Goal: Task Accomplishment & Management: Manage account settings

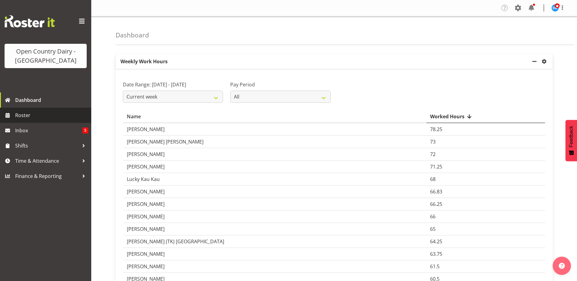
click at [29, 113] on span "Roster" at bounding box center [51, 115] width 73 height 9
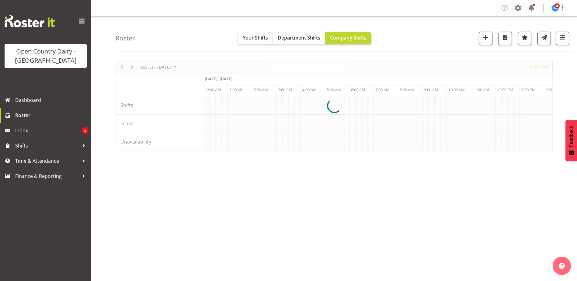
scroll to position [0, 3504]
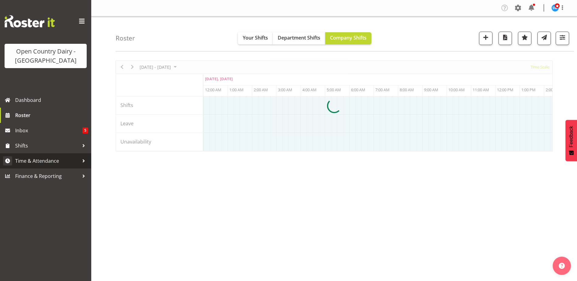
click at [48, 162] on span "Time & Attendance" at bounding box center [47, 160] width 64 height 9
click at [46, 162] on span "Time & Attendance" at bounding box center [47, 160] width 64 height 9
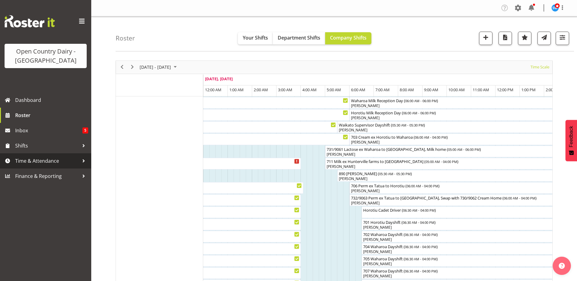
click at [38, 158] on span "Time & Attendance" at bounding box center [47, 160] width 64 height 9
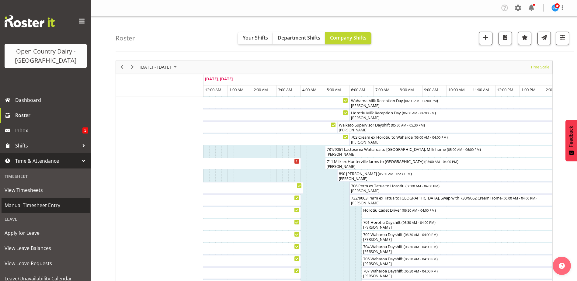
click at [30, 206] on span "Manual Timesheet Entry" at bounding box center [46, 205] width 82 height 9
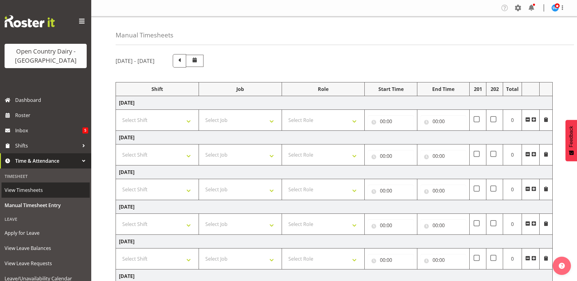
click at [40, 189] on span "View Timesheets" at bounding box center [46, 190] width 82 height 9
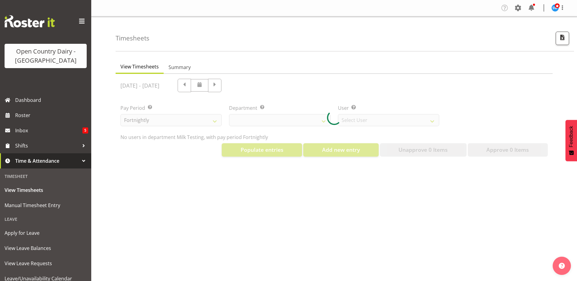
select select "733"
select select "7414"
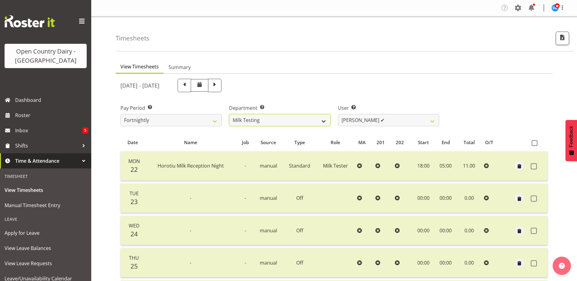
click at [285, 119] on select "701 702 703 704 705 706 707 708 709 710 711 712 713 714 715 716 717 718 719 720" at bounding box center [279, 120] width 101 height 12
select select "874"
click at [229, 114] on select "701 702 703 704 705 706 707 708 709 710 711 712 713 714 715 716 717 718 719 720" at bounding box center [279, 120] width 101 height 12
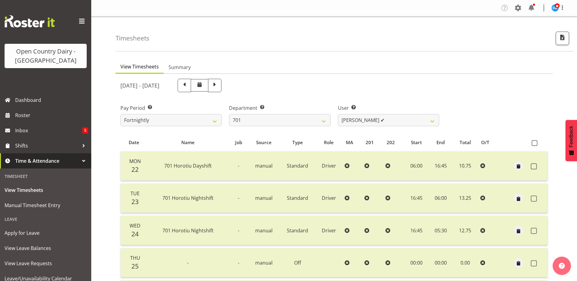
click at [219, 82] on span at bounding box center [215, 85] width 8 height 8
select select
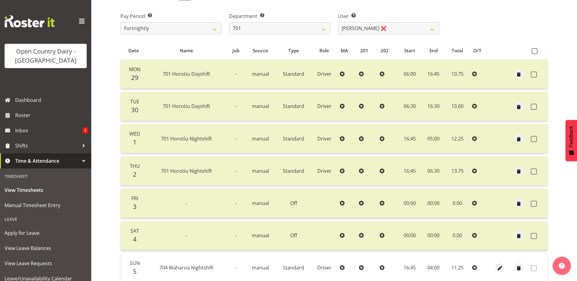
scroll to position [81, 0]
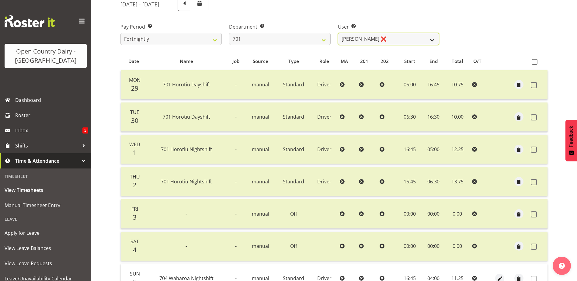
click at [398, 38] on select "Duncan Shirley ❌ Gagandeep Singh ❌ Johann Van Zyl ❌ John Cottingham ❌" at bounding box center [388, 39] width 101 height 12
select select "9454"
click at [338, 33] on select "Duncan Shirley ❌ Gagandeep Singh ❌ Johann Van Zyl ❌ John Cottingham ❌" at bounding box center [388, 39] width 101 height 12
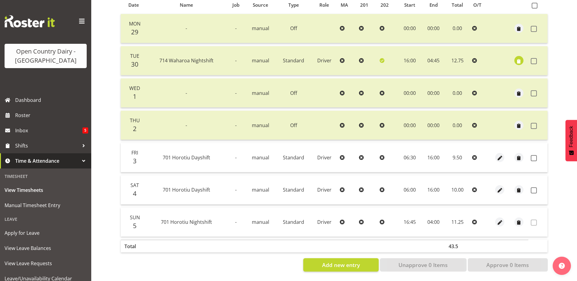
scroll to position [142, 0]
click at [520, 58] on span "button" at bounding box center [518, 61] width 7 height 7
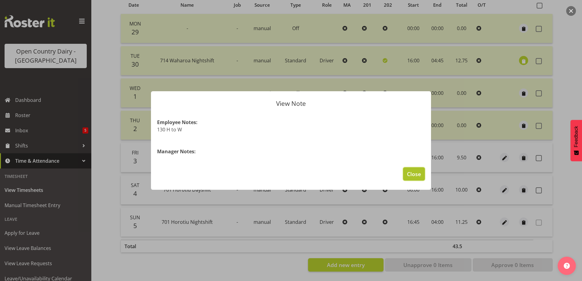
click at [419, 174] on span "Close" at bounding box center [414, 174] width 14 height 8
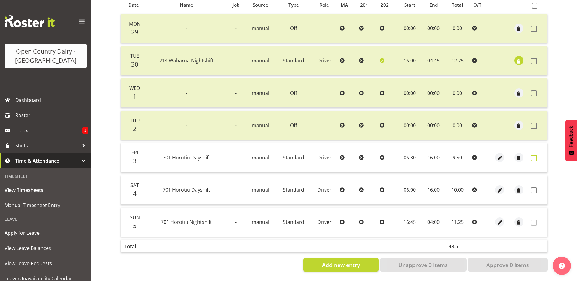
click at [534, 155] on span at bounding box center [534, 158] width 6 height 6
checkbox input "true"
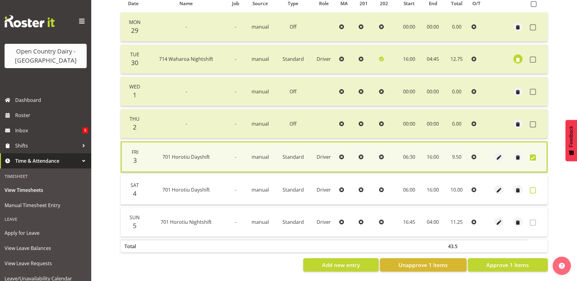
click at [532, 187] on span at bounding box center [533, 190] width 6 height 6
checkbox input "true"
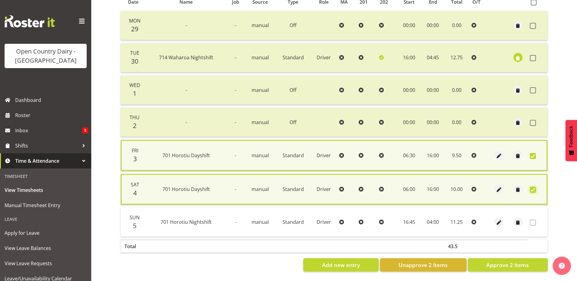
scroll to position [145, 0]
click at [520, 261] on span "Approve 2 Items" at bounding box center [507, 265] width 43 height 8
checkbox input "false"
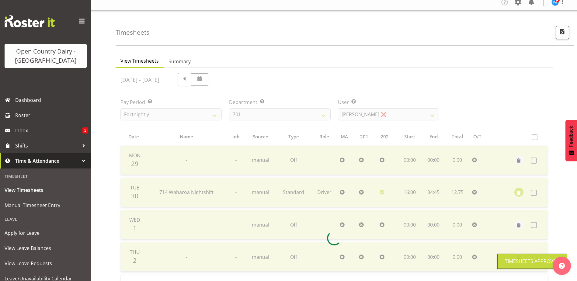
scroll to position [0, 0]
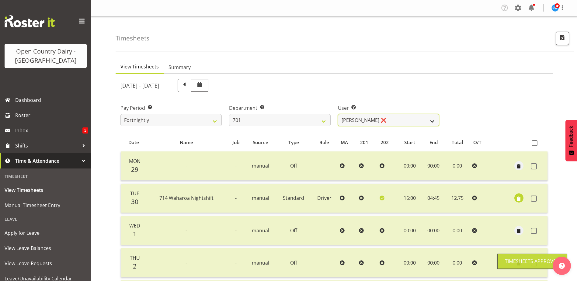
click at [400, 119] on select "Duncan Shirley ❌ Gagandeep Singh ❌ Johann Van Zyl ❌ John Cottingham ❌" at bounding box center [388, 120] width 101 height 12
click at [338, 114] on select "Duncan Shirley ❌ Gagandeep Singh ❌ Johann Van Zyl ❌ John Cottingham ❌" at bounding box center [388, 120] width 101 height 12
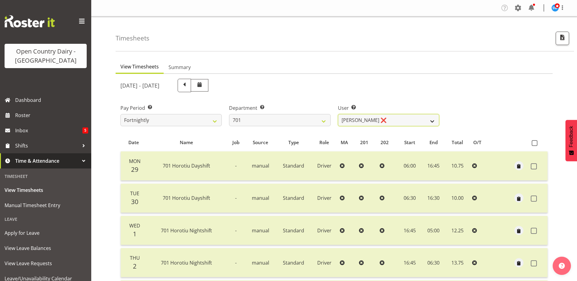
click at [402, 118] on select "Duncan Shirley ❌ Gagandeep Singh ❌ Johann Van Zyl ❌ John Cottingham ❌" at bounding box center [388, 120] width 101 height 12
select select "11207"
click at [338, 114] on select "Duncan Shirley ❌ Gagandeep Singh ❌ Johann Van Zyl ❌ John Cottingham ❌" at bounding box center [388, 120] width 101 height 12
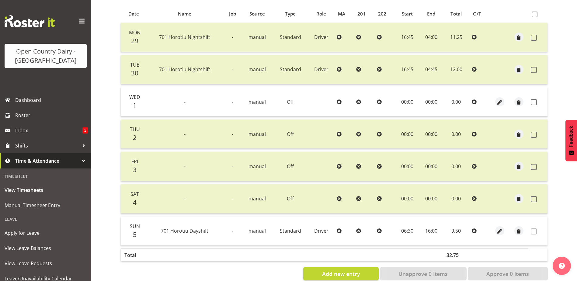
scroll to position [142, 0]
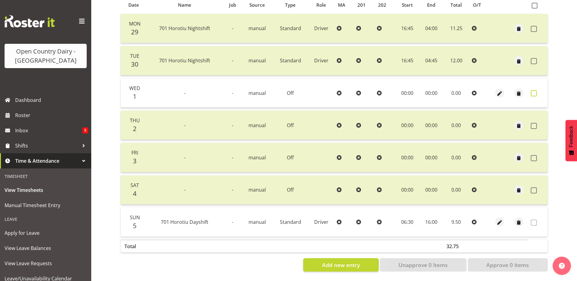
click at [534, 90] on span at bounding box center [534, 93] width 6 height 6
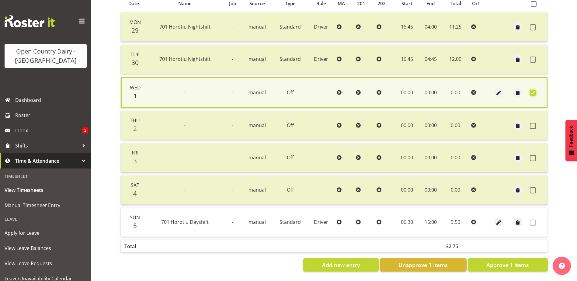
scroll to position [144, 0]
click at [519, 261] on span "Approve 1 Items" at bounding box center [507, 265] width 43 height 8
checkbox input "false"
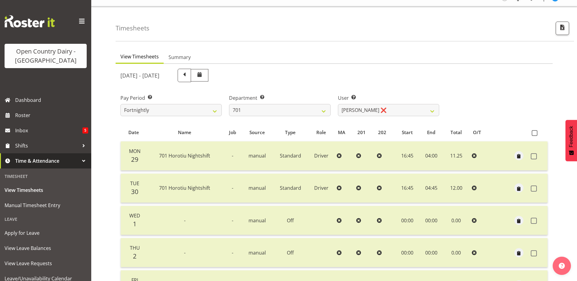
scroll to position [0, 0]
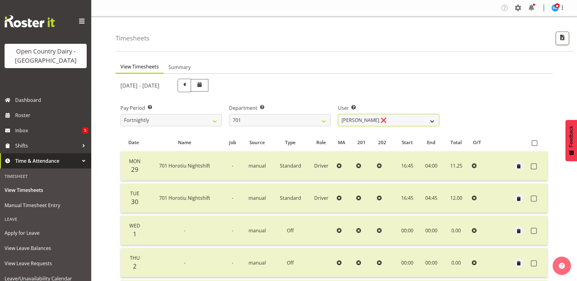
click at [418, 119] on select "Duncan Shirley ❌ Gagandeep Singh ❌ Johann Van Zyl ❌ John Cottingham ❌" at bounding box center [388, 120] width 101 height 12
select select "8383"
click at [338, 114] on select "Duncan Shirley ❌ Gagandeep Singh ❌ Johann Van Zyl ❌ John Cottingham ❌" at bounding box center [388, 120] width 101 height 12
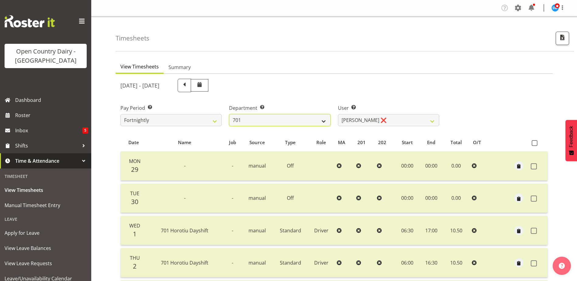
click at [292, 122] on select "701 702 703 704 705 706 707 708 709 710 711 712 713 714 715 716 717 718 719 720" at bounding box center [279, 120] width 101 height 12
select select "720"
click at [229, 114] on select "701 702 703 704 705 706 707 708 709 710 711 712 713 714 715 716 717 718 719 720" at bounding box center [279, 120] width 101 height 12
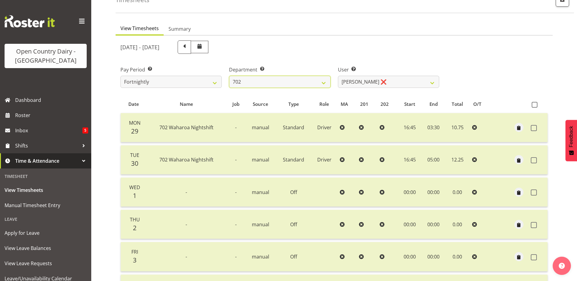
scroll to position [30, 0]
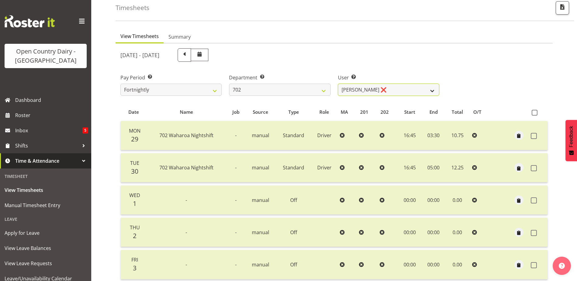
click at [396, 89] on select "Brian Riddle ❌ Denica Tapiki ❌ Nick Adlington ❌ Simon Phillpott ❌" at bounding box center [388, 90] width 101 height 12
click at [338, 84] on select "Brian Riddle ❌ Denica Tapiki ❌ Nick Adlington ❌ Simon Phillpott ❌" at bounding box center [388, 90] width 101 height 12
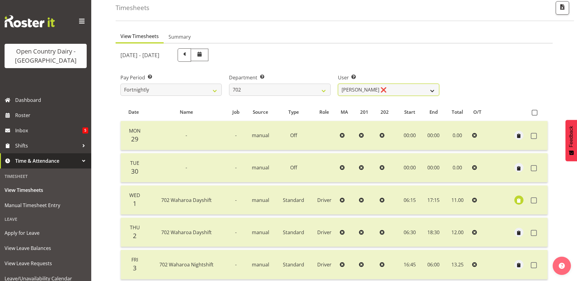
click at [388, 87] on select "Brian Riddle ❌ Denica Tapiki ❌ Nick Adlington ❌ Simon Phillpott ❌" at bounding box center [388, 90] width 101 height 12
select select "9996"
click at [338, 84] on select "Brian Riddle ❌ Denica Tapiki ❌ Nick Adlington ❌ Simon Phillpott ❌" at bounding box center [388, 90] width 101 height 12
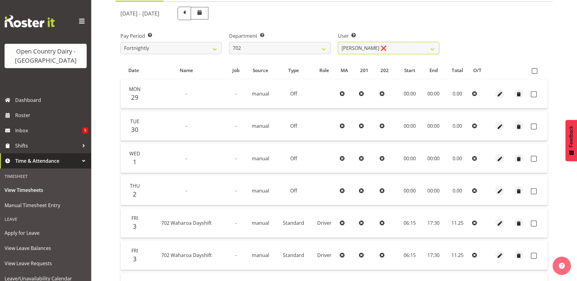
scroll to position [122, 0]
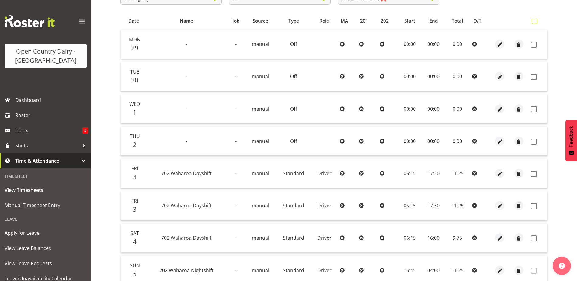
click at [534, 22] on span at bounding box center [535, 22] width 6 height 6
click at [534, 22] on input "checkbox" at bounding box center [534, 21] width 4 height 4
checkbox input "true"
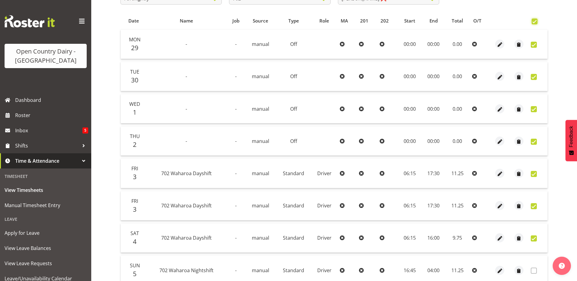
checkbox input "true"
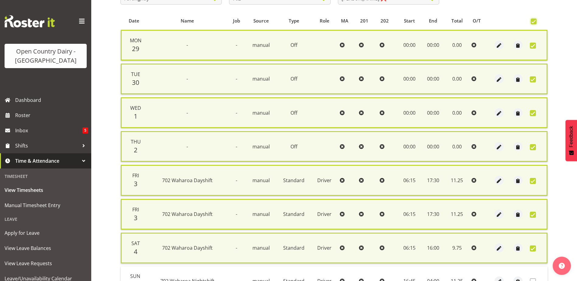
scroll to position [183, 0]
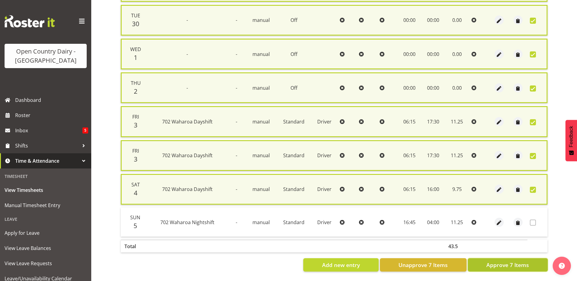
click at [504, 263] on span "Approve 7 Items" at bounding box center [507, 265] width 43 height 8
checkbox input "false"
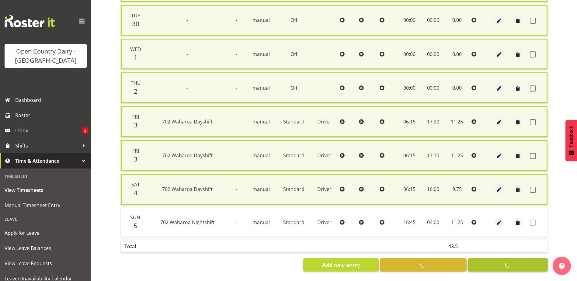
checkbox input "false"
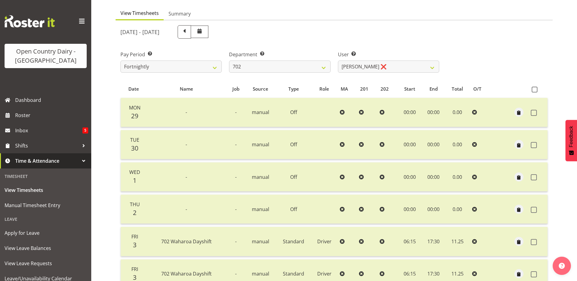
scroll to position [53, 0]
click at [406, 66] on select "Brian Riddle ❌ Denica Tapiki ❌ Nick Adlington ❌ Simon Phillpott ❌" at bounding box center [388, 67] width 101 height 12
select select "11199"
click at [338, 61] on select "Brian Riddle ❌ Denica Tapiki ❌ Nick Adlington ❌ Simon Phillpott ❌" at bounding box center [388, 67] width 101 height 12
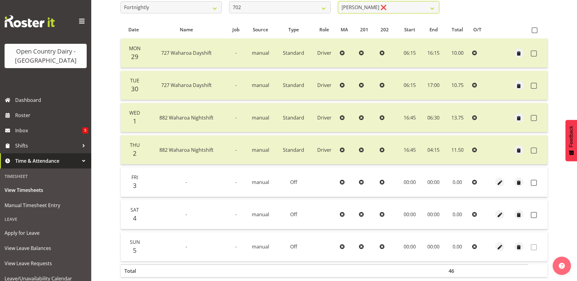
scroll to position [113, 0]
drag, startPoint x: 534, startPoint y: 30, endPoint x: 527, endPoint y: 61, distance: 32.2
click at [534, 29] on span at bounding box center [535, 30] width 6 height 6
click at [534, 29] on input "checkbox" at bounding box center [534, 30] width 4 height 4
checkbox input "true"
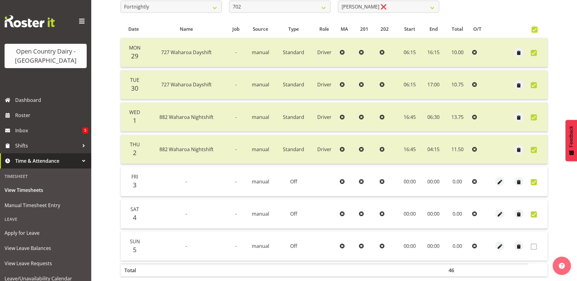
checkbox input "true"
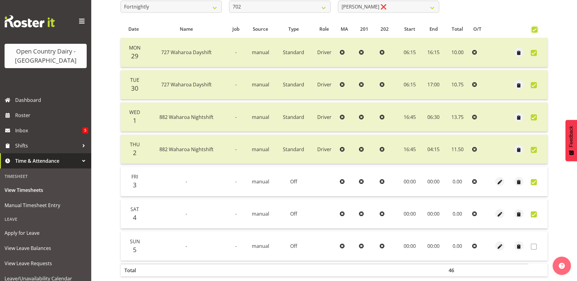
checkbox input "true"
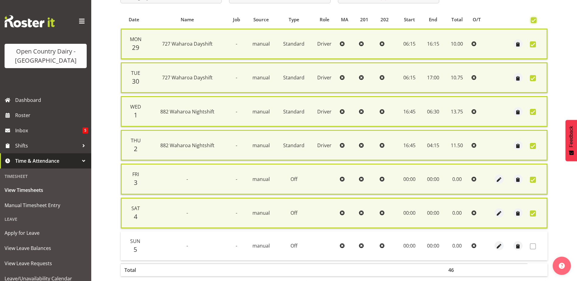
scroll to position [151, 0]
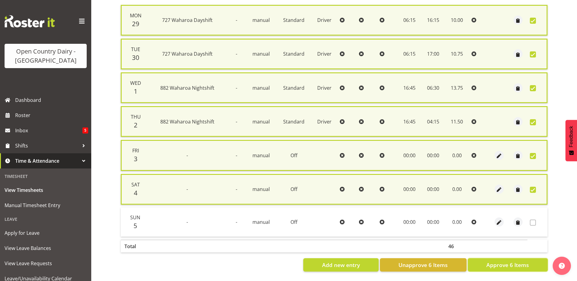
click at [503, 261] on span "Approve 6 Items" at bounding box center [507, 265] width 43 height 8
checkbox input "false"
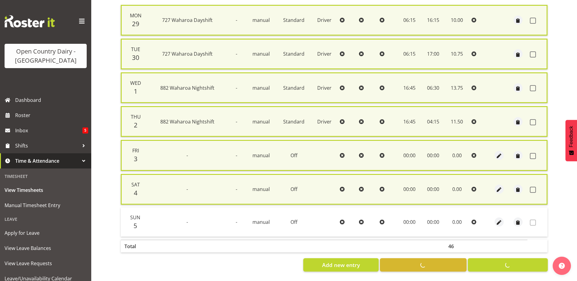
checkbox input "false"
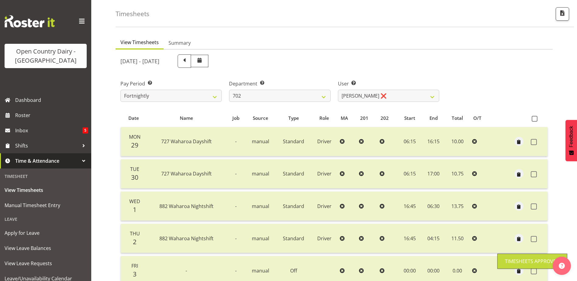
scroll to position [20, 0]
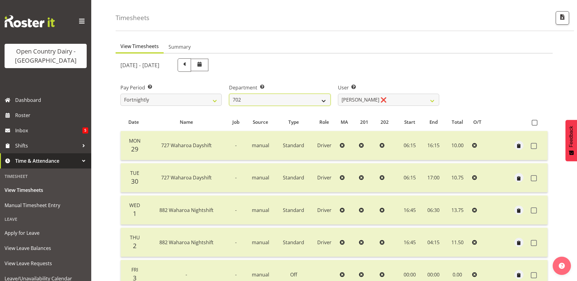
click at [299, 100] on select "701 702 703 704 705 706 707 708 709 710 711 712 713 714 715 716 717 718 719 720" at bounding box center [279, 100] width 101 height 12
select select "710"
click at [229, 94] on select "701 702 703 704 705 706 707 708 709 710 711 712 713 714 715 716 717 718 719 720" at bounding box center [279, 100] width 101 height 12
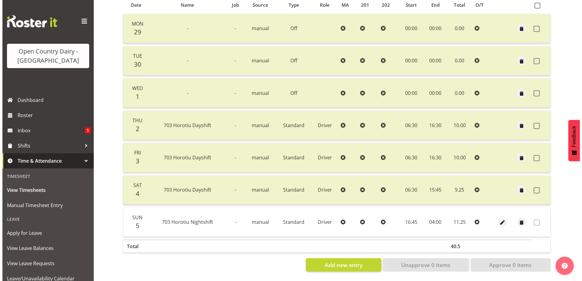
scroll to position [142, 0]
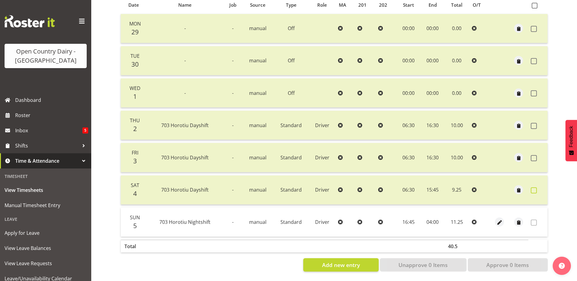
click at [534, 188] on span at bounding box center [534, 190] width 6 height 6
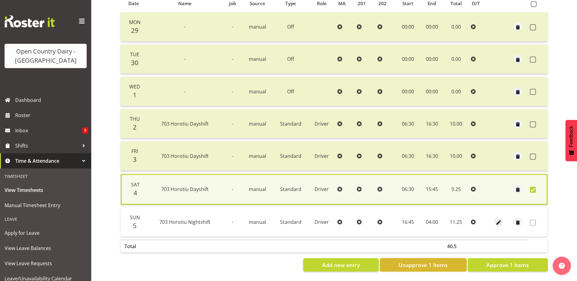
drag, startPoint x: 433, startPoint y: 265, endPoint x: 434, endPoint y: 260, distance: 4.3
click at [434, 261] on span "Unapprove 1 Items" at bounding box center [422, 265] width 49 height 8
checkbox input "false"
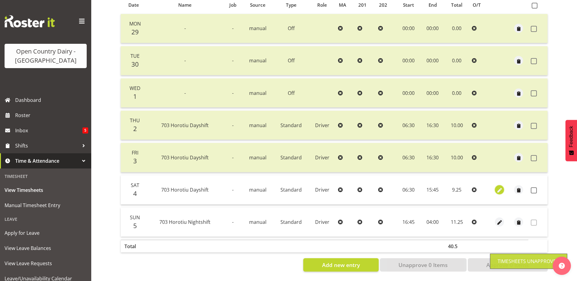
click at [500, 187] on span "button" at bounding box center [499, 190] width 7 height 7
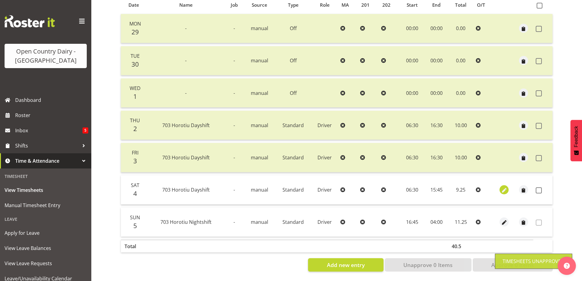
select select "Standard"
select select "9"
select select "2025"
select select "15"
select select "45"
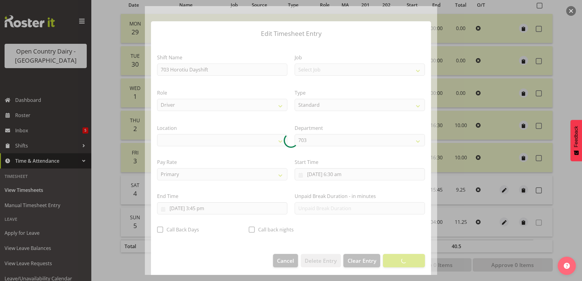
select select "1054"
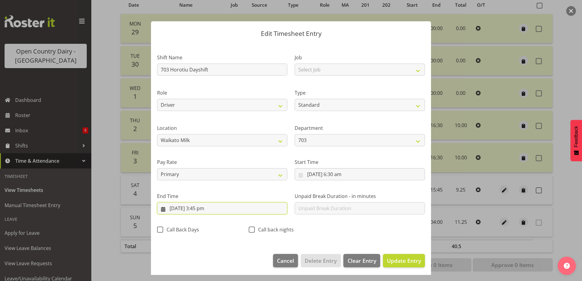
click at [203, 207] on input "4/10/2025, 3:45 pm" at bounding box center [222, 208] width 130 height 12
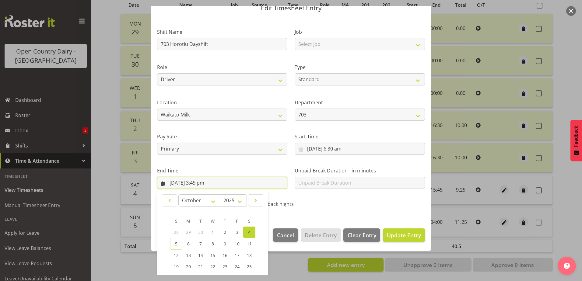
scroll to position [78, 0]
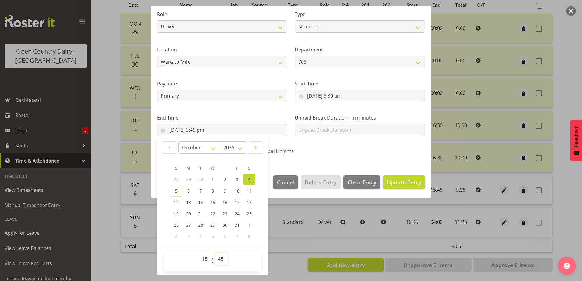
click at [221, 262] on select "00 01 02 03 04 05 06 07 08 09 10 11 12 13 14 15 16 17 18 19 20 21 22 23 24 25 2…" at bounding box center [221, 259] width 14 height 12
select select "0"
click at [214, 253] on select "00 01 02 03 04 05 06 07 08 09 10 11 12 13 14 15 16 17 18 19 20 21 22 23 24 25 2…" at bounding box center [221, 259] width 14 height 12
type input "4/10/2025, 3:00 pm"
click at [399, 182] on span "Update Entry" at bounding box center [404, 182] width 34 height 7
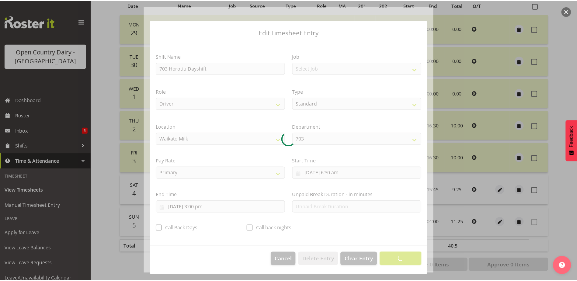
scroll to position [2, 0]
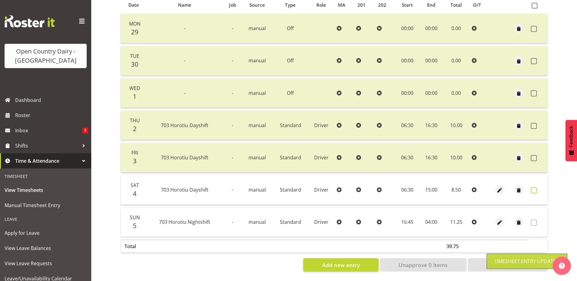
click at [535, 187] on span at bounding box center [534, 190] width 6 height 6
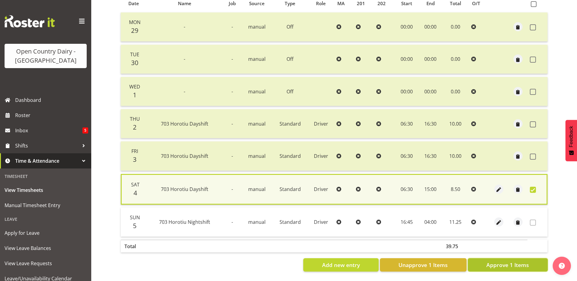
click at [518, 263] on span "Approve 1 Items" at bounding box center [507, 265] width 43 height 8
checkbox input "false"
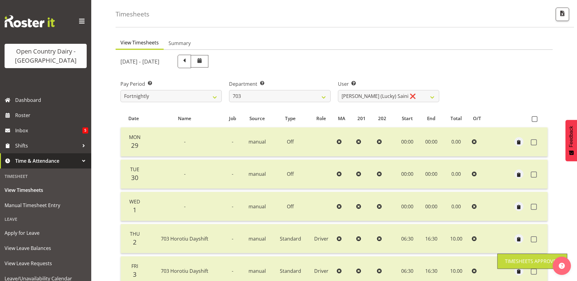
scroll to position [20, 0]
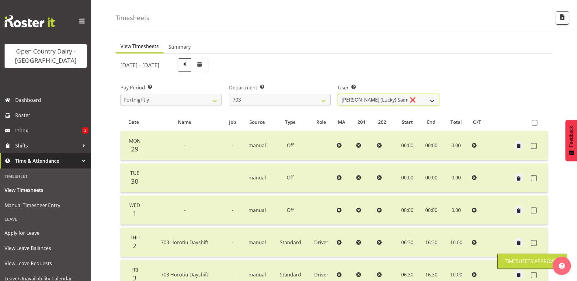
click at [419, 96] on select "Bhupinder (Lucky) Saini ❌ Mark Fowler ❌ Tama Baker ❌" at bounding box center [388, 100] width 101 height 12
click at [338, 94] on select "Bhupinder (Lucky) Saini ❌ Mark Fowler ❌ Tama Baker ❌" at bounding box center [388, 100] width 101 height 12
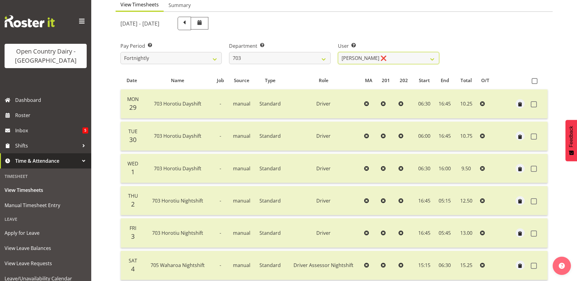
scroll to position [51, 0]
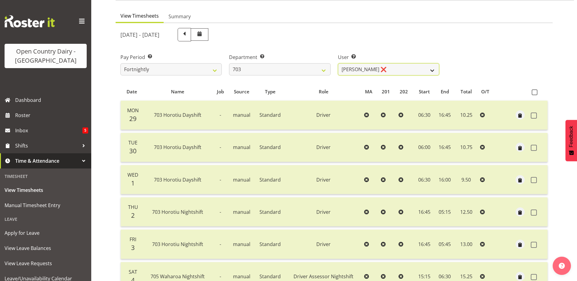
click at [384, 70] on select "Bhupinder (Lucky) Saini ❌ Mark Fowler ❌ Tama Baker ❌" at bounding box center [388, 69] width 101 height 12
select select "8209"
click at [338, 63] on select "Bhupinder (Lucky) Saini ❌ Mark Fowler ❌ Tama Baker ❌" at bounding box center [388, 69] width 101 height 12
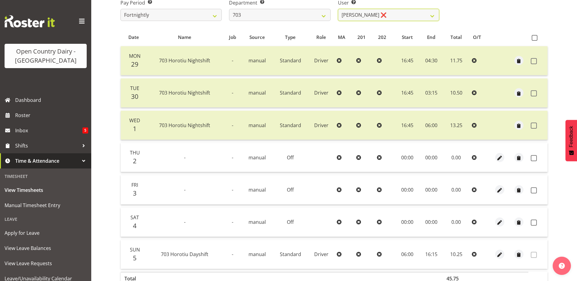
scroll to position [112, 0]
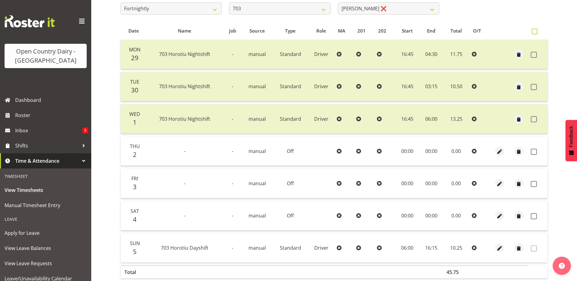
click at [533, 32] on span at bounding box center [535, 32] width 6 height 6
click at [533, 32] on input "checkbox" at bounding box center [534, 32] width 4 height 4
checkbox input "true"
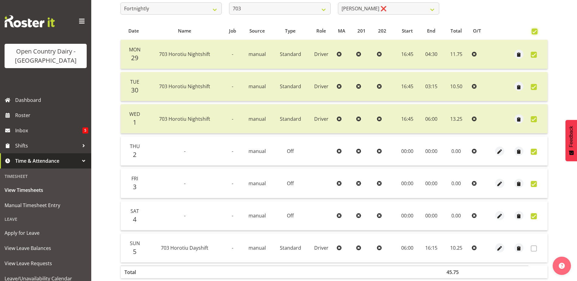
checkbox input "true"
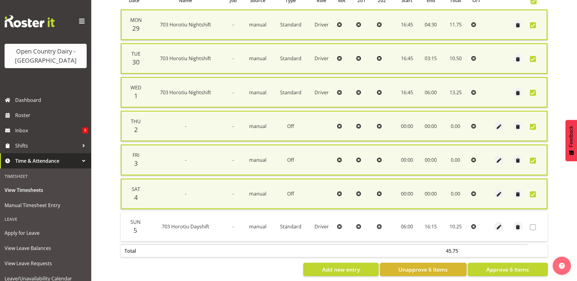
scroll to position [151, 0]
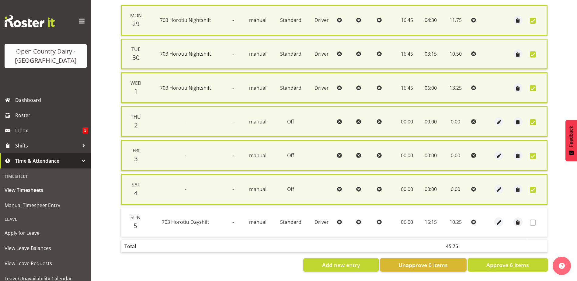
click at [524, 263] on span "Approve 6 Items" at bounding box center [507, 265] width 43 height 8
checkbox input "false"
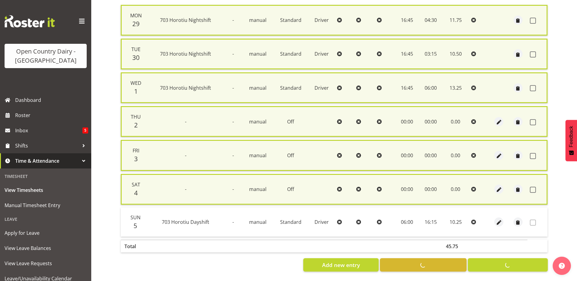
checkbox input "false"
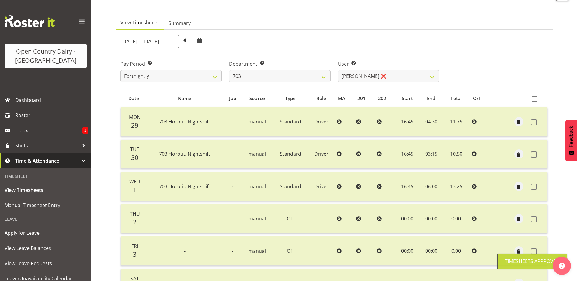
scroll to position [20, 0]
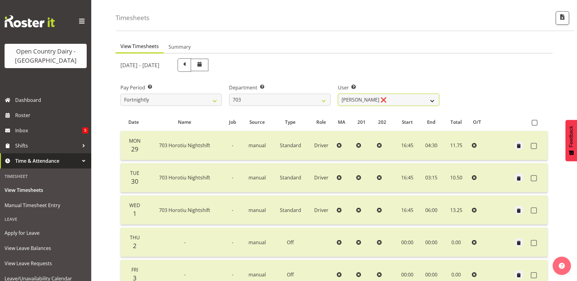
click at [396, 102] on select "Bhupinder (Lucky) Saini ❌ Mark Fowler ❌ Tama Baker ❌" at bounding box center [388, 100] width 101 height 12
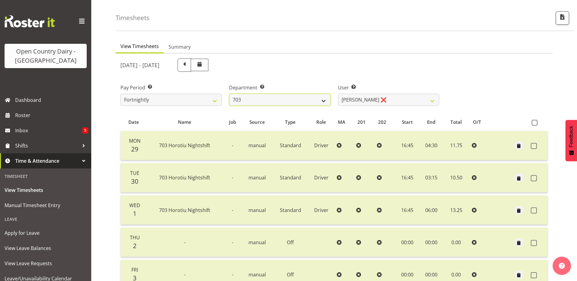
click at [288, 98] on select "701 702 703 704 705 706 707 708 709 710 711 712 713 714 715 716 717 718 719 720" at bounding box center [279, 100] width 101 height 12
select select "717"
click at [229, 94] on select "701 702 703 704 705 706 707 708 709 710 711 712 713 714 715 716 717 718 719 720" at bounding box center [279, 100] width 101 height 12
select select "8496"
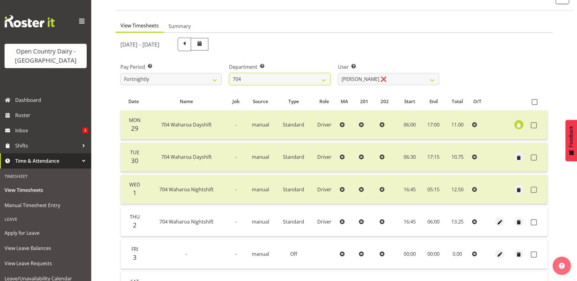
scroll to position [81, 0]
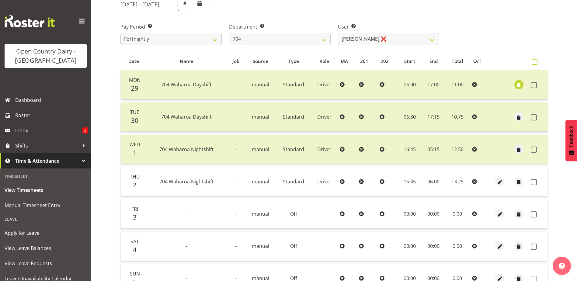
click at [535, 60] on span at bounding box center [535, 62] width 6 height 6
click at [535, 60] on input "checkbox" at bounding box center [534, 62] width 4 height 4
checkbox input "true"
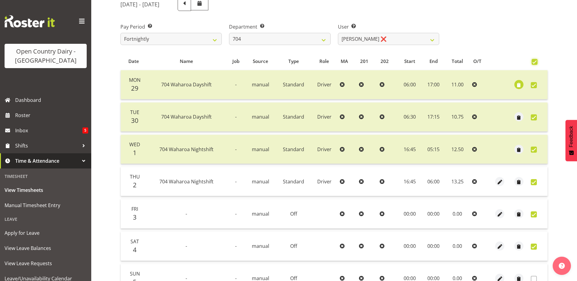
checkbox input "true"
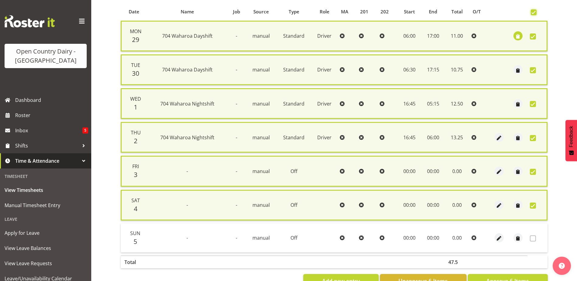
scroll to position [151, 0]
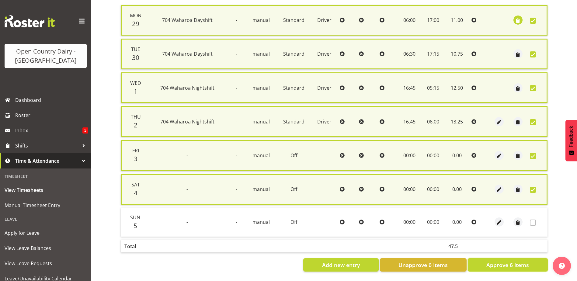
click at [503, 261] on span "Approve 6 Items" at bounding box center [507, 265] width 43 height 8
checkbox input "false"
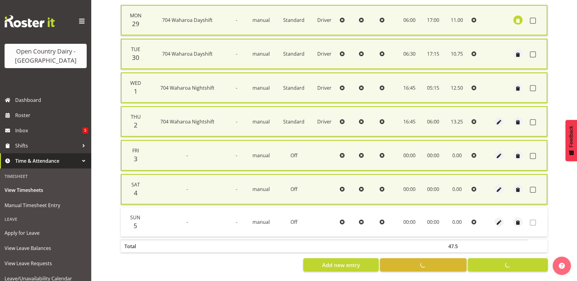
checkbox input "false"
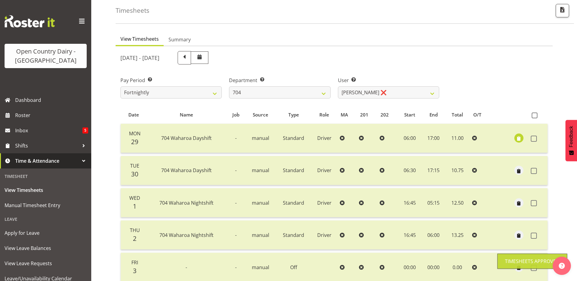
scroll to position [20, 0]
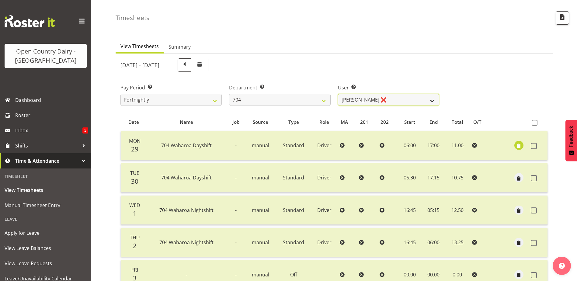
click at [408, 97] on select "Graham Houghton ❌ Jon Williams ❌ Stephen Rae ❌" at bounding box center [388, 100] width 101 height 12
click at [338, 94] on select "Graham Houghton ❌ Jon Williams ❌ Stephen Rae ❌" at bounding box center [388, 100] width 101 height 12
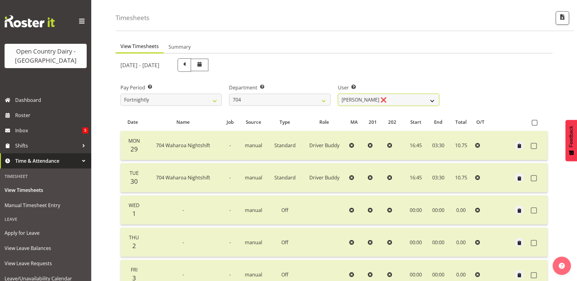
click at [395, 97] on select "Graham Houghton ❌ Jon Williams ❌ Stephen Rae ❌" at bounding box center [388, 100] width 101 height 12
select select "11257"
click at [338, 94] on select "Graham Houghton ❌ Jon Williams ❌ Stephen Rae ❌" at bounding box center [388, 100] width 101 height 12
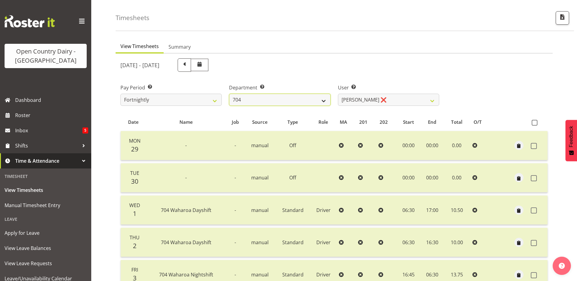
click at [274, 97] on select "701 702 703 704 705 706 707 708 709 710 711 712 713 714 715 716 717 718 719 720" at bounding box center [279, 100] width 101 height 12
select select "714"
click at [229, 94] on select "701 702 703 704 705 706 707 708 709 710 711 712 713 714 715 716 717 718 719 720" at bounding box center [279, 100] width 101 height 12
select select "11786"
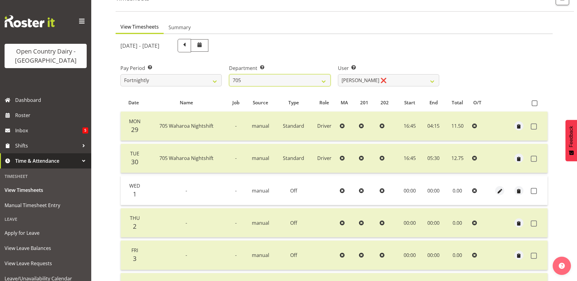
scroll to position [81, 0]
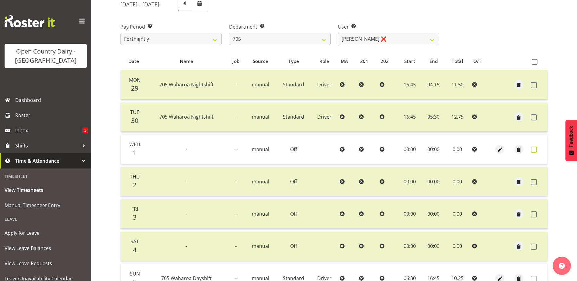
click at [535, 150] on span at bounding box center [534, 150] width 6 height 6
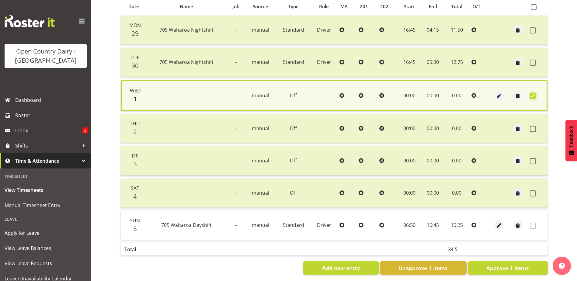
scroll to position [144, 0]
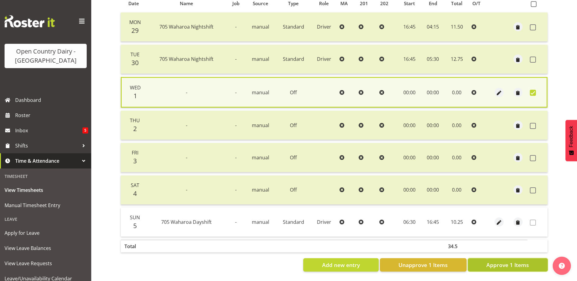
click at [525, 261] on span "Approve 1 Items" at bounding box center [507, 265] width 43 height 8
checkbox input "false"
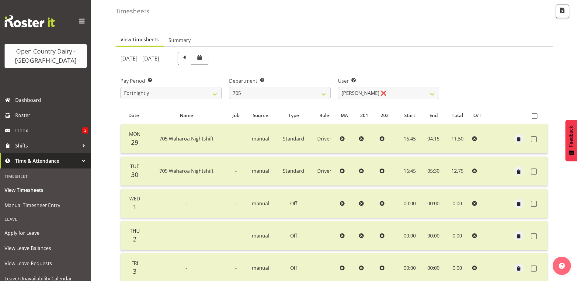
scroll to position [20, 0]
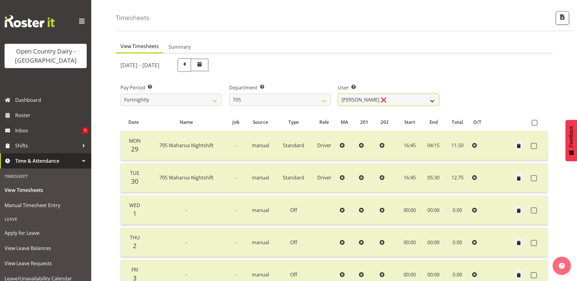
click at [384, 97] on select "Chris Gibbs ❌ Colin Kelly ❌ Craig Cottam ❌ John May ❌" at bounding box center [388, 100] width 101 height 12
select select "8282"
click at [338, 94] on select "Chris Gibbs ❌ Colin Kelly ❌ Craig Cottam ❌ John May ❌" at bounding box center [388, 100] width 101 height 12
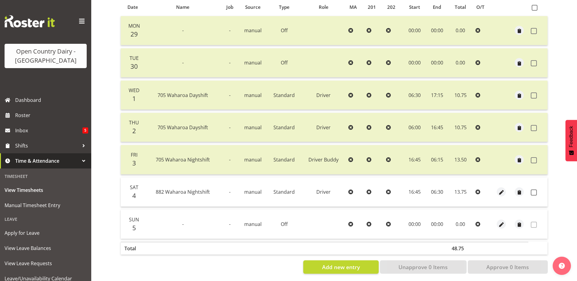
scroll to position [142, 0]
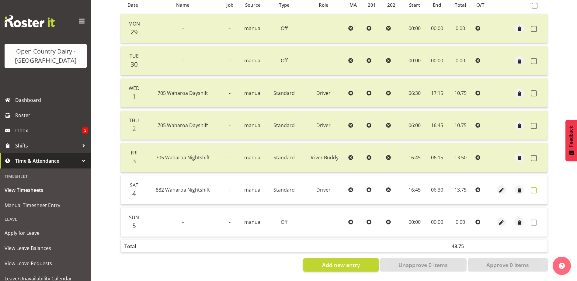
click at [533, 187] on span at bounding box center [534, 190] width 6 height 6
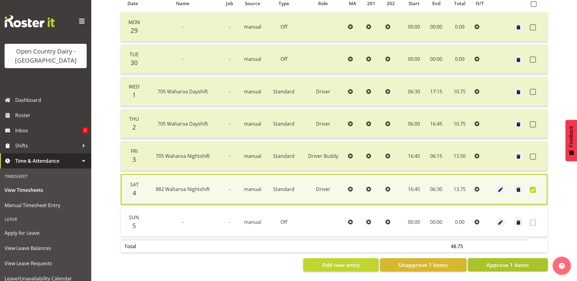
click at [520, 261] on span "Approve 1 Items" at bounding box center [507, 265] width 43 height 8
checkbox input "false"
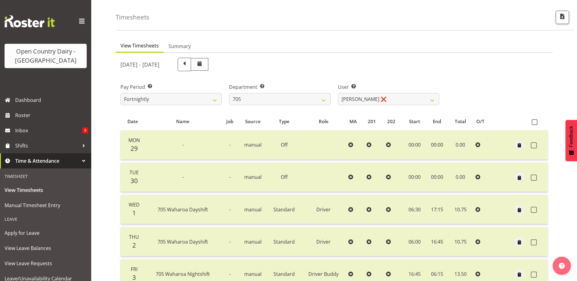
scroll to position [20, 0]
click at [398, 98] on select "Chris Gibbs ❌ Colin Kelly ❌ Craig Cottam ❌ John May ❌" at bounding box center [388, 100] width 101 height 12
select select "8257"
click at [338, 94] on select "Chris Gibbs ❌ Colin Kelly ❌ Craig Cottam ❌ John May ❌" at bounding box center [388, 100] width 101 height 12
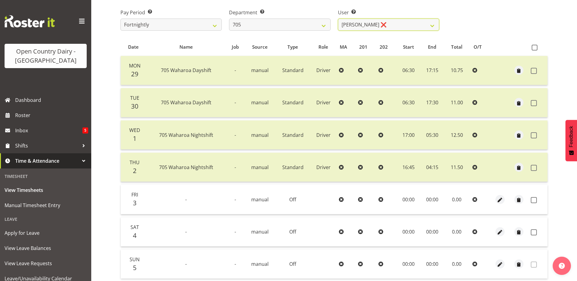
scroll to position [112, 0]
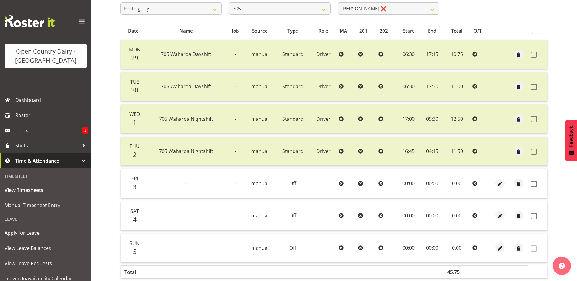
click at [535, 32] on span at bounding box center [535, 32] width 6 height 6
click at [535, 32] on input "checkbox" at bounding box center [534, 32] width 4 height 4
checkbox input "true"
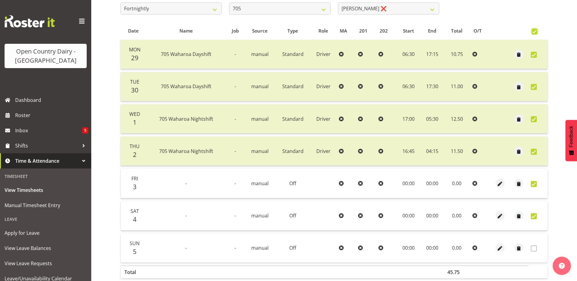
checkbox input "true"
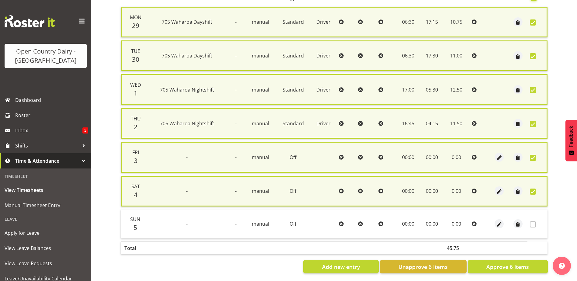
scroll to position [151, 0]
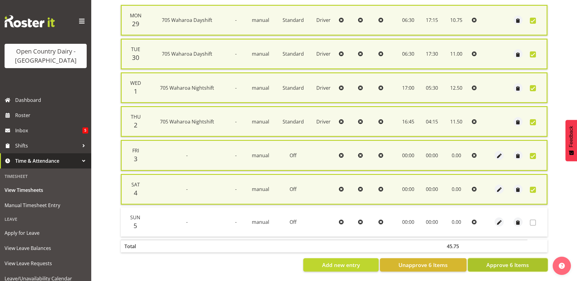
click at [505, 261] on span "Approve 6 Items" at bounding box center [507, 265] width 43 height 8
checkbox input "false"
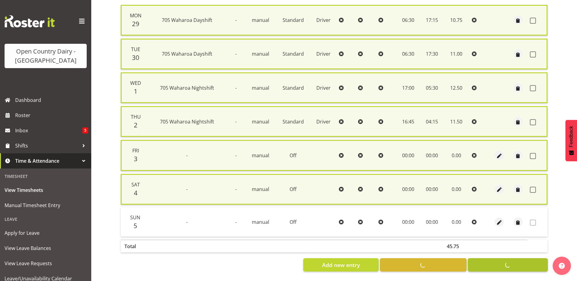
checkbox input "false"
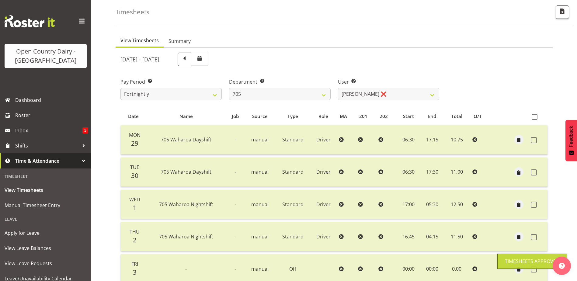
scroll to position [20, 0]
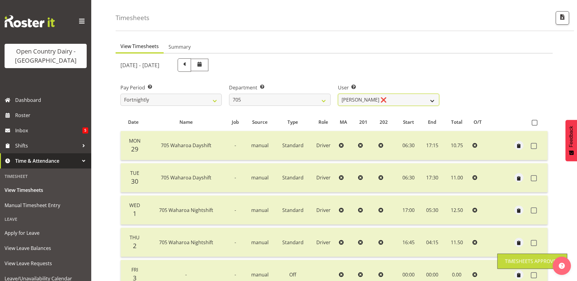
click at [401, 101] on select "Chris Gibbs ❌ Colin Kelly ❌ Craig Cottam ❌ John May ❌" at bounding box center [388, 100] width 101 height 12
select select "11696"
click at [338, 94] on select "Chris Gibbs ❌ Colin Kelly ❌ Craig Cottam ❌ John May ❌" at bounding box center [388, 100] width 101 height 12
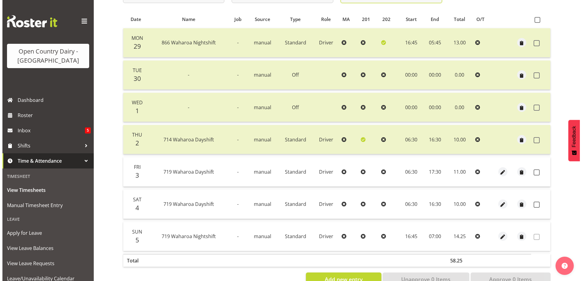
scroll to position [142, 0]
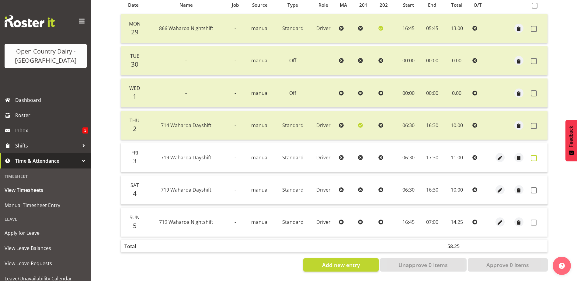
click at [534, 155] on span at bounding box center [534, 158] width 6 height 6
checkbox input "true"
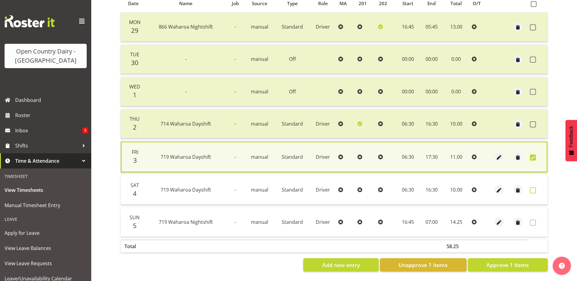
click at [533, 187] on span at bounding box center [533, 190] width 6 height 6
checkbox input "true"
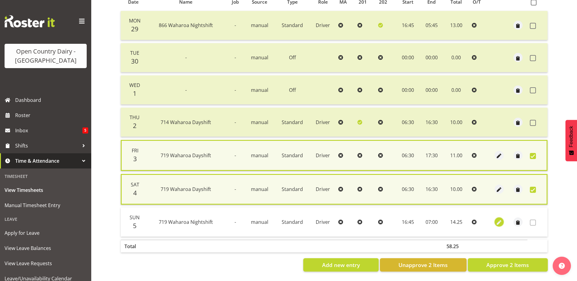
click at [499, 223] on span "button" at bounding box center [499, 222] width 7 height 7
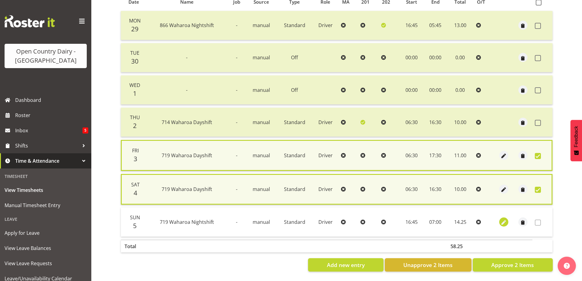
select select "Standard"
select select "823"
select select "9"
select select "2025"
select select "7"
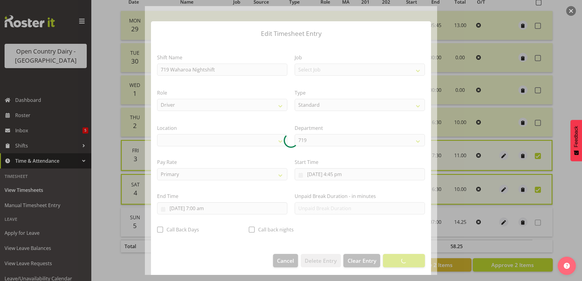
select select "1054"
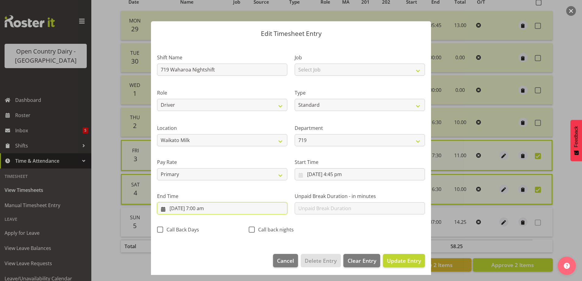
click at [197, 208] on input "6/10/2025, 7:00 am" at bounding box center [222, 208] width 130 height 12
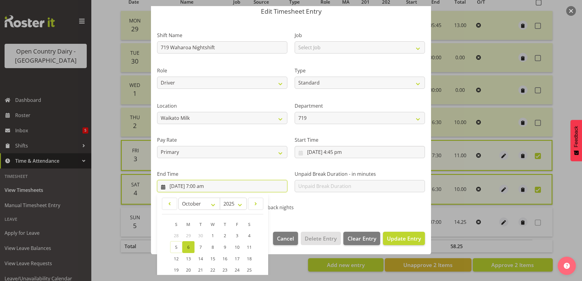
scroll to position [78, 0]
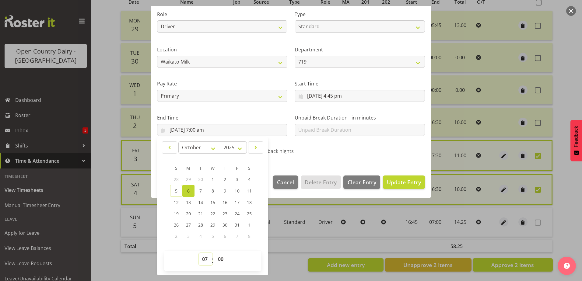
click at [204, 260] on select "00 01 02 03 04 05 06 07 08 09 10 11 12 13 14 15 16 17 18 19 20 21 22 23" at bounding box center [206, 259] width 14 height 12
select select "4"
click at [199, 253] on select "00 01 02 03 04 05 06 07 08 09 10 11 12 13 14 15 16 17 18 19 20 21 22 23" at bounding box center [206, 259] width 14 height 12
type input "6/10/2025, 4:00 am"
click at [395, 177] on button "Update Entry" at bounding box center [404, 182] width 42 height 13
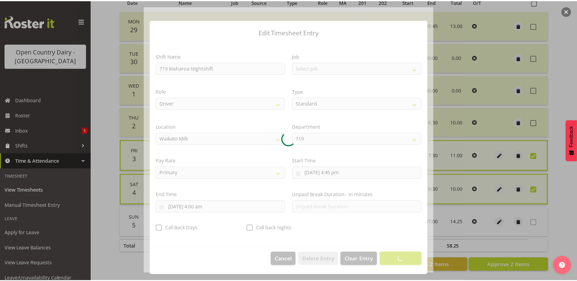
scroll to position [2, 0]
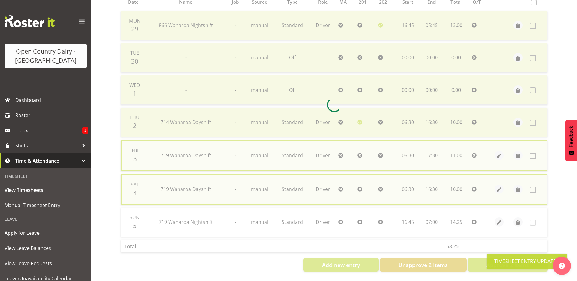
checkbox input "false"
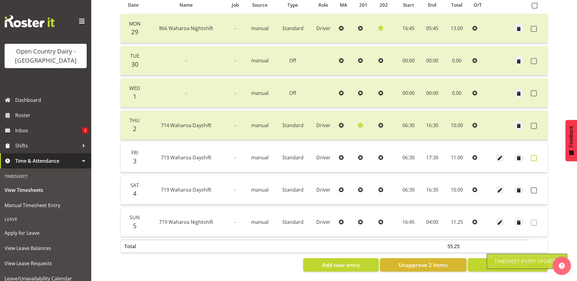
click at [537, 155] on span at bounding box center [534, 158] width 6 height 6
checkbox input "true"
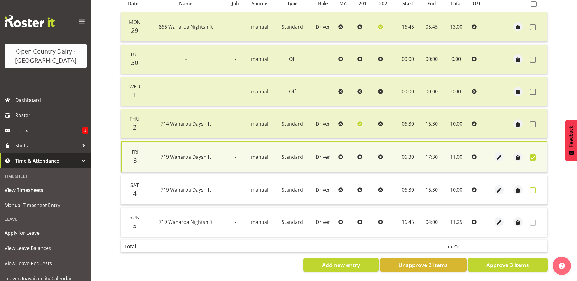
click at [532, 189] on span at bounding box center [533, 190] width 6 height 6
checkbox input "true"
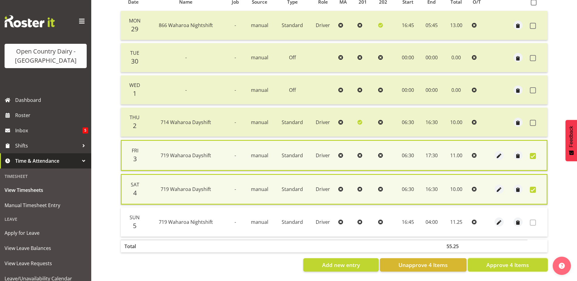
click at [521, 265] on span "Approve 4 Items" at bounding box center [507, 265] width 43 height 8
checkbox input "false"
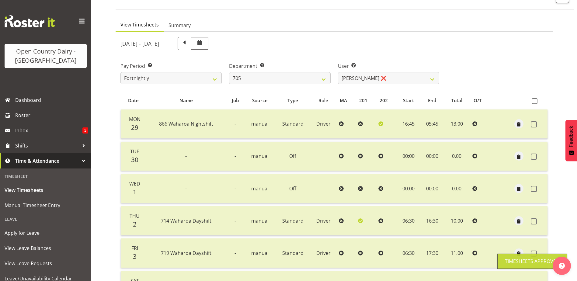
scroll to position [20, 0]
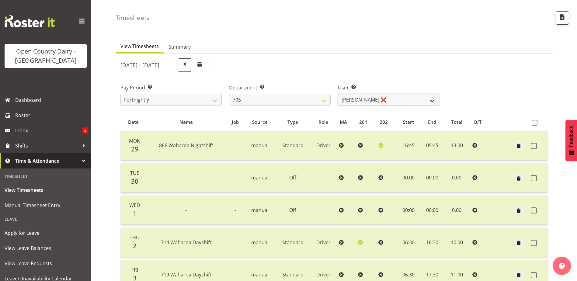
click at [383, 98] on select "Chris Gibbs ❌ Colin Kelly ❌ Craig Cottam ❌ John May ❌" at bounding box center [388, 100] width 101 height 12
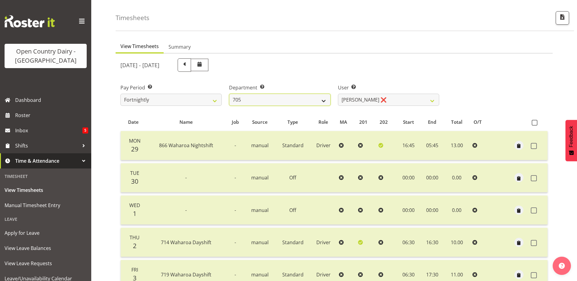
click at [261, 97] on select "701 702 703 704 705 706 707 708 709 710 711 712 713 714 715 716 717 718 719 720" at bounding box center [279, 100] width 101 height 12
select select "721"
click at [229, 94] on select "701 702 703 704 705 706 707 708 709 710 711 712 713 714 715 716 717 718 719 720" at bounding box center [279, 100] width 101 height 12
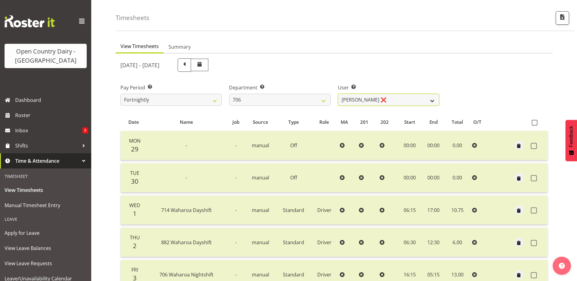
click at [401, 98] on select "Andrew Kearns ❌ Len Symons ❌ Mark Ansley ❌ Paul Griffin ❌" at bounding box center [388, 100] width 101 height 12
select select "10389"
click at [338, 94] on select "Andrew Kearns ❌ Len Symons ❌ Mark Ansley ❌ Paul Griffin ❌" at bounding box center [388, 100] width 101 height 12
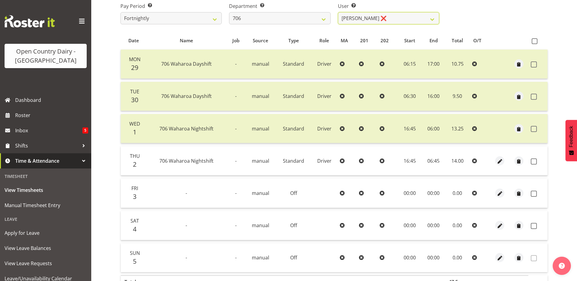
scroll to position [112, 0]
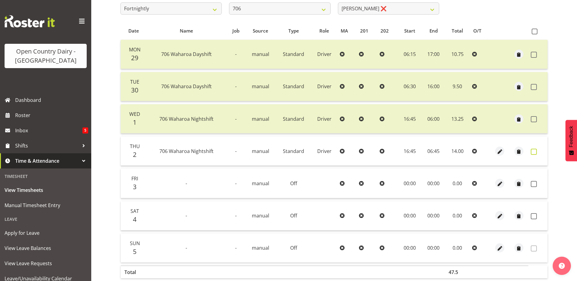
click at [533, 153] on span at bounding box center [534, 152] width 6 height 6
checkbox input "true"
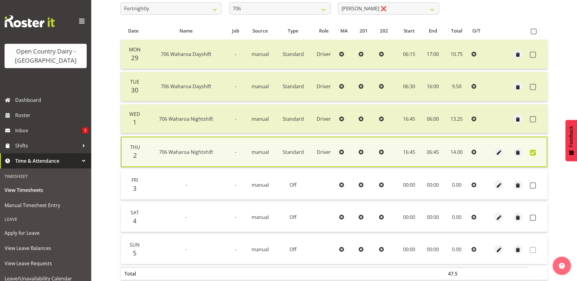
drag, startPoint x: 534, startPoint y: 185, endPoint x: 526, endPoint y: 207, distance: 23.2
click at [534, 185] on span at bounding box center [533, 186] width 6 height 6
checkbox input "true"
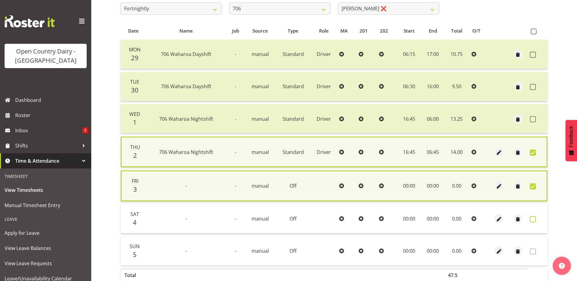
click at [534, 220] on span at bounding box center [533, 219] width 6 height 6
checkbox input "true"
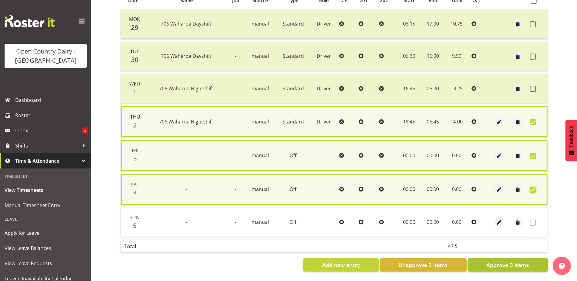
scroll to position [147, 0]
click at [513, 261] on span "Approve 3 Items" at bounding box center [507, 265] width 43 height 8
checkbox input "false"
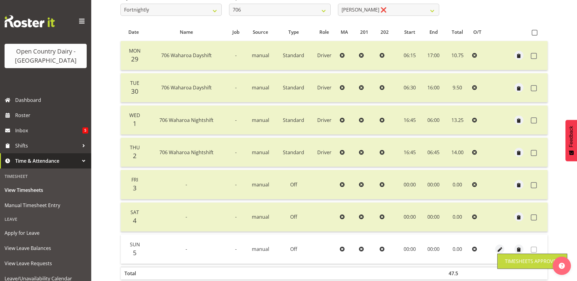
scroll to position [20, 0]
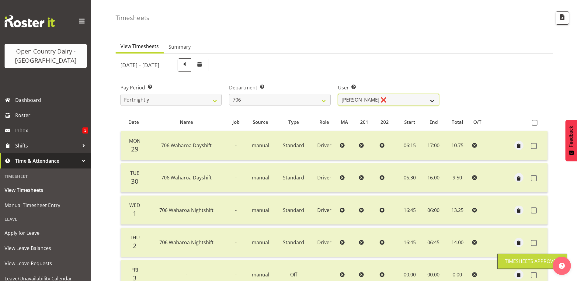
click at [397, 99] on select "Andrew Kearns ❌ Len Symons ❌ Mark Ansley ❌ Paul Griffin ❌" at bounding box center [388, 100] width 101 height 12
click at [338, 94] on select "Andrew Kearns ❌ Len Symons ❌ Mark Ansley ❌ Paul Griffin ❌" at bounding box center [388, 100] width 101 height 12
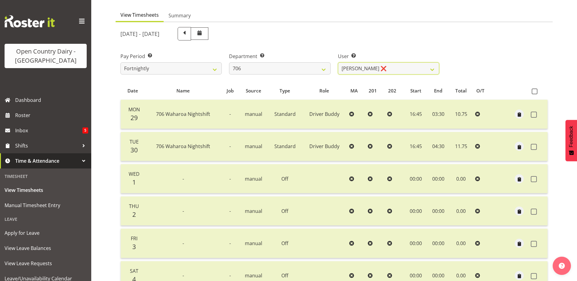
scroll to position [51, 0]
click at [390, 67] on select "Andrew Kearns ❌ Len Symons ❌ Mark Ansley ❌ Paul Griffin ❌" at bounding box center [388, 69] width 101 height 12
select select "11079"
click at [338, 63] on select "Andrew Kearns ❌ Len Symons ❌ Mark Ansley ❌ Paul Griffin ❌" at bounding box center [388, 69] width 101 height 12
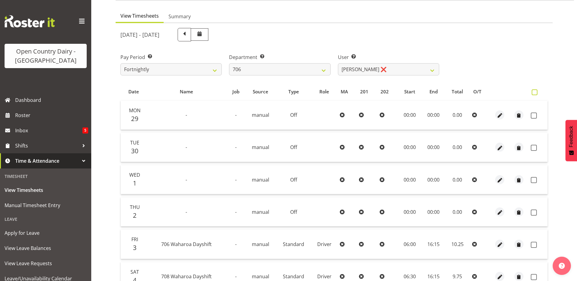
click at [535, 91] on span at bounding box center [535, 92] width 6 height 6
click at [535, 91] on input "checkbox" at bounding box center [534, 92] width 4 height 4
checkbox input "true"
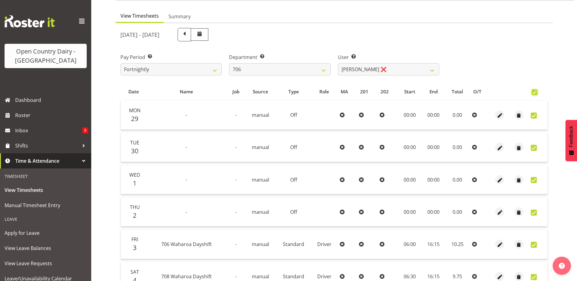
checkbox input "true"
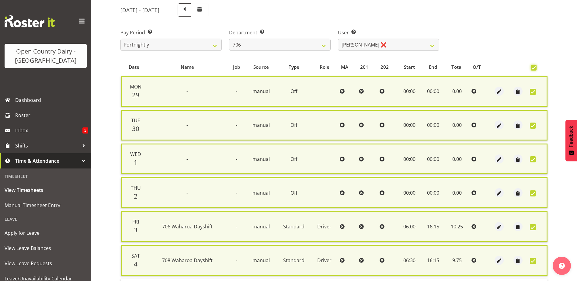
scroll to position [151, 0]
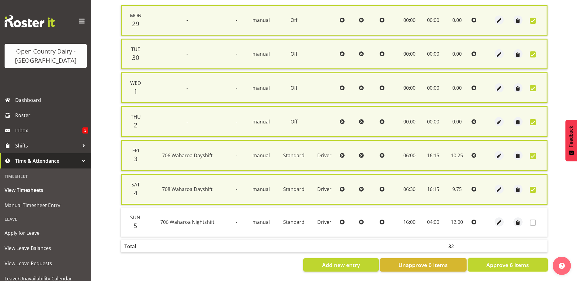
click at [515, 262] on span "Approve 6 Items" at bounding box center [507, 265] width 43 height 8
checkbox input "false"
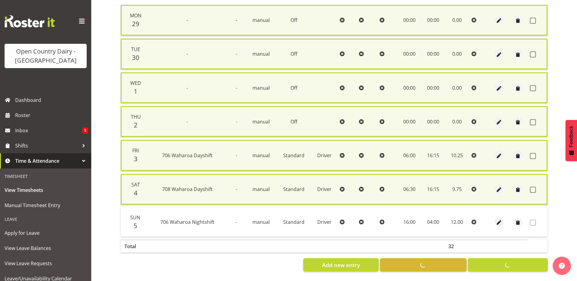
checkbox input "false"
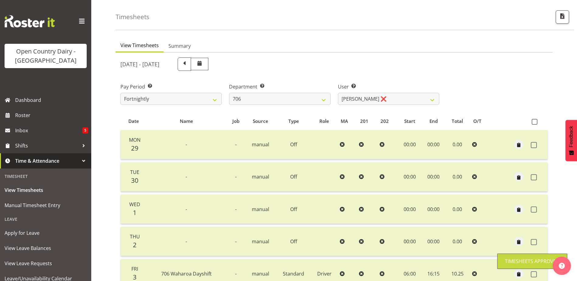
scroll to position [0, 0]
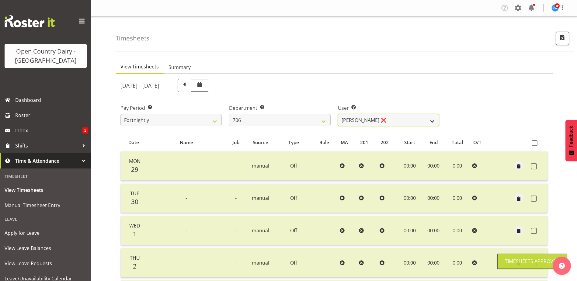
click at [405, 120] on select "Andrew Kearns ❌ Len Symons ❌ Mark Ansley ❌ Paul Griffin ❌" at bounding box center [388, 120] width 101 height 12
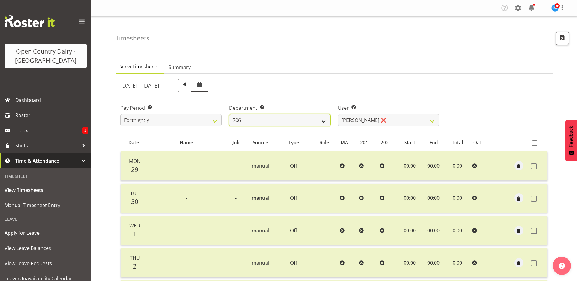
click at [268, 120] on select "701 702 703 704 705 706 707 708 709 710 711 712 713 714 715 716 717 718 719 720" at bounding box center [279, 120] width 101 height 12
select select "811"
click at [229, 114] on select "701 702 703 704 705 706 707 708 709 710 711 712 713 714 715 716 717 718 719 720" at bounding box center [279, 120] width 101 height 12
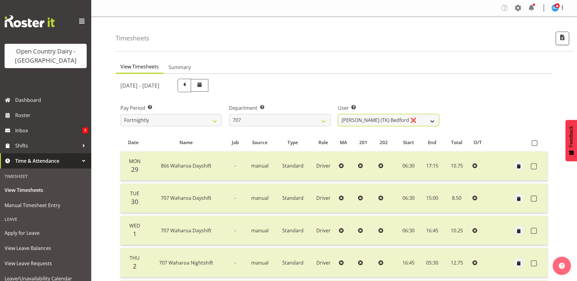
click at [403, 119] on select "Alan (TK) Bedford ❌ David Foote (Junior) ❌ Mike Madden ❌" at bounding box center [388, 120] width 101 height 12
select select "11706"
click at [338, 114] on select "Alan (TK) Bedford ❌ David Foote (Junior) ❌ Mike Madden ❌" at bounding box center [388, 120] width 101 height 12
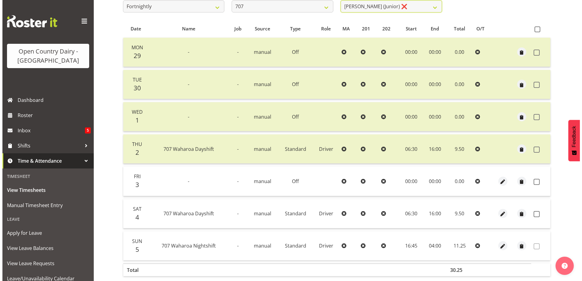
scroll to position [112, 0]
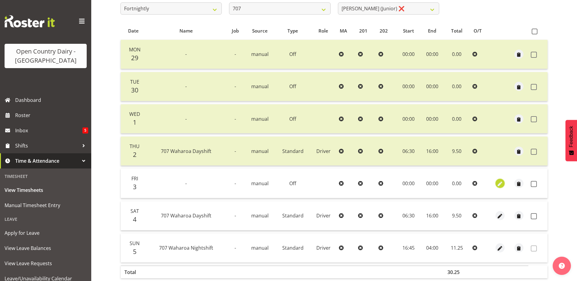
click at [498, 186] on span "button" at bounding box center [499, 183] width 7 height 7
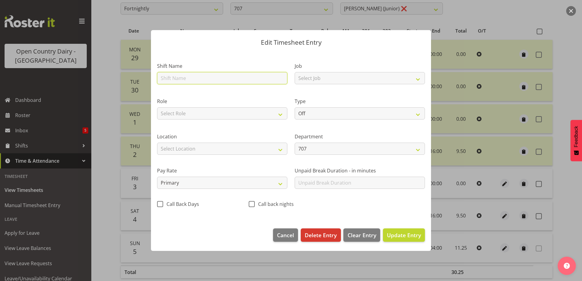
click at [187, 76] on input "text" at bounding box center [222, 78] width 130 height 12
type input "Sick"
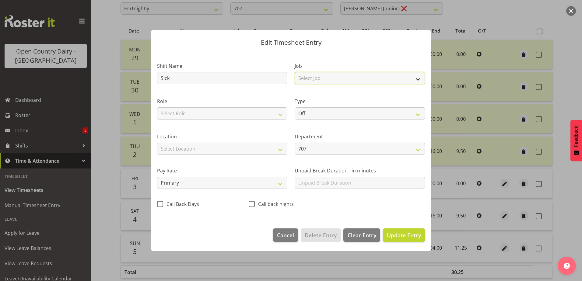
click at [304, 78] on select "Select Job Driver Driver supervisor Support" at bounding box center [359, 78] width 130 height 12
select select "9052"
click at [294, 72] on select "Select Job Driver Driver supervisor Support" at bounding box center [359, 78] width 130 height 12
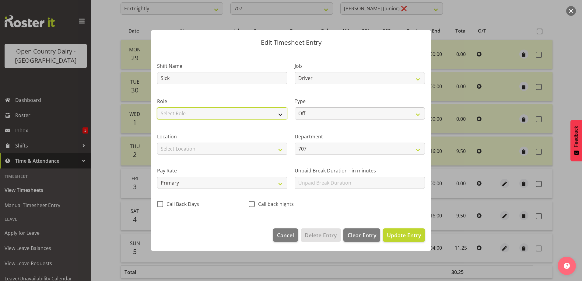
click at [172, 113] on select "Select Role Driver" at bounding box center [222, 113] width 130 height 12
select select "1166"
click at [157, 107] on select "Select Role Driver" at bounding box center [222, 113] width 130 height 12
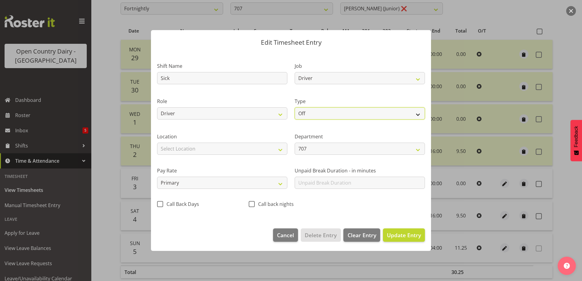
click at [337, 114] on select "Off Standard Public Holiday Public Holiday (Worked) Day In Lieu Annual Leave Si…" at bounding box center [359, 113] width 130 height 12
select select "Sick"
click at [294, 107] on select "Off Standard Public Holiday Public Holiday (Worked) Day In Lieu Annual Leave Si…" at bounding box center [359, 113] width 130 height 12
select select "9"
select select "2025"
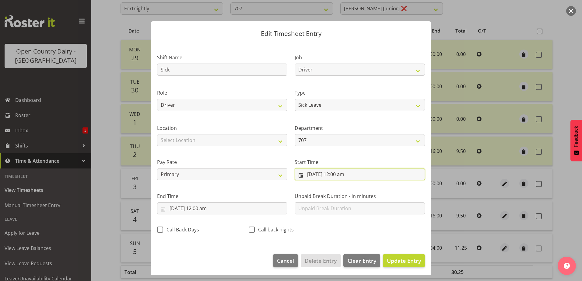
click at [332, 175] on input "3/10/2025, 12:00 am" at bounding box center [359, 174] width 130 height 12
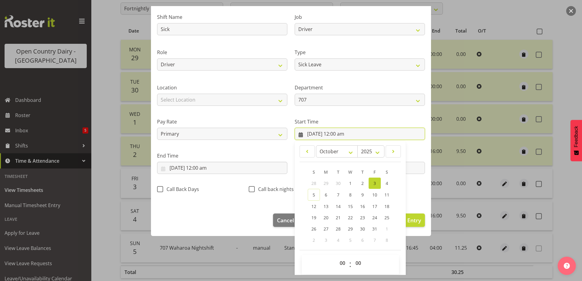
scroll to position [44, 0]
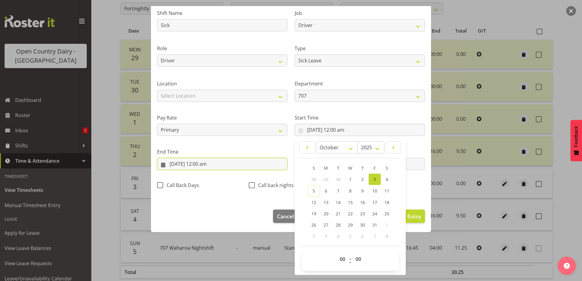
click at [197, 166] on input "3/10/2025, 12:00 am" at bounding box center [222, 164] width 130 height 12
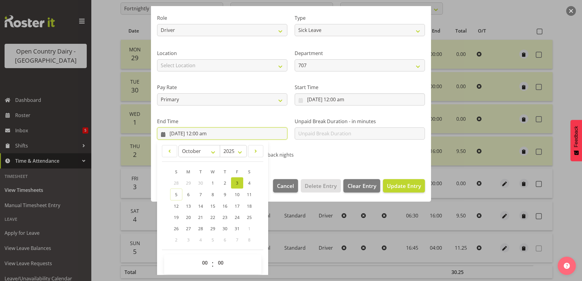
scroll to position [78, 0]
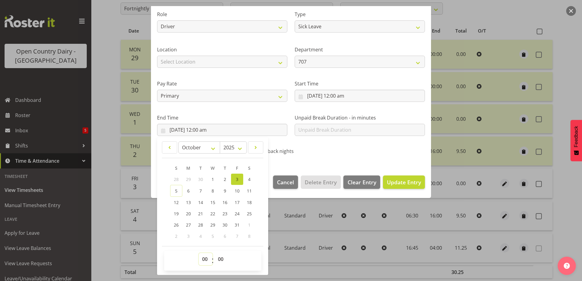
drag, startPoint x: 203, startPoint y: 258, endPoint x: 206, endPoint y: 254, distance: 4.9
click at [205, 258] on select "00 01 02 03 04 05 06 07 08 09 10 11 12 13 14 15 16 17 18 19 20 21 22 23" at bounding box center [206, 259] width 14 height 12
select select "10"
click at [199, 253] on select "00 01 02 03 04 05 06 07 08 09 10 11 12 13 14 15 16 17 18 19 20 21 22 23" at bounding box center [206, 259] width 14 height 12
type input "3/10/2025, 10:00 am"
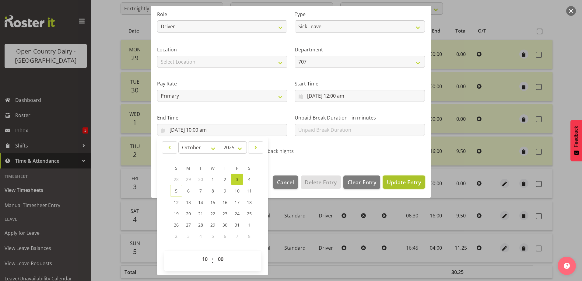
click at [394, 179] on span "Update Entry" at bounding box center [404, 182] width 34 height 7
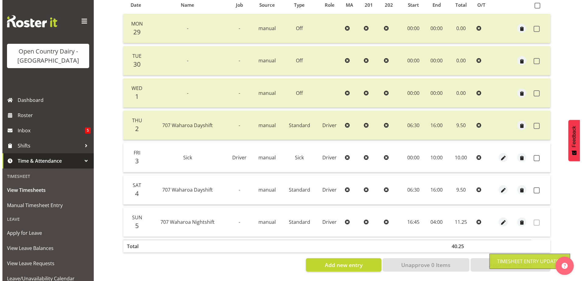
scroll to position [142, 0]
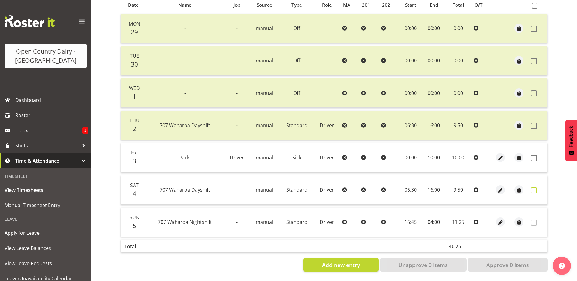
click at [533, 187] on span at bounding box center [534, 190] width 6 height 6
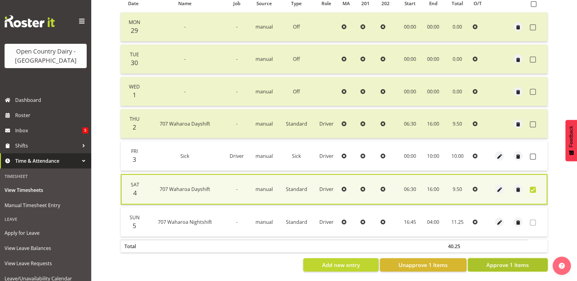
click at [514, 263] on span "Approve 1 Items" at bounding box center [507, 265] width 43 height 8
checkbox input "false"
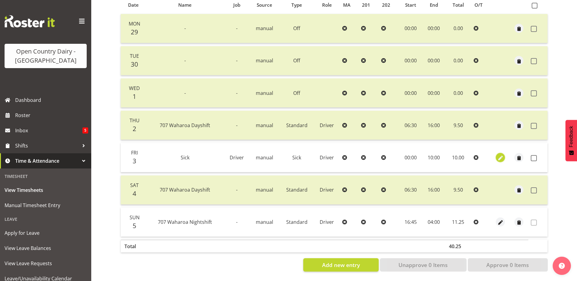
click at [501, 155] on span "button" at bounding box center [500, 158] width 7 height 7
select select "Sick"
select select "9"
select select "2025"
select select "10"
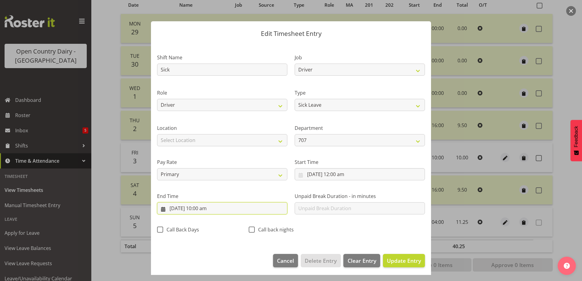
click at [206, 207] on input "3/10/2025, 10:00 am" at bounding box center [222, 208] width 130 height 12
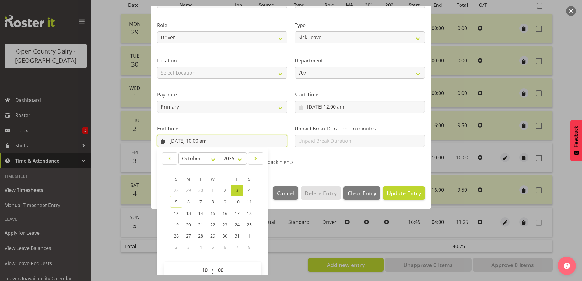
scroll to position [78, 0]
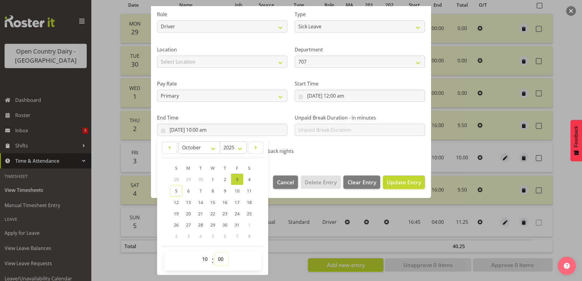
click at [220, 262] on select "00 01 02 03 04 05 06 07 08 09 10 11 12 13 14 15 16 17 18 19 20 21 22 23 24 25 2…" at bounding box center [221, 259] width 14 height 12
select select "2"
click at [214, 253] on select "00 01 02 03 04 05 06 07 08 09 10 11 12 13 14 15 16 17 18 19 20 21 22 23 24 25 2…" at bounding box center [221, 259] width 14 height 12
type input "3/10/2025, 10:02 am"
click at [397, 184] on span "Update Entry" at bounding box center [404, 182] width 34 height 7
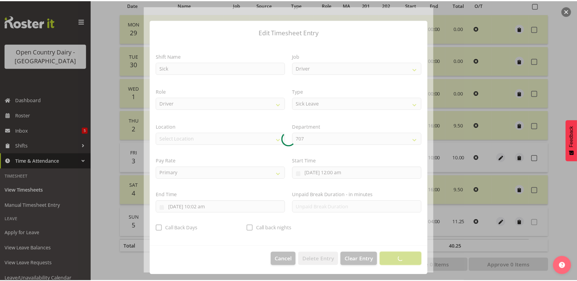
scroll to position [2, 0]
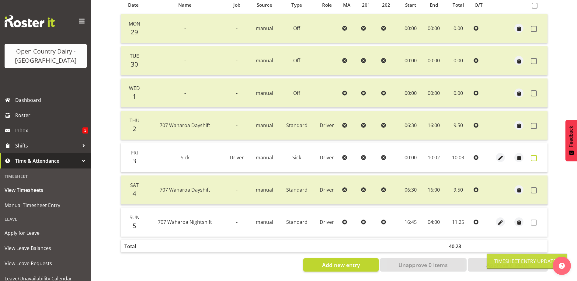
click at [535, 155] on span at bounding box center [534, 158] width 6 height 6
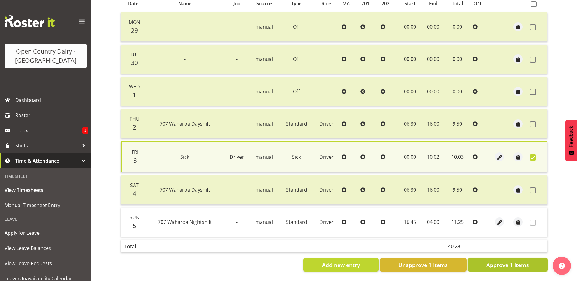
click at [537, 263] on button "Approve 1 Items" at bounding box center [508, 264] width 80 height 13
checkbox input "false"
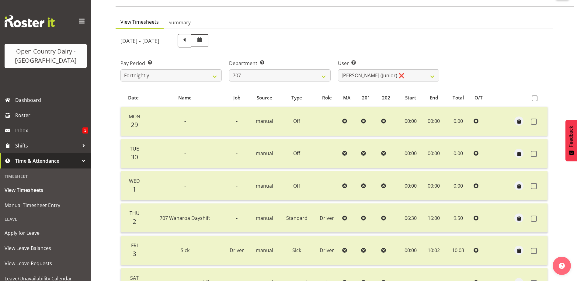
scroll to position [20, 0]
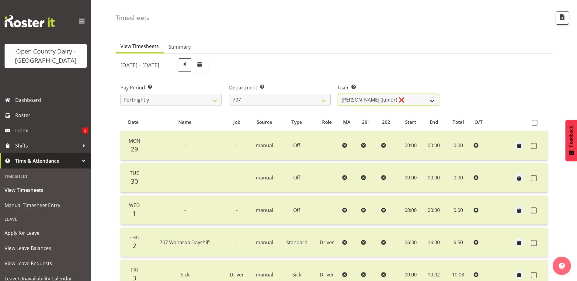
click at [412, 96] on select "Alan (TK) Bedford ❌ David Foote (Junior) ❌ Mike Madden ❌" at bounding box center [388, 100] width 101 height 12
select select "8199"
click at [338, 94] on select "Alan (TK) Bedford ❌ David Foote (Junior) ❌ Mike Madden ❌" at bounding box center [388, 100] width 101 height 12
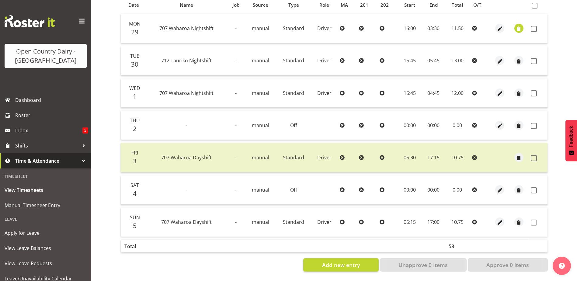
scroll to position [142, 0]
click at [534, 155] on span at bounding box center [534, 158] width 6 height 6
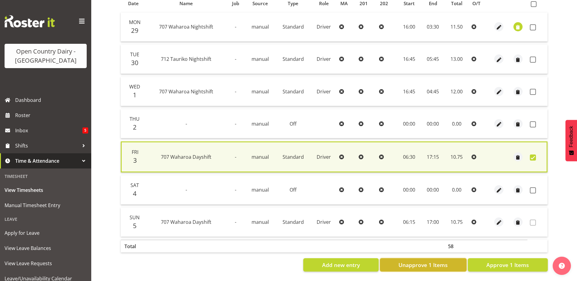
click at [438, 262] on span "Unapprove 1 Items" at bounding box center [422, 265] width 49 height 8
checkbox input "false"
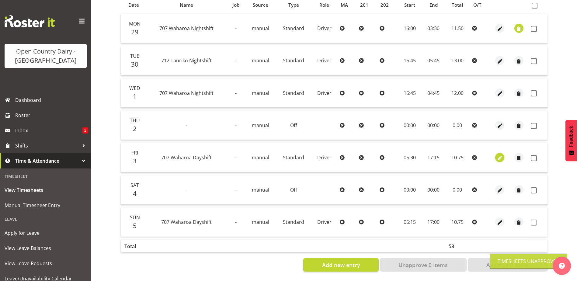
click at [501, 155] on span "button" at bounding box center [499, 158] width 7 height 7
select select "Standard"
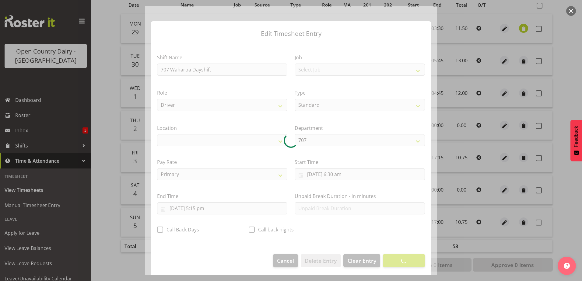
select select "1054"
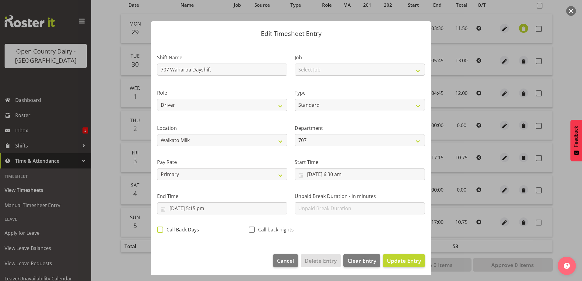
click at [160, 229] on span at bounding box center [160, 230] width 6 height 6
click at [160, 229] on input "Call Back Days" at bounding box center [159, 230] width 4 height 4
checkbox input "true"
click at [402, 261] on span "Update Entry" at bounding box center [404, 260] width 34 height 7
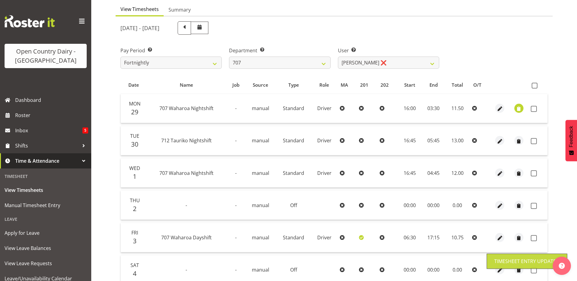
scroll to position [51, 0]
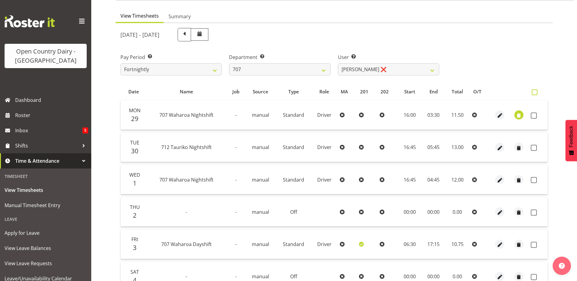
click at [534, 90] on span at bounding box center [535, 92] width 6 height 6
click at [534, 90] on input "checkbox" at bounding box center [534, 92] width 4 height 4
checkbox input "true"
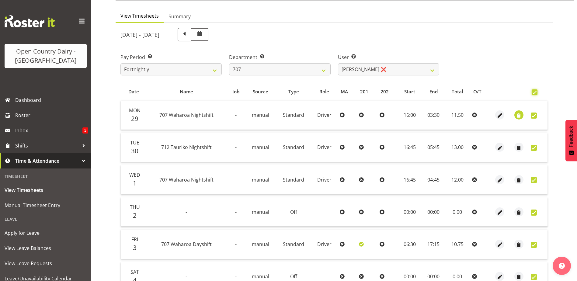
checkbox input "true"
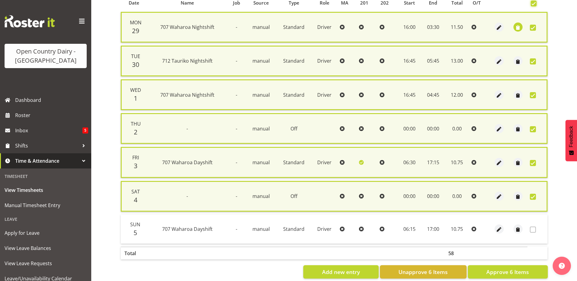
scroll to position [151, 0]
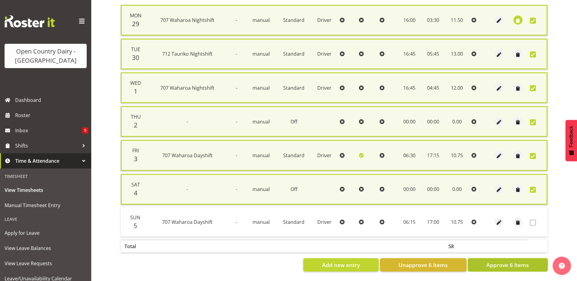
click at [511, 261] on span "Approve 6 Items" at bounding box center [507, 265] width 43 height 8
checkbox input "false"
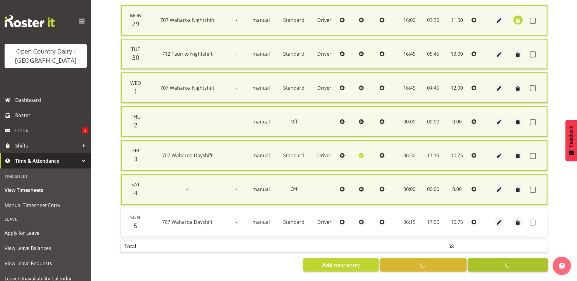
checkbox input "false"
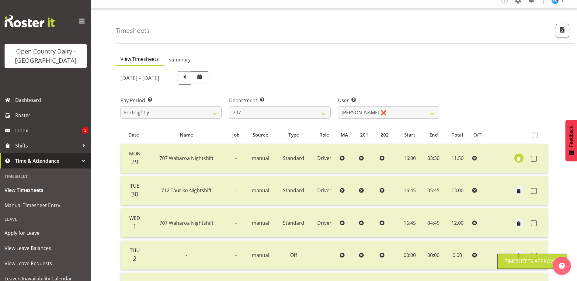
scroll to position [0, 0]
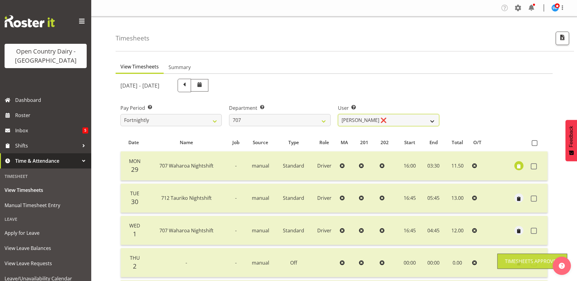
click at [395, 118] on select "Alan (TK) Bedford ❌ David Foote (Junior) ❌ Mike Madden ❌" at bounding box center [388, 120] width 101 height 12
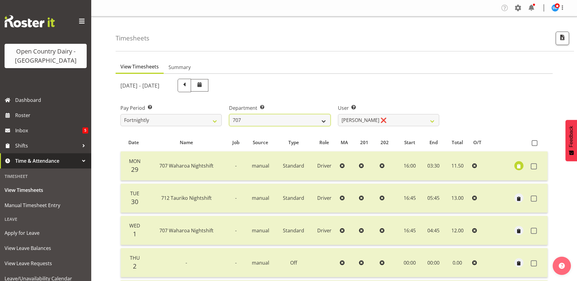
click at [278, 121] on select "701 702 703 704 705 706 707 708 709 710 711 712 713 714 715 716 717 718 719 720" at bounding box center [279, 120] width 101 height 12
select select "762"
click at [229, 114] on select "701 702 703 704 705 706 707 708 709 710 711 712 713 714 715 716 717 718 719 720" at bounding box center [279, 120] width 101 height 12
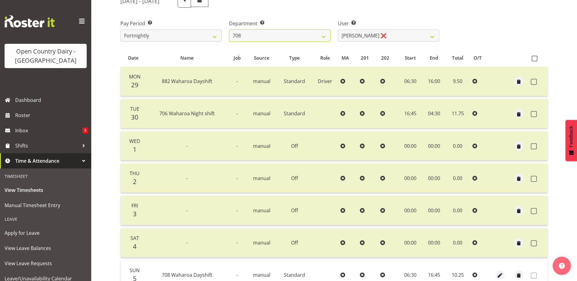
scroll to position [51, 0]
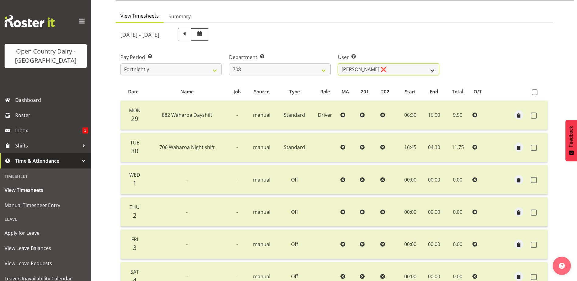
click at [407, 71] on select "Andrew Murphy ❌ David Foote ❌ Mark Himiona ❌" at bounding box center [388, 69] width 101 height 12
click at [338, 63] on select "Andrew Murphy ❌ David Foote ❌ Mark Himiona ❌" at bounding box center [388, 69] width 101 height 12
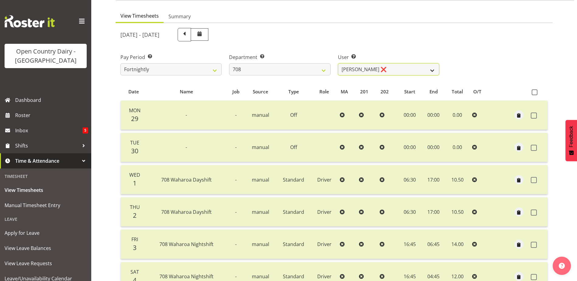
click at [390, 65] on select "Andrew Murphy ❌ David Foote ❌ Mark Himiona ❌" at bounding box center [388, 69] width 101 height 12
select select "11697"
click at [338, 63] on select "Andrew Murphy ❌ David Foote ❌ Mark Himiona ❌" at bounding box center [388, 69] width 101 height 12
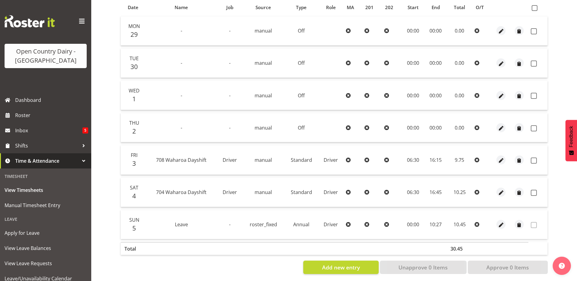
scroll to position [142, 0]
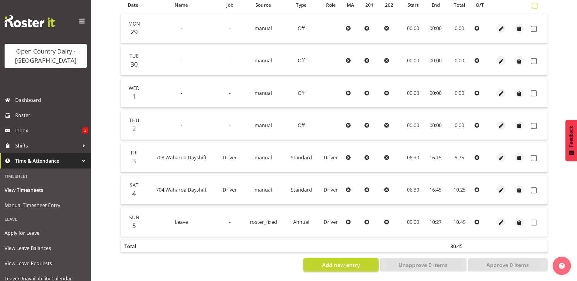
click at [535, 3] on span at bounding box center [535, 6] width 6 height 6
click at [535, 4] on input "checkbox" at bounding box center [534, 6] width 4 height 4
checkbox input "true"
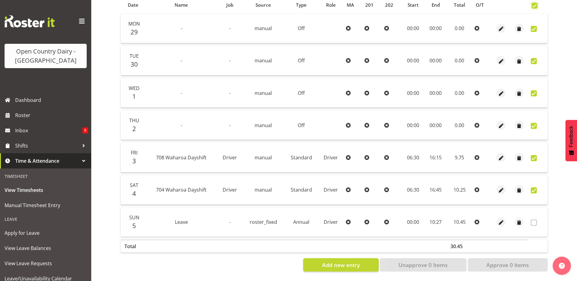
checkbox input "true"
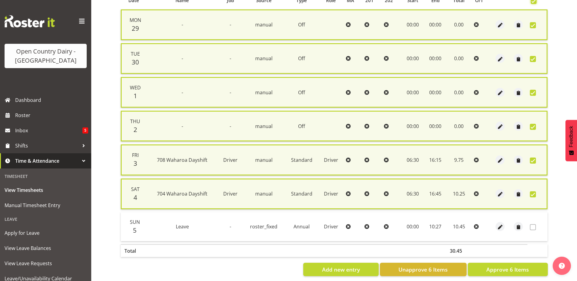
scroll to position [141, 0]
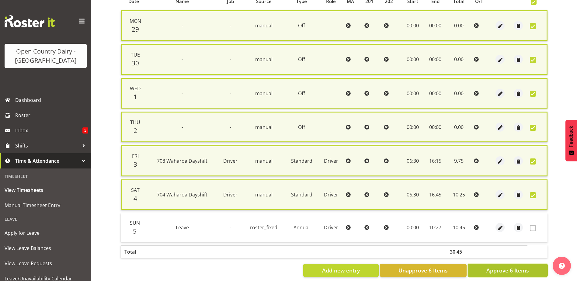
click at [498, 272] on span "Approve 6 Items" at bounding box center [507, 270] width 43 height 8
checkbox input "false"
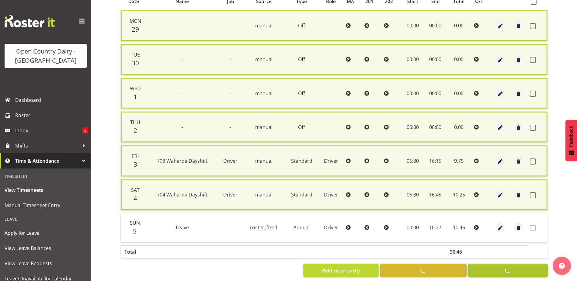
checkbox input "false"
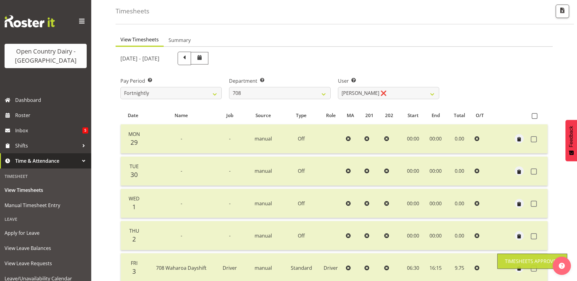
scroll to position [19, 0]
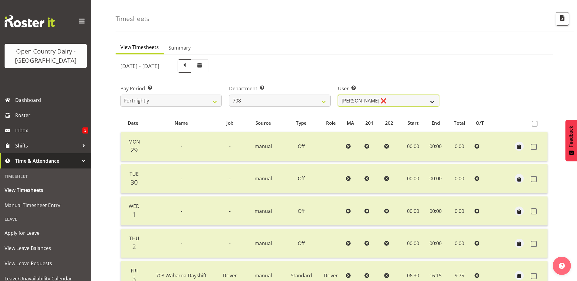
click at [391, 101] on select "Andrew Murphy ❌ David Foote ❌ Mark Himiona ❌" at bounding box center [388, 101] width 101 height 12
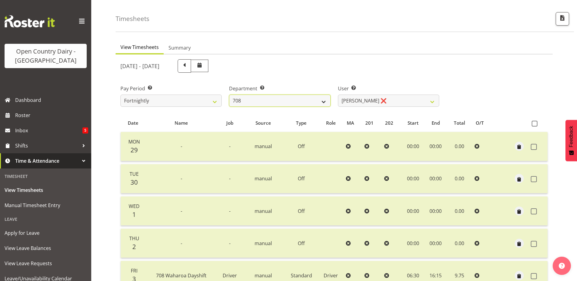
click at [302, 101] on select "701 702 703 704 705 706 707 708 709 710 711 712 713 714 715 716 717 718 719 720" at bounding box center [279, 101] width 101 height 12
click at [229, 95] on select "701 702 703 704 705 706 707 708 709 710 711 712 713 714 715 716 717 718 719 720" at bounding box center [279, 101] width 101 height 12
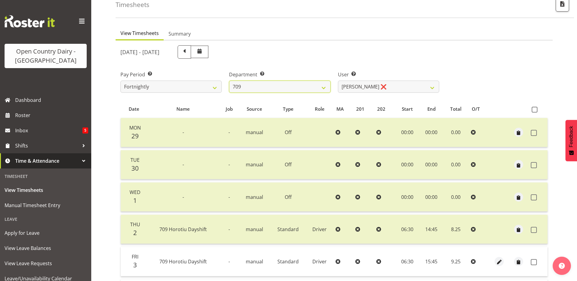
scroll to position [80, 0]
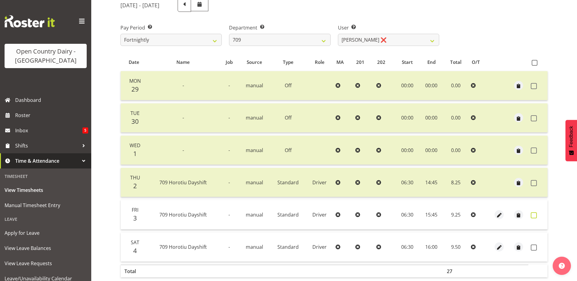
click at [534, 215] on span at bounding box center [534, 215] width 6 height 6
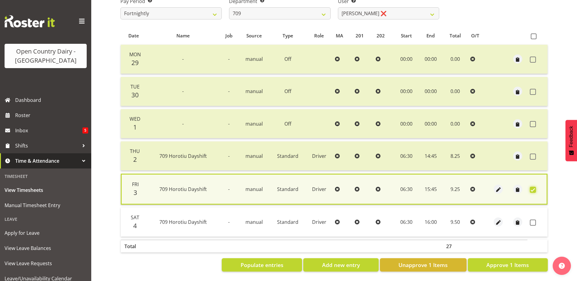
scroll to position [111, 0]
click at [504, 261] on span "Approve 1 Items" at bounding box center [507, 265] width 43 height 8
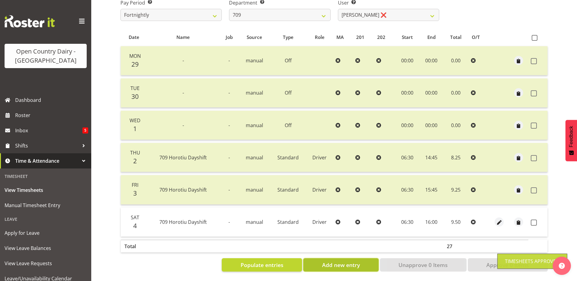
click at [339, 261] on span "Add new entry" at bounding box center [341, 265] width 38 height 8
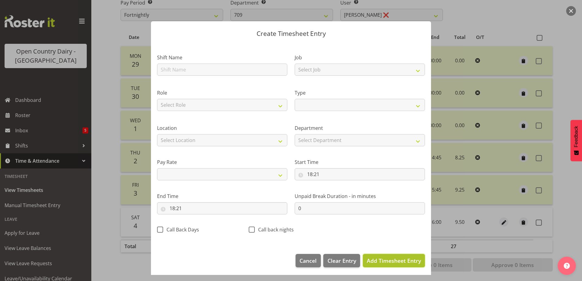
click at [372, 260] on span "Add Timesheet Entry" at bounding box center [394, 260] width 54 height 7
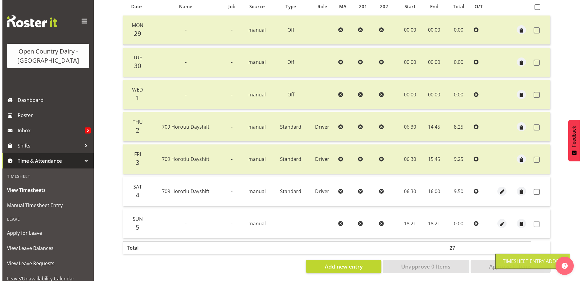
scroll to position [142, 0]
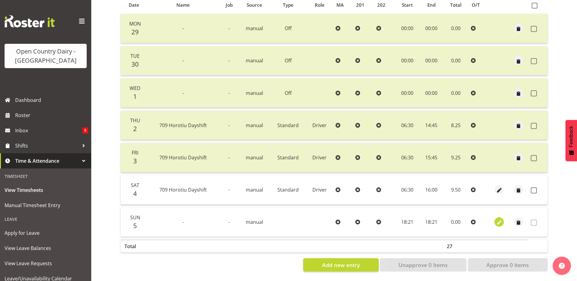
click at [500, 219] on span "button" at bounding box center [499, 222] width 7 height 7
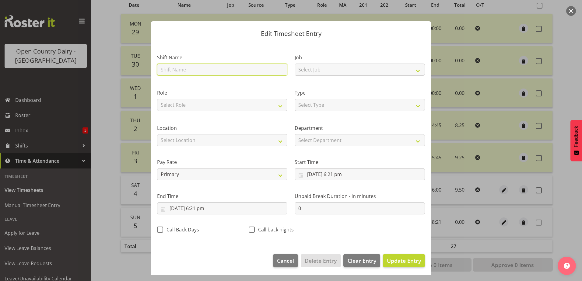
click at [190, 67] on input "text" at bounding box center [222, 70] width 130 height 12
click at [186, 70] on input "Dayshift" at bounding box center [222, 70] width 130 height 12
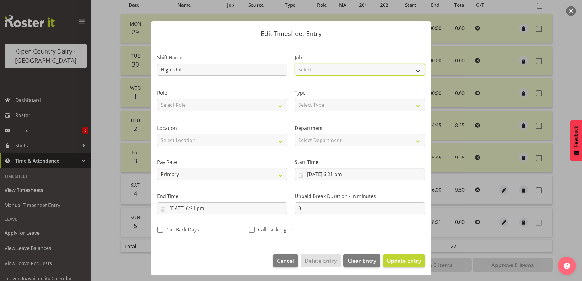
click at [343, 66] on select "Select Job Driver Driver supervisor Support" at bounding box center [359, 70] width 130 height 12
click at [294, 64] on select "Select Job Driver Driver supervisor Support" at bounding box center [359, 70] width 130 height 12
drag, startPoint x: 201, startPoint y: 99, endPoint x: 198, endPoint y: 103, distance: 4.4
click at [202, 100] on select "Select Role Driver" at bounding box center [222, 105] width 130 height 12
click at [157, 99] on select "Select Role Driver" at bounding box center [222, 105] width 130 height 12
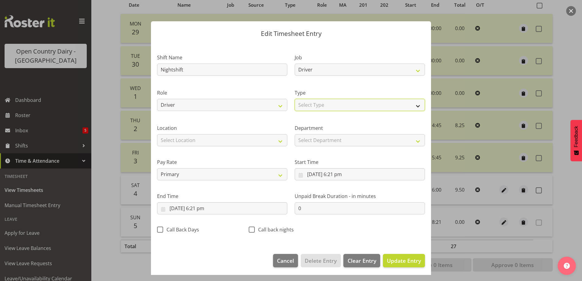
click at [313, 108] on select "Select Type Off Standard Public Holiday Public Holiday (Worked) Day In Lieu Ann…" at bounding box center [359, 105] width 130 height 12
click at [294, 99] on select "Select Type Off Standard Public Holiday Public Holiday (Worked) Day In Lieu Ann…" at bounding box center [359, 105] width 130 height 12
drag, startPoint x: 228, startPoint y: 142, endPoint x: 225, endPoint y: 146, distance: 4.8
click at [228, 142] on select "Select Location Containers Horotiu Ingredients Waharoa Office Waikato Milk Whan…" at bounding box center [222, 140] width 130 height 12
click at [157, 134] on select "Select Location Containers Horotiu Ingredients Waharoa Office Waikato Milk Whan…" at bounding box center [222, 140] width 130 height 12
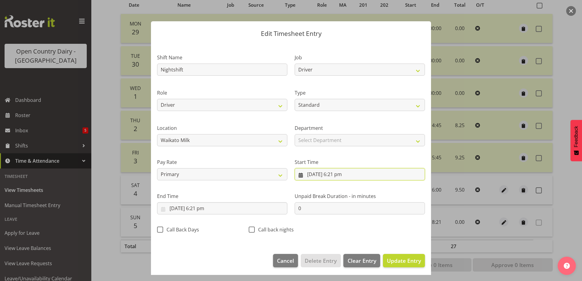
drag, startPoint x: 329, startPoint y: 175, endPoint x: 325, endPoint y: 172, distance: 5.1
click at [329, 174] on input "5/10/2025, 6:21 pm" at bounding box center [359, 174] width 130 height 12
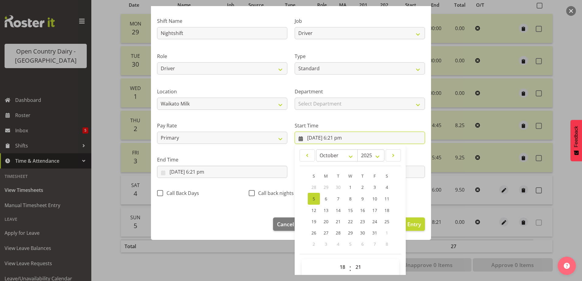
scroll to position [44, 0]
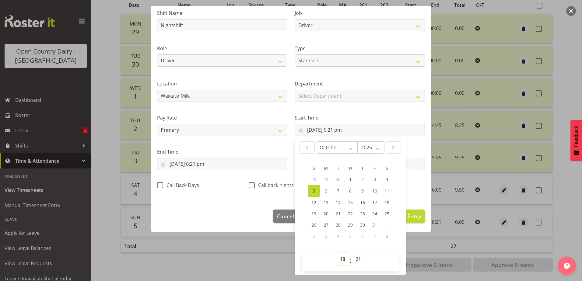
click at [340, 262] on select "00 01 02 03 04 05 06 07 08 09 10 11 12 13 14 15 16 17 18 19 20 21 22 23" at bounding box center [343, 259] width 14 height 12
click at [336, 253] on select "00 01 02 03 04 05 06 07 08 09 10 11 12 13 14 15 16 17 18 19 20 21 22 23" at bounding box center [343, 259] width 14 height 12
drag, startPoint x: 352, startPoint y: 259, endPoint x: 349, endPoint y: 189, distance: 71.0
click at [352, 259] on select "00 01 02 03 04 05 06 07 08 09 10 11 12 13 14 15 16 17 18 19 20 21 22 23 24 25 2…" at bounding box center [359, 259] width 14 height 12
click at [352, 253] on select "00 01 02 03 04 05 06 07 08 09 10 11 12 13 14 15 16 17 18 19 20 21 22 23 24 25 2…" at bounding box center [359, 259] width 14 height 12
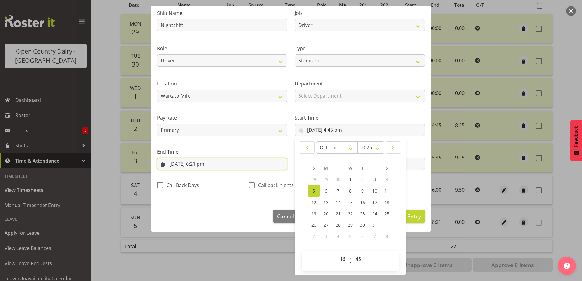
click at [196, 164] on input "5/10/2025, 6:21 pm" at bounding box center [222, 164] width 130 height 12
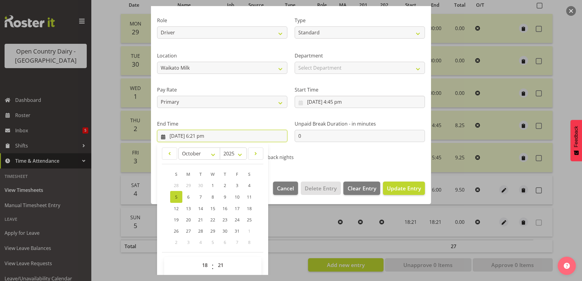
scroll to position [78, 0]
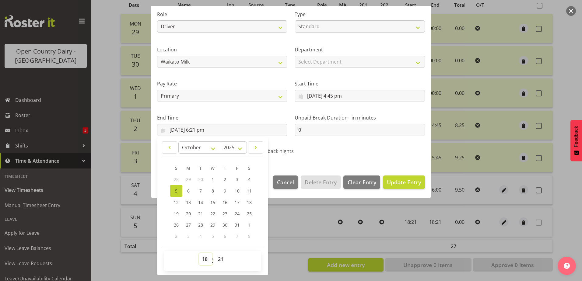
drag, startPoint x: 207, startPoint y: 260, endPoint x: 206, endPoint y: 255, distance: 5.5
click at [207, 260] on select "00 01 02 03 04 05 06 07 08 09 10 11 12 13 14 15 16 17 18 19 20 21 22 23" at bounding box center [206, 259] width 14 height 12
click at [199, 253] on select "00 01 02 03 04 05 06 07 08 09 10 11 12 13 14 15 16 17 18 19 20 21 22 23" at bounding box center [206, 259] width 14 height 12
click at [221, 259] on select "00 01 02 03 04 05 06 07 08 09 10 11 12 13 14 15 16 17 18 19 20 21 22 23 24 25 2…" at bounding box center [221, 259] width 14 height 12
click at [214, 253] on select "00 01 02 03 04 05 06 07 08 09 10 11 12 13 14 15 16 17 18 19 20 21 22 23 24 25 2…" at bounding box center [221, 259] width 14 height 12
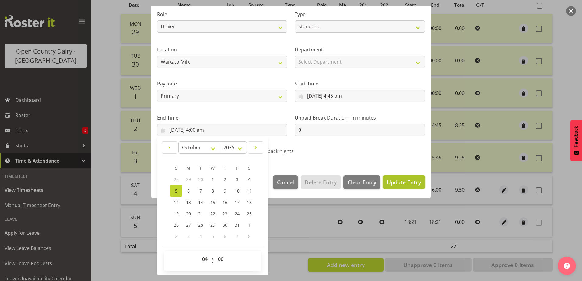
click at [400, 181] on span "Update Entry" at bounding box center [404, 182] width 34 height 7
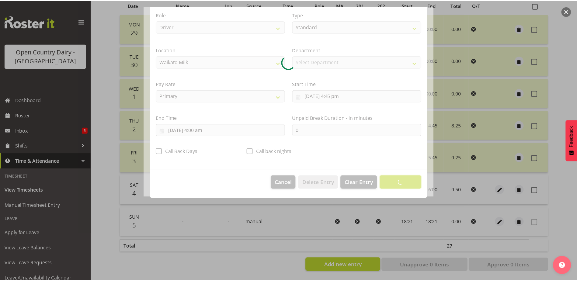
scroll to position [2, 0]
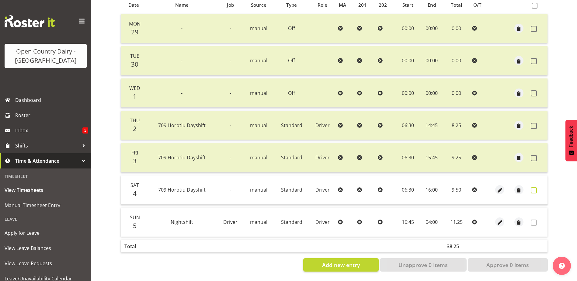
click at [534, 187] on span at bounding box center [534, 190] width 6 height 6
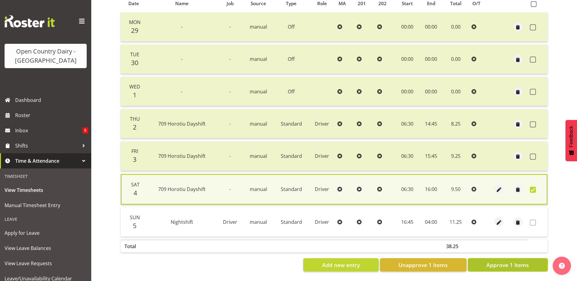
click at [531, 264] on button "Approve 1 Items" at bounding box center [508, 264] width 80 height 13
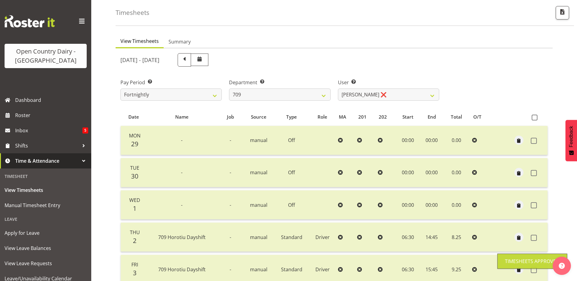
scroll to position [20, 0]
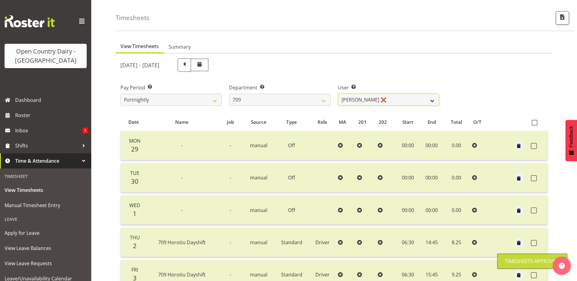
click at [393, 97] on select "Alex Barclay ❌ Craig Knudsen ❌ Jaswant Singh ❌ Ross Cook ❌" at bounding box center [388, 100] width 101 height 12
click at [338, 94] on select "Alex Barclay ❌ Craig Knudsen ❌ Jaswant Singh ❌ Ross Cook ❌" at bounding box center [388, 100] width 101 height 12
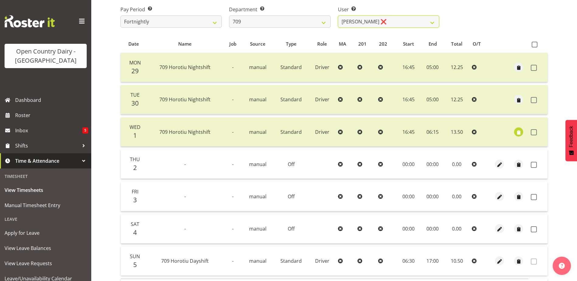
scroll to position [112, 0]
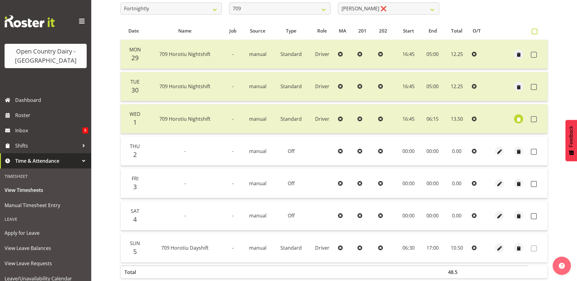
click at [534, 32] on span at bounding box center [535, 32] width 6 height 6
click at [534, 32] on input "checkbox" at bounding box center [534, 32] width 4 height 4
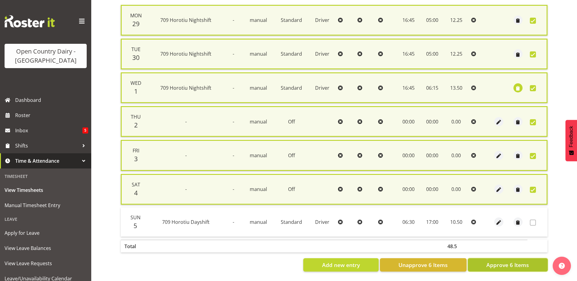
click at [513, 261] on span "Approve 6 Items" at bounding box center [507, 265] width 43 height 8
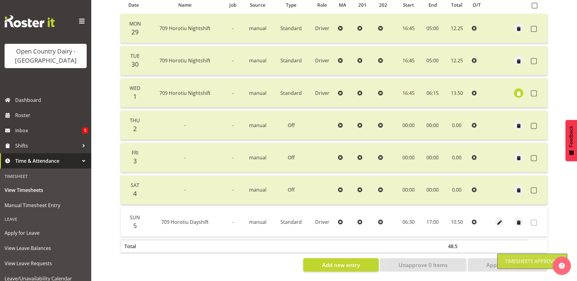
click at [519, 91] on span "button" at bounding box center [518, 93] width 7 height 7
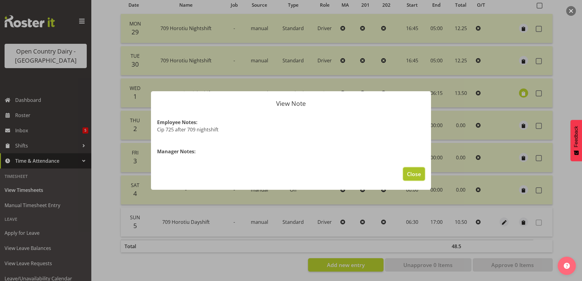
click at [416, 174] on span "Close" at bounding box center [414, 174] width 14 height 8
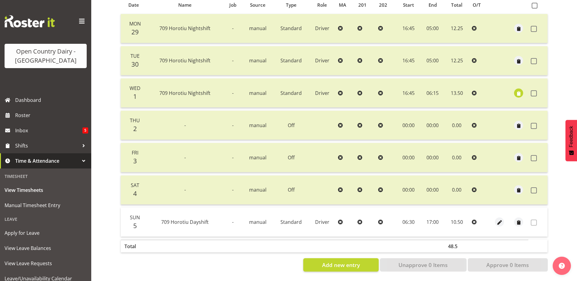
scroll to position [0, 0]
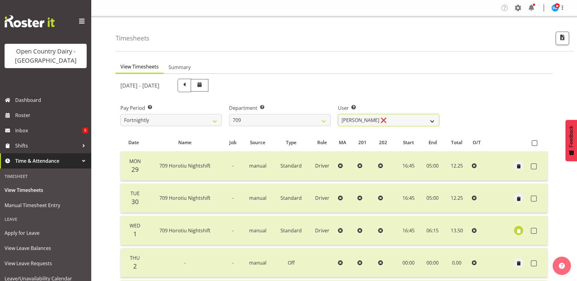
click at [403, 121] on select "Alex Barclay ❌ Craig Knudsen ❌ Jaswant Singh ❌ Ross Cook ❌" at bounding box center [388, 120] width 101 height 12
click at [338, 114] on select "Alex Barclay ❌ Craig Knudsen ❌ Jaswant Singh ❌ Ross Cook ❌" at bounding box center [388, 120] width 101 height 12
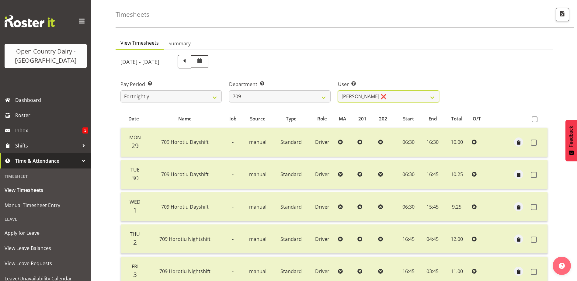
scroll to position [20, 0]
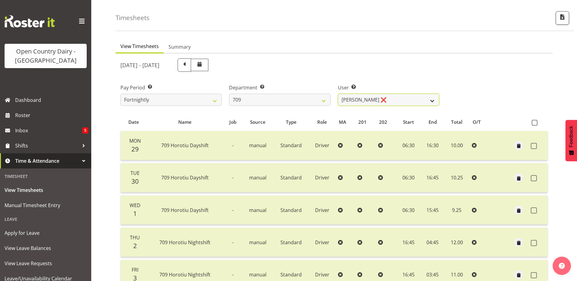
click at [402, 99] on select "Alex Barclay ❌ Craig Knudsen ❌ Jaswant Singh ❌ Ross Cook ❌" at bounding box center [388, 100] width 101 height 12
click at [338, 94] on select "Alex Barclay ❌ Craig Knudsen ❌ Jaswant Singh ❌ Ross Cook ❌" at bounding box center [388, 100] width 101 height 12
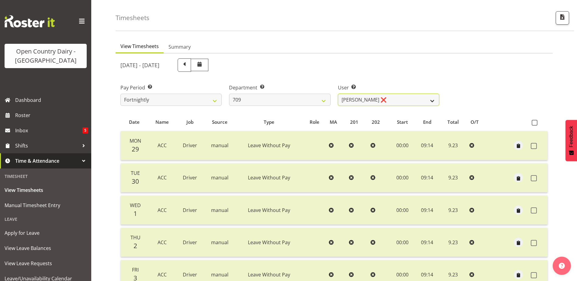
click at [394, 102] on select "Alex Barclay ❌ Craig Knudsen ❌ Jaswant Singh ❌ Ross Cook ❌" at bounding box center [388, 100] width 101 height 12
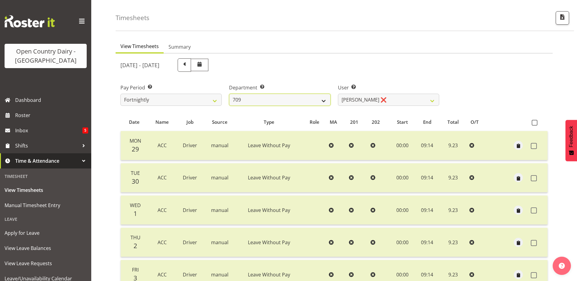
click at [287, 99] on select "701 702 703 704 705 706 707 708 709 710 711 712 713 714 715 716 717 718 719 720" at bounding box center [279, 100] width 101 height 12
click at [229, 94] on select "701 702 703 704 705 706 707 708 709 710 711 712 713 714 715 716 717 718 719 720" at bounding box center [279, 100] width 101 height 12
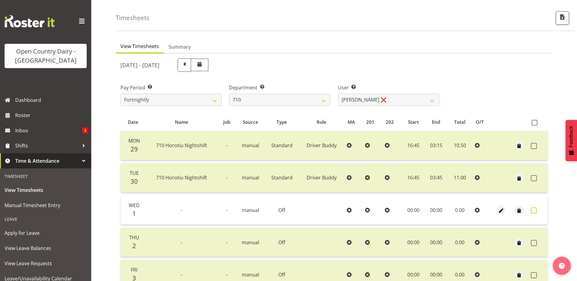
click at [534, 210] on span at bounding box center [534, 210] width 6 height 6
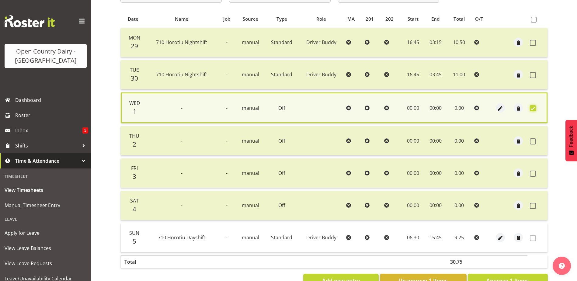
scroll to position [144, 0]
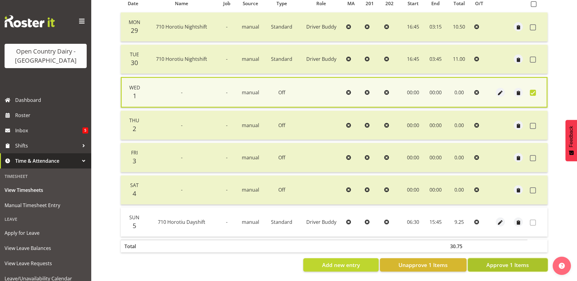
click at [531, 263] on button "Approve 1 Items" at bounding box center [508, 264] width 80 height 13
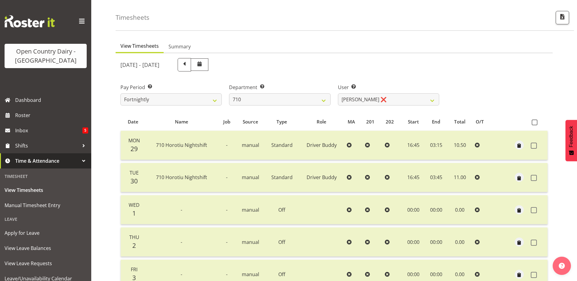
scroll to position [20, 0]
click at [407, 99] on select "Dean Chapman ❌ George Megchelse ❌ Kris Gambhir ❌ Richie Epere ❌" at bounding box center [388, 100] width 101 height 12
click at [338, 94] on select "Dean Chapman ❌ George Megchelse ❌ Kris Gambhir ❌ Richie Epere ❌" at bounding box center [388, 100] width 101 height 12
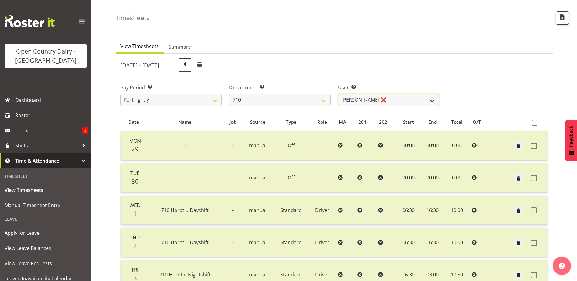
click at [401, 97] on select "Dean Chapman ❌ George Megchelse ❌ Kris Gambhir ❌ Richie Epere ❌" at bounding box center [388, 100] width 101 height 12
click at [338, 94] on select "Dean Chapman ❌ George Megchelse ❌ Kris Gambhir ❌ Richie Epere ❌" at bounding box center [388, 100] width 101 height 12
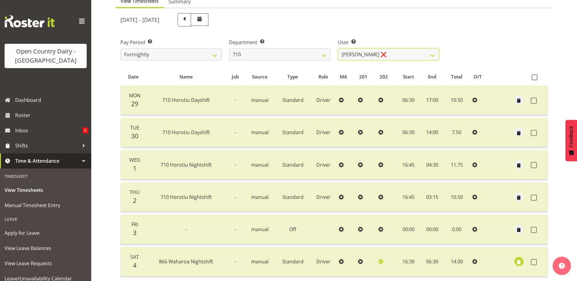
scroll to position [142, 0]
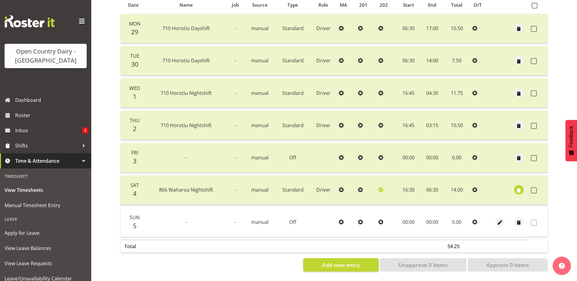
click at [520, 187] on span "button" at bounding box center [519, 190] width 7 height 7
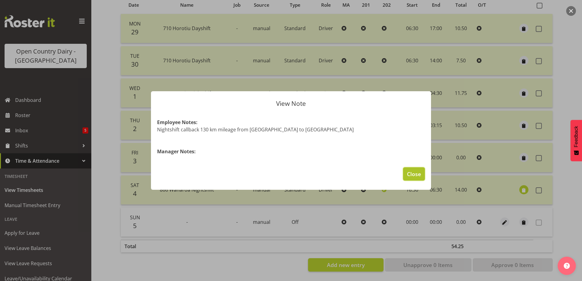
click at [415, 174] on span "Close" at bounding box center [414, 174] width 14 height 8
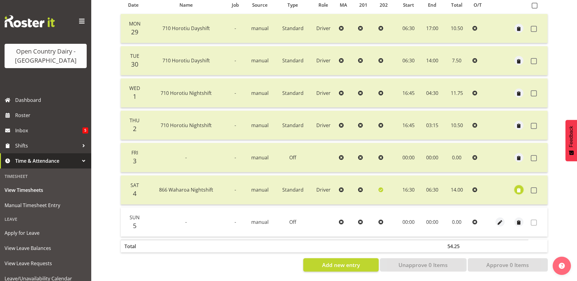
click at [521, 187] on span "button" at bounding box center [519, 190] width 7 height 7
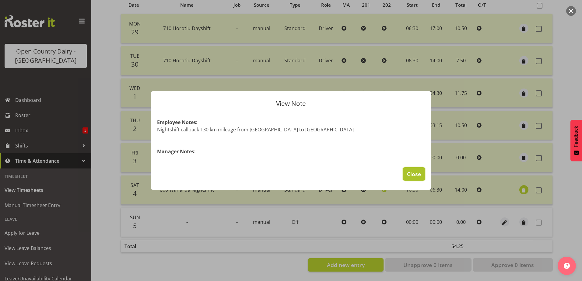
click at [417, 175] on span "Close" at bounding box center [414, 174] width 14 height 8
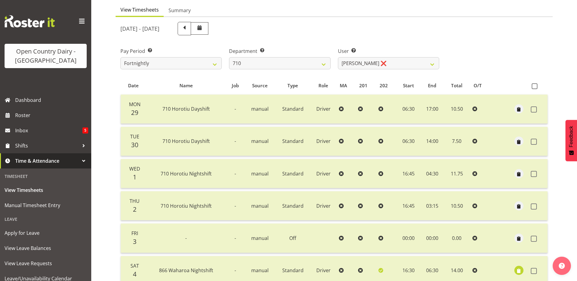
scroll to position [51, 0]
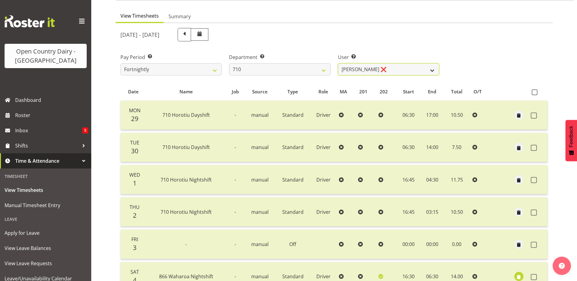
click at [388, 70] on select "Dean Chapman ❌ George Megchelse ❌ Kris Gambhir ❌ Richie Epere ❌" at bounding box center [388, 69] width 101 height 12
click at [338, 63] on select "Dean Chapman ❌ George Megchelse ❌ Kris Gambhir ❌ Richie Epere ❌" at bounding box center [388, 69] width 101 height 12
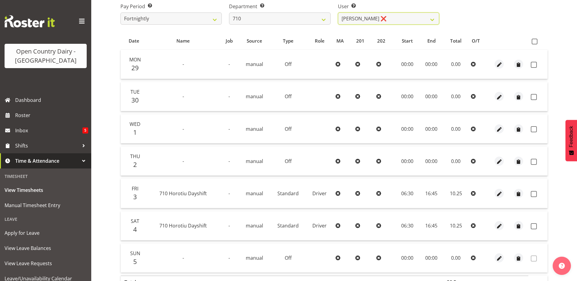
scroll to position [112, 0]
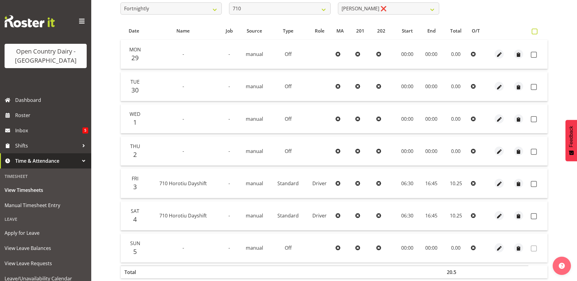
click at [534, 30] on span at bounding box center [535, 32] width 6 height 6
click at [534, 30] on input "checkbox" at bounding box center [534, 32] width 4 height 4
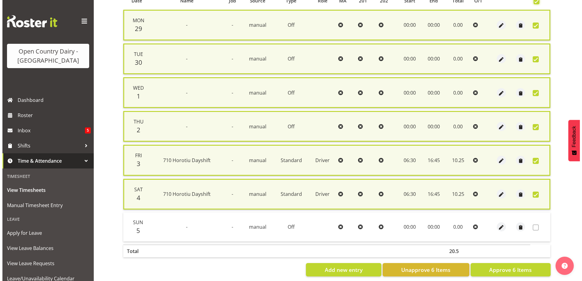
scroll to position [151, 0]
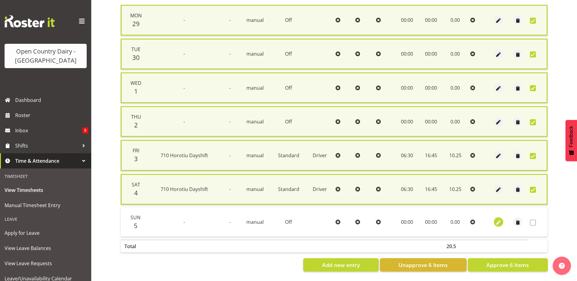
click at [500, 219] on span "button" at bounding box center [498, 222] width 7 height 7
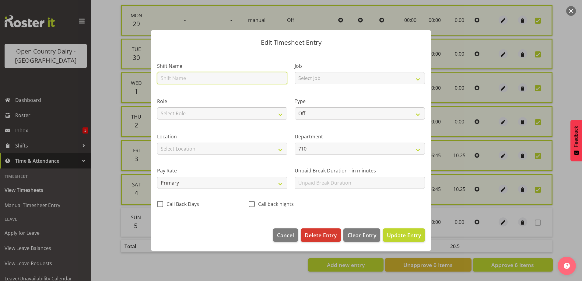
click at [195, 78] on input "text" at bounding box center [222, 78] width 130 height 12
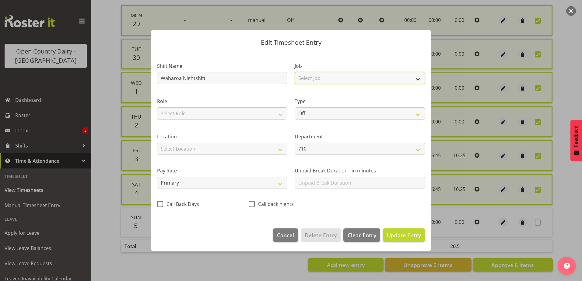
click at [339, 78] on select "Select Job Driver Driver supervisor Support" at bounding box center [359, 78] width 130 height 12
click at [294, 72] on select "Select Job Driver Driver supervisor Support" at bounding box center [359, 78] width 130 height 12
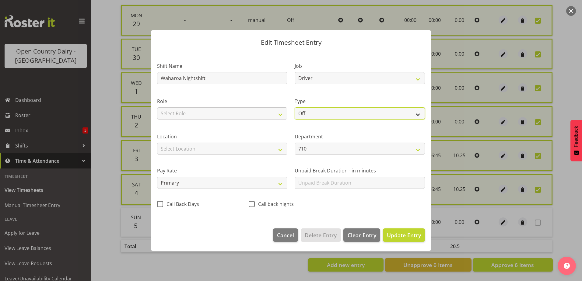
drag, startPoint x: 327, startPoint y: 112, endPoint x: 327, endPoint y: 118, distance: 5.5
click at [327, 112] on select "Off Standard Public Holiday Public Holiday (Worked) Day In Lieu Annual Leave Si…" at bounding box center [359, 113] width 130 height 12
click at [294, 107] on select "Off Standard Public Holiday Public Holiday (Worked) Day In Lieu Annual Leave Si…" at bounding box center [359, 113] width 130 height 12
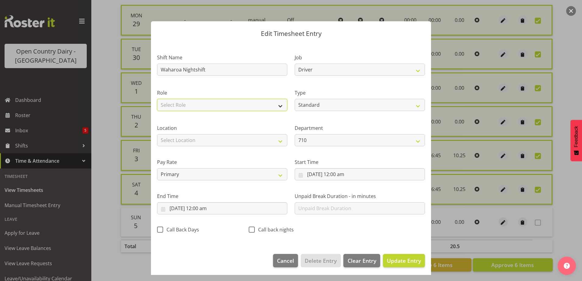
click at [252, 102] on select "Select Role Driver" at bounding box center [222, 105] width 130 height 12
click at [157, 99] on select "Select Role Driver" at bounding box center [222, 105] width 130 height 12
click at [255, 139] on select "Select Location Containers Horotiu Ingredients Waharoa Office Waikato Milk Whan…" at bounding box center [222, 140] width 130 height 12
click at [157, 134] on select "Select Location Containers Horotiu Ingredients Waharoa Office Waikato Milk Whan…" at bounding box center [222, 140] width 130 height 12
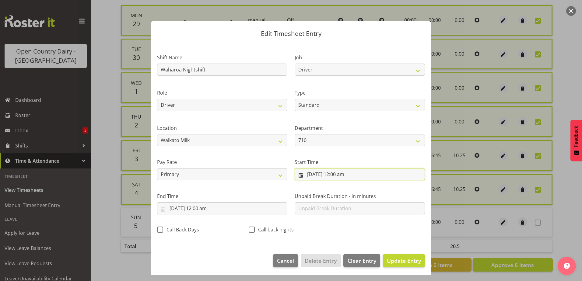
click at [367, 173] on input "5/10/2025, 12:00 am" at bounding box center [359, 174] width 130 height 12
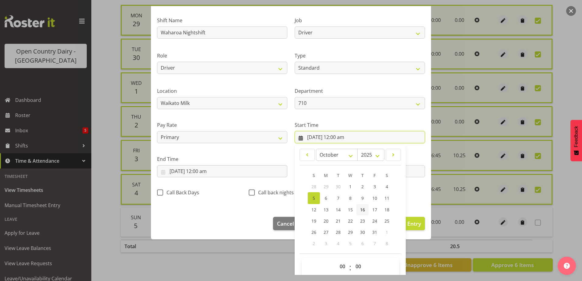
scroll to position [44, 0]
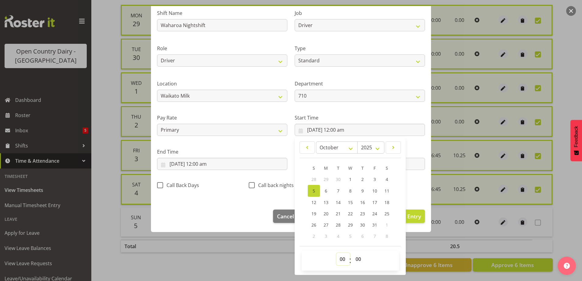
click at [338, 262] on select "00 01 02 03 04 05 06 07 08 09 10 11 12 13 14 15 16 17 18 19 20 21 22 23" at bounding box center [343, 259] width 14 height 12
click at [336, 253] on select "00 01 02 03 04 05 06 07 08 09 10 11 12 13 14 15 16 17 18 19 20 21 22 23" at bounding box center [343, 259] width 14 height 12
click at [354, 263] on select "00 01 02 03 04 05 06 07 08 09 10 11 12 13 14 15 16 17 18 19 20 21 22 23 24 25 2…" at bounding box center [359, 259] width 14 height 12
click at [352, 253] on select "00 01 02 03 04 05 06 07 08 09 10 11 12 13 14 15 16 17 18 19 20 21 22 23 24 25 2…" at bounding box center [359, 259] width 14 height 12
click at [187, 162] on input "5/10/2025, 12:00 am" at bounding box center [222, 164] width 130 height 12
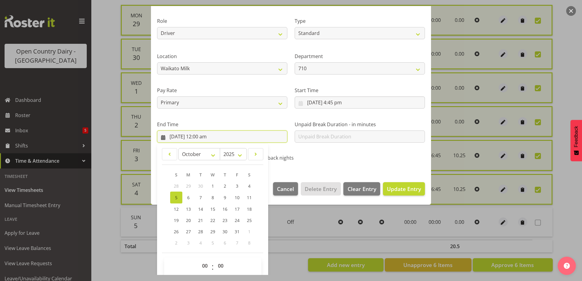
scroll to position [78, 0]
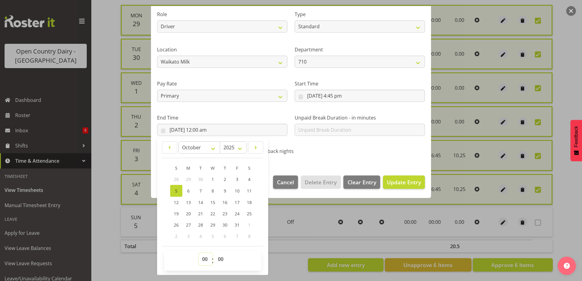
click at [204, 260] on select "00 01 02 03 04 05 06 07 08 09 10 11 12 13 14 15 16 17 18 19 20 21 22 23" at bounding box center [206, 259] width 14 height 12
click at [199, 253] on select "00 01 02 03 04 05 06 07 08 09 10 11 12 13 14 15 16 17 18 19 20 21 22 23" at bounding box center [206, 259] width 14 height 12
click at [390, 184] on span "Update Entry" at bounding box center [404, 182] width 34 height 7
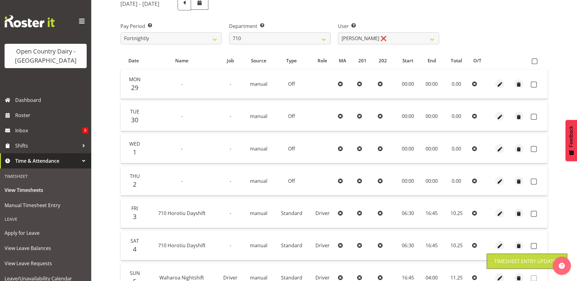
scroll to position [81, 0]
click at [537, 61] on span at bounding box center [535, 62] width 6 height 6
click at [536, 61] on input "checkbox" at bounding box center [534, 62] width 4 height 4
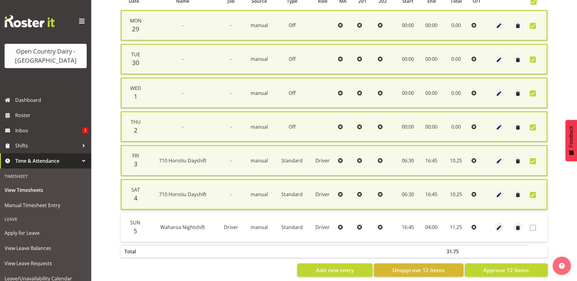
scroll to position [151, 0]
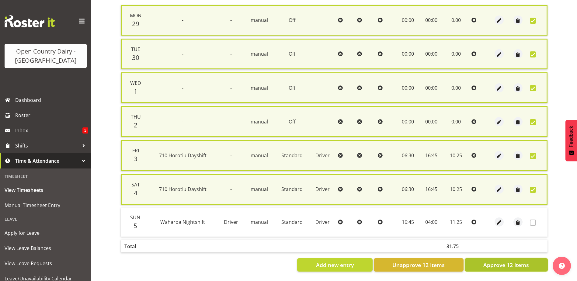
click at [503, 261] on span "Approve 12 Items" at bounding box center [506, 265] width 46 height 8
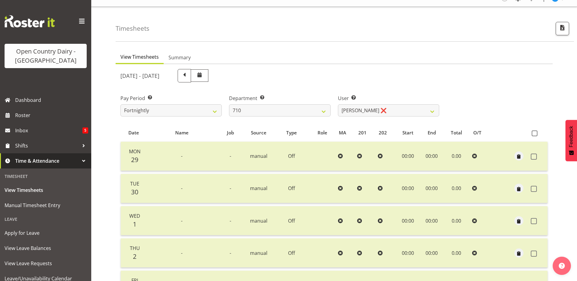
scroll to position [0, 0]
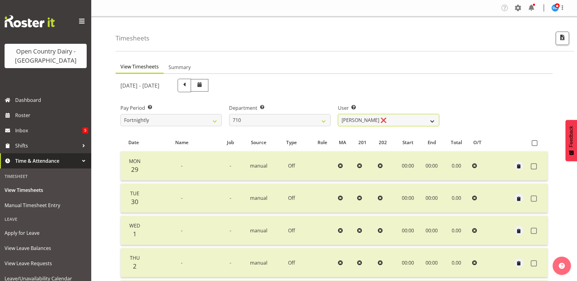
click at [395, 117] on select "Dean Chapman ❌ George Megchelse ❌ Kris Gambhir ❌ Richie Epere ❌" at bounding box center [388, 120] width 101 height 12
drag, startPoint x: 395, startPoint y: 117, endPoint x: 371, endPoint y: 116, distance: 23.2
click at [395, 117] on select "Dean Chapman ❌ George Megchelse ❌ Kris Gambhir ❌ Richie Epere ❌" at bounding box center [388, 120] width 101 height 12
click at [293, 119] on select "701 702 703 704 705 706 707 708 709 710 711 712 713 714 715 716 717 718 719 720" at bounding box center [279, 120] width 101 height 12
click at [229, 114] on select "701 702 703 704 705 706 707 708 709 710 711 712 713 714 715 716 717 718 719 720" at bounding box center [279, 120] width 101 height 12
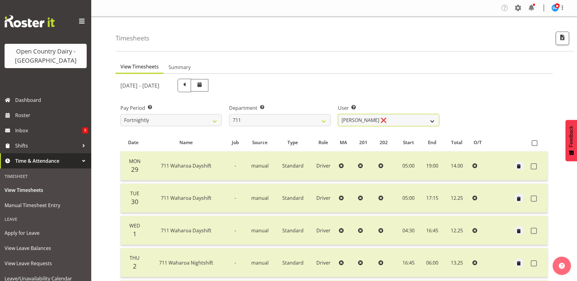
click at [391, 121] on select "Baz Morgan ❌ Gerard Cavanagh ❌ Tyrone Lawry ❌" at bounding box center [388, 120] width 101 height 12
click at [338, 114] on select "Baz Morgan ❌ Gerard Cavanagh ❌ Tyrone Lawry ❌" at bounding box center [388, 120] width 101 height 12
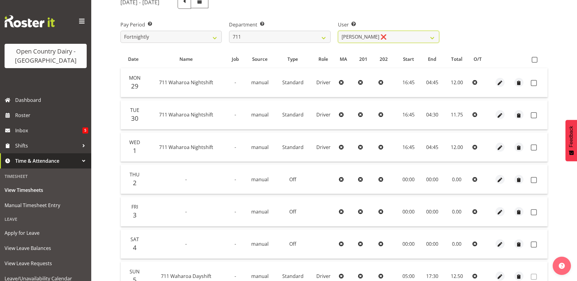
scroll to position [81, 0]
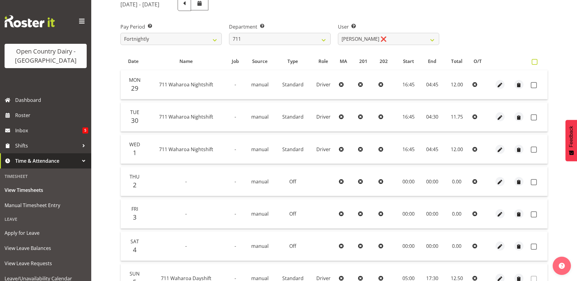
click at [534, 63] on span at bounding box center [535, 62] width 6 height 6
click at [534, 63] on input "checkbox" at bounding box center [534, 62] width 4 height 4
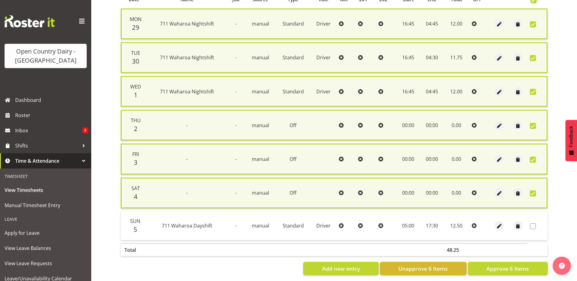
scroll to position [151, 0]
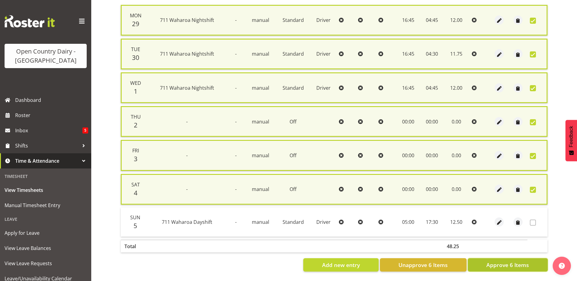
click at [515, 261] on span "Approve 6 Items" at bounding box center [507, 265] width 43 height 8
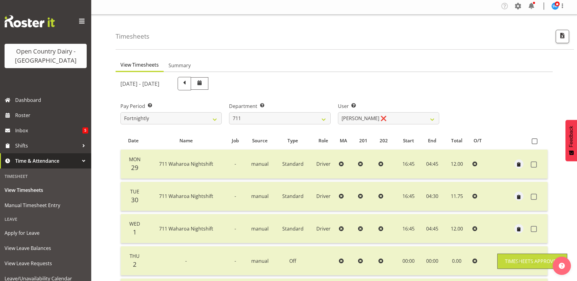
scroll to position [0, 0]
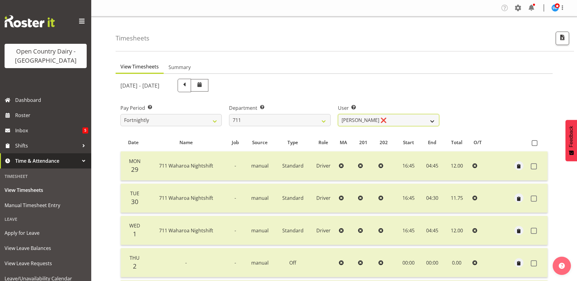
click at [402, 117] on select "Baz Morgan ❌ Gerard Cavanagh ❌ Tyrone Lawry ❌" at bounding box center [388, 120] width 101 height 12
click at [338, 114] on select "Baz Morgan ❌ Gerard Cavanagh ❌ Tyrone Lawry ❌" at bounding box center [388, 120] width 101 height 12
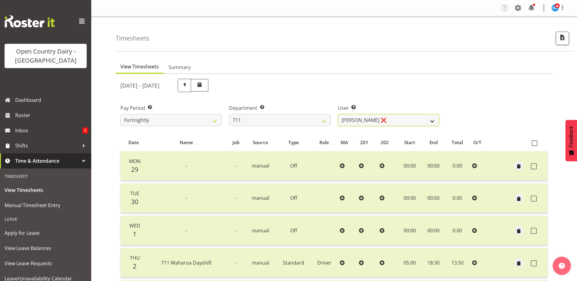
click at [388, 117] on select "Baz Morgan ❌ Gerard Cavanagh ❌ Tyrone Lawry ❌" at bounding box center [388, 120] width 101 height 12
click at [301, 118] on select "701 702 703 704 705 706 707 708 709 710 711 712 713 714 715 716 717 718 719 720" at bounding box center [279, 120] width 101 height 12
click at [229, 114] on select "701 702 703 704 705 706 707 708 709 710 711 712 713 714 715 716 717 718 719 720" at bounding box center [279, 120] width 101 height 12
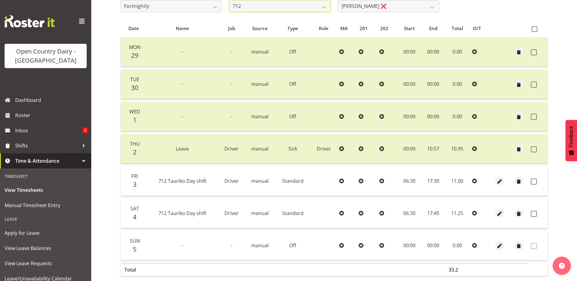
scroll to position [122, 0]
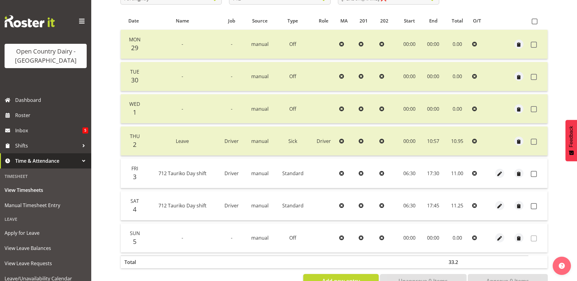
drag, startPoint x: 534, startPoint y: 172, endPoint x: 542, endPoint y: 209, distance: 37.1
click at [534, 172] on span at bounding box center [534, 174] width 6 height 6
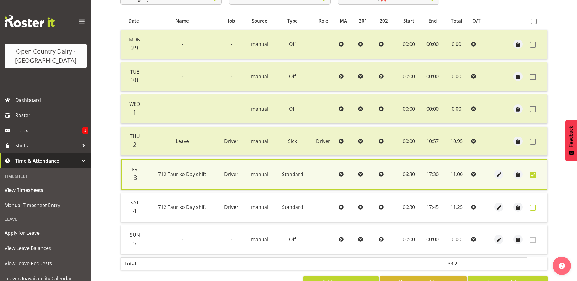
click at [533, 208] on span at bounding box center [533, 208] width 6 height 6
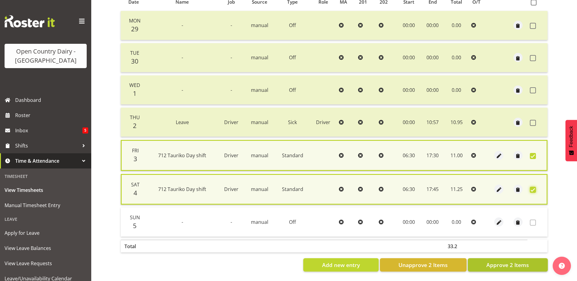
scroll to position [145, 0]
click at [513, 261] on span "Approve 2 Items" at bounding box center [507, 265] width 43 height 8
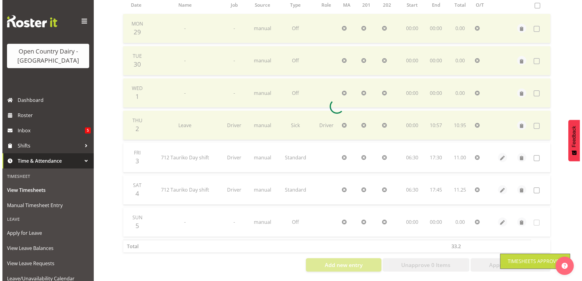
scroll to position [142, 0]
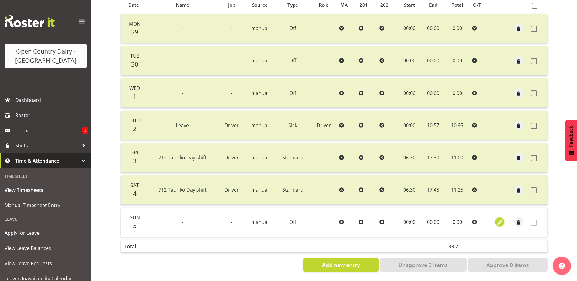
click at [500, 219] on span "button" at bounding box center [499, 222] width 7 height 7
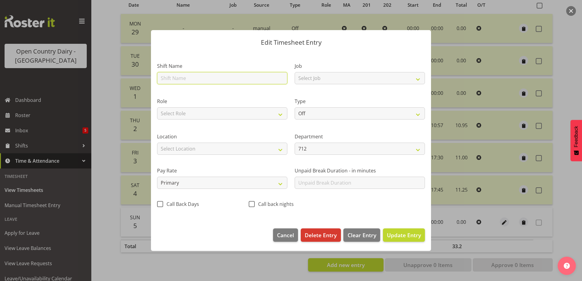
click at [214, 78] on input "text" at bounding box center [222, 78] width 130 height 12
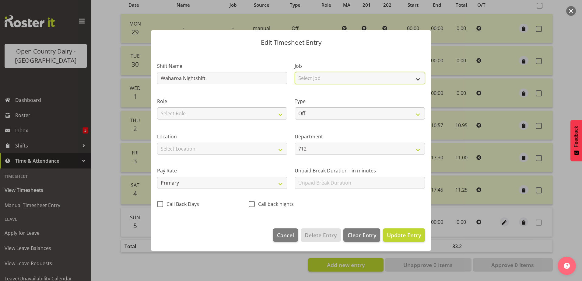
click at [311, 75] on select "Select Job Driver Driver supervisor Support" at bounding box center [359, 78] width 130 height 12
click at [294, 72] on select "Select Job Driver Driver supervisor Support" at bounding box center [359, 78] width 130 height 12
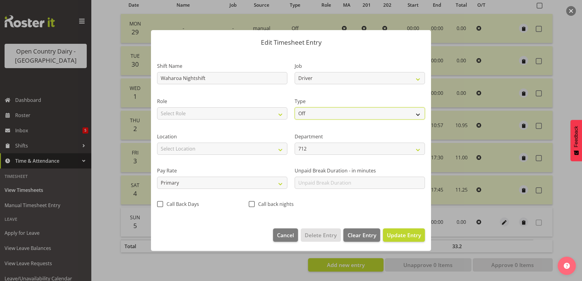
click at [310, 114] on select "Off Standard Public Holiday Public Holiday (Worked) Day In Lieu Annual Leave Si…" at bounding box center [359, 113] width 130 height 12
click at [294, 107] on select "Off Standard Public Holiday Public Holiday (Worked) Day In Lieu Annual Leave Si…" at bounding box center [359, 113] width 130 height 12
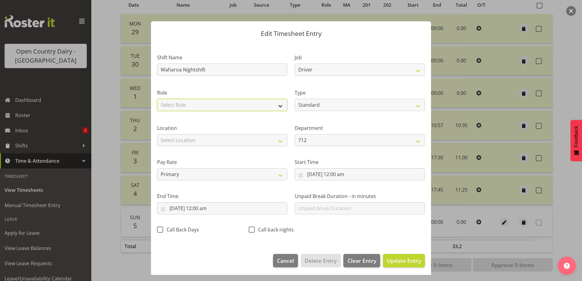
click at [217, 105] on select "Select Role Driver HSR" at bounding box center [222, 105] width 130 height 12
click at [157, 99] on select "Select Role Driver HSR" at bounding box center [222, 105] width 130 height 12
click at [323, 140] on select "712 703 705 713 704 702 706 729 709 716 722 718 717 721 724 727 708 Training 72…" at bounding box center [359, 140] width 130 height 12
click at [193, 141] on select "Select Location Containers Horotiu Ingredients Waharoa Office Waikato Milk Whan…" at bounding box center [222, 140] width 130 height 12
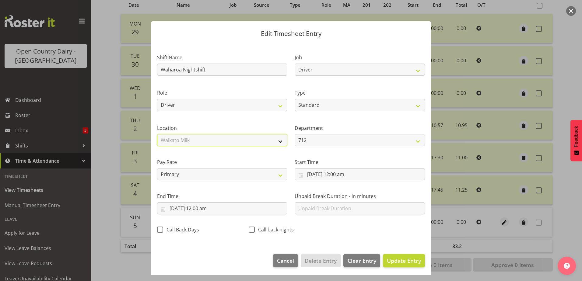
click at [157, 134] on select "Select Location Containers Horotiu Ingredients Waharoa Office Waikato Milk Whan…" at bounding box center [222, 140] width 130 height 12
click at [331, 174] on input "5/10/2025, 12:00 am" at bounding box center [359, 174] width 130 height 12
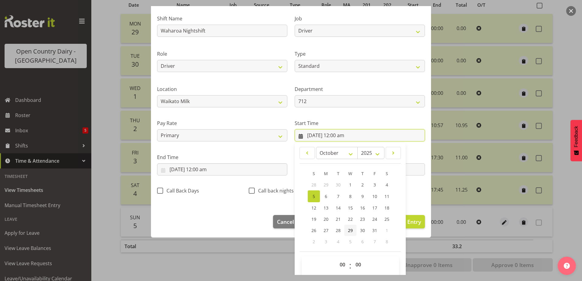
scroll to position [44, 0]
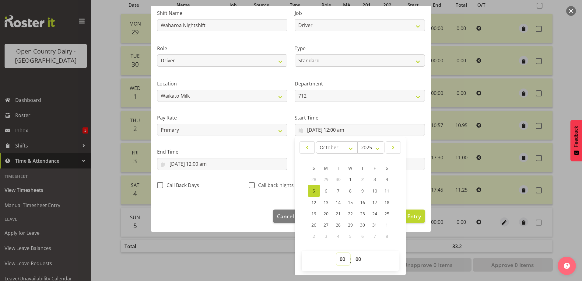
click at [342, 260] on select "00 01 02 03 04 05 06 07 08 09 10 11 12 13 14 15 16 17 18 19 20 21 22 23" at bounding box center [343, 259] width 14 height 12
click at [336, 253] on select "00 01 02 03 04 05 06 07 08 09 10 11 12 13 14 15 16 17 18 19 20 21 22 23" at bounding box center [343, 259] width 14 height 12
drag, startPoint x: 356, startPoint y: 260, endPoint x: 359, endPoint y: 253, distance: 7.5
click at [356, 260] on select "00 01 02 03 04 05 06 07 08 09 10 11 12 13 14 15 16 17 18 19 20 21 22 23 24 25 2…" at bounding box center [359, 259] width 14 height 12
click at [352, 253] on select "00 01 02 03 04 05 06 07 08 09 10 11 12 13 14 15 16 17 18 19 20 21 22 23 24 25 2…" at bounding box center [359, 259] width 14 height 12
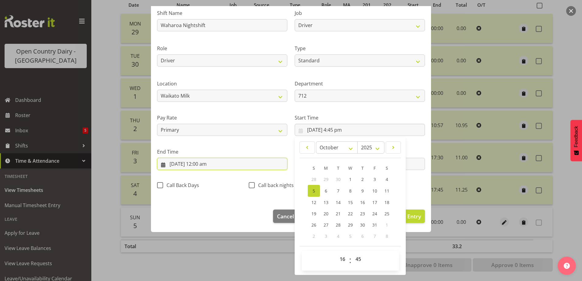
click at [199, 163] on input "5/10/2025, 12:00 am" at bounding box center [222, 164] width 130 height 12
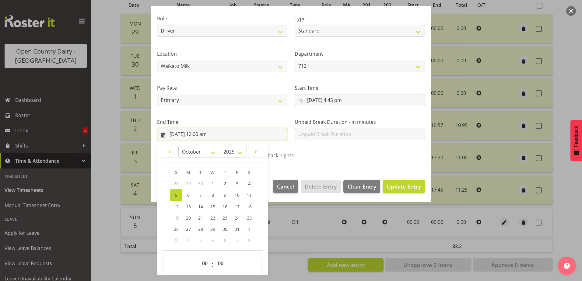
scroll to position [78, 0]
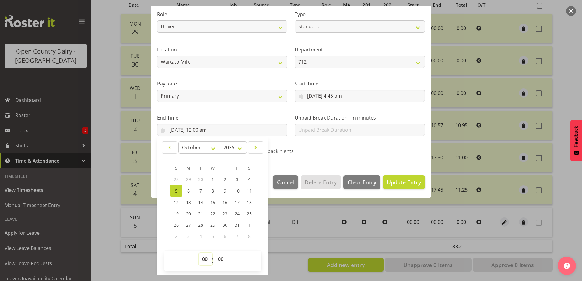
click at [207, 260] on select "00 01 02 03 04 05 06 07 08 09 10 11 12 13 14 15 16 17 18 19 20 21 22 23" at bounding box center [206, 259] width 14 height 12
click at [199, 253] on select "00 01 02 03 04 05 06 07 08 09 10 11 12 13 14 15 16 17 18 19 20 21 22 23" at bounding box center [206, 259] width 14 height 12
click at [403, 184] on span "Update Entry" at bounding box center [404, 182] width 34 height 7
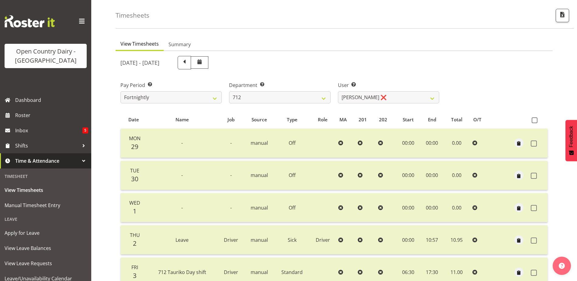
scroll to position [20, 0]
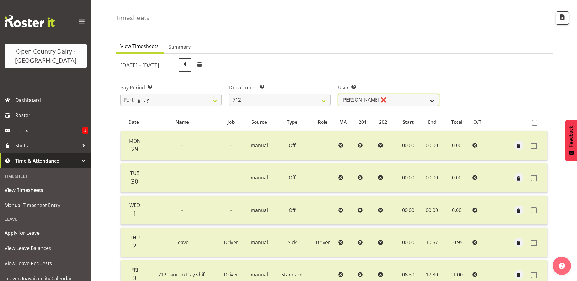
click at [384, 98] on select "Amrik Singh ❌ Jasdeep Singh ❌ Lucky Kau Kau ❌" at bounding box center [388, 100] width 101 height 12
click at [338, 94] on select "Amrik Singh ❌ Jasdeep Singh ❌ Lucky Kau Kau ❌" at bounding box center [388, 100] width 101 height 12
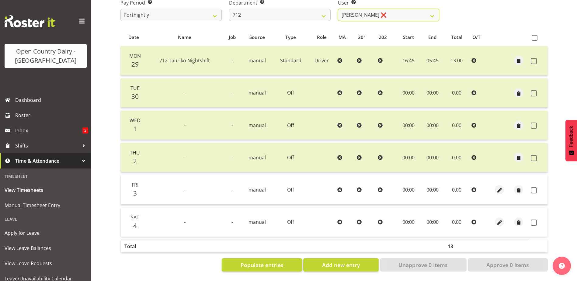
scroll to position [110, 0]
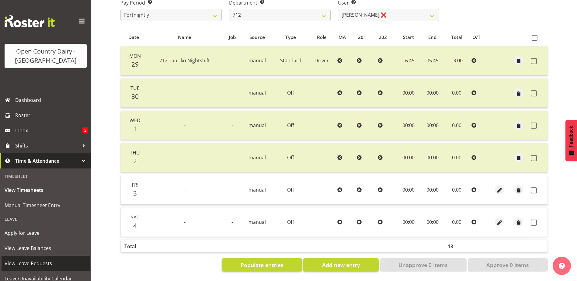
click at [40, 265] on span "View Leave Requests" at bounding box center [46, 263] width 82 height 9
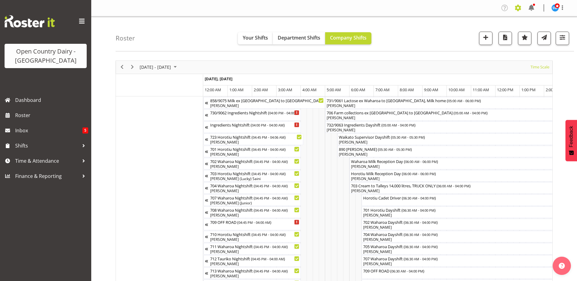
click at [518, 8] on span at bounding box center [518, 8] width 10 height 10
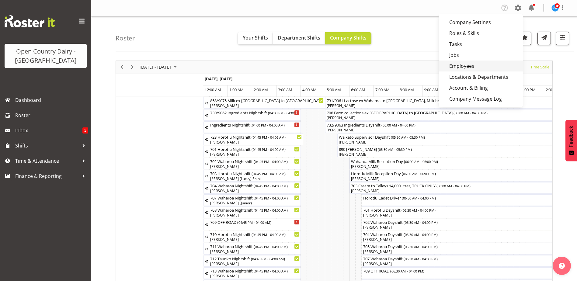
click at [465, 65] on link "Employees" at bounding box center [481, 66] width 84 height 11
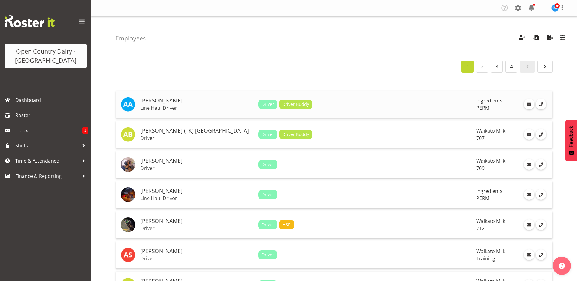
scroll to position [1014, 0]
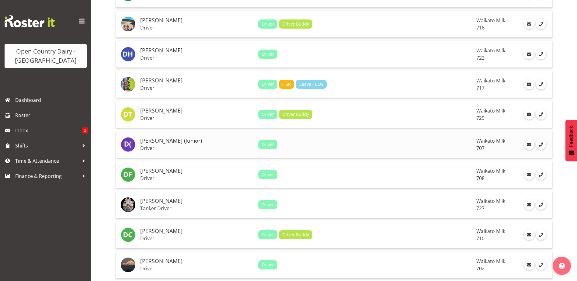
click at [162, 141] on h5 "[PERSON_NAME] (Junior)" at bounding box center [196, 141] width 113 height 6
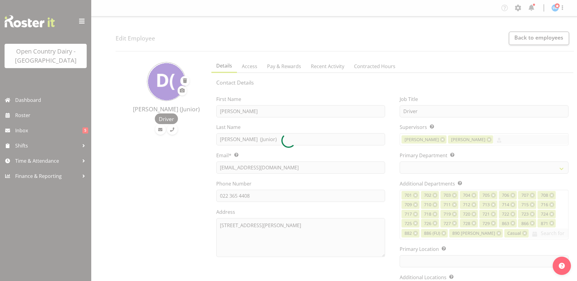
select select "TimelineWeek"
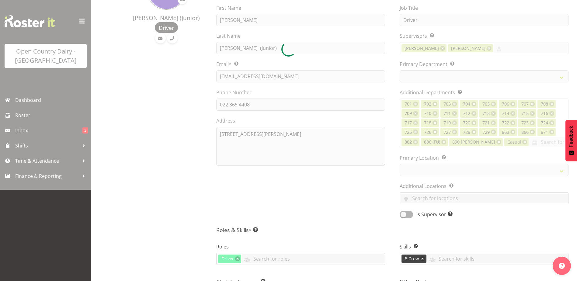
select select
select select "1054"
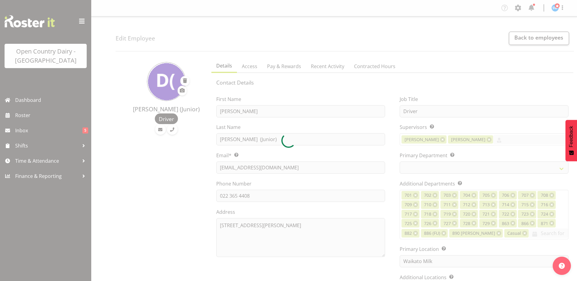
select select "811"
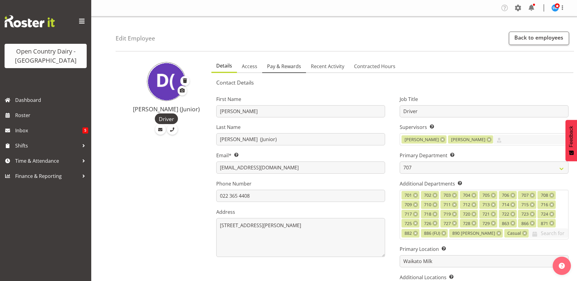
click at [294, 67] on span "Pay & Rewards" at bounding box center [284, 66] width 34 height 7
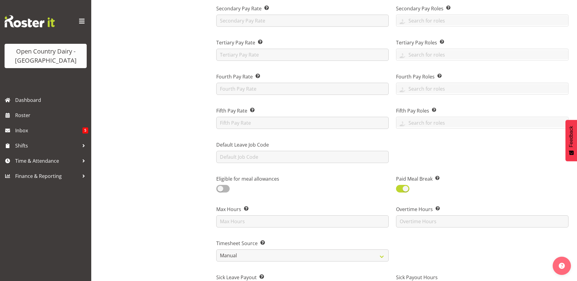
scroll to position [61, 0]
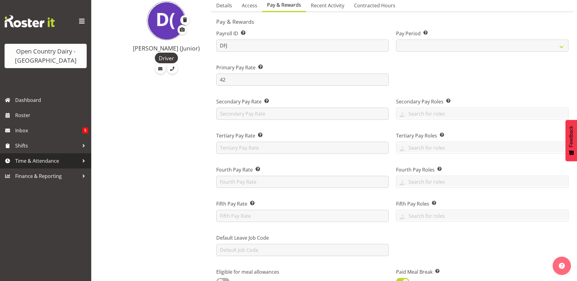
click at [38, 161] on span "Time & Attendance" at bounding box center [47, 160] width 64 height 9
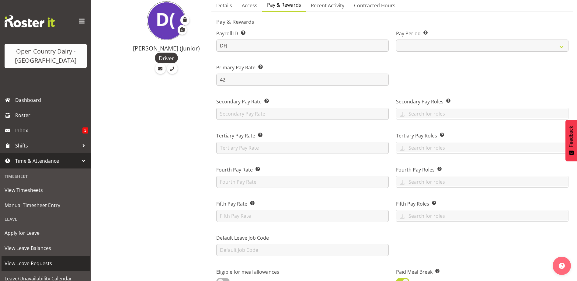
click at [37, 263] on span "View Leave Requests" at bounding box center [46, 263] width 82 height 9
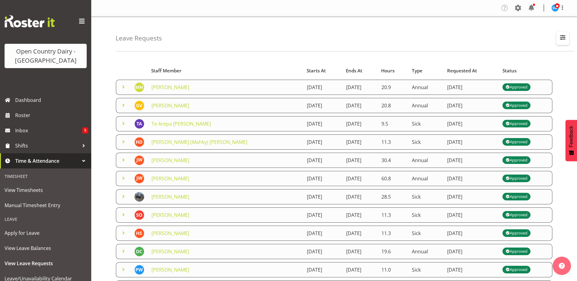
click at [566, 39] on span "button" at bounding box center [563, 37] width 8 height 8
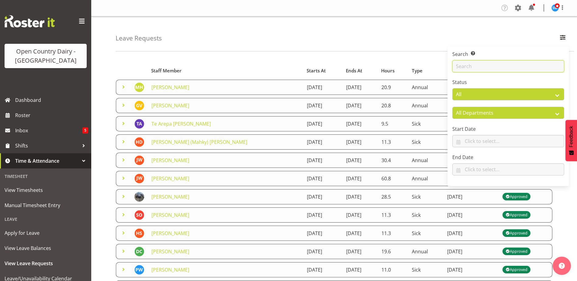
click at [475, 66] on input "text" at bounding box center [508, 66] width 112 height 12
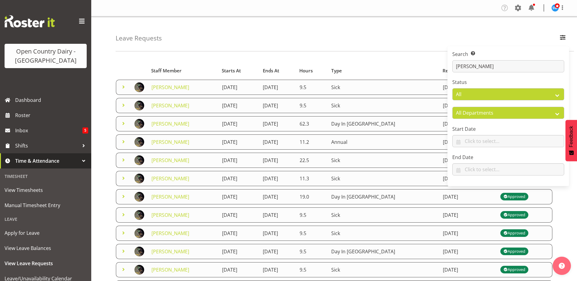
click at [384, 28] on div "Leave Requests Search Search for a particular employee [PERSON_NAME] Status All…" at bounding box center [345, 33] width 458 height 35
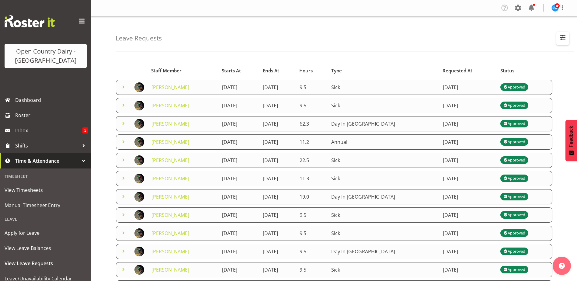
click at [562, 37] on span "button" at bounding box center [563, 37] width 8 height 8
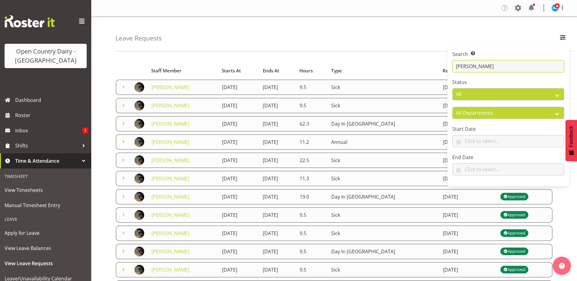
drag, startPoint x: 477, startPoint y: 63, endPoint x: 417, endPoint y: 57, distance: 60.5
click at [421, 59] on div "Leave Requests Search Search for a particular employee amrik Status All Approve…" at bounding box center [334, 196] width 486 height 361
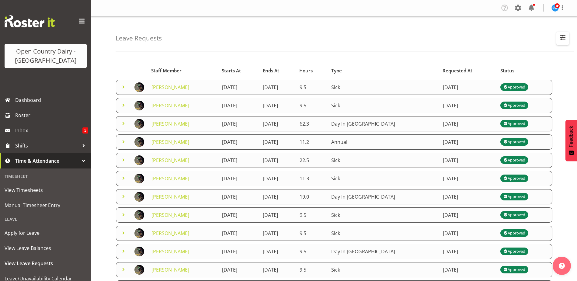
click at [561, 35] on span "button" at bounding box center [563, 37] width 8 height 8
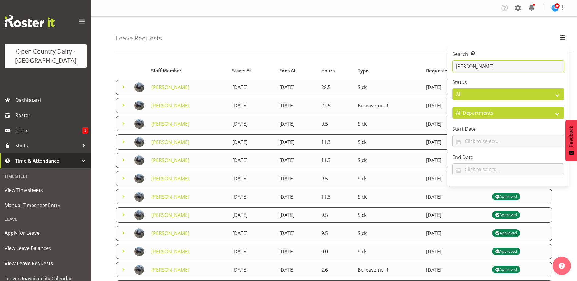
type input "JASDEEP"
click at [343, 30] on div "Leave Requests Search Search for a particular employee JASDEEP Status All Appro…" at bounding box center [345, 33] width 458 height 35
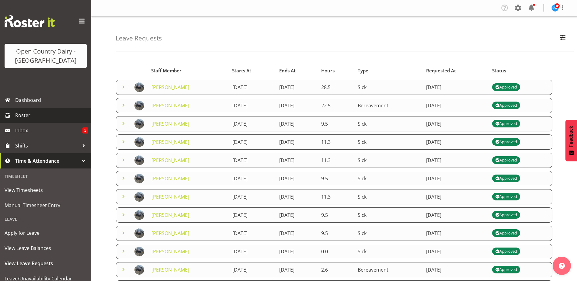
click at [26, 115] on span "Roster" at bounding box center [51, 115] width 73 height 9
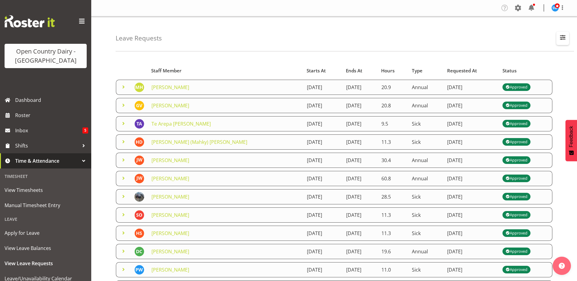
click at [563, 41] on span "button" at bounding box center [563, 37] width 8 height 8
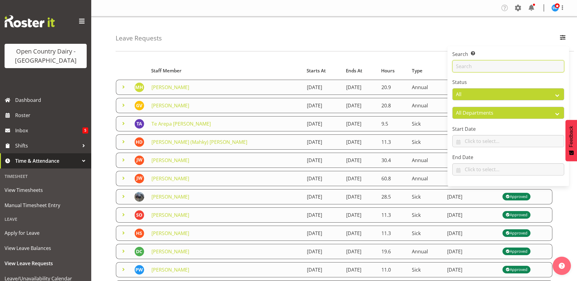
click at [468, 66] on input "text" at bounding box center [508, 66] width 112 height 12
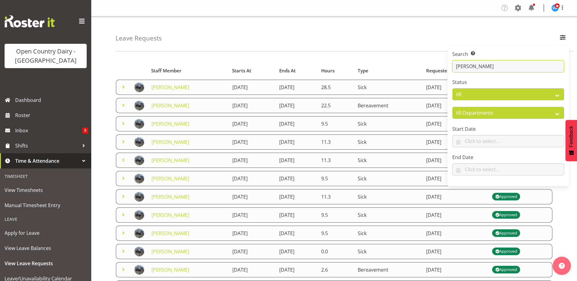
type input "jasdeep"
click at [298, 42] on div "Leave Requests Search Search for a particular employee jasdeep Status All Appro…" at bounding box center [345, 33] width 458 height 35
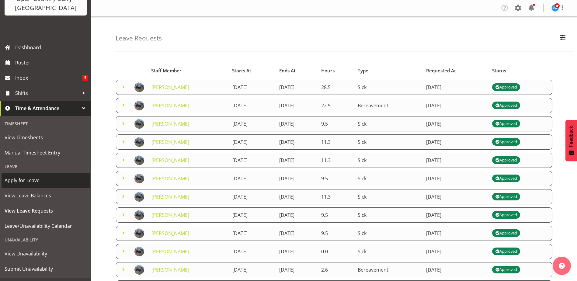
scroll to position [61, 0]
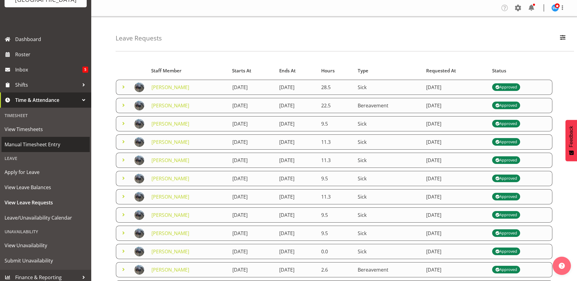
click at [39, 147] on span "Manual Timesheet Entry" at bounding box center [46, 144] width 82 height 9
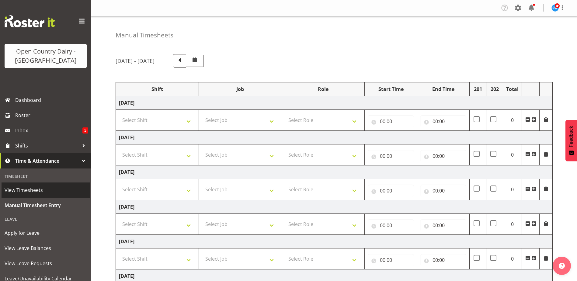
click at [42, 189] on span "View Timesheets" at bounding box center [46, 190] width 82 height 9
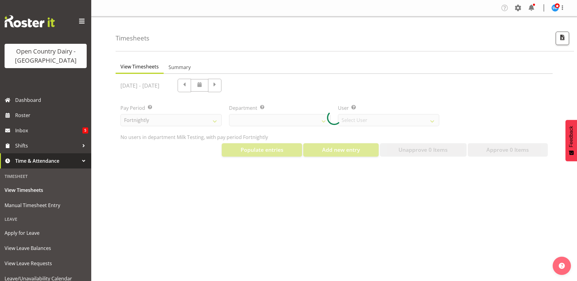
select select "733"
select select "7414"
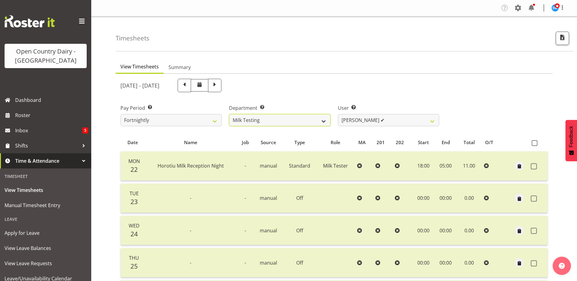
click at [295, 120] on select "701 702 703 704 705 706 707 708 709 710 711 712 713 714 715 716 717 718 719 720" at bounding box center [279, 120] width 101 height 12
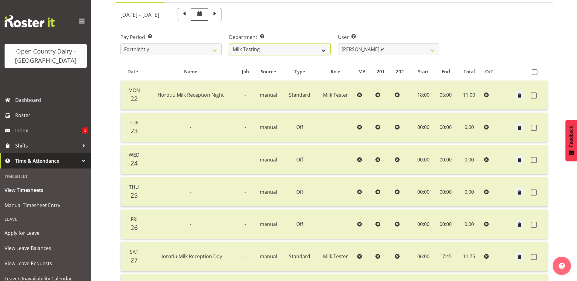
scroll to position [91, 0]
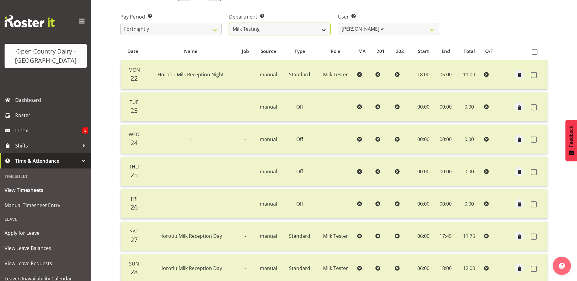
click at [287, 29] on select "701 702 703 704 705 706 707 708 709 710 711 712 713 714 715 716 717 718 719 720" at bounding box center [279, 29] width 101 height 12
click at [316, 31] on select "701 702 703 704 705 706 707 708 709 710 711 712 713 714 715 716 717 718 719 720" at bounding box center [279, 29] width 101 height 12
click at [229, 23] on select "701 702 703 704 705 706 707 708 709 710 711 712 713 714 715 716 717 718 719 720" at bounding box center [279, 29] width 101 height 12
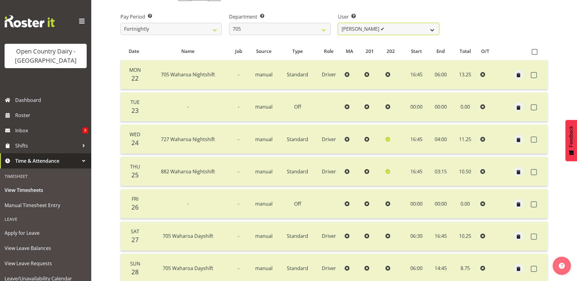
click at [388, 30] on select "Chris Gibbs ✔ Colin Kelly ✔ Craig Cottam ✔ John May ✔" at bounding box center [388, 29] width 101 height 12
click at [279, 29] on select "701 702 703 704 705 706 707 708 709 710 711 712 713 714 715 716 717 718 719 720" at bounding box center [279, 29] width 101 height 12
select select "721"
click at [229, 23] on select "701 702 703 704 705 706 707 708 709 710 711 712 713 714 715 716 717 718 719 720" at bounding box center [279, 29] width 101 height 12
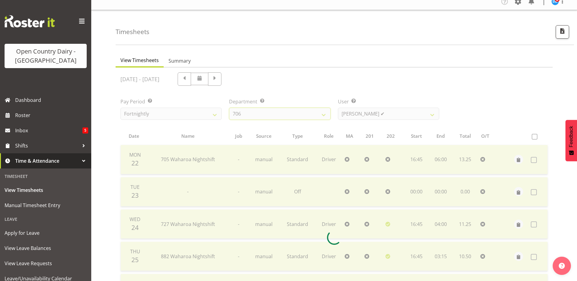
scroll to position [0, 0]
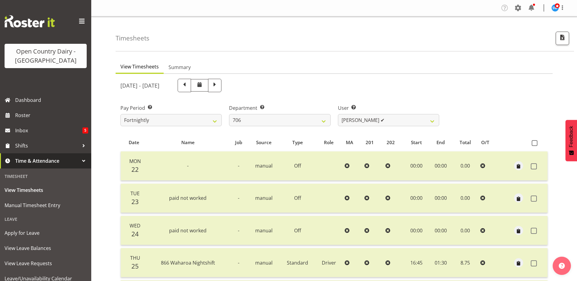
click at [219, 89] on span at bounding box center [215, 85] width 8 height 8
select select
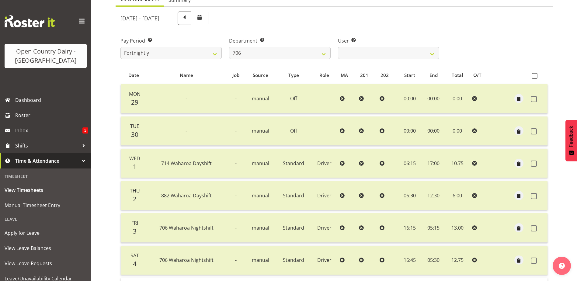
scroll to position [51, 0]
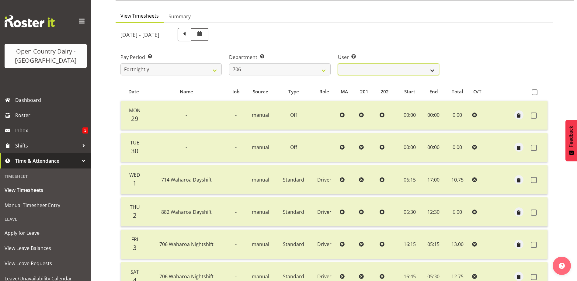
click at [387, 68] on select "Andrew Kearns ❌ Len Symons ❌ Mark Ansley ❌ Paul Griffin ❌" at bounding box center [388, 69] width 101 height 12
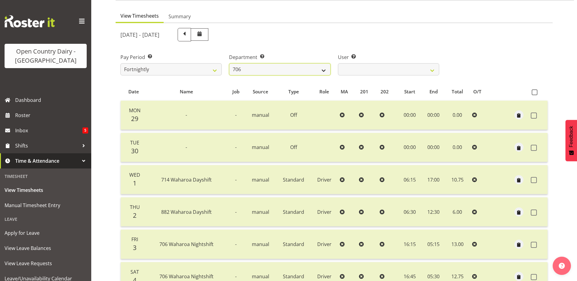
click at [270, 67] on select "701 702 703 704 705 706 707 708 709 710 711 712 713 714 715 716 717 718 719 720" at bounding box center [279, 69] width 101 height 12
click at [229, 63] on select "701 702 703 704 705 706 707 708 709 710 711 712 713 714 715 716 717 718 719 720" at bounding box center [279, 69] width 101 height 12
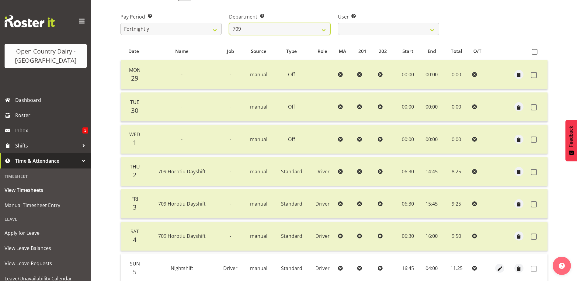
scroll to position [81, 0]
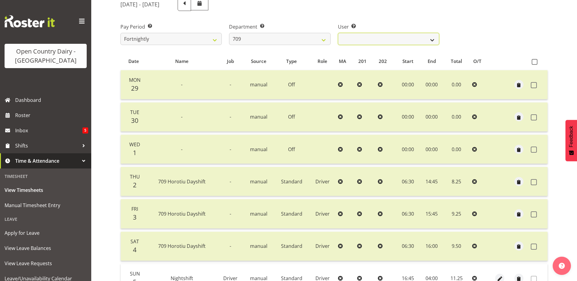
click at [398, 39] on select "Alex Barclay ❌ Craig Knudsen ❌ Jaswant Singh ❌ Ross Cook ❌" at bounding box center [388, 39] width 101 height 12
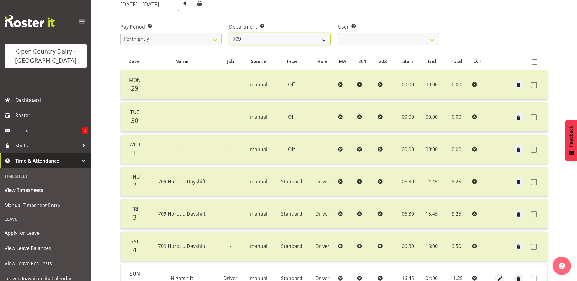
click at [259, 35] on select "701 702 703 704 705 706 707 708 709 710 711 712 713 714 715 716 717 718 719 720" at bounding box center [279, 39] width 101 height 12
select select "875"
click at [229, 33] on select "701 702 703 704 705 706 707 708 709 710 711 712 713 714 715 716 717 718 719 720" at bounding box center [279, 39] width 101 height 12
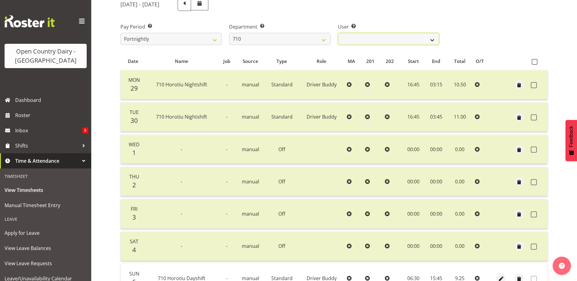
click at [405, 40] on select "Dean Chapman ❌ George Megchelse ❌ Kris Gambhir ❌ Richie Epere ❌" at bounding box center [388, 39] width 101 height 12
select select "8203"
click at [338, 33] on select "Dean Chapman ❌ George Megchelse ❌ Kris Gambhir ❌ Richie Epere ❌" at bounding box center [388, 39] width 101 height 12
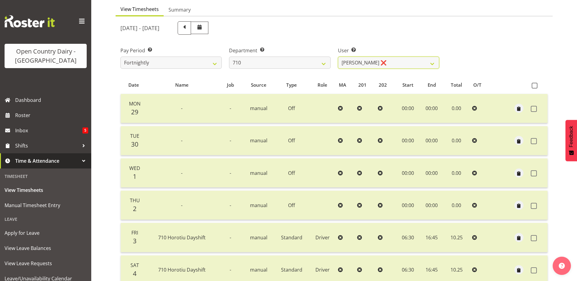
scroll to position [51, 0]
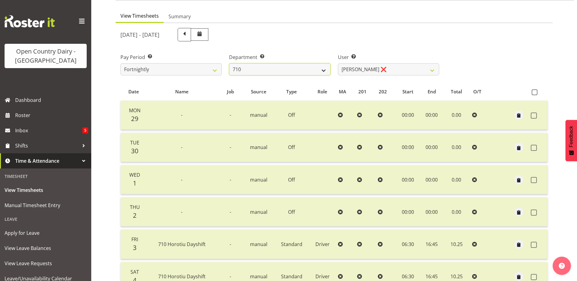
click at [264, 69] on select "701 702 703 704 705 706 707 708 709 710 711 712 713 714 715 716 717 718 719 720" at bounding box center [279, 69] width 101 height 12
click at [229, 63] on select "701 702 703 704 705 706 707 708 709 710 711 712 713 714 715 716 717 718 719 720" at bounding box center [279, 69] width 101 height 12
click at [266, 71] on select "701 702 703 704 705 706 707 708 709 710 711 712 713 714 715 716 717 718 719 720" at bounding box center [279, 69] width 101 height 12
select select "832"
click at [229, 63] on select "701 702 703 704 705 706 707 708 709 710 711 712 713 714 715 716 717 718 719 720" at bounding box center [279, 69] width 101 height 12
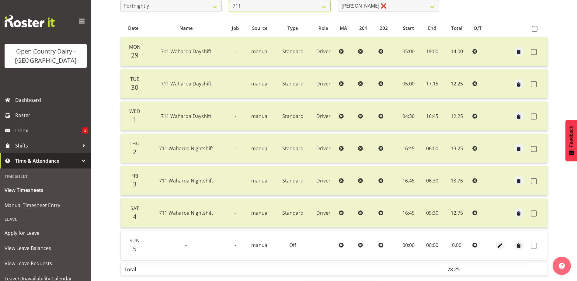
scroll to position [112, 0]
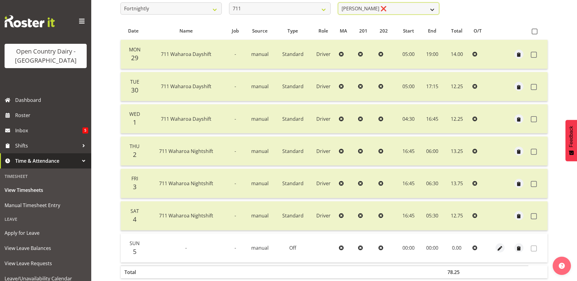
click at [392, 5] on select "Baz Morgan ❌ Gerard Cavanagh ❌ Tyrone Lawry ❌" at bounding box center [388, 8] width 101 height 12
click at [338, 2] on select "Baz Morgan ❌ Gerard Cavanagh ❌ Tyrone Lawry ❌" at bounding box center [388, 8] width 101 height 12
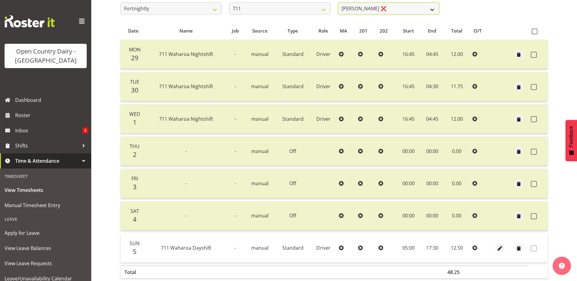
click at [397, 9] on select "Baz Morgan ❌ Gerard Cavanagh ❌ Tyrone Lawry ❌" at bounding box center [388, 8] width 101 height 12
select select "10409"
click at [338, 2] on select "Baz Morgan ❌ Gerard Cavanagh ❌ Tyrone Lawry ❌" at bounding box center [388, 8] width 101 height 12
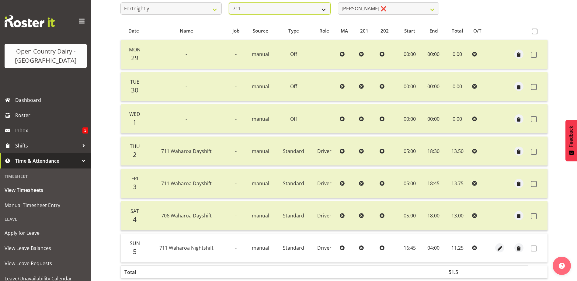
click at [304, 4] on select "701 702 703 704 705 706 707 708 709 710 711 712 713 714 715 716 717 718 719 720" at bounding box center [279, 8] width 101 height 12
select select "822"
click at [229, 2] on select "701 702 703 704 705 706 707 708 709 710 711 712 713 714 715 716 717 718 719 720" at bounding box center [279, 8] width 101 height 12
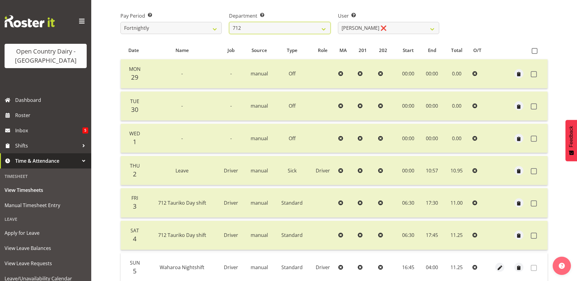
scroll to position [81, 0]
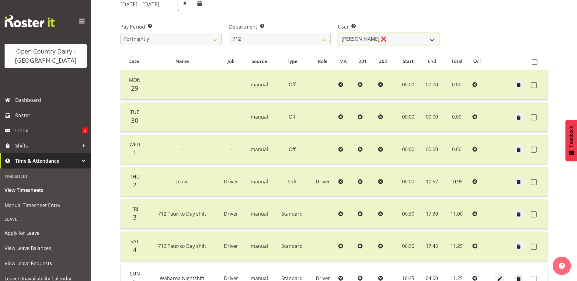
click at [398, 37] on select "Amrik Singh ❌ Jasdeep Singh ❌ Lucky Kau Kau ❌" at bounding box center [388, 39] width 101 height 12
select select "8250"
click at [338, 33] on select "Amrik Singh ❌ Jasdeep Singh ❌ Lucky Kau Kau ❌" at bounding box center [388, 39] width 101 height 12
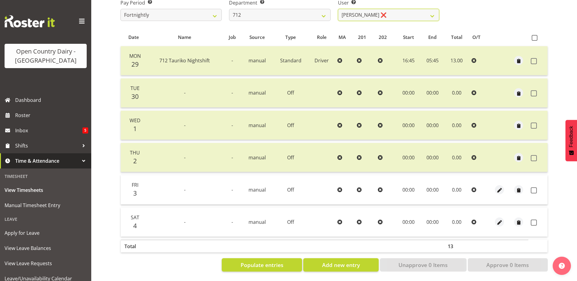
scroll to position [110, 0]
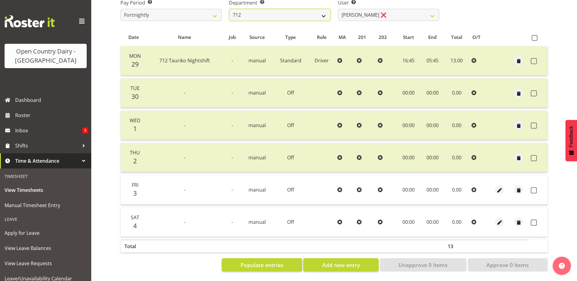
click at [285, 10] on select "701 702 703 704 705 706 707 708 709 710 711 712 713 714 715 716 717 718 719 720" at bounding box center [279, 15] width 101 height 12
select select "802"
click at [229, 9] on select "701 702 703 704 705 706 707 708 709 710 711 712 713 714 715 716 717 718 719 720" at bounding box center [279, 15] width 101 height 12
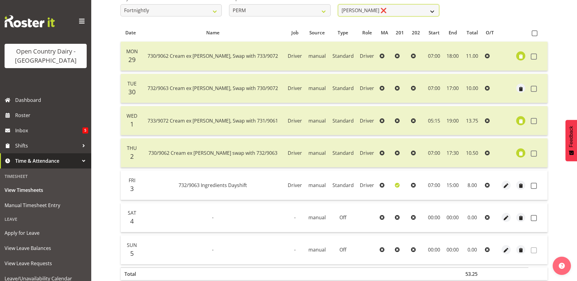
click at [389, 9] on select "Abhilash Antony ❌ Amba Swann ❌ Chris Kneebone ❌ Haley Galecki ❌ Jayden Vincent …" at bounding box center [388, 10] width 101 height 12
select select "8188"
click at [338, 4] on select "Abhilash Antony ❌ Amba Swann ❌ Chris Kneebone ❌ Haley Galecki ❌ Jayden Vincent …" at bounding box center [388, 10] width 101 height 12
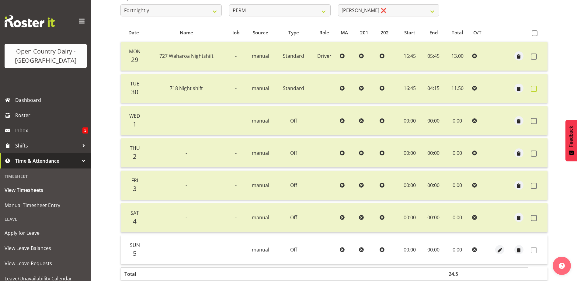
click at [532, 90] on span at bounding box center [534, 89] width 6 height 6
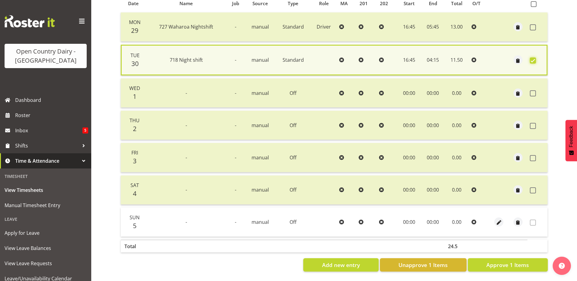
scroll to position [144, 0]
click at [421, 261] on span "Unapprove 1 Items" at bounding box center [422, 265] width 49 height 8
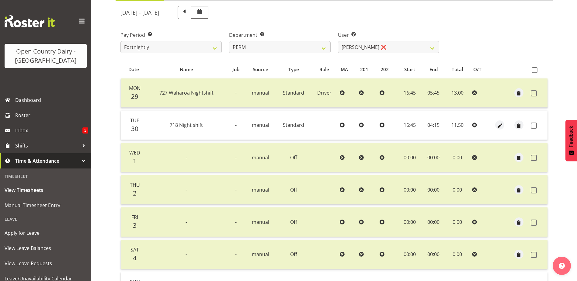
scroll to position [51, 0]
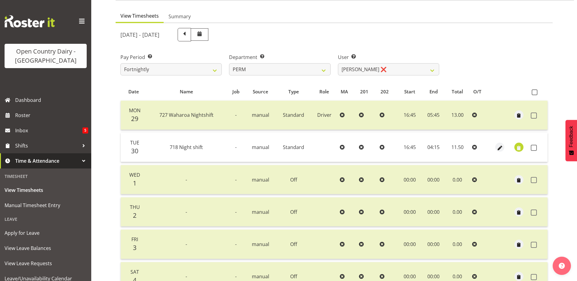
drag, startPoint x: 534, startPoint y: 148, endPoint x: 519, endPoint y: 148, distance: 14.6
click at [533, 148] on span at bounding box center [534, 148] width 6 height 6
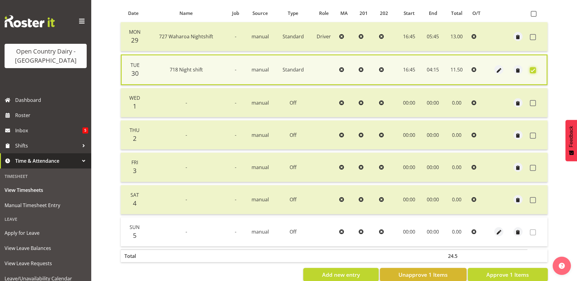
scroll to position [144, 0]
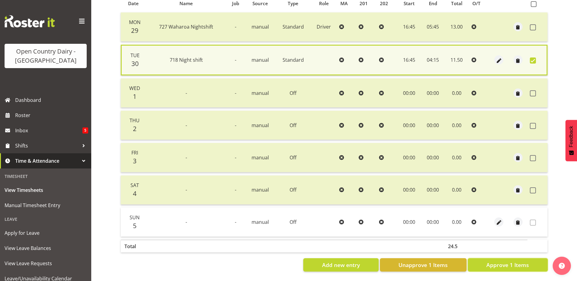
click at [499, 261] on span "Approve 1 Items" at bounding box center [507, 265] width 43 height 8
checkbox input "false"
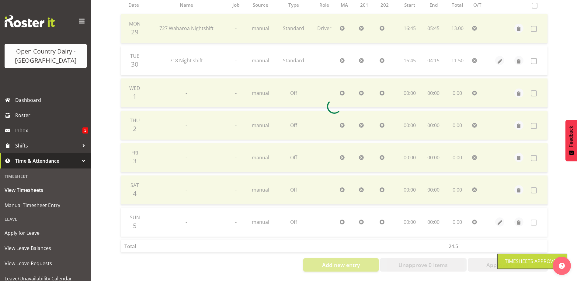
scroll to position [142, 0]
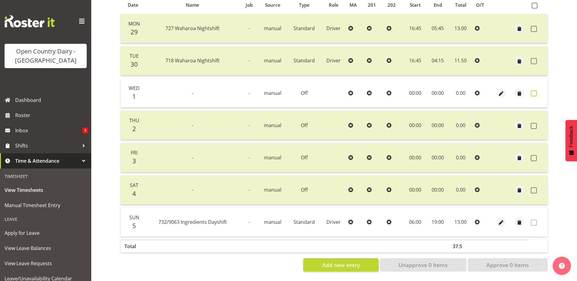
click at [535, 90] on span at bounding box center [534, 93] width 6 height 6
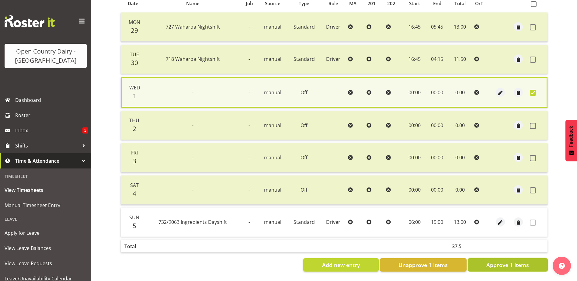
click at [521, 262] on span "Approve 1 Items" at bounding box center [507, 265] width 43 height 8
checkbox input "false"
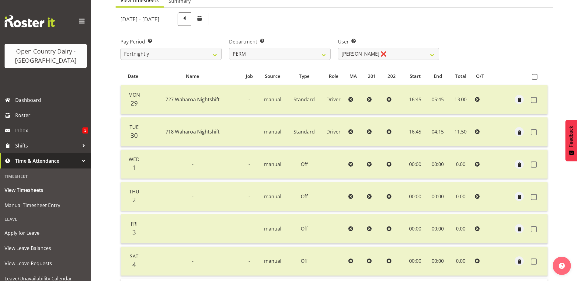
scroll to position [0, 0]
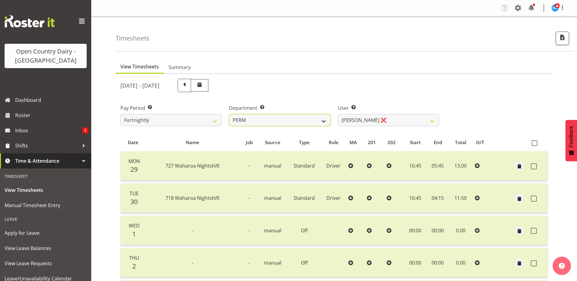
click at [305, 117] on select "701 702 703 704 705 706 707 708 709 710 711 712 713 714 715 716 717 718 719 720" at bounding box center [279, 120] width 101 height 12
select select "822"
click at [229, 114] on select "701 702 703 704 705 706 707 708 709 710 711 712 713 714 715 716 717 718 719 720" at bounding box center [279, 120] width 101 height 12
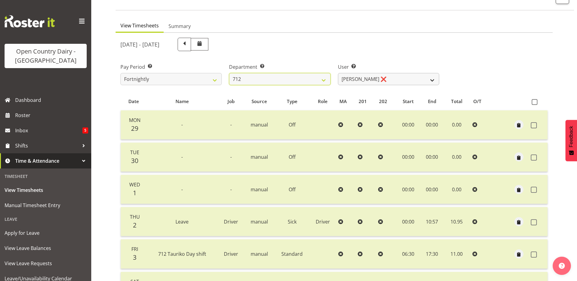
scroll to position [20, 0]
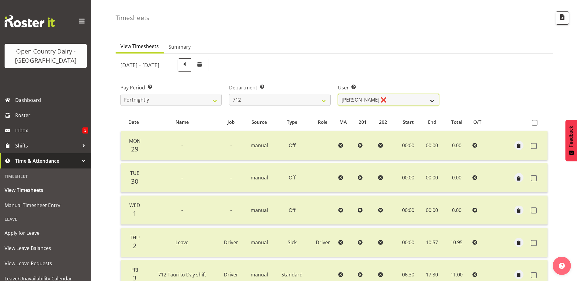
click at [394, 98] on select "Amrik Singh ❌ Jasdeep Singh ❌ Lucky Kau Kau ❌" at bounding box center [388, 100] width 101 height 12
select select "8250"
click at [338, 94] on select "Amrik Singh ❌ Jasdeep Singh ❌ Lucky Kau Kau ❌" at bounding box center [388, 100] width 101 height 12
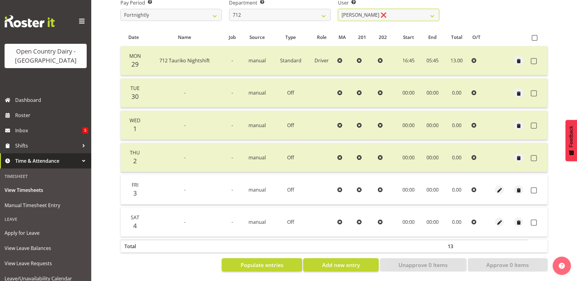
scroll to position [110, 0]
click at [534, 187] on span at bounding box center [534, 190] width 6 height 6
checkbox input "true"
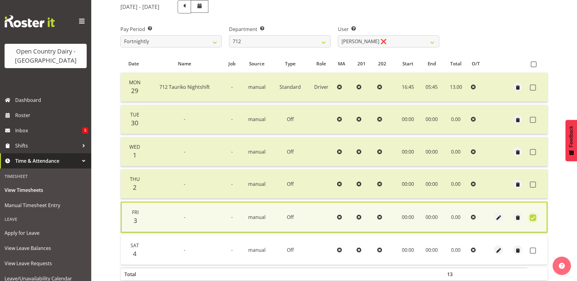
scroll to position [19, 0]
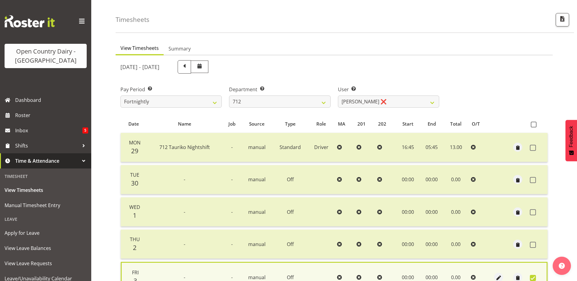
click at [188, 68] on span at bounding box center [184, 66] width 8 height 8
select select
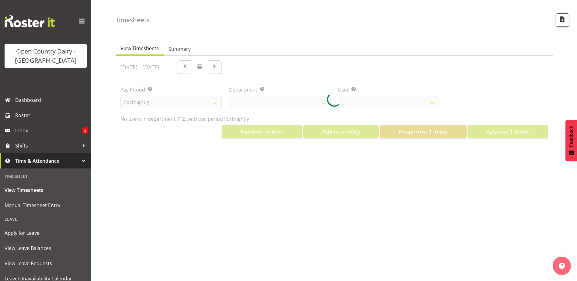
select select "822"
select select "8250"
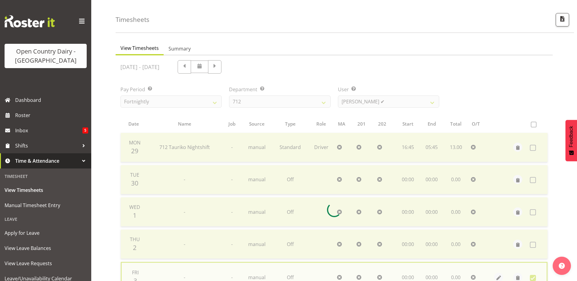
checkbox input "false"
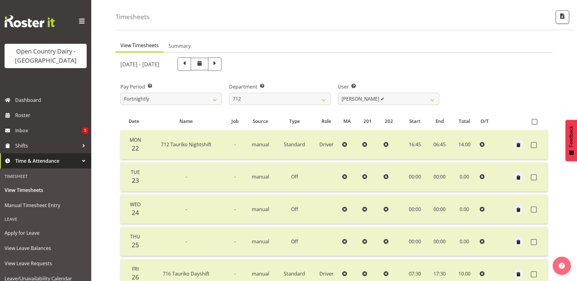
scroll to position [0, 0]
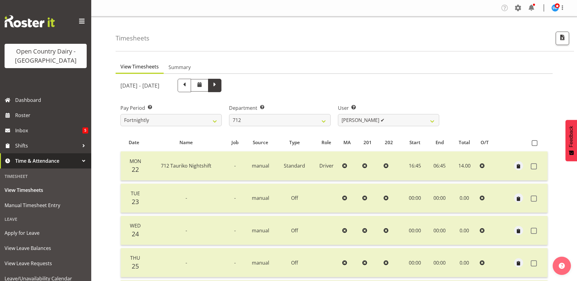
click at [219, 87] on span at bounding box center [215, 85] width 8 height 8
select select
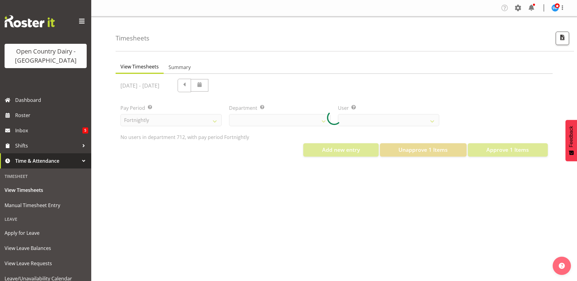
select select "822"
select select "8250"
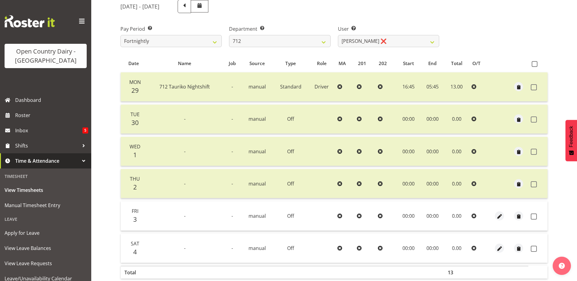
scroll to position [79, 0]
click at [188, 9] on span at bounding box center [184, 6] width 8 height 8
select select
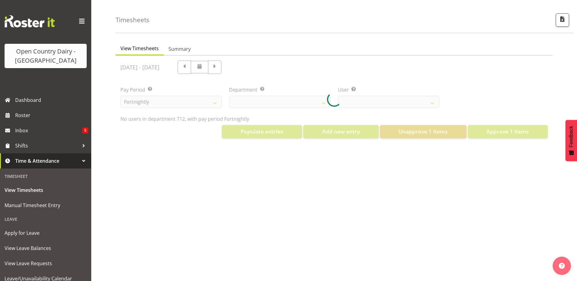
scroll to position [23, 0]
select select "822"
select select "8250"
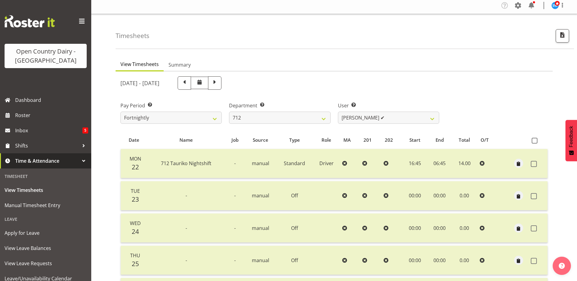
scroll to position [0, 0]
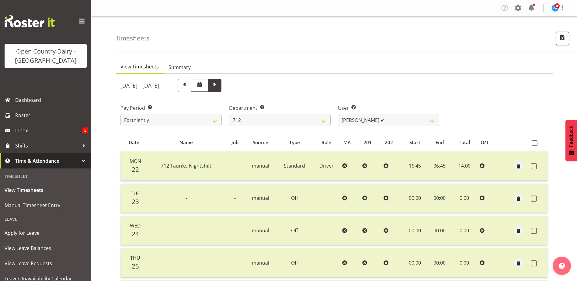
click at [219, 88] on span at bounding box center [215, 85] width 8 height 8
select select
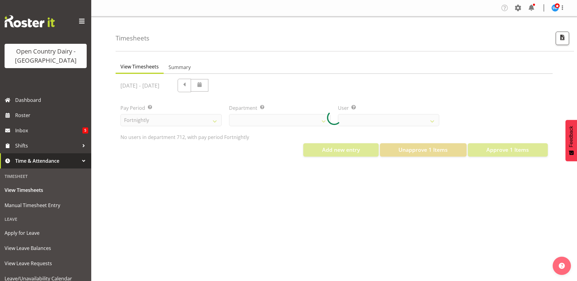
select select "822"
select select "8250"
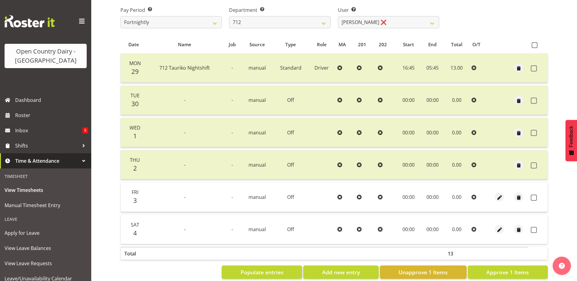
scroll to position [110, 0]
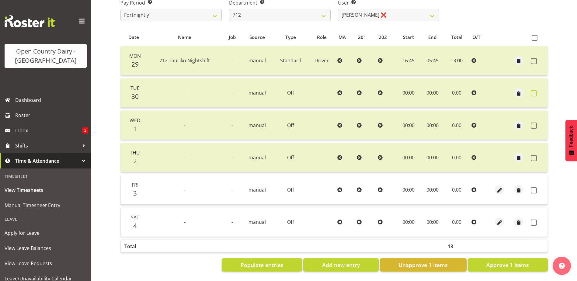
click at [536, 90] on span at bounding box center [534, 93] width 6 height 6
checkbox input "true"
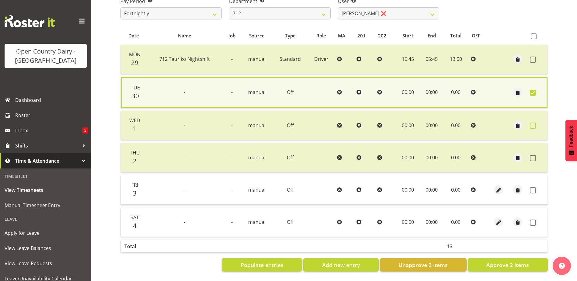
drag, startPoint x: 534, startPoint y: 123, endPoint x: 533, endPoint y: 160, distance: 37.1
click at [534, 123] on span at bounding box center [533, 126] width 6 height 6
checkbox input "true"
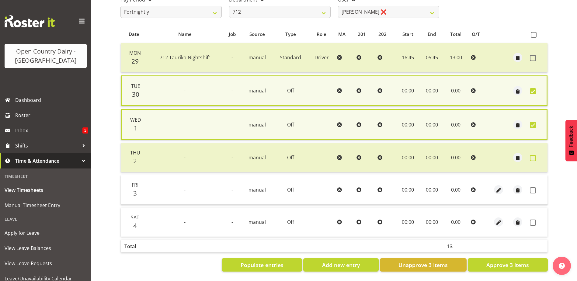
click at [535, 156] on span at bounding box center [533, 158] width 6 height 6
checkbox input "true"
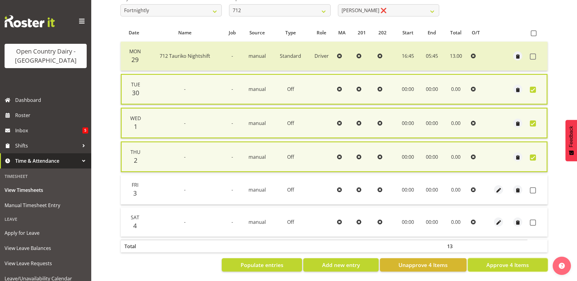
click at [521, 266] on span "Approve 4 Items" at bounding box center [507, 265] width 43 height 8
checkbox input "false"
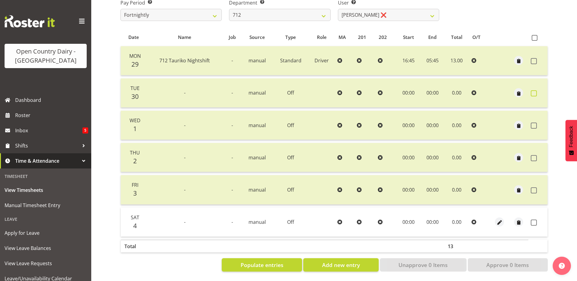
click at [535, 90] on span at bounding box center [534, 93] width 6 height 6
checkbox input "true"
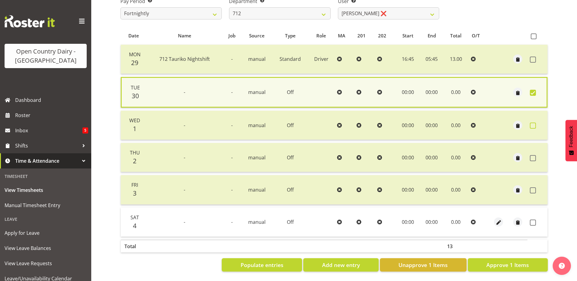
click at [535, 123] on span at bounding box center [533, 126] width 6 height 6
checkbox input "true"
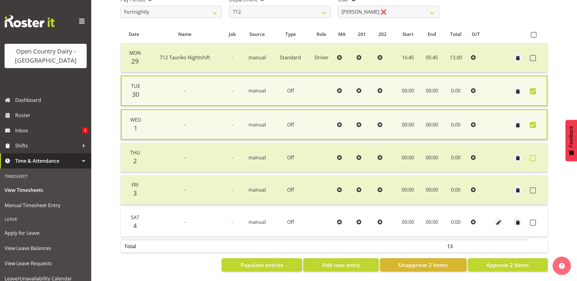
drag, startPoint x: 531, startPoint y: 157, endPoint x: 533, endPoint y: 162, distance: 4.9
click at [533, 157] on span at bounding box center [533, 158] width 6 height 6
checkbox input "true"
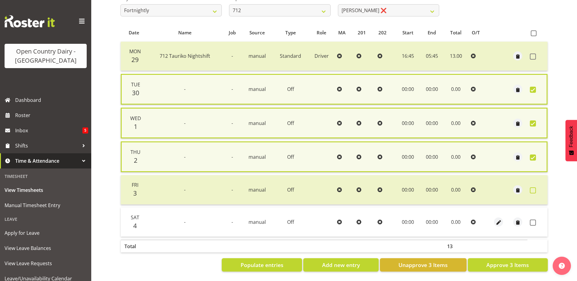
click at [532, 192] on span at bounding box center [533, 190] width 6 height 6
checkbox input "true"
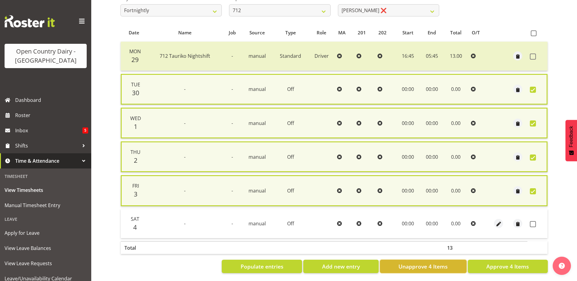
click at [420, 267] on span "Unapprove 4 Items" at bounding box center [422, 267] width 49 height 8
checkbox input "false"
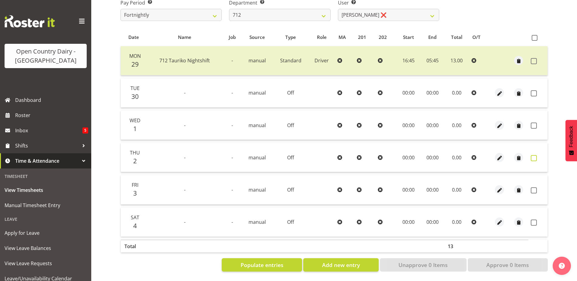
click at [533, 155] on span at bounding box center [534, 158] width 6 height 6
checkbox input "true"
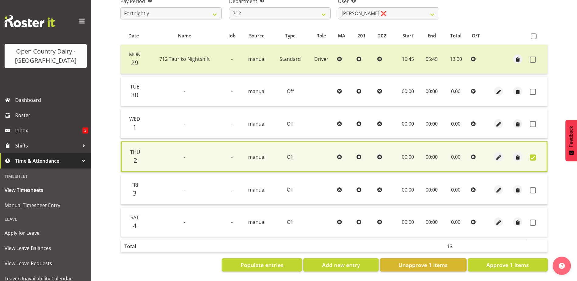
drag, startPoint x: 533, startPoint y: 187, endPoint x: 533, endPoint y: 213, distance: 25.9
click at [533, 187] on span at bounding box center [533, 190] width 6 height 6
checkbox input "true"
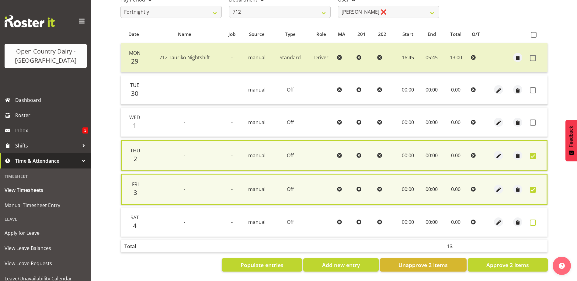
click at [535, 220] on span at bounding box center [533, 223] width 6 height 6
checkbox input "true"
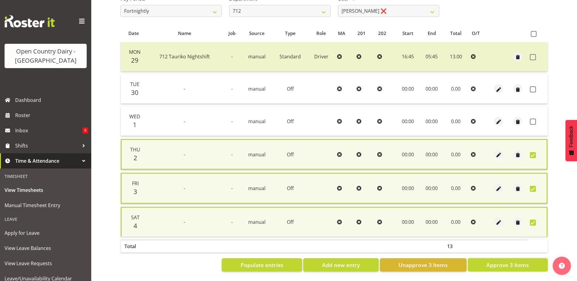
click at [504, 265] on span "Approve 3 Items" at bounding box center [507, 265] width 43 height 8
checkbox input "false"
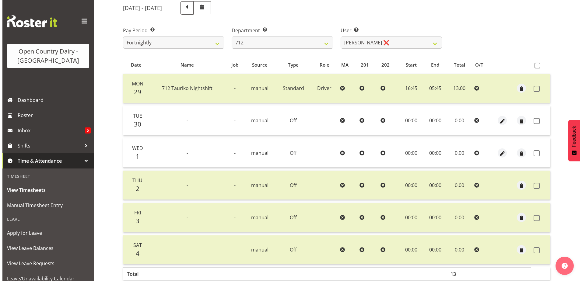
scroll to position [79, 0]
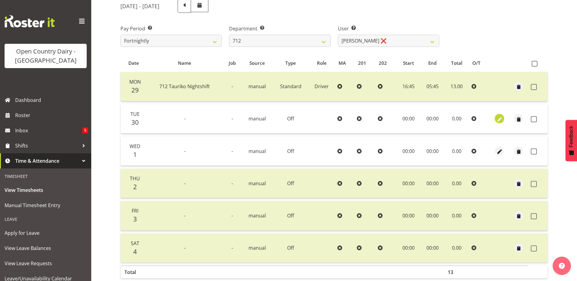
click at [501, 117] on span "button" at bounding box center [499, 119] width 7 height 7
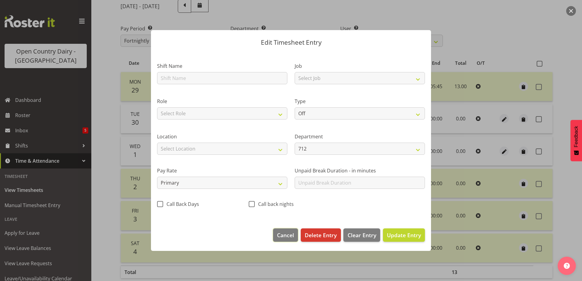
drag, startPoint x: 284, startPoint y: 238, endPoint x: 284, endPoint y: 231, distance: 7.1
click at [284, 237] on span "Cancel" at bounding box center [285, 235] width 17 height 8
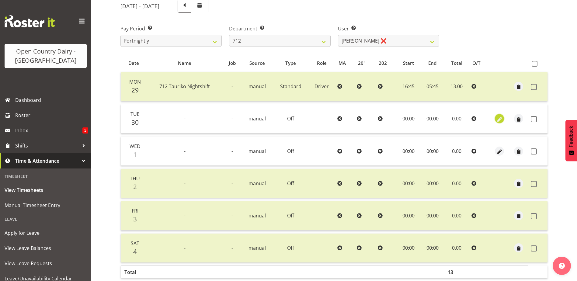
drag, startPoint x: 500, startPoint y: 120, endPoint x: 500, endPoint y: 116, distance: 4.0
click at [500, 116] on span "button" at bounding box center [499, 119] width 7 height 7
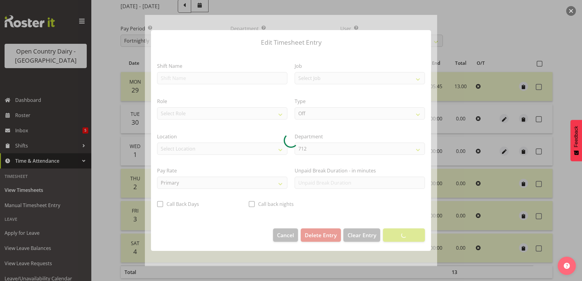
click at [178, 76] on div at bounding box center [291, 141] width 292 height 252
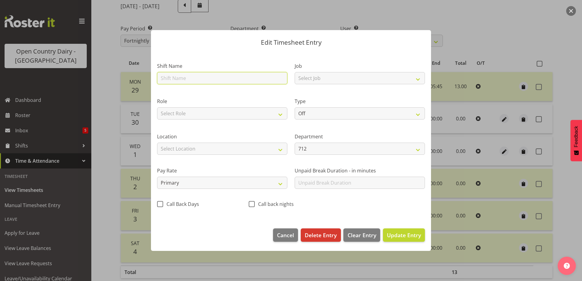
click at [178, 78] on input "text" at bounding box center [222, 78] width 130 height 12
drag, startPoint x: 492, startPoint y: 22, endPoint x: 475, endPoint y: 13, distance: 18.5
click at [489, 18] on div at bounding box center [291, 140] width 582 height 281
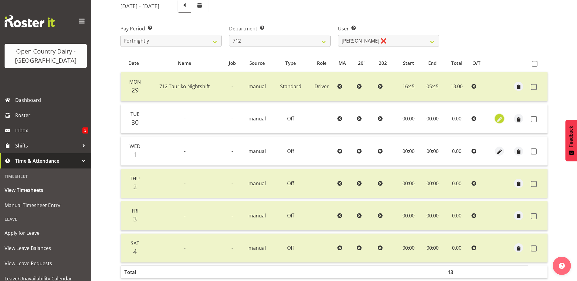
click at [499, 120] on span "button" at bounding box center [499, 119] width 7 height 7
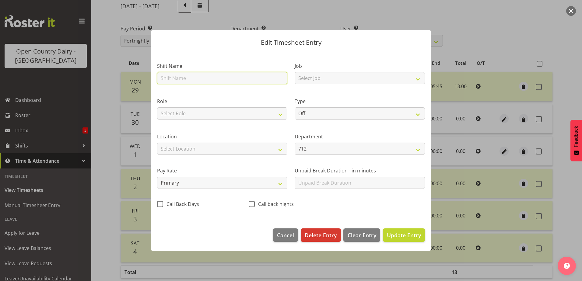
click at [207, 79] on input "text" at bounding box center [222, 78] width 130 height 12
drag, startPoint x: 503, startPoint y: 26, endPoint x: 389, endPoint y: 7, distance: 116.2
click at [503, 25] on div at bounding box center [291, 140] width 582 height 281
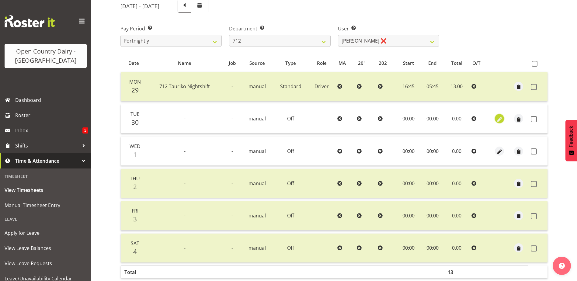
click at [500, 118] on span "button" at bounding box center [499, 119] width 7 height 7
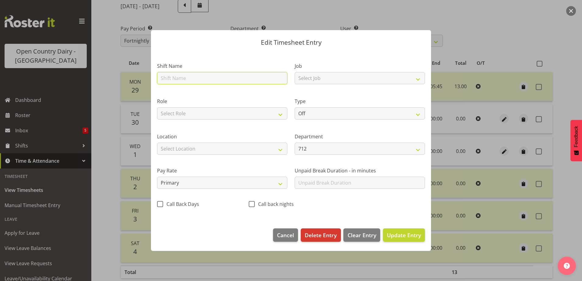
click at [204, 76] on input "text" at bounding box center [222, 78] width 130 height 12
type input "Bereveament"
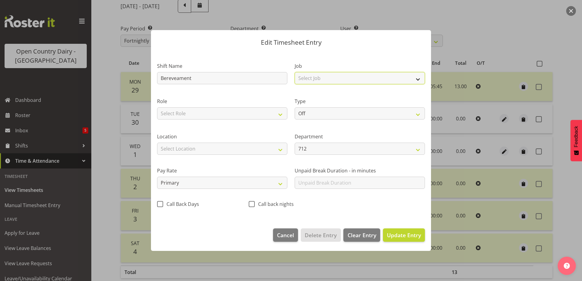
click at [328, 74] on select "Select Job Driver Driver supervisor Support" at bounding box center [359, 78] width 130 height 12
select select "9052"
click at [294, 72] on select "Select Job Driver Driver supervisor Support" at bounding box center [359, 78] width 130 height 12
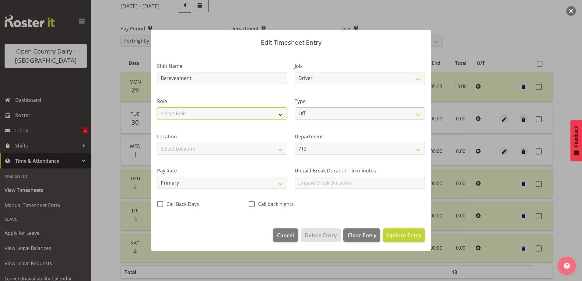
click at [250, 113] on select "Select Role Driver" at bounding box center [222, 113] width 130 height 12
select select "1166"
click at [157, 107] on select "Select Role Driver" at bounding box center [222, 113] width 130 height 12
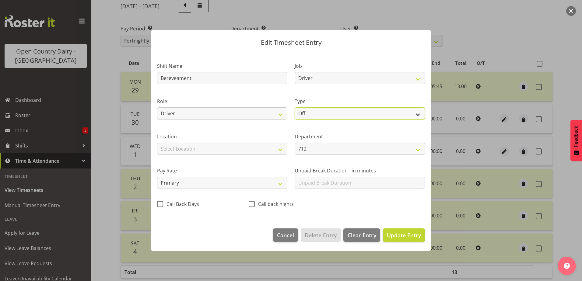
click at [320, 114] on select "Off Standard Public Holiday Public Holiday (Worked) Day In Lieu Annual Leave Si…" at bounding box center [359, 113] width 130 height 12
select select "Bereavement"
click at [294, 107] on select "Off Standard Public Holiday Public Holiday (Worked) Day In Lieu Annual Leave Si…" at bounding box center [359, 113] width 130 height 12
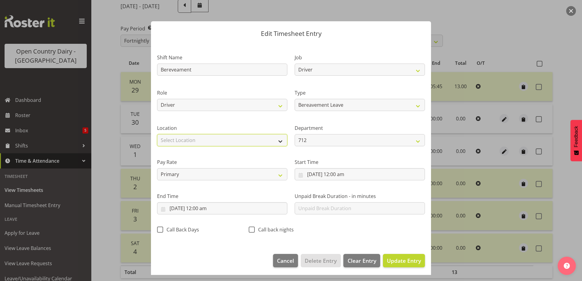
click at [201, 142] on select "Select Location Containers Horotiu Ingredients Waharoa Office Waikato Milk Whan…" at bounding box center [222, 140] width 130 height 12
select select "1054"
click at [157, 134] on select "Select Location Containers Horotiu Ingredients Waharoa Office Waikato Milk Whan…" at bounding box center [222, 140] width 130 height 12
click at [337, 173] on input "30/09/2025, 12:00 am" at bounding box center [359, 174] width 130 height 12
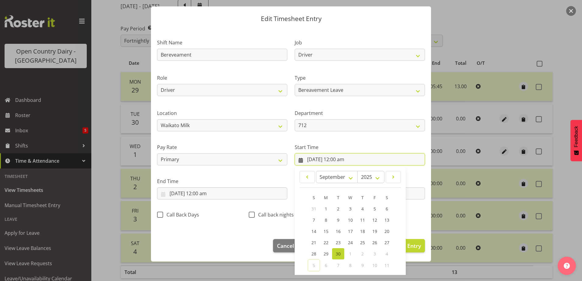
scroll to position [44, 0]
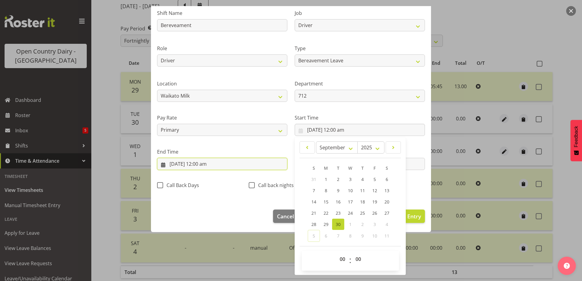
click at [205, 164] on input "30/09/2025, 12:00 am" at bounding box center [222, 164] width 130 height 12
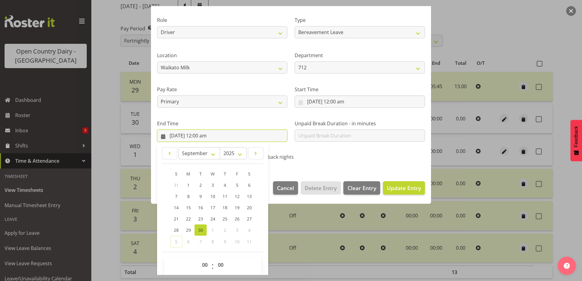
scroll to position [78, 0]
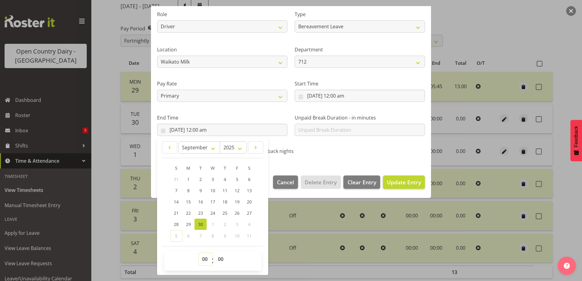
click at [201, 259] on select "00 01 02 03 04 05 06 07 08 09 10 11 12 13 14 15 16 17 18 19 20 21 22 23" at bounding box center [206, 259] width 14 height 12
select select "10"
click at [199, 253] on select "00 01 02 03 04 05 06 07 08 09 10 11 12 13 14 15 16 17 18 19 20 21 22 23" at bounding box center [206, 259] width 14 height 12
type input "30/09/2025, 10:00 am"
click at [400, 180] on span "Update Entry" at bounding box center [404, 182] width 34 height 7
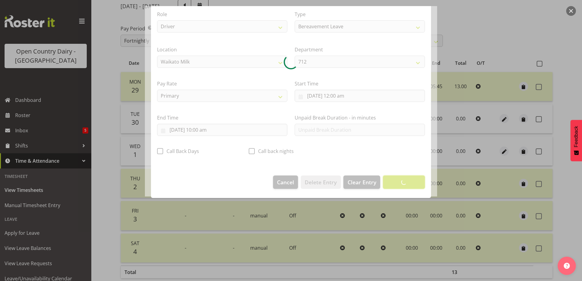
scroll to position [2, 0]
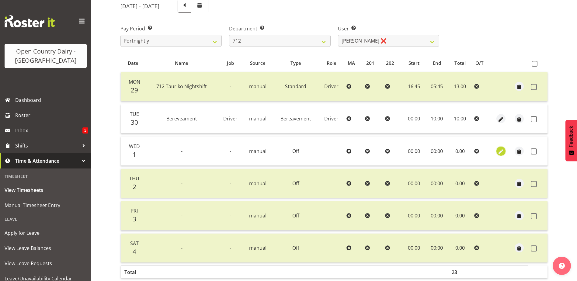
click at [502, 151] on span "button" at bounding box center [500, 151] width 7 height 7
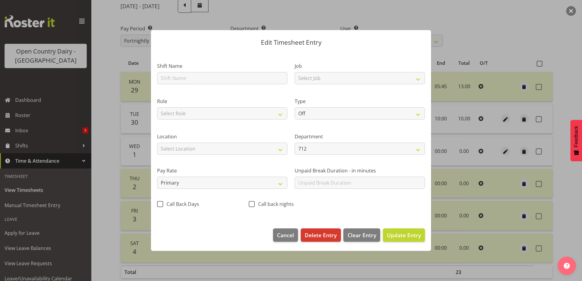
click at [224, 77] on section "Shift Name Job Select Job Driver Driver supervisor Support Role Select Role Dri…" at bounding box center [291, 136] width 280 height 171
click at [224, 77] on input "text" at bounding box center [222, 78] width 130 height 12
type input "Bereveament"
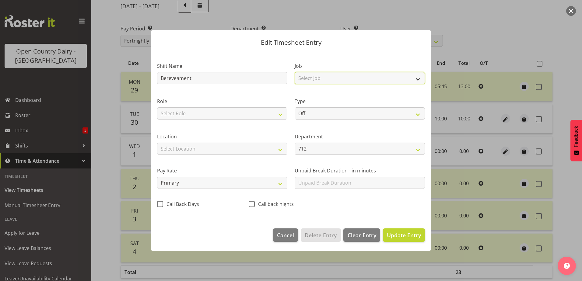
click at [368, 75] on select "Select Job Driver Driver supervisor Support" at bounding box center [359, 78] width 130 height 12
select select "9052"
click at [294, 72] on select "Select Job Driver Driver supervisor Support" at bounding box center [359, 78] width 130 height 12
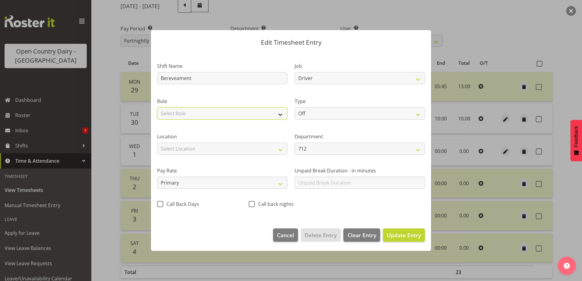
click at [205, 116] on select "Select Role Driver" at bounding box center [222, 113] width 130 height 12
select select "1166"
click at [157, 107] on select "Select Role Driver" at bounding box center [222, 113] width 130 height 12
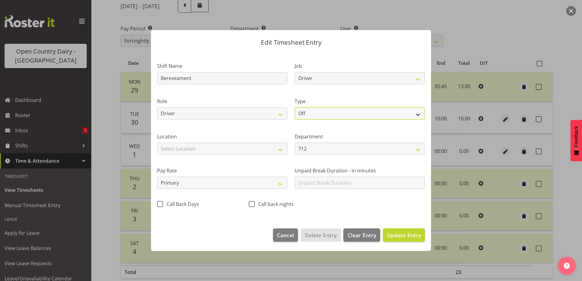
click at [328, 112] on select "Off Standard Public Holiday Public Holiday (Worked) Day In Lieu Annual Leave Si…" at bounding box center [359, 113] width 130 height 12
select select "Bereavement"
click at [294, 107] on select "Off Standard Public Holiday Public Holiday (Worked) Day In Lieu Annual Leave Si…" at bounding box center [359, 113] width 130 height 12
select select "9"
select select "2025"
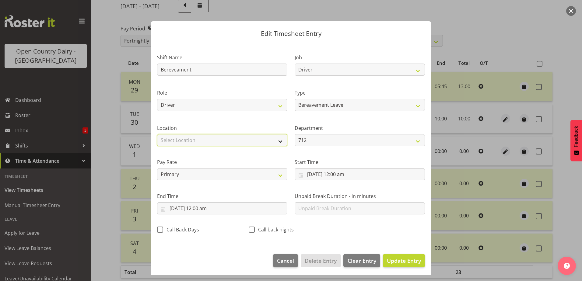
click at [217, 140] on select "Select Location Containers Horotiu Ingredients Waharoa Office Waikato Milk Whan…" at bounding box center [222, 140] width 130 height 12
select select "1054"
click at [157, 134] on select "Select Location Containers Horotiu Ingredients Waharoa Office Waikato Milk Whan…" at bounding box center [222, 140] width 130 height 12
click at [193, 209] on input "1/10/2025, 12:00 am" at bounding box center [222, 208] width 130 height 12
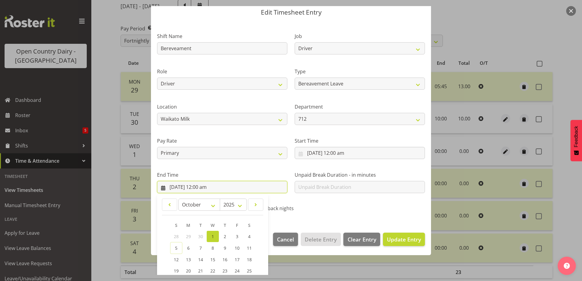
scroll to position [78, 0]
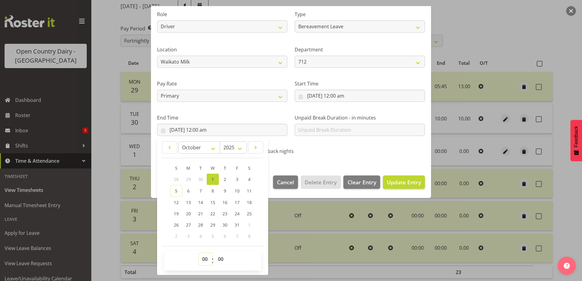
drag, startPoint x: 203, startPoint y: 260, endPoint x: 203, endPoint y: 255, distance: 5.5
click at [203, 259] on select "00 01 02 03 04 05 06 07 08 09 10 11 12 13 14 15 16 17 18 19 20 21 22 23" at bounding box center [206, 259] width 14 height 12
select select "10"
click at [199, 253] on select "00 01 02 03 04 05 06 07 08 09 10 11 12 13 14 15 16 17 18 19 20 21 22 23" at bounding box center [206, 259] width 14 height 12
type input "1/10/2025, 10:00 am"
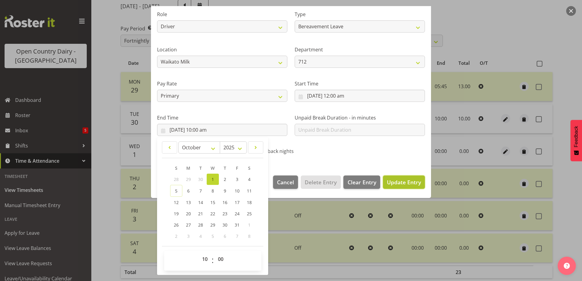
click at [406, 186] on button "Update Entry" at bounding box center [404, 182] width 42 height 13
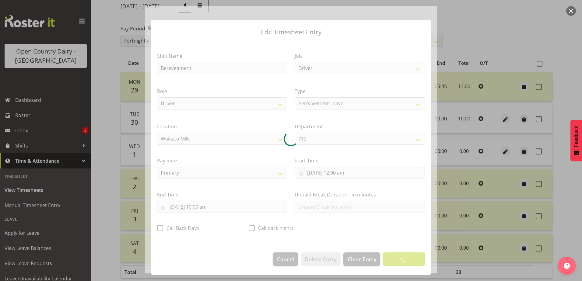
scroll to position [2, 0]
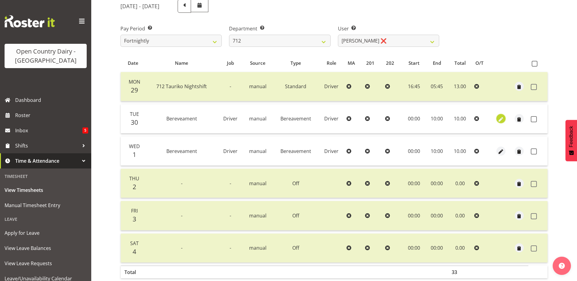
click at [501, 119] on span "button" at bounding box center [500, 119] width 7 height 7
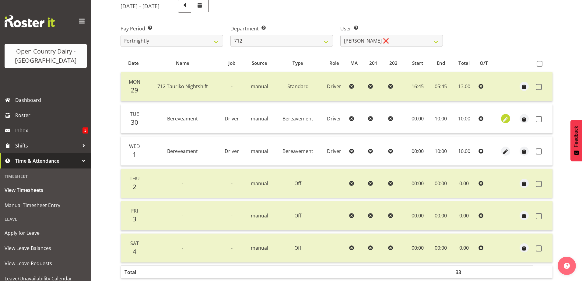
select select "Bereavement"
select select "8"
select select "2025"
select select "10"
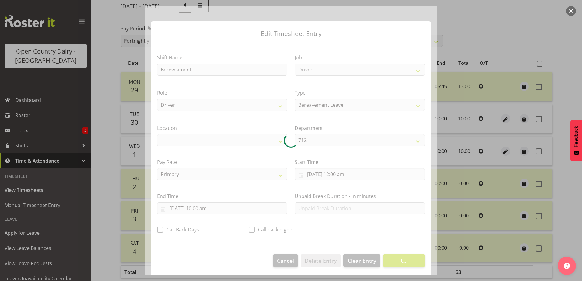
select select "1054"
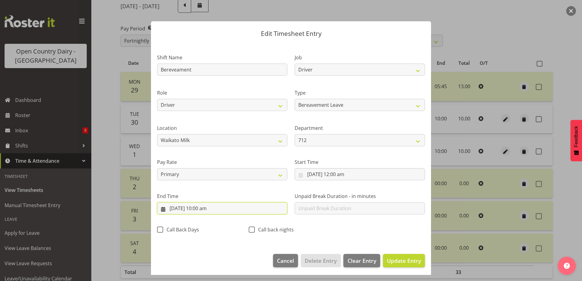
click at [204, 209] on input "30/09/2025, 10:00 am" at bounding box center [222, 208] width 130 height 12
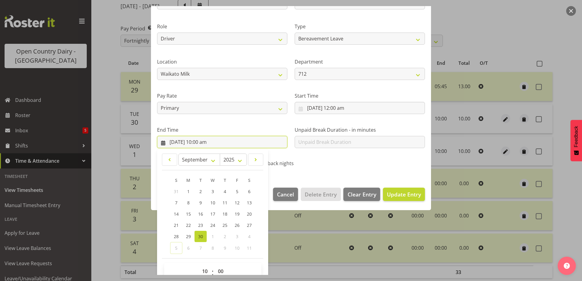
scroll to position [78, 0]
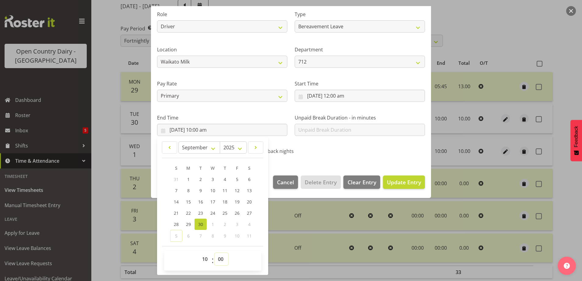
click at [223, 259] on select "00 01 02 03 04 05 06 07 08 09 10 11 12 13 14 15 16 17 18 19 20 21 22 23 24 25 2…" at bounding box center [221, 259] width 14 height 12
select select "45"
click at [214, 253] on select "00 01 02 03 04 05 06 07 08 09 10 11 12 13 14 15 16 17 18 19 20 21 22 23 24 25 2…" at bounding box center [221, 259] width 14 height 12
type input "30/09/2025, 10:45 am"
click at [405, 180] on span "Update Entry" at bounding box center [404, 182] width 34 height 7
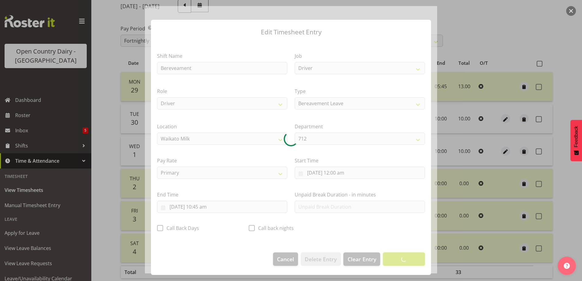
scroll to position [2, 0]
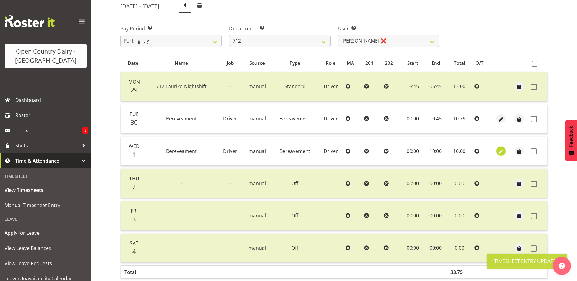
click at [500, 151] on span "button" at bounding box center [501, 151] width 7 height 7
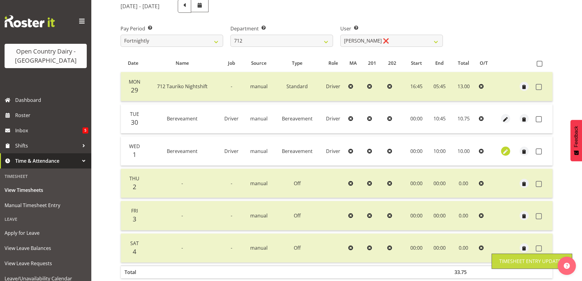
select select "Bereavement"
select select "9"
select select "2025"
select select "10"
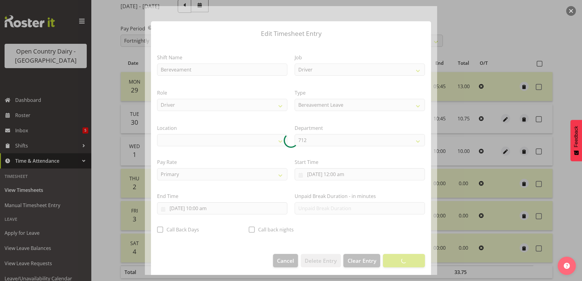
select select "1054"
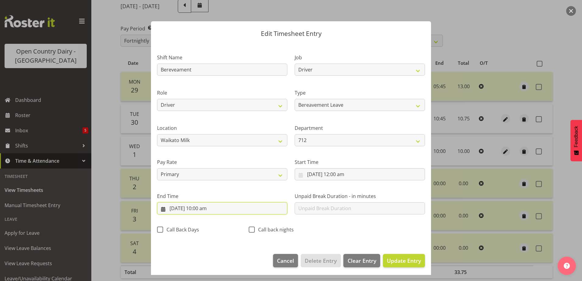
click at [206, 209] on input "1/10/2025, 10:00 am" at bounding box center [222, 208] width 130 height 12
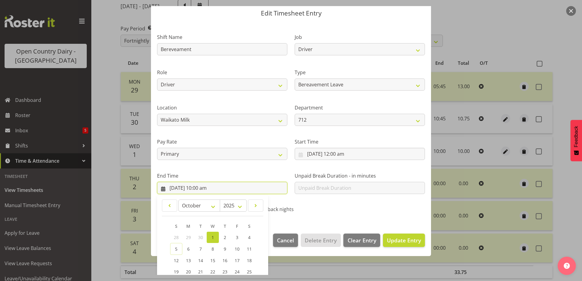
scroll to position [78, 0]
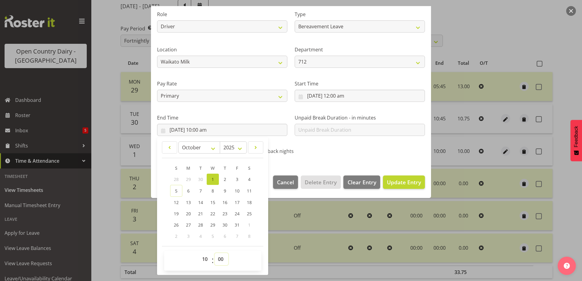
click at [221, 259] on select "00 01 02 03 04 05 06 07 08 09 10 11 12 13 14 15 16 17 18 19 20 21 22 23 24 25 2…" at bounding box center [221, 259] width 14 height 12
select select "45"
click at [214, 253] on select "00 01 02 03 04 05 06 07 08 09 10 11 12 13 14 15 16 17 18 19 20 21 22 23 24 25 2…" at bounding box center [221, 259] width 14 height 12
type input "1/10/2025, 10:45 am"
click at [387, 184] on span "Update Entry" at bounding box center [404, 182] width 34 height 7
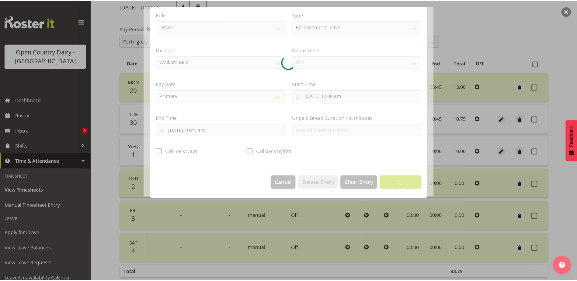
scroll to position [2, 0]
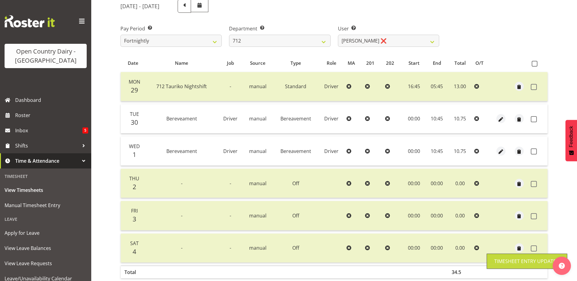
drag, startPoint x: 535, startPoint y: 63, endPoint x: 530, endPoint y: 68, distance: 6.7
click at [531, 62] on th at bounding box center [537, 63] width 19 height 12
click at [534, 120] on span at bounding box center [534, 119] width 6 height 6
checkbox input "true"
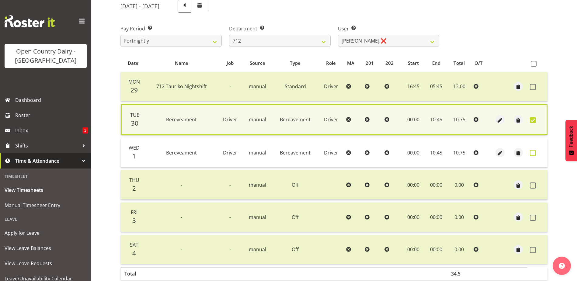
click at [533, 153] on span at bounding box center [533, 153] width 6 height 6
checkbox input "true"
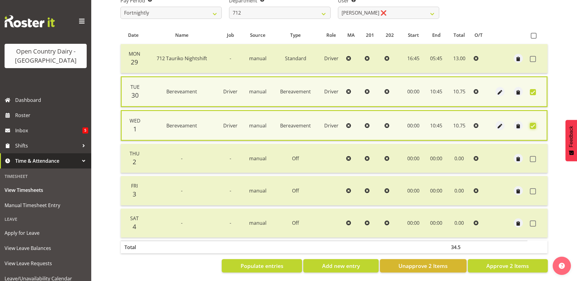
scroll to position [113, 0]
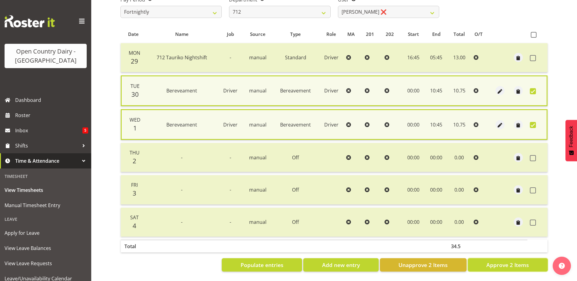
drag, startPoint x: 502, startPoint y: 262, endPoint x: 500, endPoint y: 259, distance: 3.3
click at [501, 261] on span "Approve 2 Items" at bounding box center [507, 265] width 43 height 8
checkbox input "false"
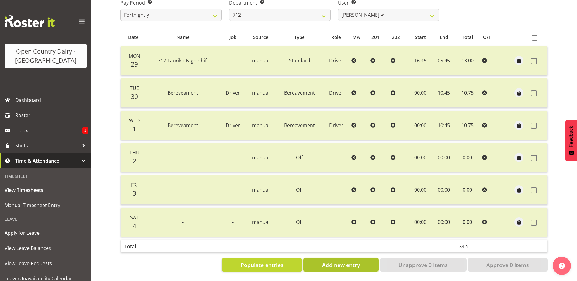
click at [354, 263] on span "Add new entry" at bounding box center [341, 265] width 38 height 8
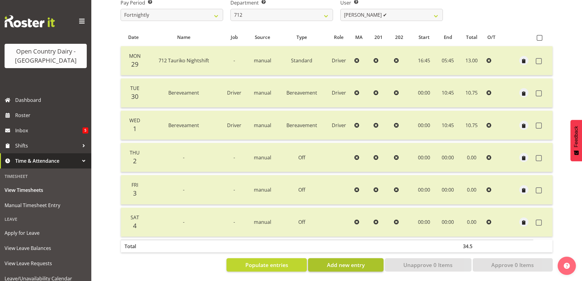
select select
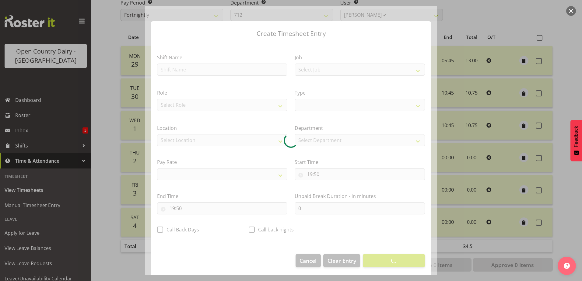
select select
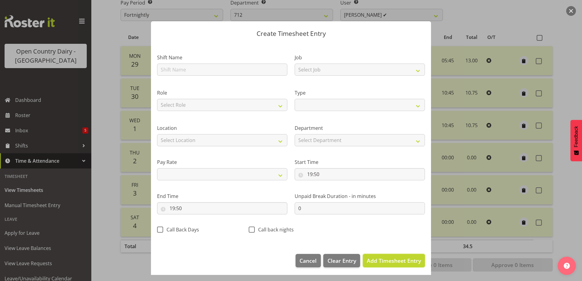
click at [386, 264] on span "Add Timesheet Entry" at bounding box center [394, 261] width 54 height 8
select select
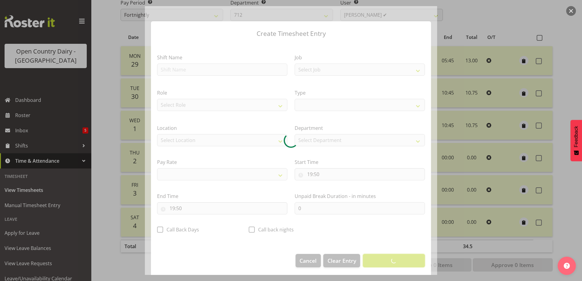
select select
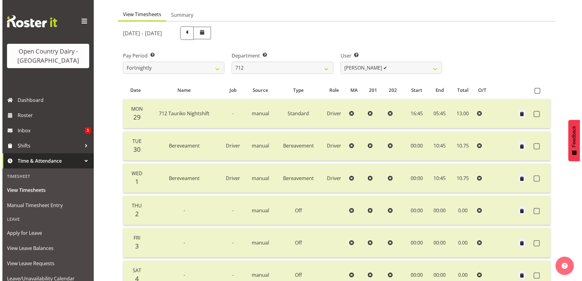
scroll to position [142, 0]
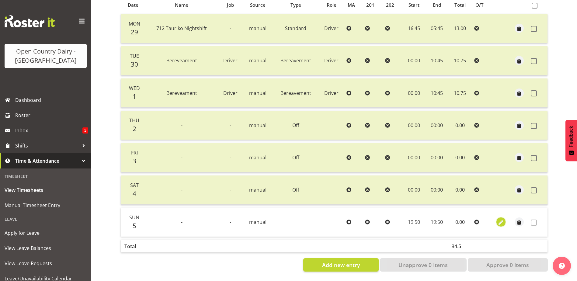
click at [501, 219] on span "button" at bounding box center [500, 222] width 7 height 7
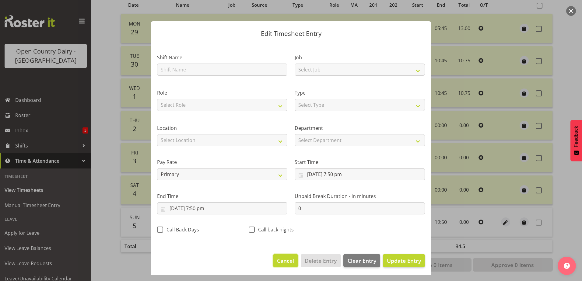
click at [289, 261] on span "Cancel" at bounding box center [285, 261] width 17 height 8
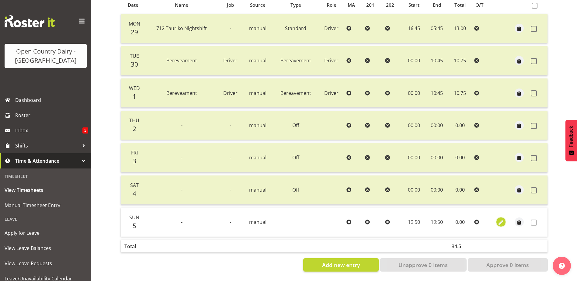
click at [499, 219] on span "button" at bounding box center [500, 222] width 7 height 7
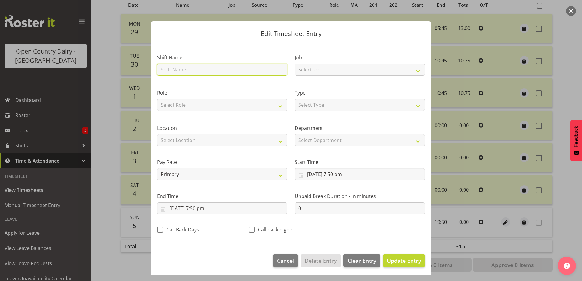
click at [189, 69] on input "text" at bounding box center [222, 70] width 130 height 12
type input "Sick"
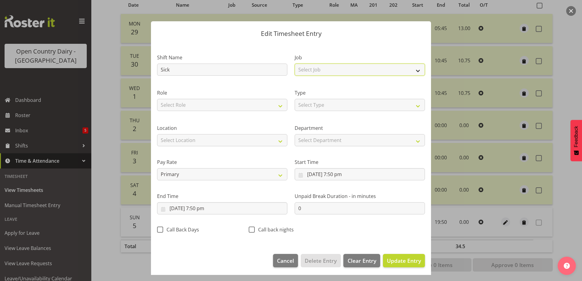
drag, startPoint x: 334, startPoint y: 69, endPoint x: 331, endPoint y: 74, distance: 5.6
click at [334, 69] on select "Select Job Driver Driver supervisor Support" at bounding box center [359, 70] width 130 height 12
select select "9052"
click at [294, 64] on select "Select Job Driver Driver supervisor Support" at bounding box center [359, 70] width 130 height 12
click at [230, 105] on select "Select Role Driver" at bounding box center [222, 105] width 130 height 12
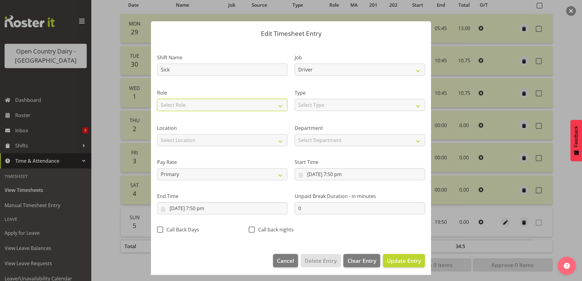
select select "1166"
click at [157, 99] on select "Select Role Driver" at bounding box center [222, 105] width 130 height 12
click at [317, 102] on select "Select Type Off Standard Public Holiday Public Holiday (Worked) Day In Lieu Ann…" at bounding box center [359, 105] width 130 height 12
select select "Sick"
click at [294, 99] on select "Select Type Off Standard Public Holiday Public Holiday (Worked) Day In Lieu Ann…" at bounding box center [359, 105] width 130 height 12
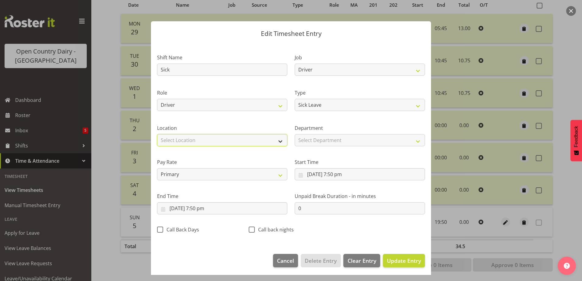
click at [216, 141] on select "Select Location Containers Horotiu Ingredients Waharoa Office Waikato Milk Whan…" at bounding box center [222, 140] width 130 height 12
select select "1054"
click at [157, 134] on select "Select Location Containers Horotiu Ingredients Waharoa Office Waikato Milk Whan…" at bounding box center [222, 140] width 130 height 12
click at [320, 174] on input "5/10/2025, 7:50 pm" at bounding box center [359, 174] width 130 height 12
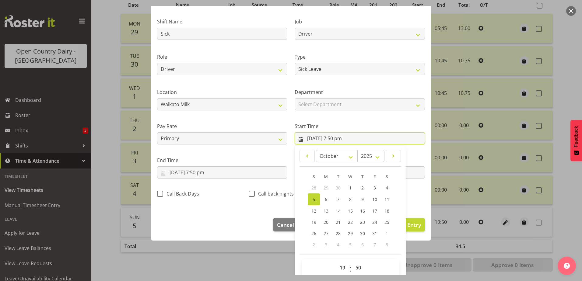
scroll to position [44, 0]
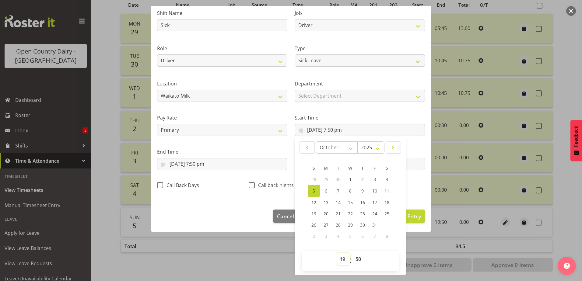
click at [341, 259] on select "00 01 02 03 04 05 06 07 08 09 10 11 12 13 14 15 16 17 18 19 20 21 22 23" at bounding box center [343, 259] width 14 height 12
select select "0"
click at [336, 253] on select "00 01 02 03 04 05 06 07 08 09 10 11 12 13 14 15 16 17 18 19 20 21 22 23" at bounding box center [343, 259] width 14 height 12
type input "5/10/2025, 12:50 am"
click at [357, 258] on select "00 01 02 03 04 05 06 07 08 09 10 11 12 13 14 15 16 17 18 19 20 21 22 23 24 25 2…" at bounding box center [359, 259] width 14 height 12
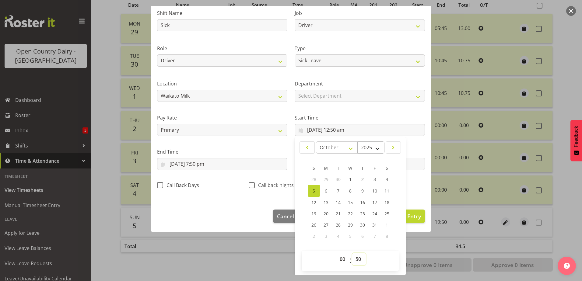
select select "0"
click at [352, 253] on select "00 01 02 03 04 05 06 07 08 09 10 11 12 13 14 15 16 17 18 19 20 21 22 23 24 25 2…" at bounding box center [359, 259] width 14 height 12
type input "5/10/2025, 12:00 am"
click at [195, 163] on input "5/10/2025, 7:50 pm" at bounding box center [222, 164] width 130 height 12
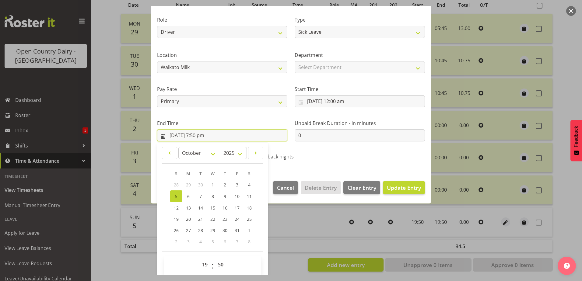
scroll to position [78, 0]
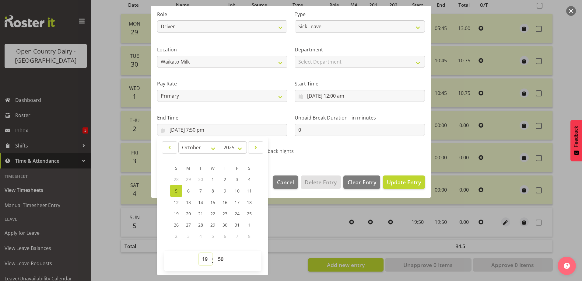
drag, startPoint x: 203, startPoint y: 260, endPoint x: 204, endPoint y: 252, distance: 8.2
click at [204, 259] on select "00 01 02 03 04 05 06 07 08 09 10 11 12 13 14 15 16 17 18 19 20 21 22 23" at bounding box center [206, 259] width 14 height 12
select select "10"
click at [199, 253] on select "00 01 02 03 04 05 06 07 08 09 10 11 12 13 14 15 16 17 18 19 20 21 22 23" at bounding box center [206, 259] width 14 height 12
type input "5/10/2025, 10:50 am"
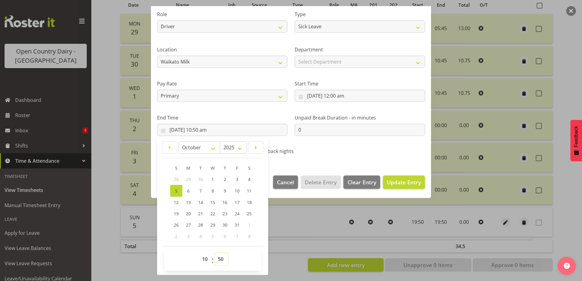
drag, startPoint x: 218, startPoint y: 259, endPoint x: 221, endPoint y: 252, distance: 7.9
click at [219, 259] on select "00 01 02 03 04 05 06 07 08 09 10 11 12 13 14 15 16 17 18 19 20 21 22 23 24 25 2…" at bounding box center [221, 259] width 14 height 12
select select "45"
click at [214, 253] on select "00 01 02 03 04 05 06 07 08 09 10 11 12 13 14 15 16 17 18 19 20 21 22 23 24 25 2…" at bounding box center [221, 259] width 14 height 12
type input "5/10/2025, 10:45 am"
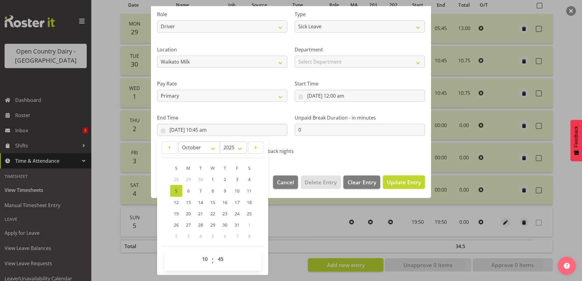
click at [388, 183] on span "Update Entry" at bounding box center [404, 182] width 34 height 7
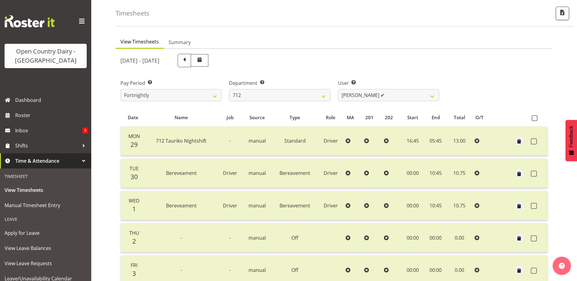
scroll to position [20, 0]
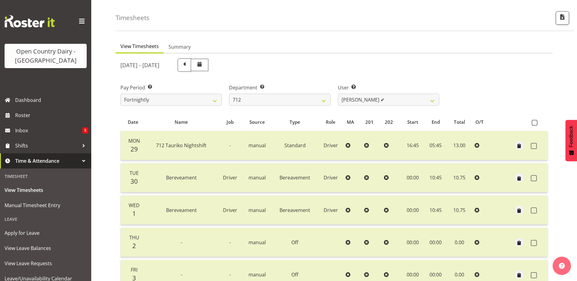
click at [188, 66] on span at bounding box center [184, 65] width 8 height 8
select select
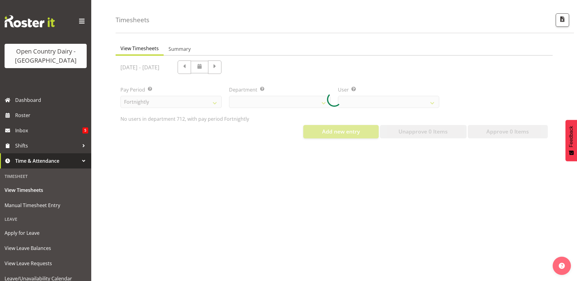
select select "822"
select select "8250"
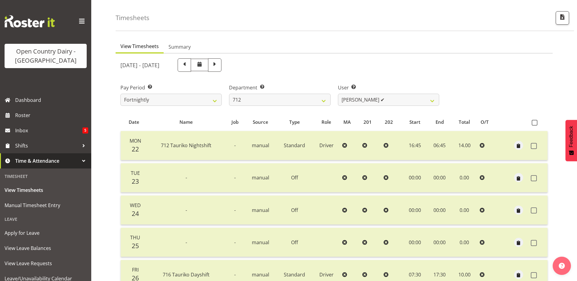
click at [219, 64] on span at bounding box center [215, 65] width 8 height 8
select select
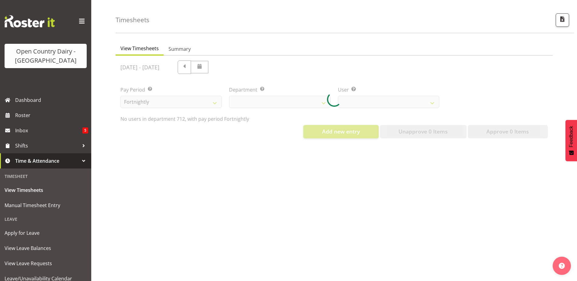
select select "822"
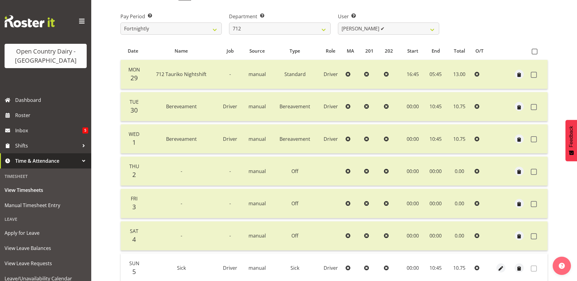
scroll to position [81, 0]
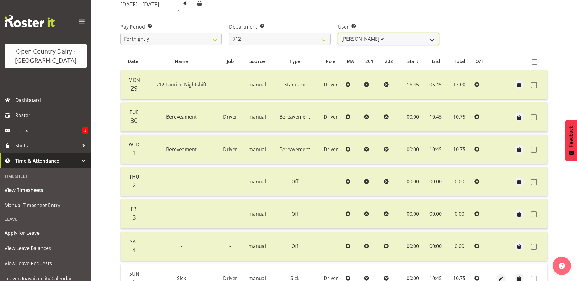
click at [397, 37] on select "Amrik Singh ❌ Jasdeep Singh ✔ Lucky Kau Kau ❌" at bounding box center [388, 39] width 101 height 12
select select "8195"
click at [338, 33] on select "Amrik Singh ❌ Jasdeep Singh ✔ Lucky Kau Kau ❌" at bounding box center [388, 39] width 101 height 12
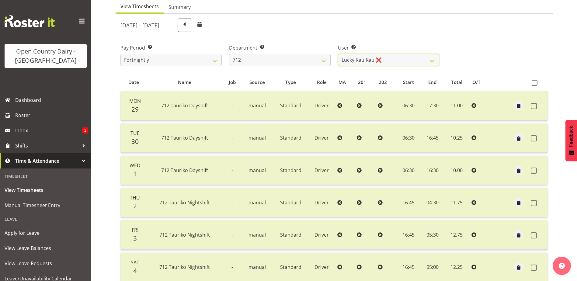
scroll to position [51, 0]
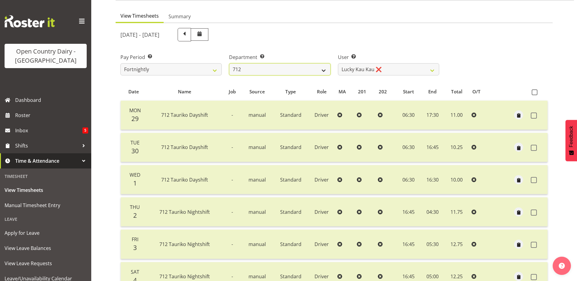
click at [287, 69] on select "701 702 703 704 705 706 707 708 709 710 711 712 713 714 715 716 717 718 719 720" at bounding box center [279, 69] width 101 height 12
select select "716"
click at [229, 63] on select "701 702 703 704 705 706 707 708 709 710 711 712 713 714 715 716 717 718 719 720" at bounding box center [279, 69] width 101 height 12
select select "10098"
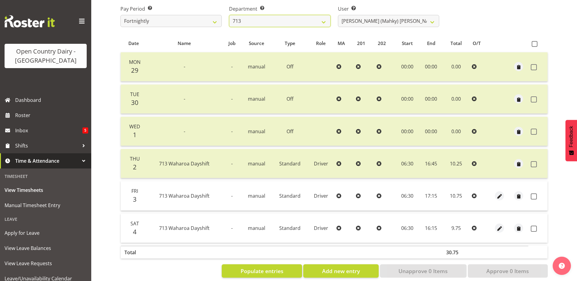
scroll to position [110, 0]
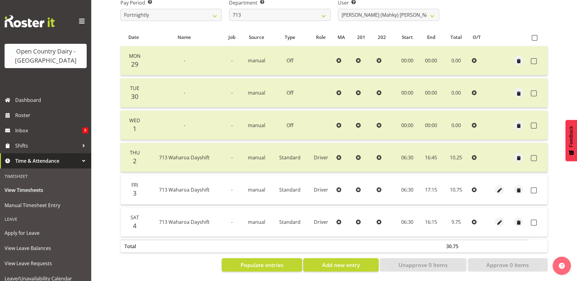
drag, startPoint x: 534, startPoint y: 185, endPoint x: 533, endPoint y: 195, distance: 9.8
click at [534, 187] on span at bounding box center [534, 190] width 6 height 6
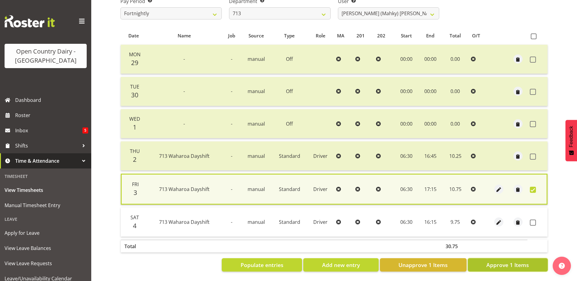
click at [511, 263] on span "Approve 1 Items" at bounding box center [507, 265] width 43 height 8
checkbox input "false"
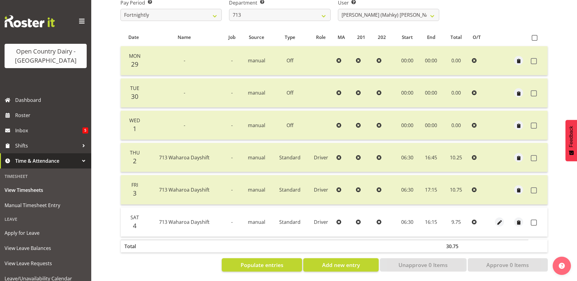
click at [555, 214] on div "View Timesheets Summary September 29th - October 5th 2025 Pay Period Select whi…" at bounding box center [346, 116] width 461 height 330
click at [346, 263] on span "Add new entry" at bounding box center [341, 265] width 38 height 8
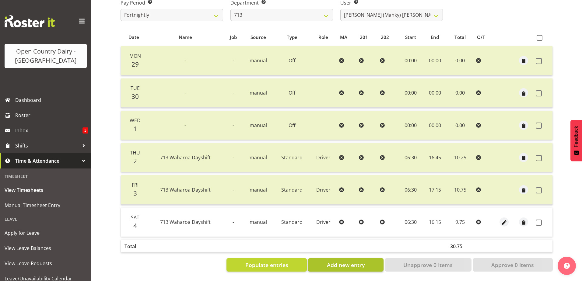
select select
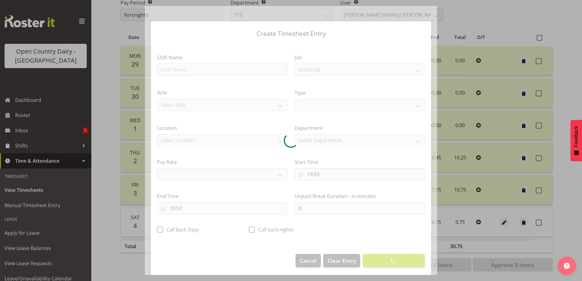
select select
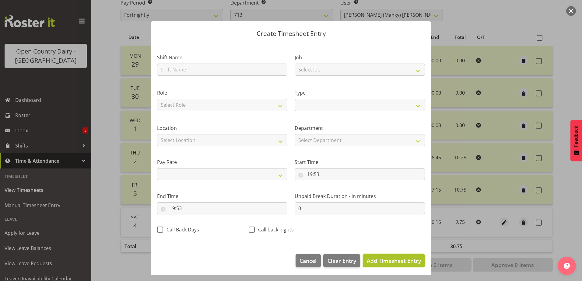
click at [377, 262] on span "Add Timesheet Entry" at bounding box center [394, 260] width 54 height 7
select select
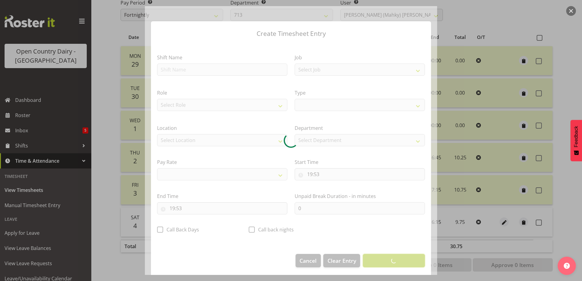
select select
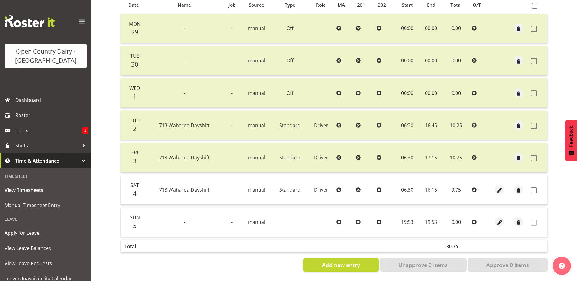
scroll to position [142, 0]
click at [535, 187] on span at bounding box center [534, 190] width 6 height 6
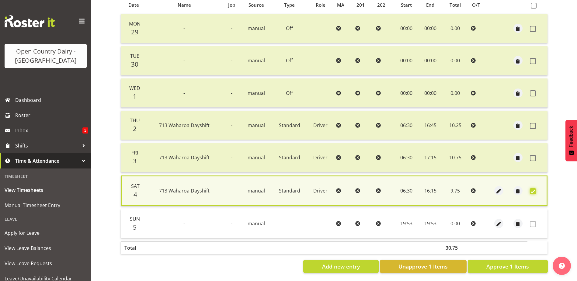
scroll to position [144, 0]
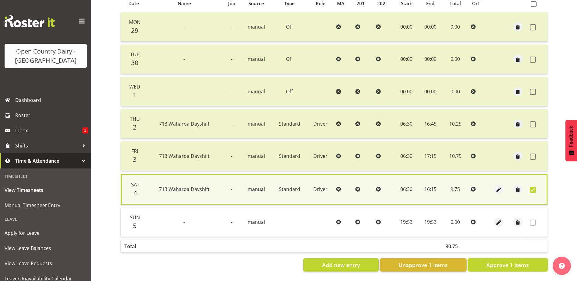
click at [494, 261] on span "Approve 1 Items" at bounding box center [507, 265] width 43 height 8
checkbox input "false"
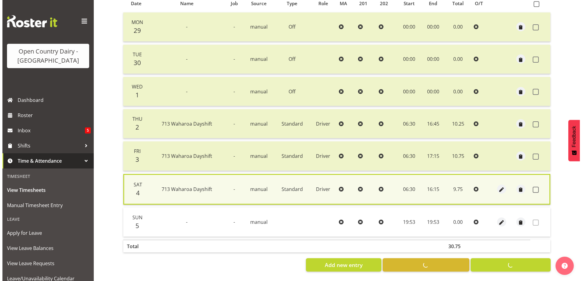
scroll to position [142, 0]
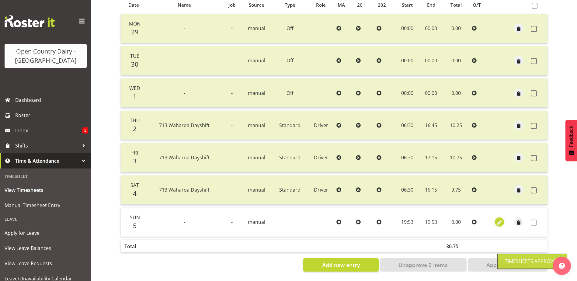
click at [499, 219] on span "button" at bounding box center [499, 222] width 7 height 7
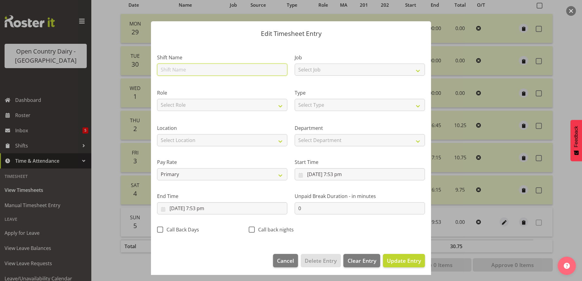
click at [176, 68] on input "text" at bounding box center [222, 70] width 130 height 12
type input "Sick"
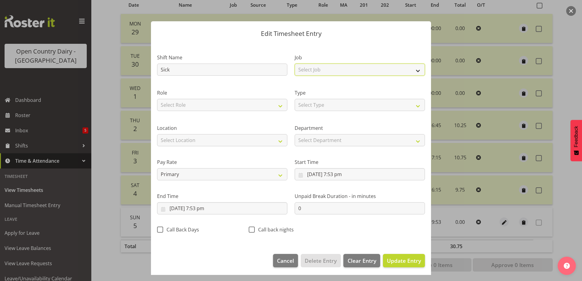
drag, startPoint x: 324, startPoint y: 69, endPoint x: 323, endPoint y: 75, distance: 5.9
click at [324, 69] on select "Select Job Driver Driver supervisor Support" at bounding box center [359, 70] width 130 height 12
select select "9052"
click at [294, 64] on select "Select Job Driver Driver supervisor Support" at bounding box center [359, 70] width 130 height 12
click at [245, 101] on select "Select Role Driver" at bounding box center [222, 105] width 130 height 12
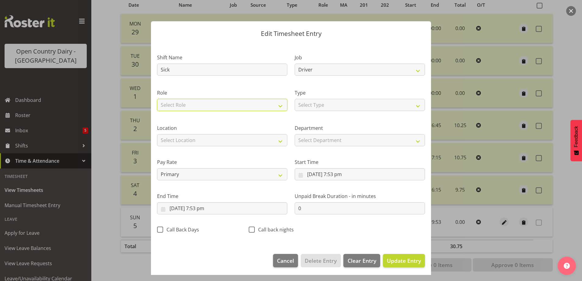
select select "1166"
click at [157, 99] on select "Select Role Driver" at bounding box center [222, 105] width 130 height 12
click at [325, 104] on select "Select Type Off Standard Public Holiday Public Holiday (Worked) Day In Lieu Ann…" at bounding box center [359, 105] width 130 height 12
select select "Sick"
click at [294, 99] on select "Select Type Off Standard Public Holiday Public Holiday (Worked) Day In Lieu Ann…" at bounding box center [359, 105] width 130 height 12
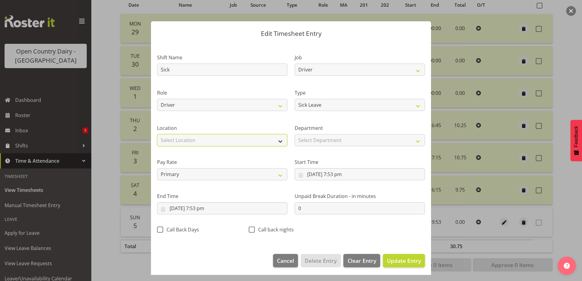
click at [204, 137] on select "Select Location Containers Horotiu Ingredients Waharoa Office Waikato Milk Whan…" at bounding box center [222, 140] width 130 height 12
select select "1054"
click at [157, 134] on select "Select Location Containers Horotiu Ingredients Waharoa Office Waikato Milk Whan…" at bounding box center [222, 140] width 130 height 12
click at [333, 174] on input "5/10/2025, 7:53 pm" at bounding box center [359, 174] width 130 height 12
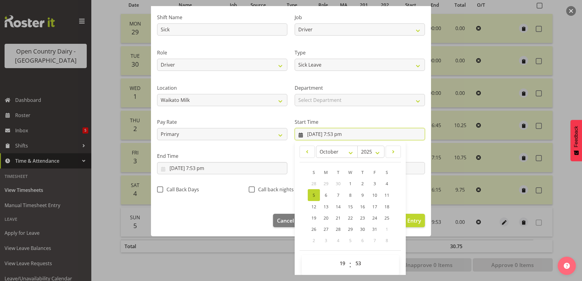
scroll to position [44, 0]
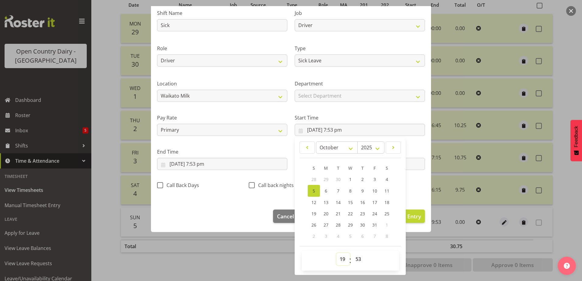
drag, startPoint x: 341, startPoint y: 259, endPoint x: 339, endPoint y: 252, distance: 7.4
click at [341, 259] on select "00 01 02 03 04 05 06 07 08 09 10 11 12 13 14 15 16 17 18 19 20 21 22 23" at bounding box center [343, 259] width 14 height 12
select select "0"
click at [336, 253] on select "00 01 02 03 04 05 06 07 08 09 10 11 12 13 14 15 16 17 18 19 20 21 22 23" at bounding box center [343, 259] width 14 height 12
type input "5/10/2025, 12:53 am"
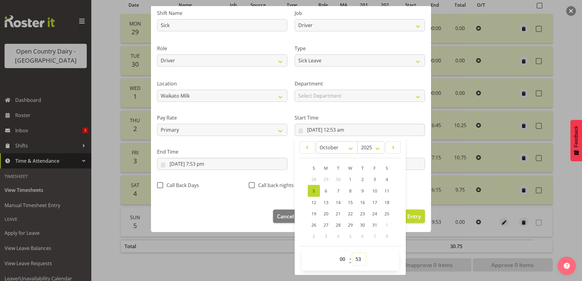
click at [356, 259] on select "00 01 02 03 04 05 06 07 08 09 10 11 12 13 14 15 16 17 18 19 20 21 22 23 24 25 2…" at bounding box center [359, 259] width 14 height 12
select select "0"
click at [352, 253] on select "00 01 02 03 04 05 06 07 08 09 10 11 12 13 14 15 16 17 18 19 20 21 22 23 24 25 2…" at bounding box center [359, 259] width 14 height 12
type input "5/10/2025, 12:00 am"
click at [200, 163] on input "5/10/2025, 7:53 pm" at bounding box center [222, 164] width 130 height 12
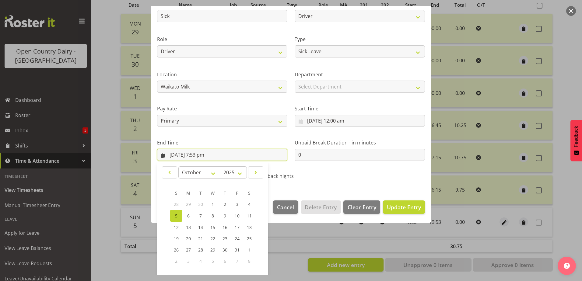
scroll to position [78, 0]
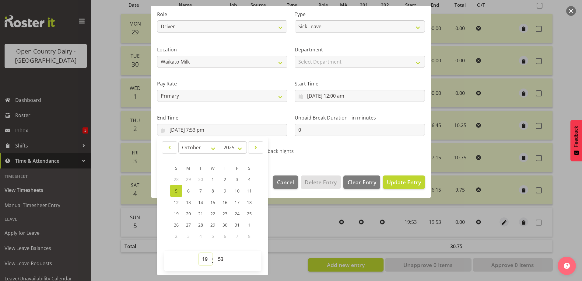
drag, startPoint x: 206, startPoint y: 259, endPoint x: 205, endPoint y: 253, distance: 5.9
click at [206, 258] on select "00 01 02 03 04 05 06 07 08 09 10 11 12 13 14 15 16 17 18 19 20 21 22 23" at bounding box center [206, 259] width 14 height 12
select select "10"
click at [199, 253] on select "00 01 02 03 04 05 06 07 08 09 10 11 12 13 14 15 16 17 18 19 20 21 22 23" at bounding box center [206, 259] width 14 height 12
type input "5/10/2025, 10:53 am"
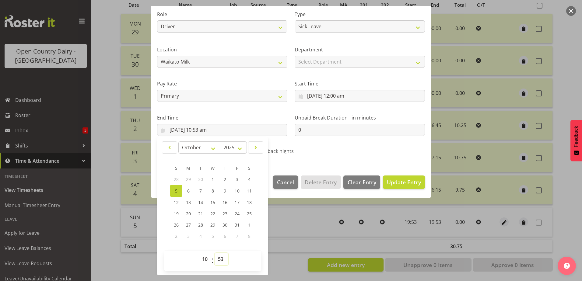
drag, startPoint x: 220, startPoint y: 262, endPoint x: 221, endPoint y: 258, distance: 4.4
click at [220, 261] on select "00 01 02 03 04 05 06 07 08 09 10 11 12 13 14 15 16 17 18 19 20 21 22 23 24 25 2…" at bounding box center [221, 259] width 14 height 12
select select "28"
click at [214, 253] on select "00 01 02 03 04 05 06 07 08 09 10 11 12 13 14 15 16 17 18 19 20 21 22 23 24 25 2…" at bounding box center [221, 259] width 14 height 12
type input "5/10/2025, 10:28 am"
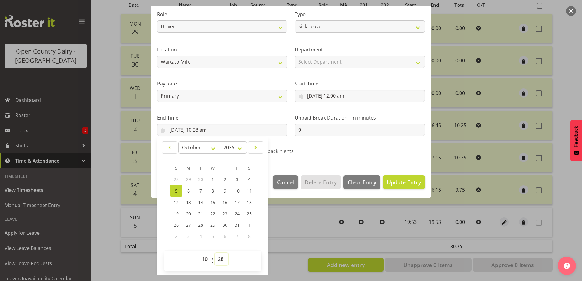
click at [221, 258] on select "00 01 02 03 04 05 06 07 08 09 10 11 12 13 14 15 16 17 18 19 20 21 22 23 24 25 2…" at bounding box center [221, 259] width 14 height 12
select select "0"
click at [214, 253] on select "00 01 02 03 04 05 06 07 08 09 10 11 12 13 14 15 16 17 18 19 20 21 22 23 24 25 2…" at bounding box center [221, 259] width 14 height 12
type input "5/10/2025, 10:00 am"
click at [395, 181] on span "Update Entry" at bounding box center [404, 182] width 34 height 7
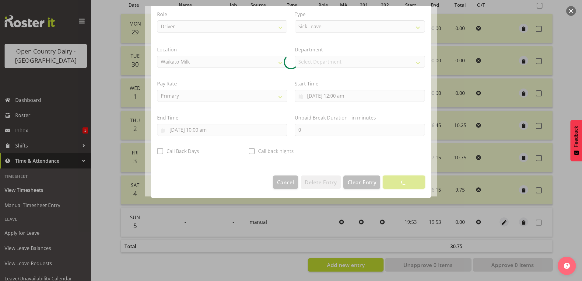
scroll to position [2, 0]
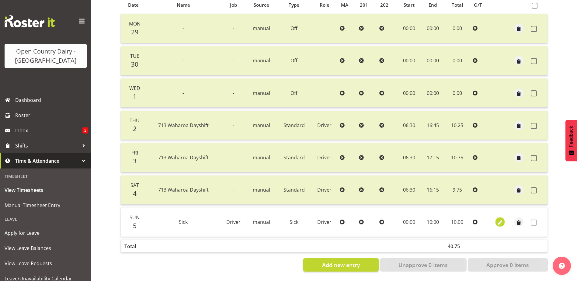
click at [499, 219] on span "button" at bounding box center [500, 222] width 7 height 7
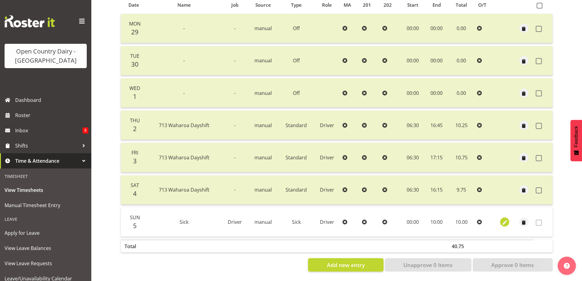
select select "Sick"
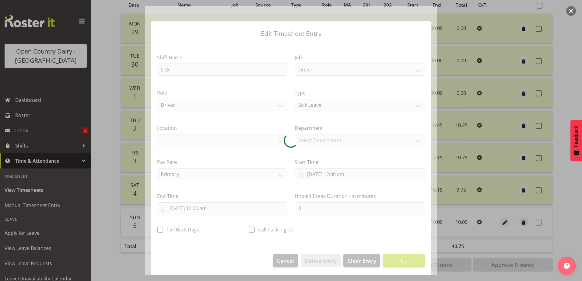
select select "1054"
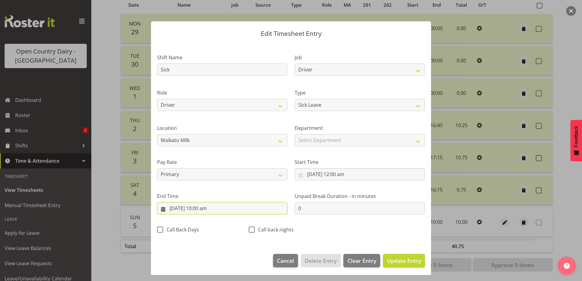
click at [203, 208] on input "5/10/2025, 10:00 am" at bounding box center [222, 208] width 130 height 12
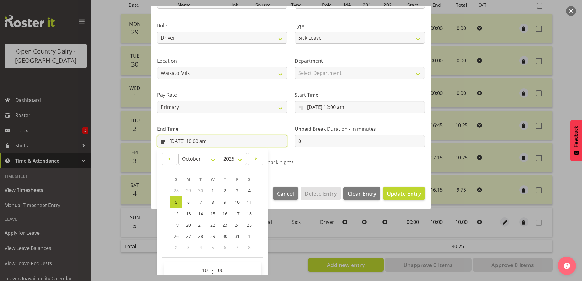
scroll to position [78, 0]
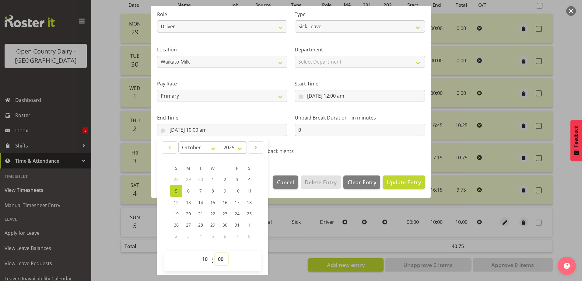
click at [220, 260] on select "00 01 02 03 04 05 06 07 08 09 10 11 12 13 14 15 16 17 18 19 20 21 22 23 24 25 2…" at bounding box center [221, 259] width 14 height 12
select select "54"
click at [214, 253] on select "00 01 02 03 04 05 06 07 08 09 10 11 12 13 14 15 16 17 18 19 20 21 22 23 24 25 2…" at bounding box center [221, 259] width 14 height 12
type input "5/10/2025, 10:54 am"
click at [402, 177] on button "Update Entry" at bounding box center [404, 182] width 42 height 13
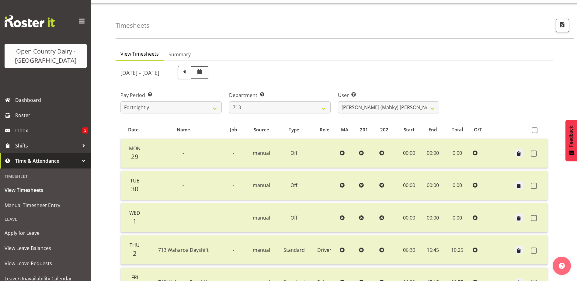
scroll to position [0, 0]
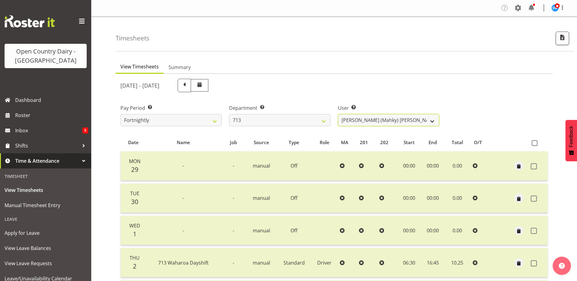
click at [402, 119] on select "Harmanpreet (Mahky) Dhillon ❌ Marcus Waretini ❌ Norman Sellen ❌" at bounding box center [388, 120] width 101 height 12
select select "10300"
click at [338, 114] on select "Harmanpreet (Mahky) Dhillon ❌ Marcus Waretini ❌ Norman Sellen ❌" at bounding box center [388, 120] width 101 height 12
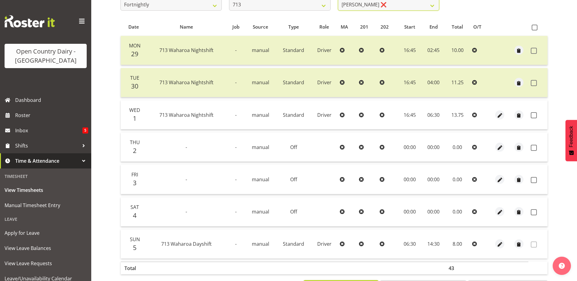
scroll to position [122, 0]
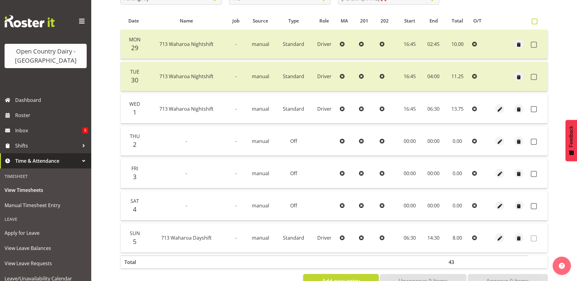
click at [534, 23] on span at bounding box center [535, 22] width 6 height 6
click at [534, 23] on input "checkbox" at bounding box center [534, 21] width 4 height 4
checkbox input "true"
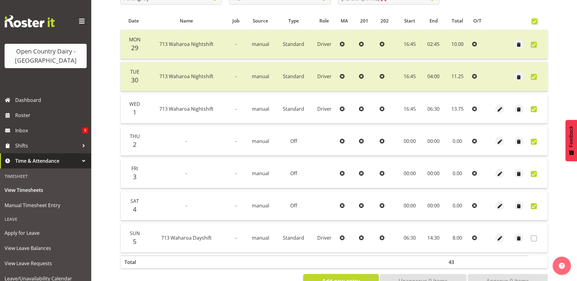
checkbox input "true"
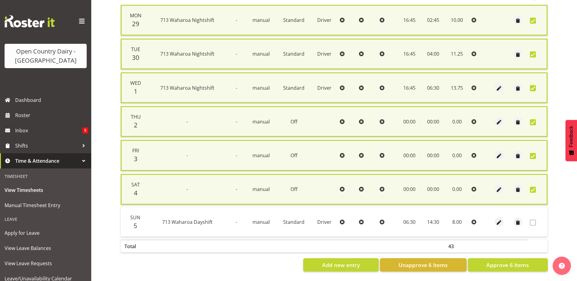
scroll to position [151, 0]
click at [506, 261] on span "Approve 6 Items" at bounding box center [507, 265] width 43 height 8
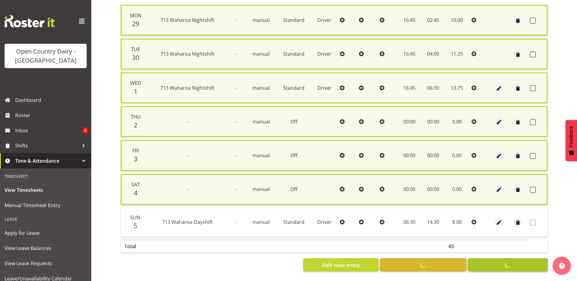
checkbox input "false"
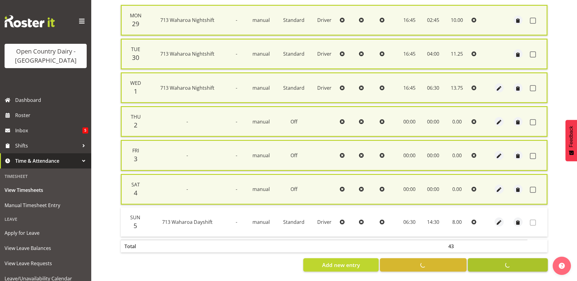
checkbox input "false"
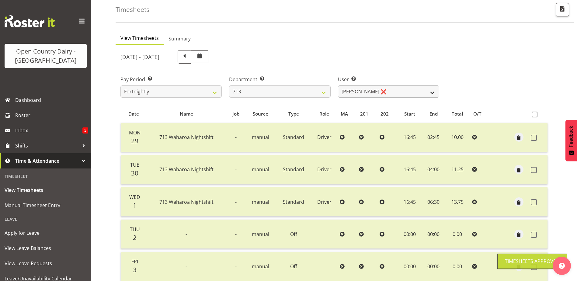
scroll to position [20, 0]
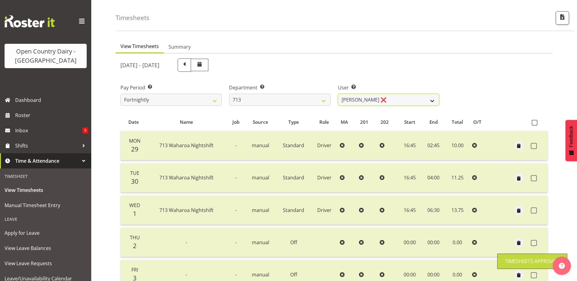
click at [400, 102] on select "Harmanpreet (Mahky) Dhillon ❌ Marcus Waretini ❌ Norman Sellen ❌" at bounding box center [388, 100] width 101 height 12
select select "8201"
click at [338, 94] on select "Harmanpreet (Mahky) Dhillon ❌ Marcus Waretini ❌ Norman Sellen ❌" at bounding box center [388, 100] width 101 height 12
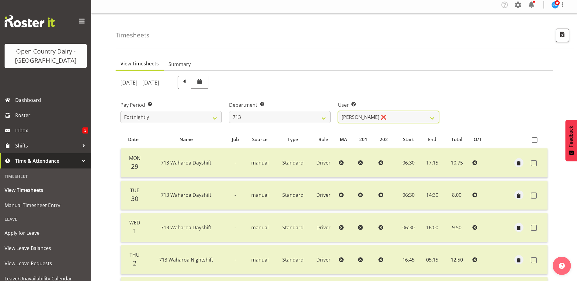
scroll to position [0, 0]
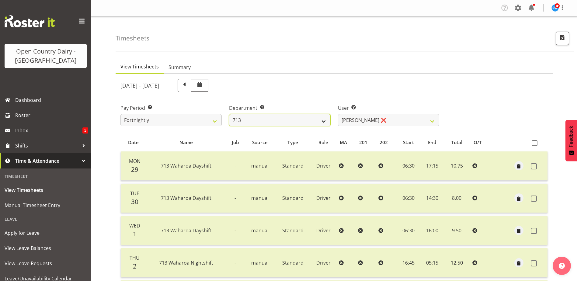
click at [277, 117] on select "701 702 703 704 705 706 707 708 709 710 711 712 713 714 715 716 717 718 719 720" at bounding box center [279, 120] width 101 height 12
select select "805"
click at [229, 114] on select "701 702 703 704 705 706 707 708 709 710 711 712 713 714 715 716 717 718 719 720" at bounding box center [279, 120] width 101 height 12
select select "10244"
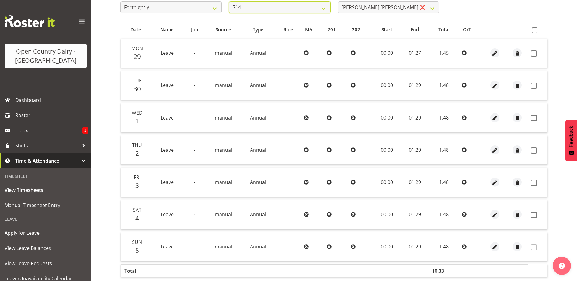
scroll to position [112, 0]
click at [495, 56] on span "button" at bounding box center [494, 54] width 7 height 7
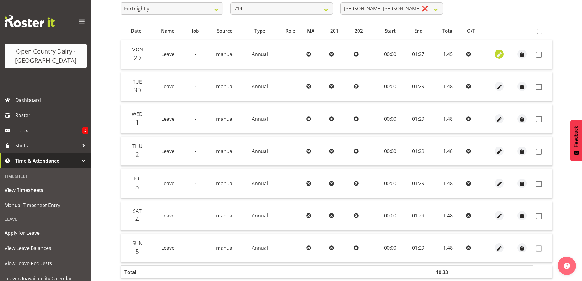
select select "Annual"
select select "727"
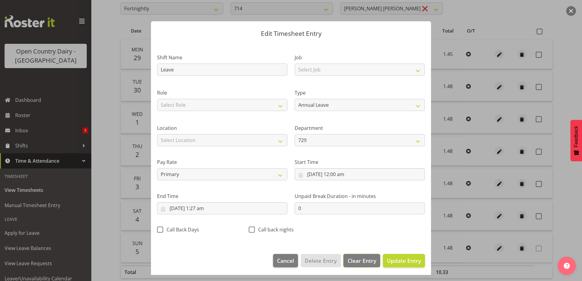
drag, startPoint x: 357, startPoint y: 264, endPoint x: 352, endPoint y: 261, distance: 5.3
click at [353, 262] on span "Clear Entry" at bounding box center [361, 261] width 29 height 8
select select "Off"
select select
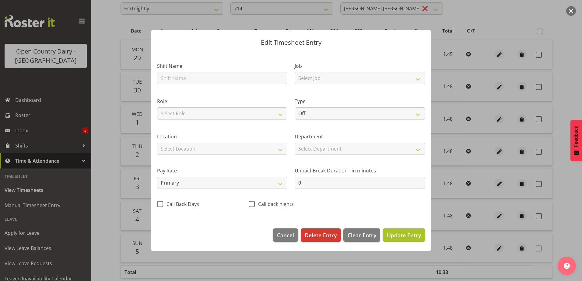
click at [398, 236] on span "Update Entry" at bounding box center [404, 234] width 34 height 7
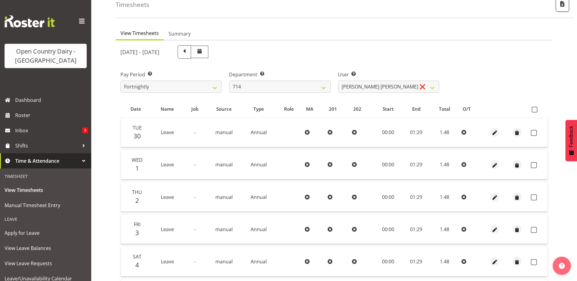
scroll to position [20, 0]
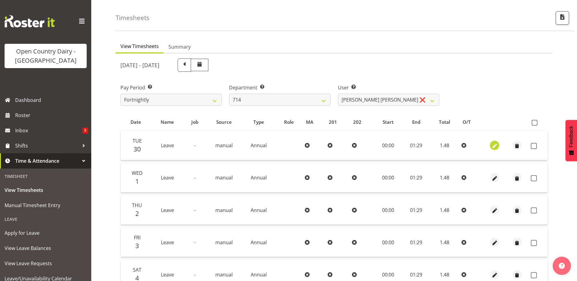
click at [497, 145] on span "button" at bounding box center [494, 146] width 7 height 7
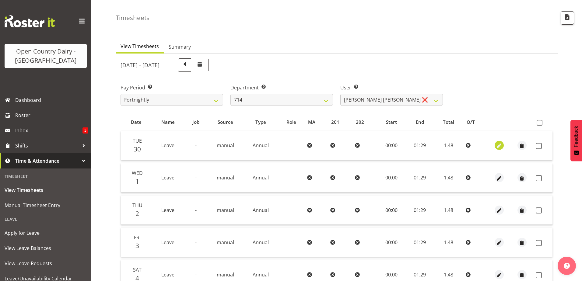
select select "Annual"
select select "727"
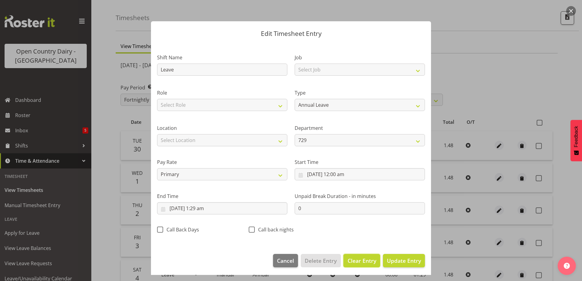
click at [352, 262] on span "Clear Entry" at bounding box center [361, 261] width 29 height 8
select select "Off"
select select
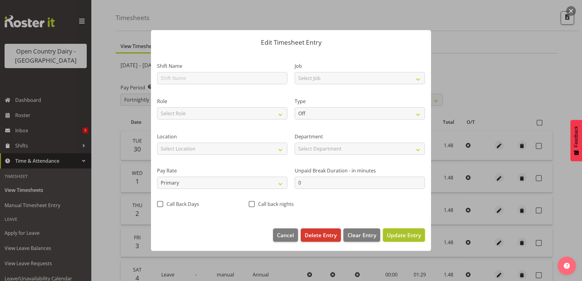
click at [400, 234] on span "Update Entry" at bounding box center [404, 234] width 34 height 7
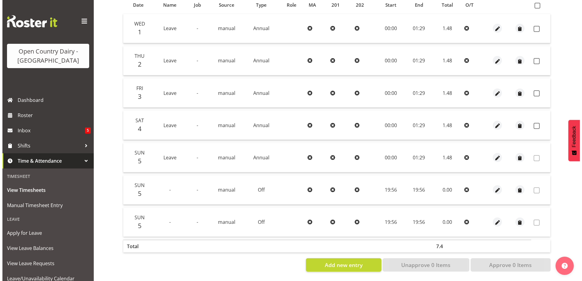
scroll to position [142, 0]
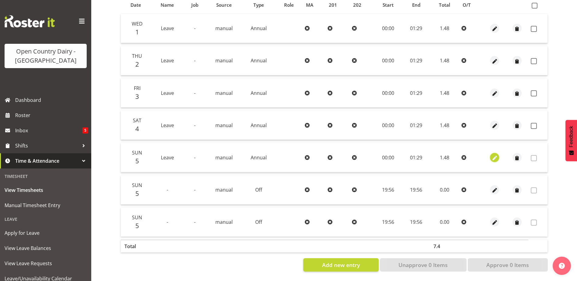
click at [494, 155] on span "button" at bounding box center [494, 158] width 7 height 7
select select "Annual"
select select "727"
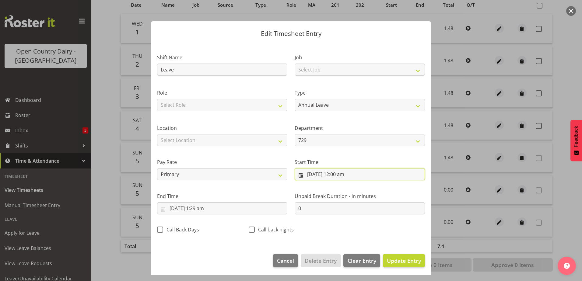
click at [308, 173] on input "5/10/2025, 12:00 am" at bounding box center [359, 174] width 130 height 12
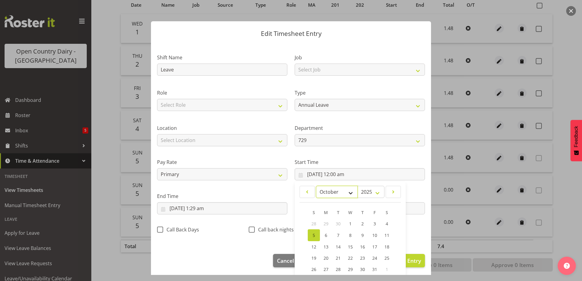
click at [348, 193] on select "January February March April May June July August September October November De…" at bounding box center [337, 192] width 42 height 12
select select "8"
click at [316, 186] on select "January February March April May June July August September October November De…" at bounding box center [337, 192] width 42 height 12
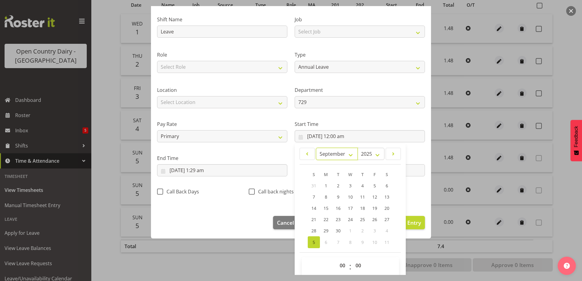
scroll to position [44, 0]
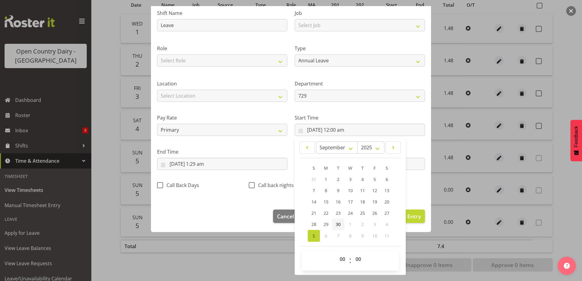
click at [336, 222] on span "30" at bounding box center [338, 224] width 5 height 6
type input "30/09/2025, 12:00 am"
drag, startPoint x: 377, startPoint y: 114, endPoint x: 348, endPoint y: 131, distance: 33.5
click at [377, 114] on label "Start Time" at bounding box center [359, 117] width 130 height 7
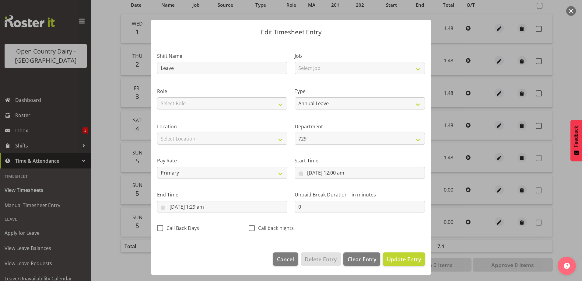
scroll to position [2, 0]
click at [215, 210] on input "5/10/2025, 1:29 am" at bounding box center [222, 207] width 130 height 12
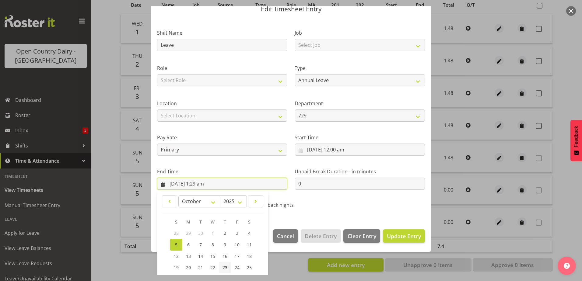
scroll to position [78, 0]
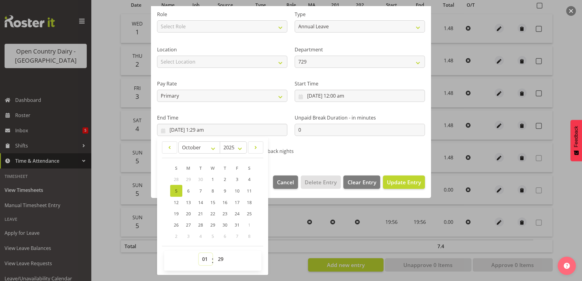
click at [206, 259] on select "00 01 02 03 04 05 06 07 08 09 10 11 12 13 14 15 16 17 18 19 20 21 22 23" at bounding box center [206, 259] width 14 height 12
select select "0"
click at [199, 253] on select "00 01 02 03 04 05 06 07 08 09 10 11 12 13 14 15 16 17 18 19 20 21 22 23" at bounding box center [206, 259] width 14 height 12
type input "5/10/2025, 12:29 am"
click at [219, 258] on select "00 01 02 03 04 05 06 07 08 09 10 11 12 13 14 15 16 17 18 19 20 21 22 23 24 25 2…" at bounding box center [221, 259] width 14 height 12
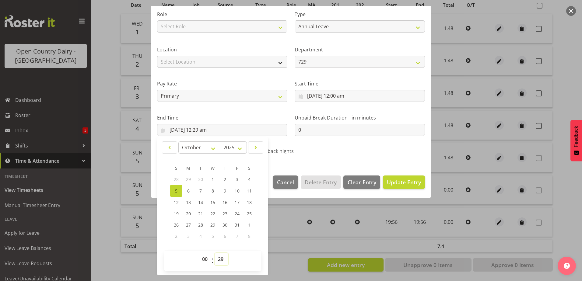
select select "0"
click at [214, 253] on select "00 01 02 03 04 05 06 07 08 09 10 11 12 13 14 15 16 17 18 19 20 21 22 23 24 25 2…" at bounding box center [221, 259] width 14 height 12
type input "5/10/2025, 12:00 am"
click at [338, 28] on select "Off Standard Public Holiday Public Holiday (Worked) Day In Lieu Annual Leave Si…" at bounding box center [359, 26] width 130 height 12
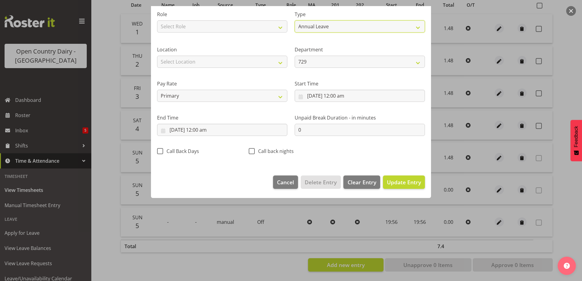
scroll to position [2, 0]
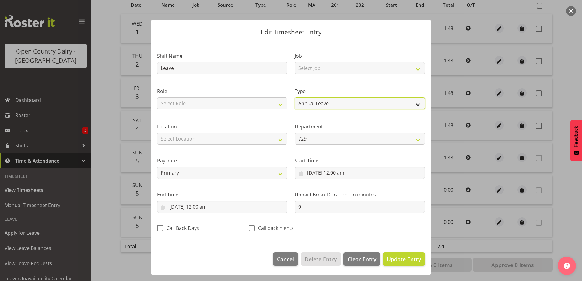
select select "Off"
click at [294, 107] on select "Off Standard Public Holiday Public Holiday (Worked) Day In Lieu Annual Leave Si…" at bounding box center [359, 103] width 130 height 12
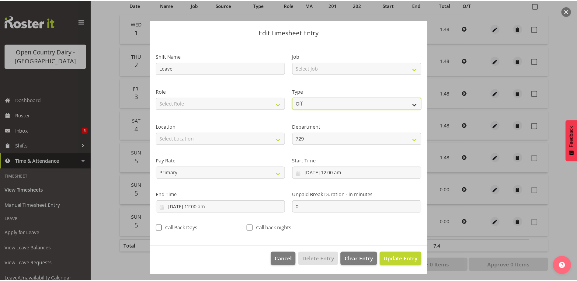
scroll to position [0, 0]
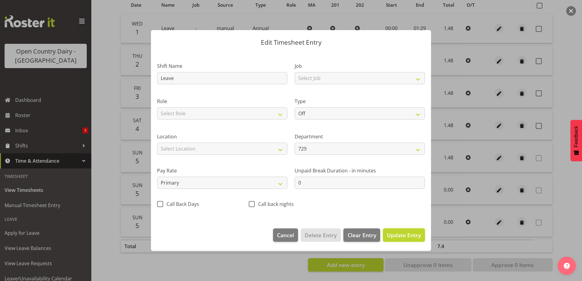
click at [409, 235] on span "Update Entry" at bounding box center [404, 234] width 34 height 7
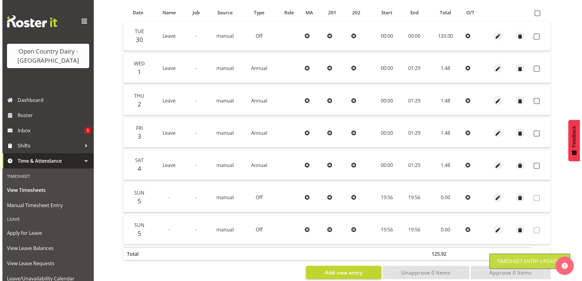
scroll to position [142, 0]
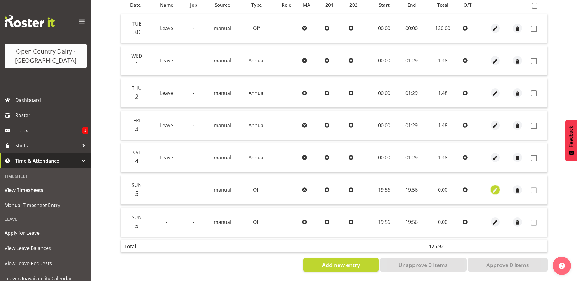
click at [496, 187] on span "button" at bounding box center [495, 190] width 7 height 7
select select "727"
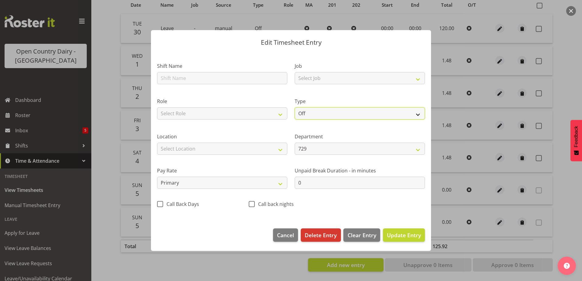
click at [334, 111] on select "Off Standard Public Holiday Public Holiday (Worked) Day In Lieu Annual Leave Si…" at bounding box center [359, 113] width 130 height 12
select select "Standard"
click at [294, 107] on select "Off Standard Public Holiday Public Holiday (Worked) Day In Lieu Annual Leave Si…" at bounding box center [359, 113] width 130 height 12
select select "9"
select select "2025"
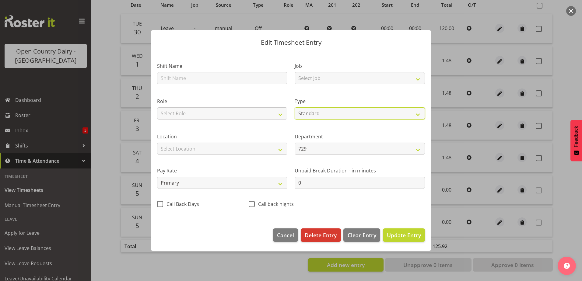
select select "19"
select select "56"
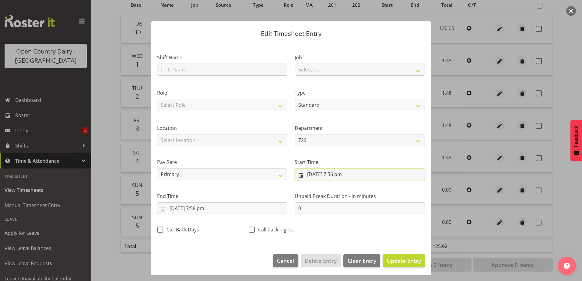
click at [328, 175] on input "5/10/2025, 7:56 pm" at bounding box center [359, 174] width 130 height 12
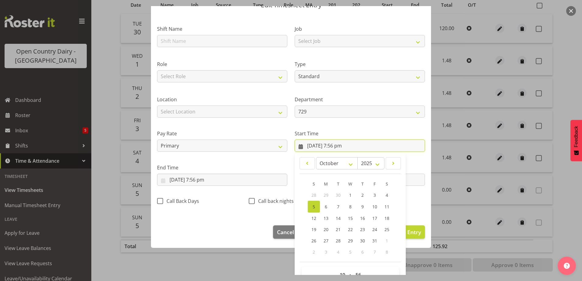
scroll to position [30, 0]
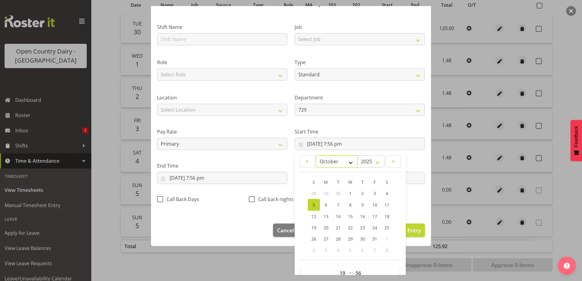
click at [350, 163] on select "January February March April May June July August September October November De…" at bounding box center [337, 161] width 42 height 12
click at [316, 155] on select "January February March April May June July August September October November De…" at bounding box center [337, 161] width 42 height 12
click at [348, 161] on select "January February March April May June July August September October November De…" at bounding box center [337, 161] width 42 height 12
click at [316, 155] on select "January February March April May June July August September October November De…" at bounding box center [337, 161] width 42 height 12
click at [347, 162] on select "January February March April May June July August September October November De…" at bounding box center [337, 161] width 42 height 12
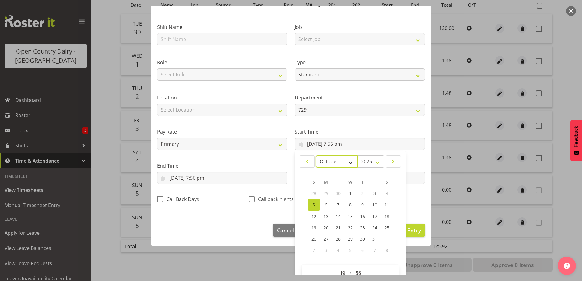
select select "8"
click at [316, 155] on select "January February March April May June July August September October November De…" at bounding box center [337, 161] width 42 height 12
click at [323, 239] on span "29" at bounding box center [325, 238] width 5 height 6
type input "29/09/2025, 7:56 pm"
click at [357, 273] on select "00 01 02 03 04 05 06 07 08 09 10 11 12 13 14 15 16 17 18 19 20 21 22 23 24 25 2…" at bounding box center [359, 273] width 14 height 12
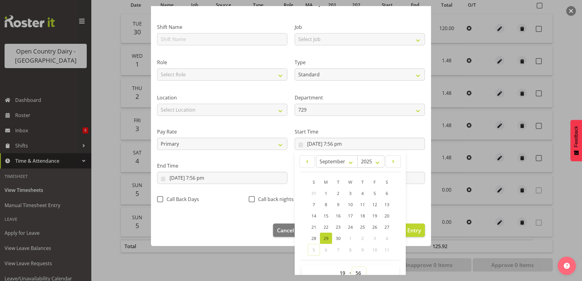
scroll to position [35, 0]
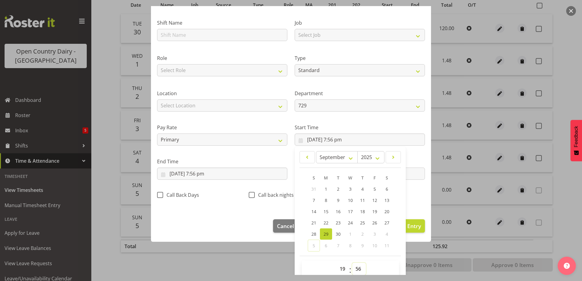
select select "0"
click at [352, 263] on select "00 01 02 03 04 05 06 07 08 09 10 11 12 13 14 15 16 17 18 19 20 21 22 23 24 25 2…" at bounding box center [359, 269] width 14 height 12
type input "29/09/2025, 7:00 pm"
drag, startPoint x: 340, startPoint y: 267, endPoint x: 336, endPoint y: 263, distance: 6.0
click at [338, 265] on select "00 01 02 03 04 05 06 07 08 09 10 11 12 13 14 15 16 17 18 19 20 21 22 23" at bounding box center [343, 269] width 14 height 12
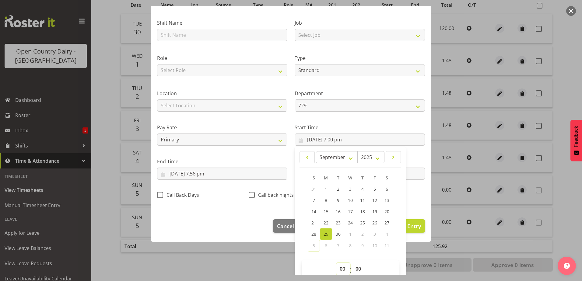
click at [336, 263] on select "00 01 02 03 04 05 06 07 08 09 10 11 12 13 14 15 16 17 18 19 20 21 22 23" at bounding box center [343, 269] width 14 height 12
click at [196, 172] on input "5/10/2025, 7:56 pm" at bounding box center [222, 174] width 130 height 12
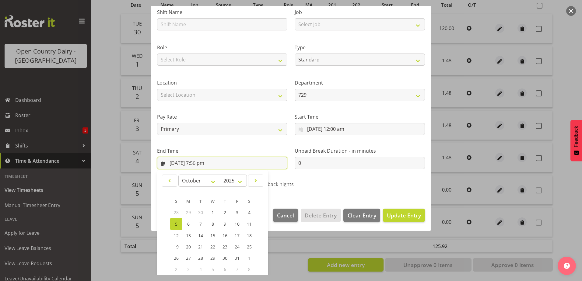
scroll to position [78, 0]
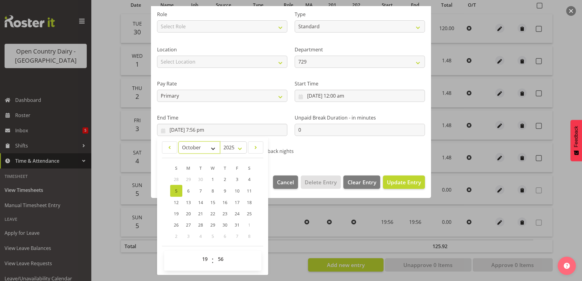
click at [213, 149] on select "January February March April May June July August September October November De…" at bounding box center [199, 147] width 42 height 12
click at [178, 141] on select "January February March April May June July August September October November De…" at bounding box center [199, 147] width 42 height 12
click at [188, 225] on span "29" at bounding box center [188, 224] width 5 height 6
click at [221, 261] on select "00 01 02 03 04 05 06 07 08 09 10 11 12 13 14 15 16 17 18 19 20 21 22 23 24 25 2…" at bounding box center [221, 259] width 14 height 12
click at [214, 253] on select "00 01 02 03 04 05 06 07 08 09 10 11 12 13 14 15 16 17 18 19 20 21 22 23 24 25 2…" at bounding box center [221, 259] width 14 height 12
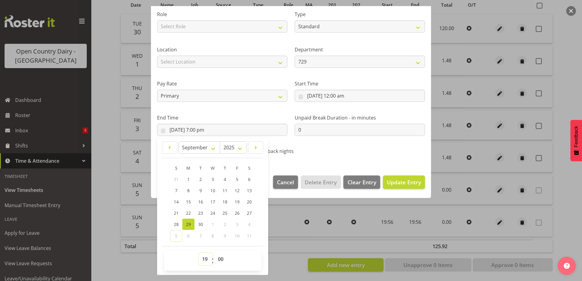
drag, startPoint x: 204, startPoint y: 260, endPoint x: 204, endPoint y: 253, distance: 6.7
click at [204, 260] on select "00 01 02 03 04 05 06 07 08 09 10 11 12 13 14 15 16 17 18 19 20 21 22 23" at bounding box center [206, 259] width 14 height 12
click at [199, 253] on select "00 01 02 03 04 05 06 07 08 09 10 11 12 13 14 15 16 17 18 19 20 21 22 23" at bounding box center [206, 259] width 14 height 12
click at [404, 178] on span "Update Entry" at bounding box center [404, 182] width 34 height 8
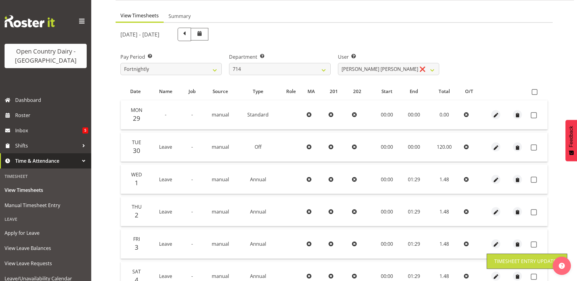
scroll to position [51, 0]
click at [496, 117] on span "button" at bounding box center [495, 115] width 7 height 7
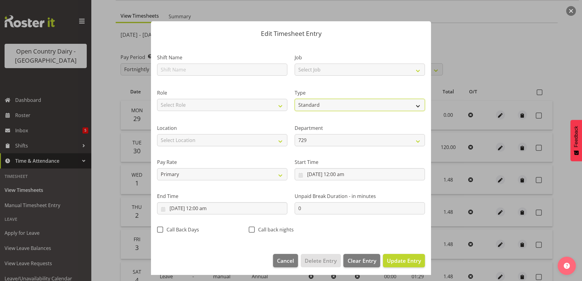
click at [325, 104] on select "Off Standard Public Holiday Public Holiday (Worked) Day In Lieu Annual Leave Si…" at bounding box center [359, 105] width 130 height 12
click at [294, 107] on select "Off Standard Public Holiday Public Holiday (Worked) Day In Lieu Annual Leave Si…" at bounding box center [359, 105] width 130 height 12
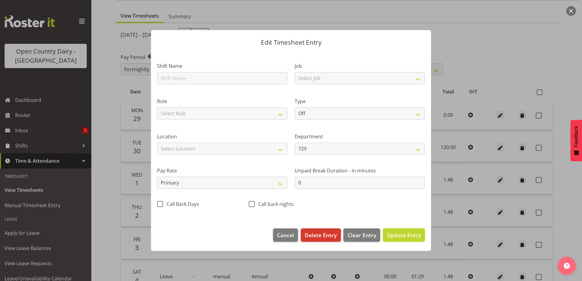
click at [403, 233] on span "Update Entry" at bounding box center [404, 234] width 34 height 7
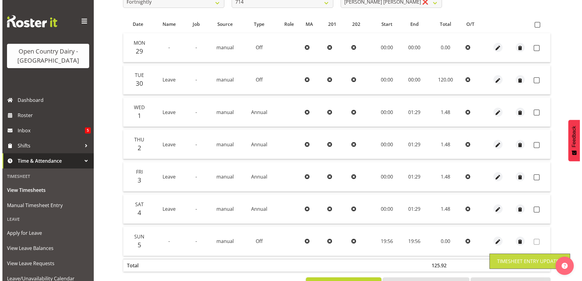
scroll to position [142, 0]
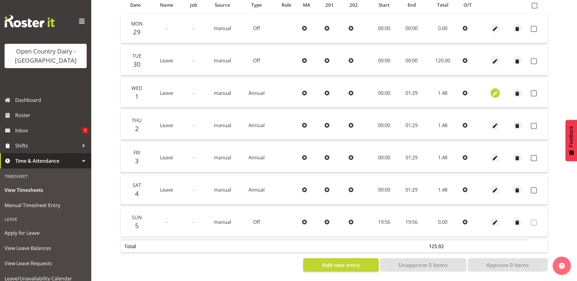
click at [497, 90] on span "button" at bounding box center [495, 93] width 7 height 7
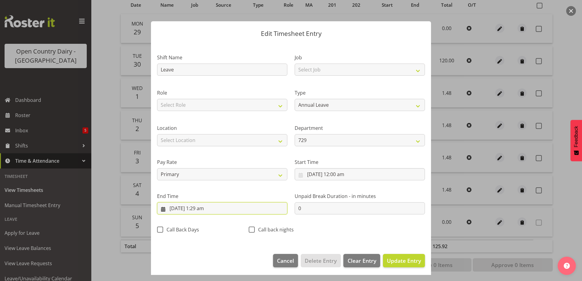
click at [200, 209] on input "1/10/2025, 1:29 am" at bounding box center [222, 208] width 130 height 12
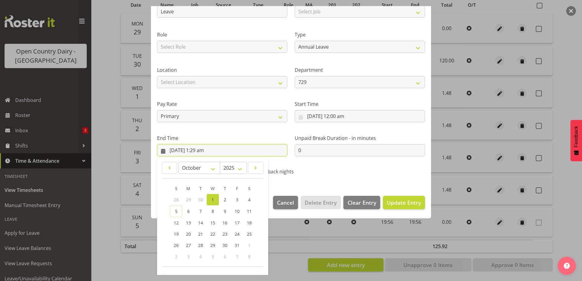
scroll to position [78, 0]
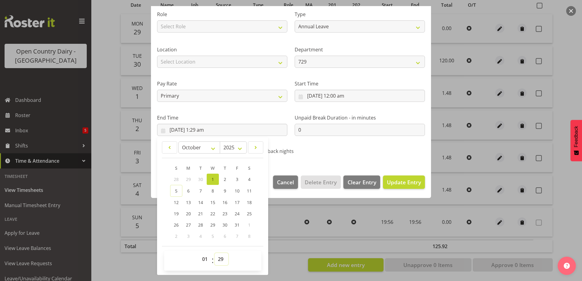
click at [219, 259] on select "00 01 02 03 04 05 06 07 08 09 10 11 12 13 14 15 16 17 18 19 20 21 22 23 24 25 2…" at bounding box center [221, 259] width 14 height 12
click at [214, 253] on select "00 01 02 03 04 05 06 07 08 09 10 11 12 13 14 15 16 17 18 19 20 21 22 23 24 25 2…" at bounding box center [221, 259] width 14 height 12
drag, startPoint x: 205, startPoint y: 260, endPoint x: 205, endPoint y: 253, distance: 6.4
click at [205, 258] on select "00 01 02 03 04 05 06 07 08 09 10 11 12 13 14 15 16 17 18 19 20 21 22 23" at bounding box center [206, 259] width 14 height 12
click at [199, 253] on select "00 01 02 03 04 05 06 07 08 09 10 11 12 13 14 15 16 17 18 19 20 21 22 23" at bounding box center [206, 259] width 14 height 12
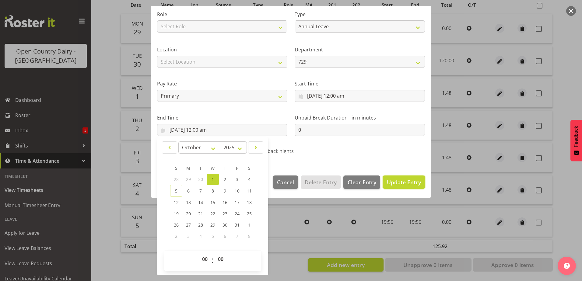
click at [395, 184] on span "Update Entry" at bounding box center [404, 182] width 34 height 7
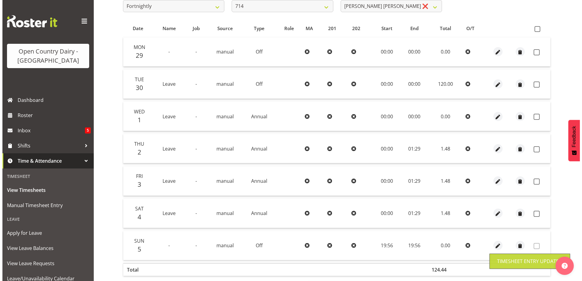
scroll to position [112, 0]
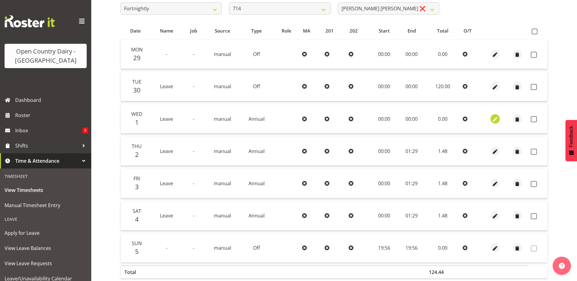
click at [496, 117] on span "button" at bounding box center [495, 119] width 7 height 7
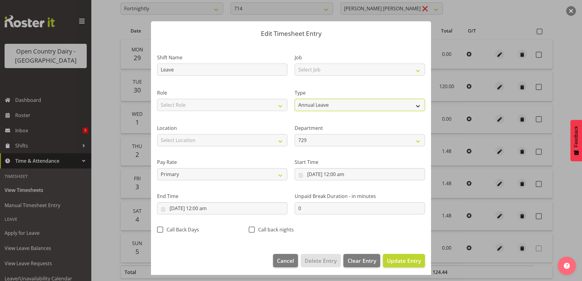
click at [324, 102] on select "Off Standard Public Holiday Public Holiday (Worked) Day In Lieu Annual Leave Si…" at bounding box center [359, 105] width 130 height 12
click at [294, 107] on select "Off Standard Public Holiday Public Holiday (Worked) Day In Lieu Annual Leave Si…" at bounding box center [359, 105] width 130 height 12
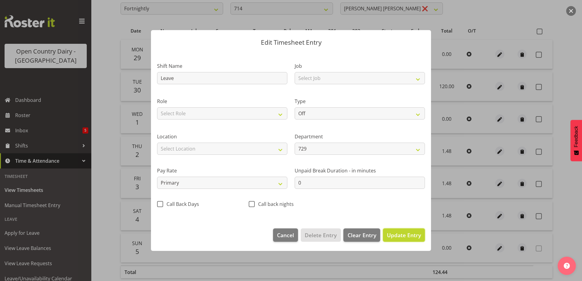
click at [399, 236] on span "Update Entry" at bounding box center [404, 234] width 34 height 7
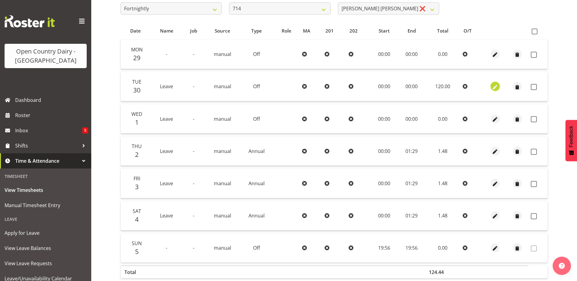
click at [496, 85] on span "button" at bounding box center [495, 87] width 7 height 7
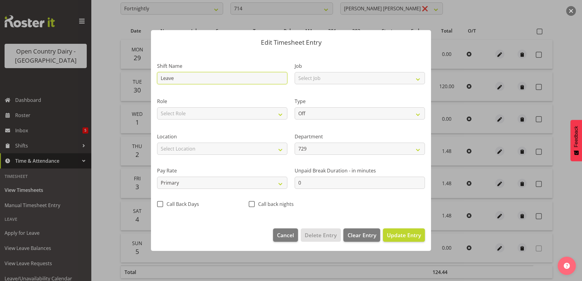
drag, startPoint x: 179, startPoint y: 79, endPoint x: 86, endPoint y: 82, distance: 92.2
click at [86, 82] on div "Edit Timesheet Entry Shift Name Leave Job Select Job Driver Driver supervisor S…" at bounding box center [291, 140] width 582 height 281
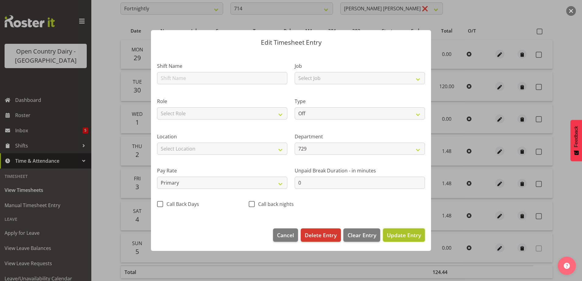
click at [415, 235] on span "Update Entry" at bounding box center [404, 234] width 34 height 7
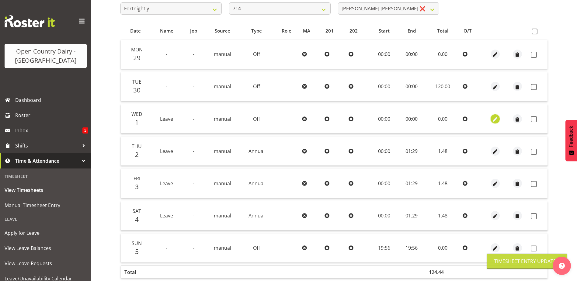
click at [494, 117] on span "button" at bounding box center [495, 119] width 7 height 7
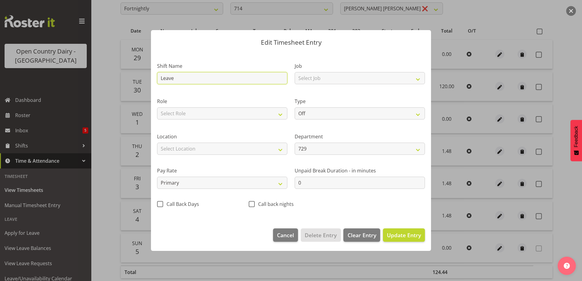
drag, startPoint x: 179, startPoint y: 77, endPoint x: 26, endPoint y: 78, distance: 152.7
click at [26, 78] on div "Edit Timesheet Entry Shift Name Leave Job Select Job Driver Driver supervisor S…" at bounding box center [291, 140] width 582 height 281
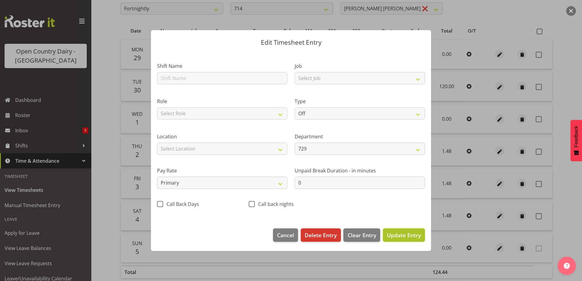
click at [413, 232] on span "Update Entry" at bounding box center [404, 234] width 34 height 7
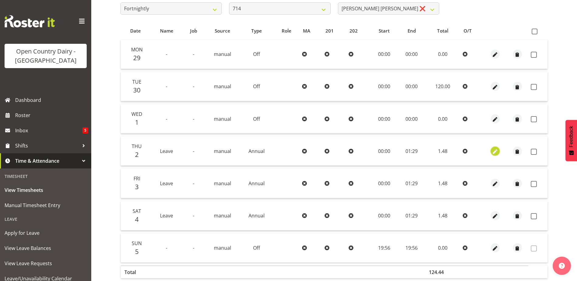
click at [494, 151] on span "button" at bounding box center [495, 151] width 7 height 7
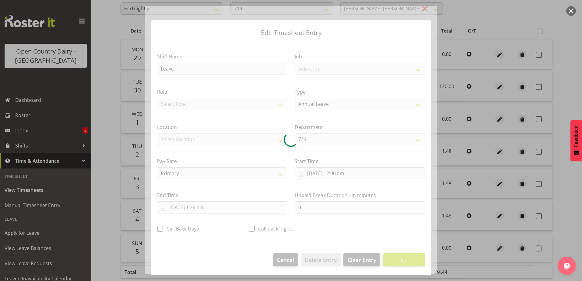
scroll to position [2, 0]
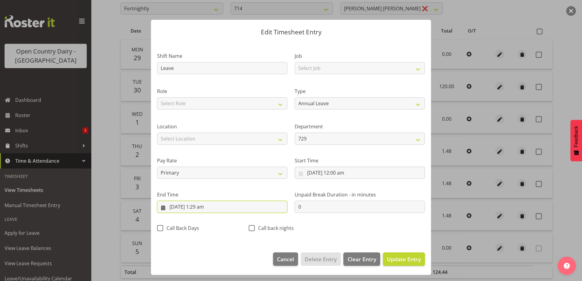
click at [202, 207] on input "2/10/2025, 1:29 am" at bounding box center [222, 207] width 130 height 12
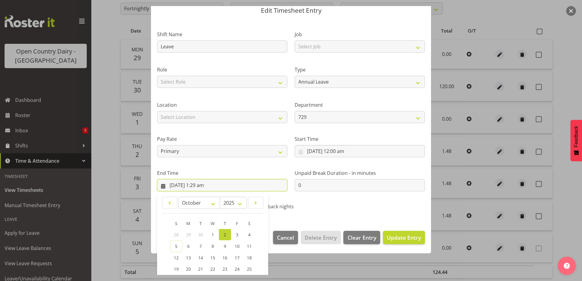
scroll to position [78, 0]
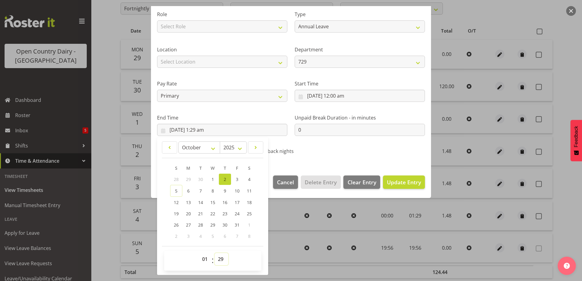
drag, startPoint x: 221, startPoint y: 259, endPoint x: 221, endPoint y: 255, distance: 4.3
click at [220, 258] on select "00 01 02 03 04 05 06 07 08 09 10 11 12 13 14 15 16 17 18 19 20 21 22 23 24 25 2…" at bounding box center [221, 259] width 14 height 12
click at [214, 253] on select "00 01 02 03 04 05 06 07 08 09 10 11 12 13 14 15 16 17 18 19 20 21 22 23 24 25 2…" at bounding box center [221, 259] width 14 height 12
click at [204, 259] on select "00 01 02 03 04 05 06 07 08 09 10 11 12 13 14 15 16 17 18 19 20 21 22 23" at bounding box center [206, 259] width 14 height 12
click at [199, 253] on select "00 01 02 03 04 05 06 07 08 09 10 11 12 13 14 15 16 17 18 19 20 21 22 23" at bounding box center [206, 259] width 14 height 12
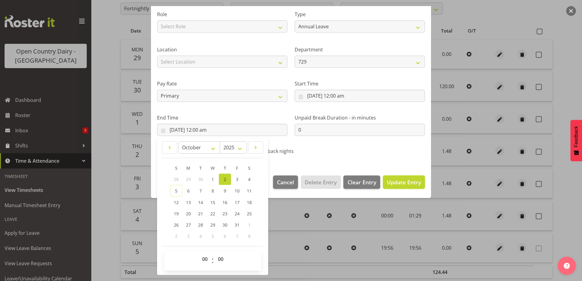
click at [400, 183] on span "Update Entry" at bounding box center [404, 182] width 34 height 7
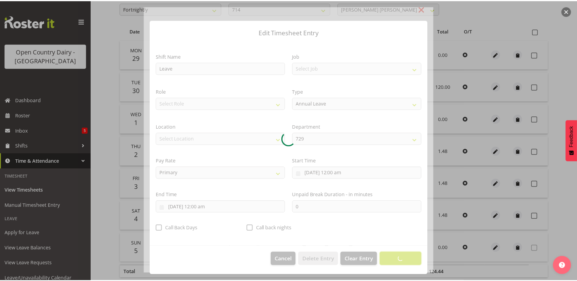
scroll to position [2, 0]
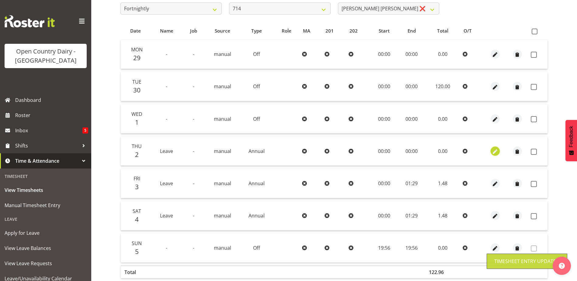
click at [497, 150] on span "button" at bounding box center [495, 151] width 7 height 7
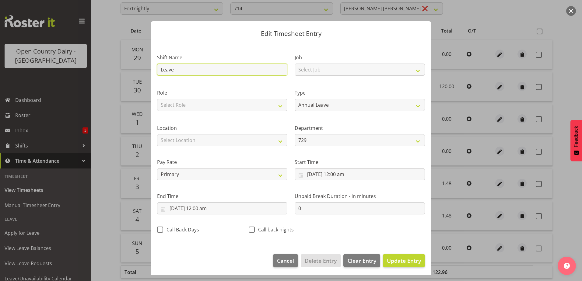
click at [118, 69] on div "Edit Timesheet Entry Shift Name Leave Job Select Job Driver Driver supervisor S…" at bounding box center [291, 140] width 582 height 281
click at [328, 105] on select "Off Standard Public Holiday Public Holiday (Worked) Day In Lieu Annual Leave Si…" at bounding box center [359, 105] width 130 height 12
click at [294, 107] on select "Off Standard Public Holiday Public Holiday (Worked) Day In Lieu Annual Leave Si…" at bounding box center [359, 105] width 130 height 12
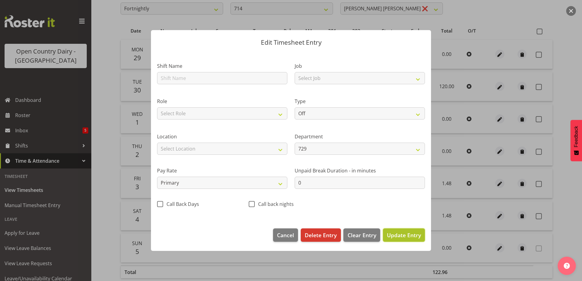
drag, startPoint x: 406, startPoint y: 237, endPoint x: 420, endPoint y: 231, distance: 14.9
click at [405, 237] on span "Update Entry" at bounding box center [404, 234] width 34 height 7
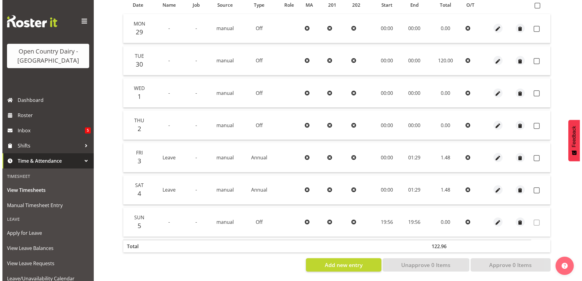
scroll to position [142, 0]
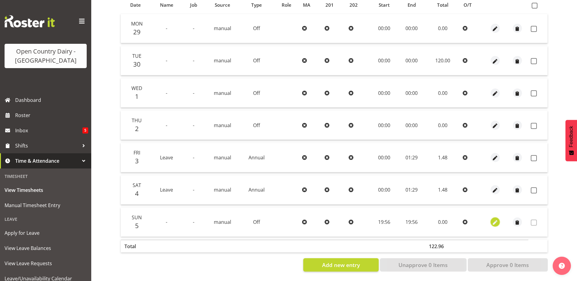
click at [496, 219] on span "button" at bounding box center [495, 222] width 7 height 7
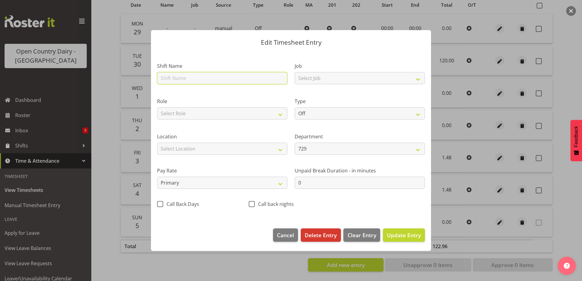
click at [189, 78] on input "text" at bounding box center [222, 78] width 130 height 12
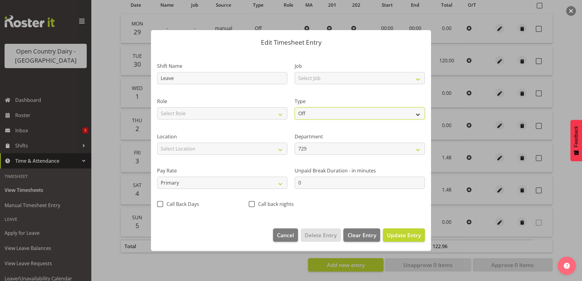
click at [311, 113] on select "Off Standard Public Holiday Public Holiday (Worked) Day In Lieu Annual Leave Si…" at bounding box center [359, 113] width 130 height 12
click at [294, 107] on select "Off Standard Public Holiday Public Holiday (Worked) Day In Lieu Annual Leave Si…" at bounding box center [359, 113] width 130 height 12
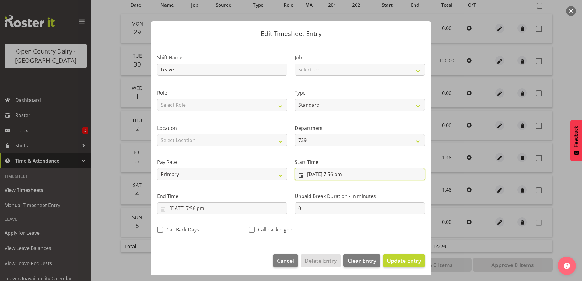
click at [318, 175] on input "5/10/2025, 7:56 pm" at bounding box center [359, 174] width 130 height 12
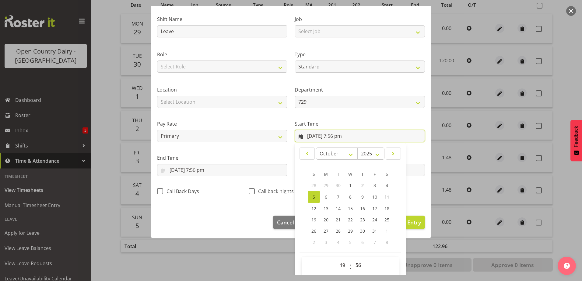
scroll to position [44, 0]
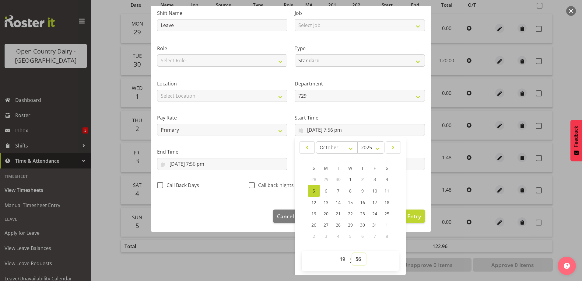
drag, startPoint x: 356, startPoint y: 258, endPoint x: 349, endPoint y: 233, distance: 26.1
click at [354, 256] on select "00 01 02 03 04 05 06 07 08 09 10 11 12 13 14 15 16 17 18 19 20 21 22 23 24 25 2…" at bounding box center [359, 259] width 14 height 12
click at [352, 253] on select "00 01 02 03 04 05 06 07 08 09 10 11 12 13 14 15 16 17 18 19 20 21 22 23 24 25 2…" at bounding box center [359, 259] width 14 height 12
click at [340, 260] on select "00 01 02 03 04 05 06 07 08 09 10 11 12 13 14 15 16 17 18 19 20 21 22 23" at bounding box center [343, 259] width 14 height 12
click at [336, 253] on select "00 01 02 03 04 05 06 07 08 09 10 11 12 13 14 15 16 17 18 19 20 21 22 23" at bounding box center [343, 259] width 14 height 12
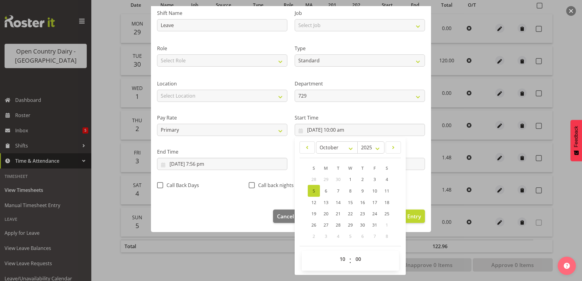
drag, startPoint x: 394, startPoint y: 110, endPoint x: 386, endPoint y: 106, distance: 8.7
click at [393, 107] on div "Start Time 5/10/2025, 10:00 am January February March April May June July Augus…" at bounding box center [359, 123] width 137 height 34
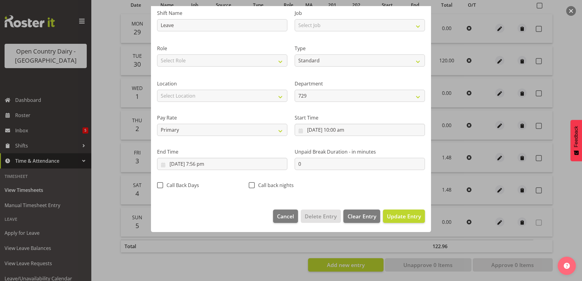
scroll to position [2, 0]
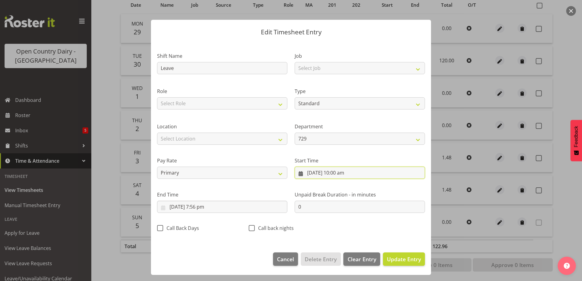
click at [349, 170] on input "5/10/2025, 10:00 am" at bounding box center [359, 173] width 130 height 12
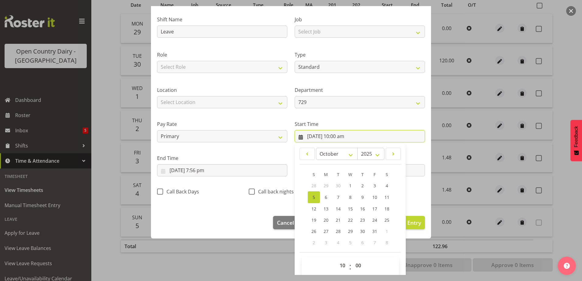
scroll to position [44, 0]
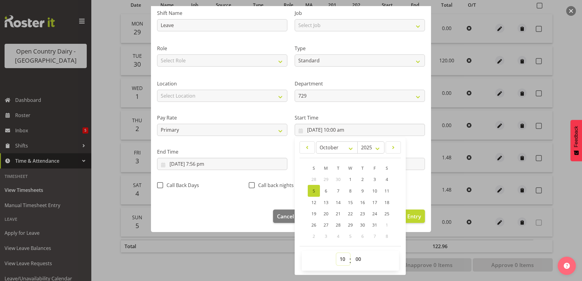
drag, startPoint x: 341, startPoint y: 262, endPoint x: 339, endPoint y: 256, distance: 5.7
click at [340, 261] on select "00 01 02 03 04 05 06 07 08 09 10 11 12 13 14 15 16 17 18 19 20 21 22 23" at bounding box center [343, 259] width 14 height 12
click at [336, 253] on select "00 01 02 03 04 05 06 07 08 09 10 11 12 13 14 15 16 17 18 19 20 21 22 23" at bounding box center [343, 259] width 14 height 12
click at [209, 163] on input "5/10/2025, 7:56 pm" at bounding box center [222, 164] width 130 height 12
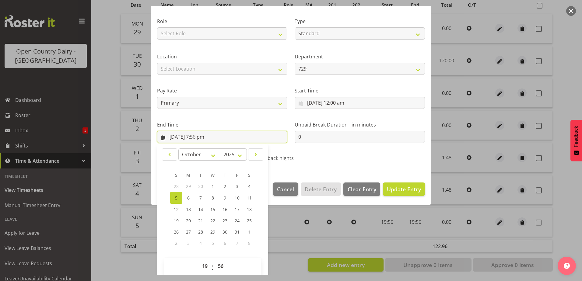
scroll to position [78, 0]
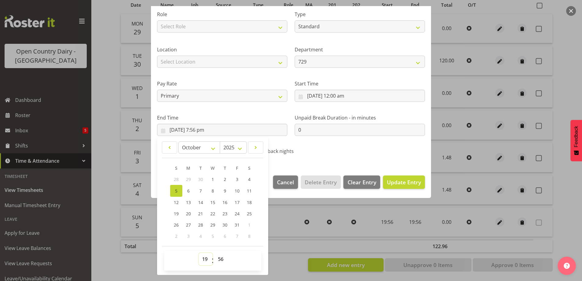
click at [206, 259] on select "00 01 02 03 04 05 06 07 08 09 10 11 12 13 14 15 16 17 18 19 20 21 22 23" at bounding box center [206, 259] width 14 height 12
click at [199, 253] on select "00 01 02 03 04 05 06 07 08 09 10 11 12 13 14 15 16 17 18 19 20 21 22 23" at bounding box center [206, 259] width 14 height 12
drag, startPoint x: 220, startPoint y: 260, endPoint x: 220, endPoint y: 255, distance: 5.2
click at [220, 260] on select "00 01 02 03 04 05 06 07 08 09 10 11 12 13 14 15 16 17 18 19 20 21 22 23 24 25 2…" at bounding box center [221, 259] width 14 height 12
click at [214, 253] on select "00 01 02 03 04 05 06 07 08 09 10 11 12 13 14 15 16 17 18 19 20 21 22 23 24 25 2…" at bounding box center [221, 259] width 14 height 12
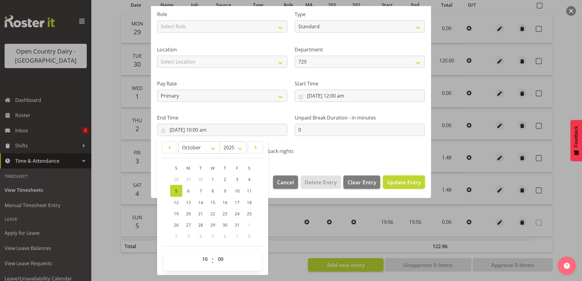
click at [392, 181] on span "Update Entry" at bounding box center [404, 182] width 34 height 7
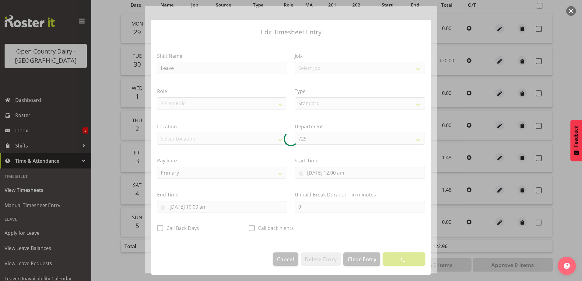
scroll to position [2, 0]
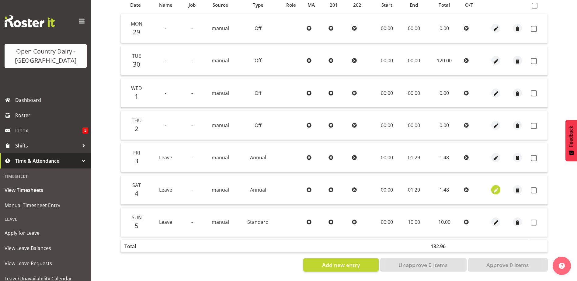
click at [497, 187] on span "button" at bounding box center [495, 190] width 7 height 7
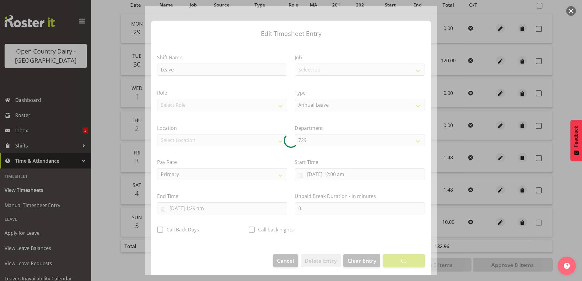
click at [198, 209] on div at bounding box center [291, 140] width 292 height 269
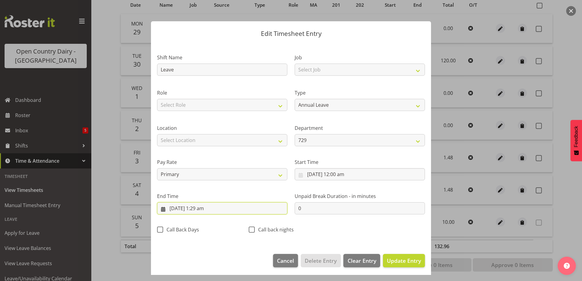
click at [200, 209] on input "4/10/2025, 1:29 am" at bounding box center [222, 208] width 130 height 12
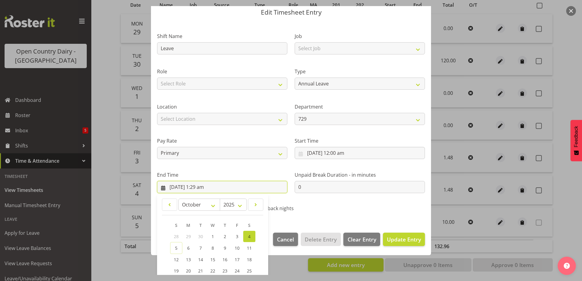
scroll to position [78, 0]
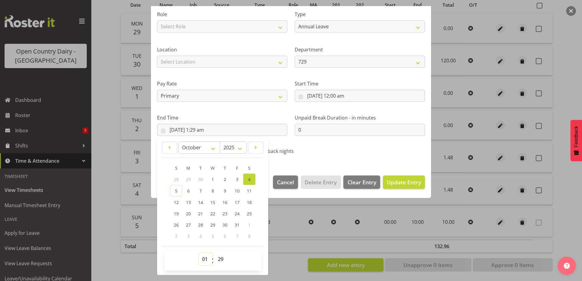
click at [204, 256] on select "00 01 02 03 04 05 06 07 08 09 10 11 12 13 14 15 16 17 18 19 20 21 22 23" at bounding box center [206, 259] width 14 height 12
click at [199, 253] on select "00 01 02 03 04 05 06 07 08 09 10 11 12 13 14 15 16 17 18 19 20 21 22 23" at bounding box center [206, 259] width 14 height 12
click at [221, 258] on select "00 01 02 03 04 05 06 07 08 09 10 11 12 13 14 15 16 17 18 19 20 21 22 23 24 25 2…" at bounding box center [221, 259] width 14 height 12
click at [214, 253] on select "00 01 02 03 04 05 06 07 08 09 10 11 12 13 14 15 16 17 18 19 20 21 22 23 24 25 2…" at bounding box center [221, 259] width 14 height 12
click at [407, 183] on span "Update Entry" at bounding box center [404, 182] width 34 height 7
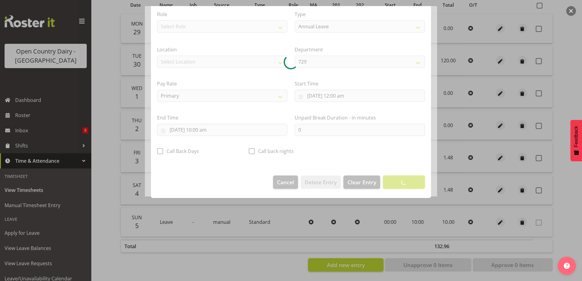
scroll to position [2, 0]
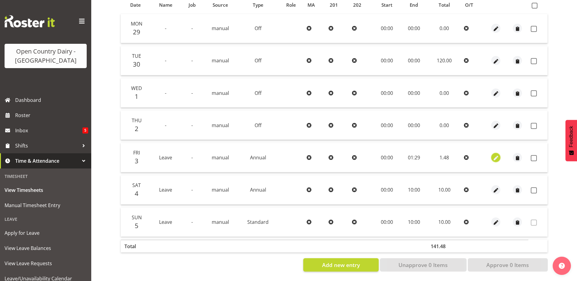
click at [498, 155] on span "button" at bounding box center [495, 158] width 7 height 7
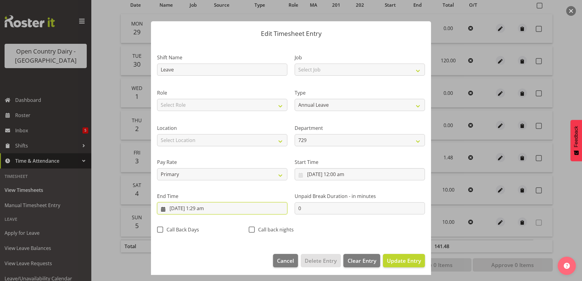
click at [197, 207] on input "3/10/2025, 1:29 am" at bounding box center [222, 208] width 130 height 12
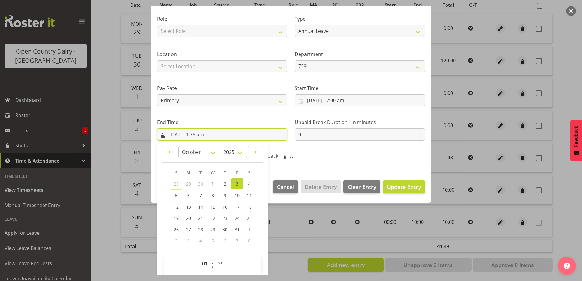
scroll to position [78, 0]
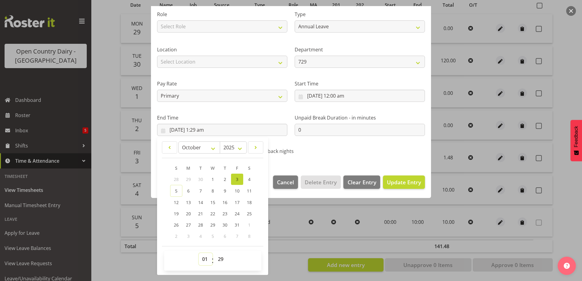
click at [206, 258] on select "00 01 02 03 04 05 06 07 08 09 10 11 12 13 14 15 16 17 18 19 20 21 22 23" at bounding box center [206, 259] width 14 height 12
click at [199, 253] on select "00 01 02 03 04 05 06 07 08 09 10 11 12 13 14 15 16 17 18 19 20 21 22 23" at bounding box center [206, 259] width 14 height 12
click at [222, 260] on select "00 01 02 03 04 05 06 07 08 09 10 11 12 13 14 15 16 17 18 19 20 21 22 23 24 25 2…" at bounding box center [221, 259] width 14 height 12
click at [214, 253] on select "00 01 02 03 04 05 06 07 08 09 10 11 12 13 14 15 16 17 18 19 20 21 22 23 24 25 2…" at bounding box center [221, 259] width 14 height 12
click at [401, 182] on span "Update Entry" at bounding box center [404, 182] width 34 height 7
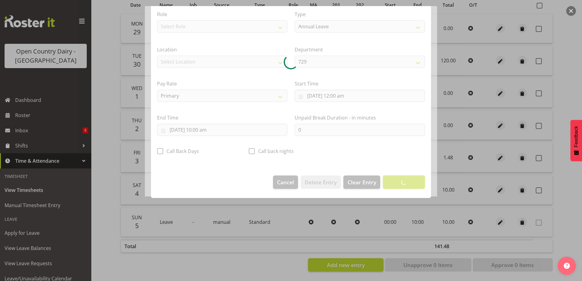
scroll to position [2, 0]
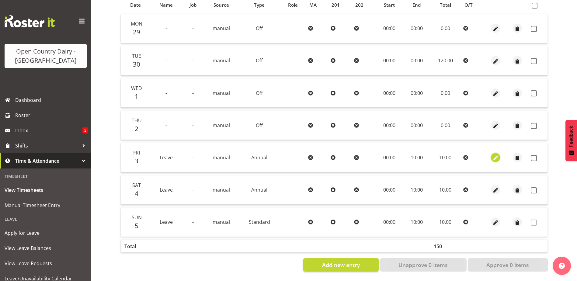
click at [494, 155] on span "button" at bounding box center [495, 158] width 7 height 7
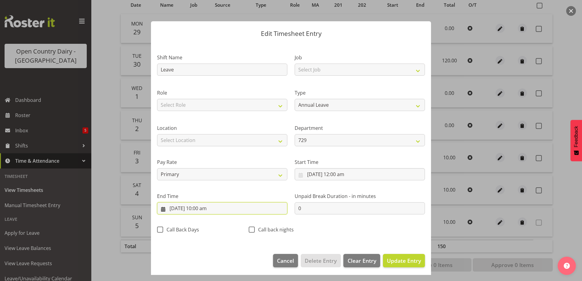
click at [204, 210] on input "3/10/2025, 10:00 am" at bounding box center [222, 208] width 130 height 12
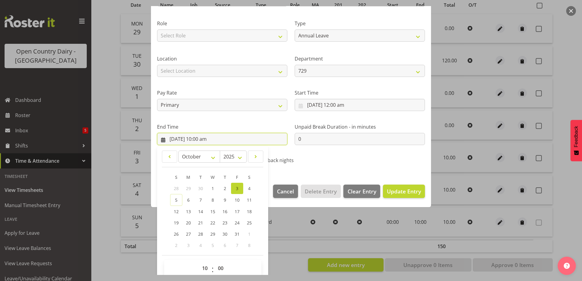
scroll to position [78, 0]
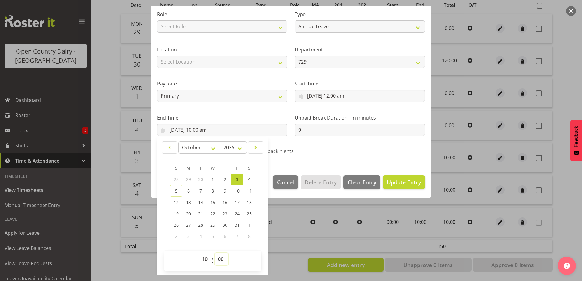
click at [222, 259] on select "00 01 02 03 04 05 06 07 08 09 10 11 12 13 14 15 16 17 18 19 20 21 22 23 24 25 2…" at bounding box center [221, 259] width 14 height 12
click at [214, 253] on select "00 01 02 03 04 05 06 07 08 09 10 11 12 13 14 15 16 17 18 19 20 21 22 23 24 25 2…" at bounding box center [221, 259] width 14 height 12
click at [395, 181] on span "Update Entry" at bounding box center [404, 182] width 34 height 7
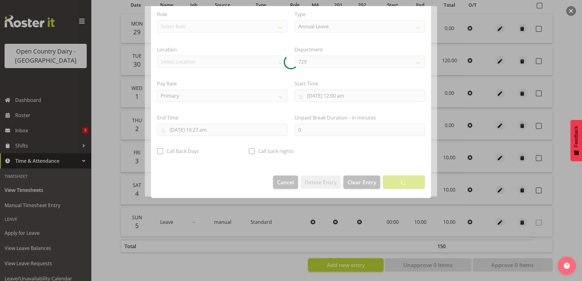
scroll to position [2, 0]
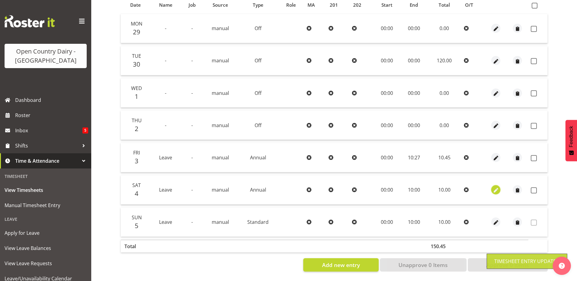
click at [494, 187] on span "button" at bounding box center [495, 190] width 7 height 7
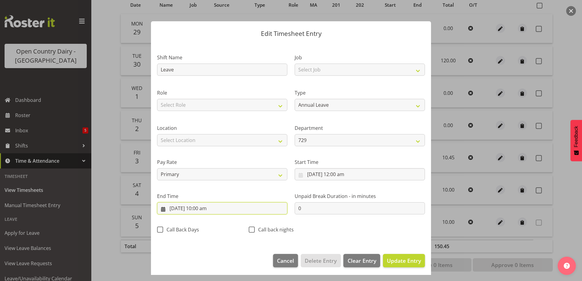
click at [204, 210] on input "4/10/2025, 10:00 am" at bounding box center [222, 208] width 130 height 12
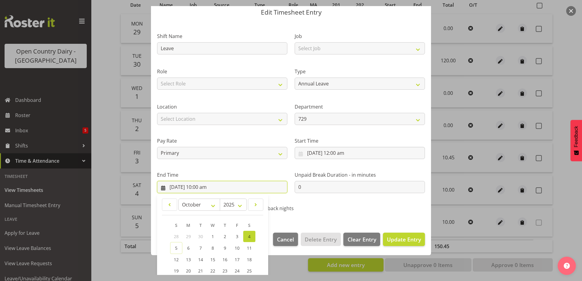
scroll to position [78, 0]
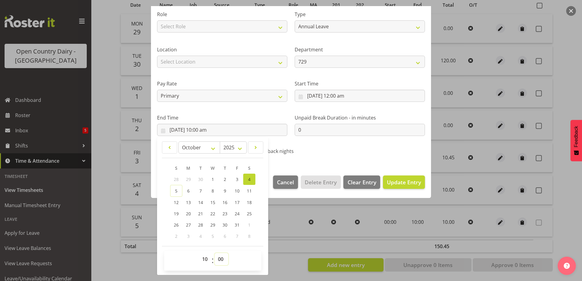
click at [222, 259] on select "00 01 02 03 04 05 06 07 08 09 10 11 12 13 14 15 16 17 18 19 20 21 22 23 24 25 2…" at bounding box center [221, 259] width 14 height 12
click at [214, 253] on select "00 01 02 03 04 05 06 07 08 09 10 11 12 13 14 15 16 17 18 19 20 21 22 23 24 25 2…" at bounding box center [221, 259] width 14 height 12
click at [408, 185] on span "Update Entry" at bounding box center [404, 182] width 34 height 7
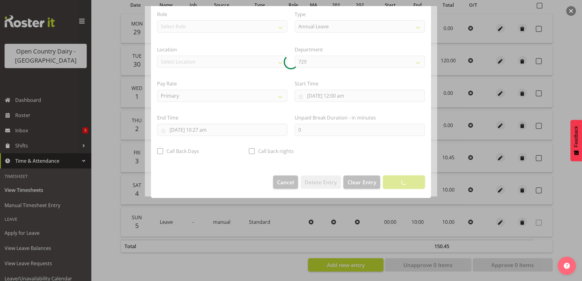
scroll to position [2, 0]
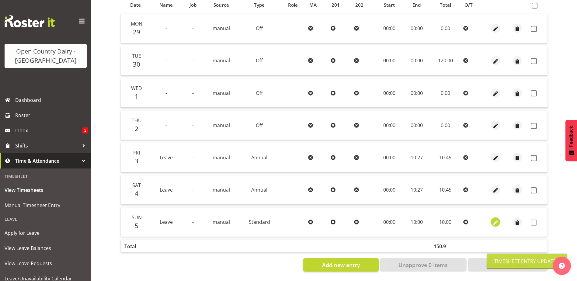
click at [496, 219] on span "button" at bounding box center [495, 222] width 7 height 7
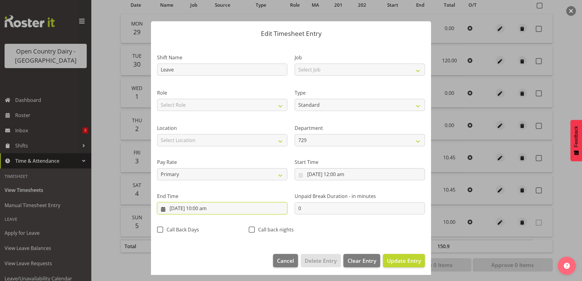
click at [201, 209] on input "5/10/2025, 10:00 am" at bounding box center [222, 208] width 130 height 12
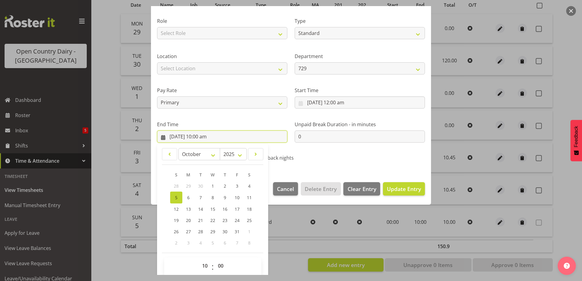
scroll to position [78, 0]
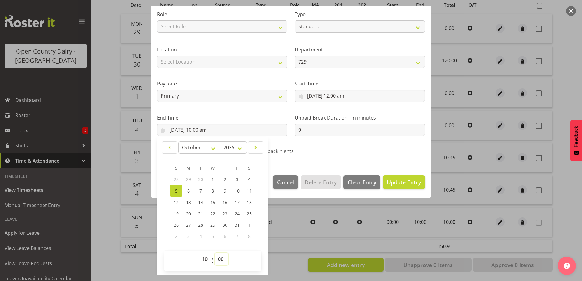
click at [220, 261] on select "00 01 02 03 04 05 06 07 08 09 10 11 12 13 14 15 16 17 18 19 20 21 22 23 24 25 2…" at bounding box center [221, 259] width 14 height 12
click at [214, 253] on select "00 01 02 03 04 05 06 07 08 09 10 11 12 13 14 15 16 17 18 19 20 21 22 23 24 25 2…" at bounding box center [221, 259] width 14 height 12
click at [407, 183] on span "Update Entry" at bounding box center [404, 182] width 34 height 7
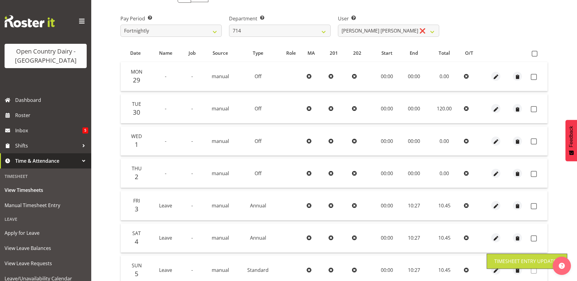
scroll to position [81, 0]
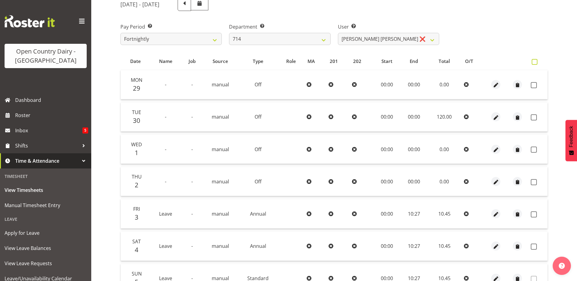
click at [535, 61] on span at bounding box center [535, 62] width 6 height 6
click at [535, 61] on input "checkbox" at bounding box center [534, 62] width 4 height 4
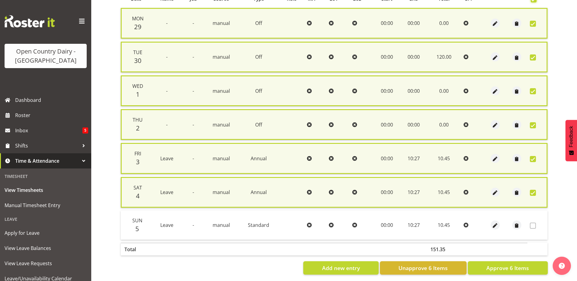
scroll to position [151, 0]
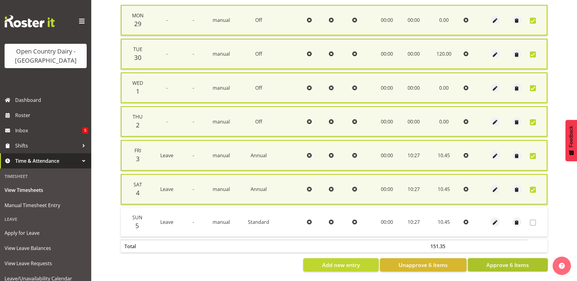
click at [498, 261] on span "Approve 6 Items" at bounding box center [507, 265] width 43 height 8
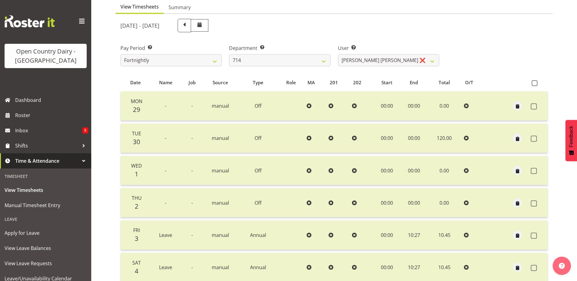
scroll to position [51, 0]
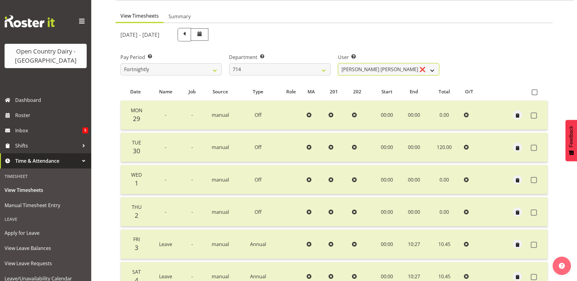
click at [411, 68] on select "Fraser Stephens ❌ Nev Brewster ❌ Stephen Parsons ❌ Tom Gaelic ❌" at bounding box center [388, 69] width 101 height 12
click at [338, 63] on select "Fraser Stephens ❌ Nev Brewster ❌ Stephen Parsons ❌ Tom Gaelic ❌" at bounding box center [388, 69] width 101 height 12
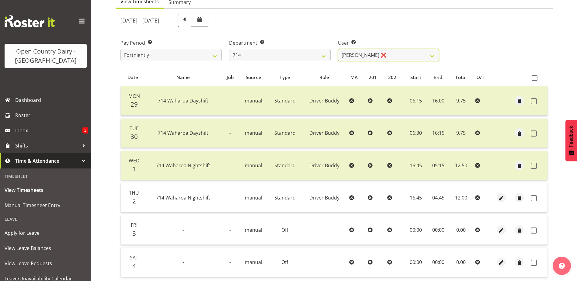
scroll to position [112, 0]
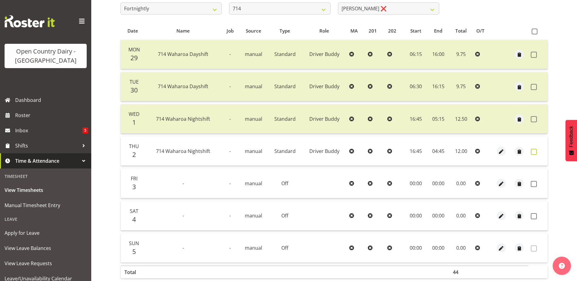
click at [535, 152] on span at bounding box center [534, 152] width 6 height 6
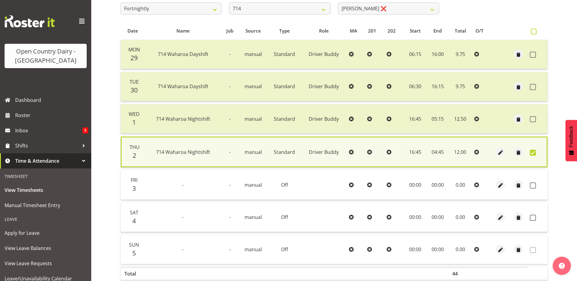
click at [534, 30] on span at bounding box center [534, 32] width 6 height 6
click at [534, 30] on input "checkbox" at bounding box center [533, 32] width 4 height 4
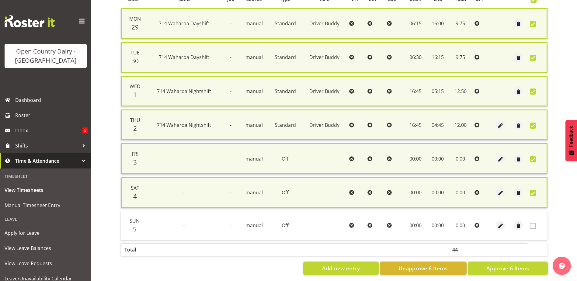
scroll to position [151, 0]
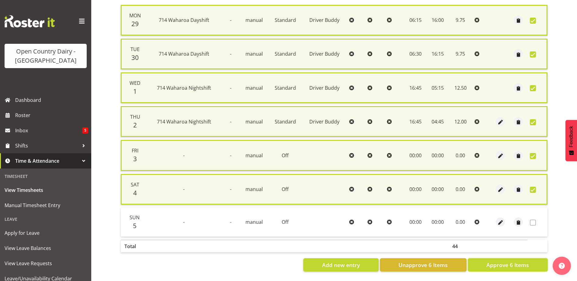
click at [507, 261] on span "Approve 6 Items" at bounding box center [507, 265] width 43 height 8
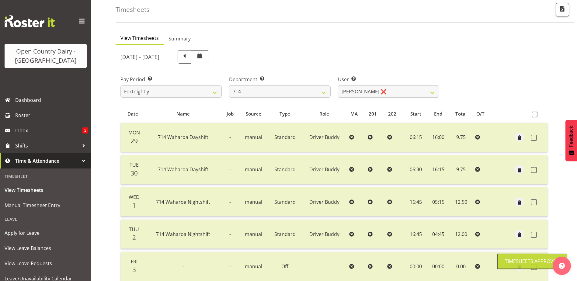
scroll to position [20, 0]
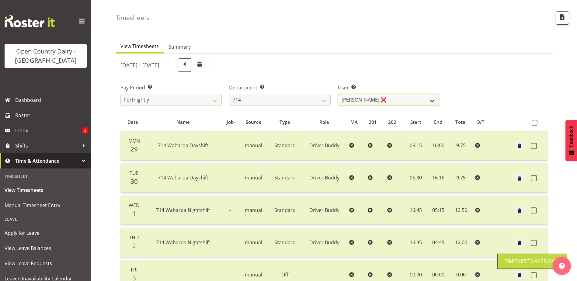
click at [409, 98] on select "Fraser Stephens ❌ Nev Brewster ❌ Stephen Parsons ❌ Tom Gaelic ❌" at bounding box center [388, 100] width 101 height 12
click at [338, 94] on select "Fraser Stephens ❌ Nev Brewster ❌ Stephen Parsons ❌ Tom Gaelic ❌" at bounding box center [388, 100] width 101 height 12
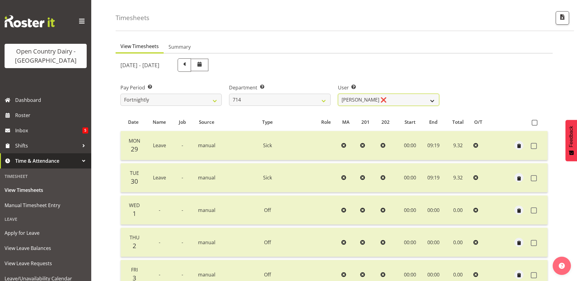
click at [408, 100] on select "Fraser Stephens ❌ Nev Brewster ❌ Stephen Parsons ❌ Tom Gaelic ❌" at bounding box center [388, 100] width 101 height 12
click at [338, 94] on select "Fraser Stephens ❌ Nev Brewster ❌ Stephen Parsons ❌ Tom Gaelic ❌" at bounding box center [388, 100] width 101 height 12
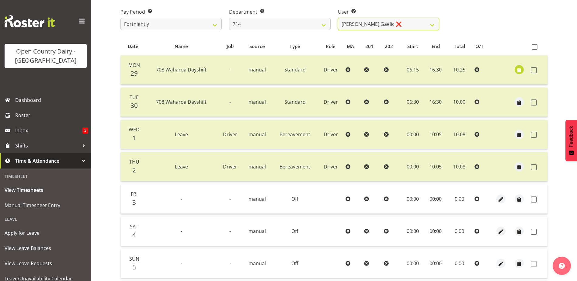
scroll to position [112, 0]
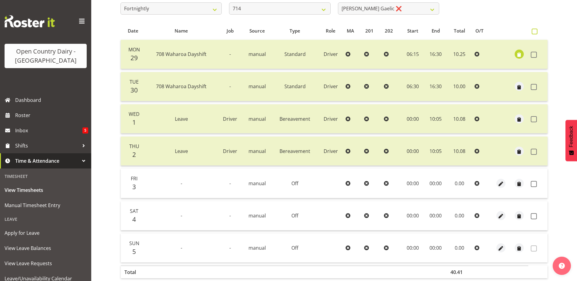
click at [535, 31] on span at bounding box center [535, 32] width 6 height 6
click at [535, 31] on input "checkbox" at bounding box center [534, 32] width 4 height 4
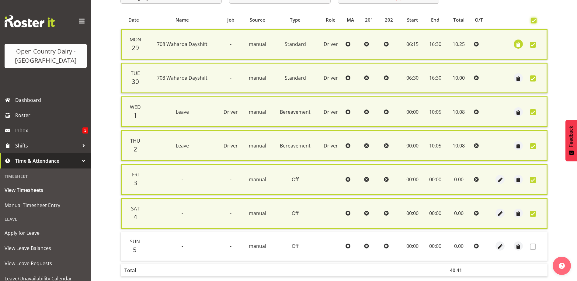
scroll to position [151, 0]
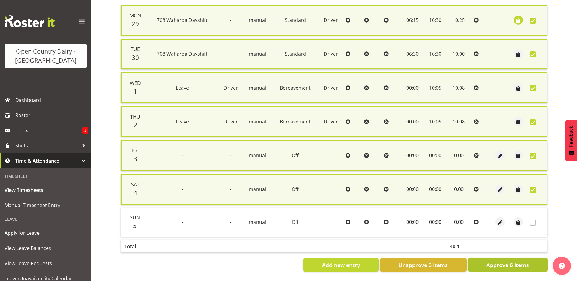
click at [518, 263] on span "Approve 6 Items" at bounding box center [507, 265] width 43 height 8
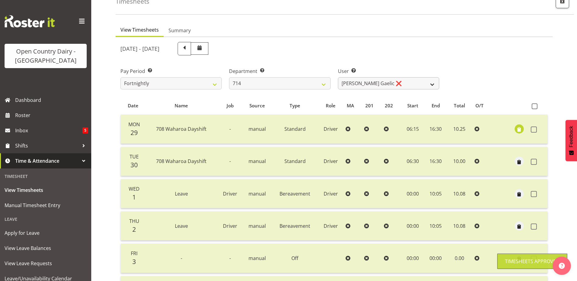
scroll to position [20, 0]
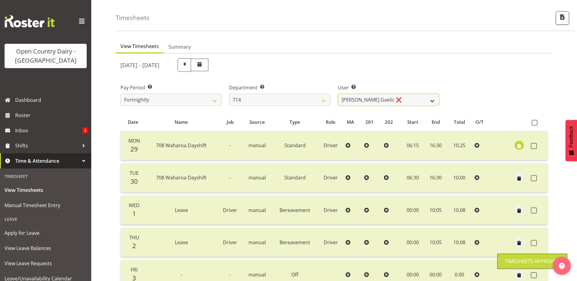
click at [402, 99] on select "Fraser Stephens ❌ Nev Brewster ❌ Stephen Parsons ❌ Tom Gaelic ❌" at bounding box center [388, 100] width 101 height 12
drag, startPoint x: 402, startPoint y: 99, endPoint x: 380, endPoint y: 102, distance: 22.2
click at [402, 99] on select "Fraser Stephens ❌ Nev Brewster ❌ Stephen Parsons ❌ Tom Gaelic ❌" at bounding box center [388, 100] width 101 height 12
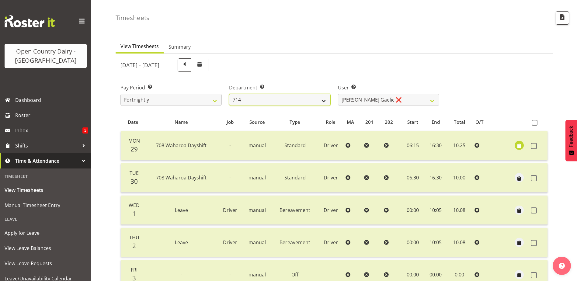
click at [311, 97] on select "701 702 703 704 705 706 707 708 709 710 711 712 713 714 715 716 717 718 719 720" at bounding box center [279, 100] width 101 height 12
click at [229, 94] on select "701 702 703 704 705 706 707 708 709 710 711 712 713 714 715 716 717 718 719 720" at bounding box center [279, 100] width 101 height 12
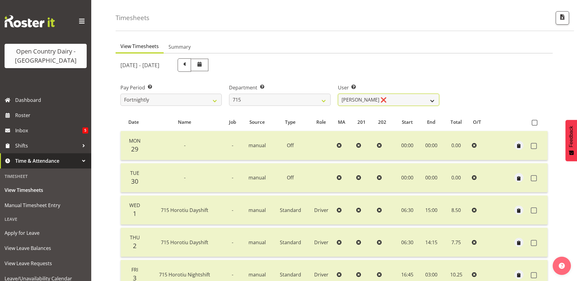
click at [409, 99] on select "Glenn McPherson ❌ Greg Healey ❌ Max Coulter ❌ Neal Chalklen ❌" at bounding box center [388, 100] width 101 height 12
click at [338, 94] on select "Glenn McPherson ❌ Greg Healey ❌ Max Coulter ❌ Neal Chalklen ❌" at bounding box center [388, 100] width 101 height 12
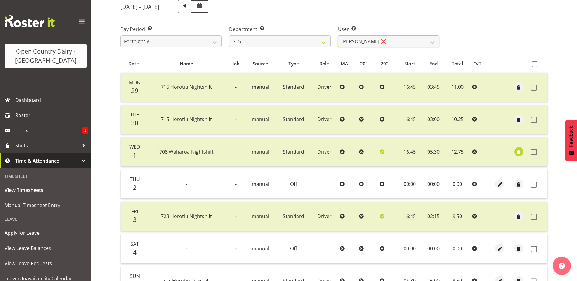
scroll to position [81, 0]
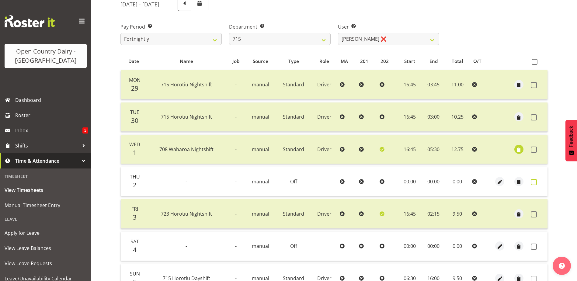
click at [535, 183] on span at bounding box center [534, 182] width 6 height 6
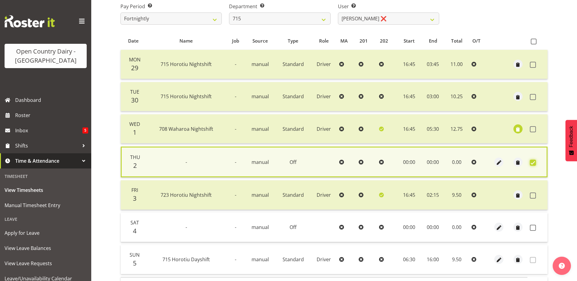
scroll to position [144, 0]
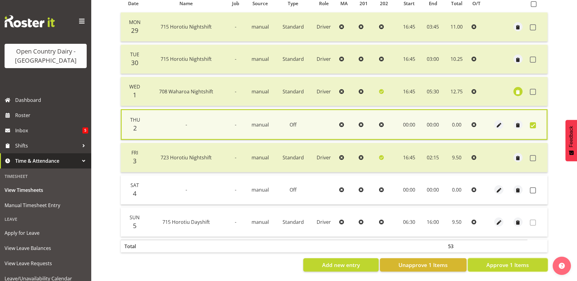
click at [491, 261] on span "Approve 1 Items" at bounding box center [507, 265] width 43 height 8
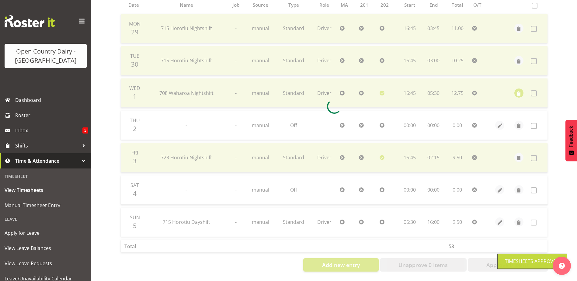
scroll to position [142, 0]
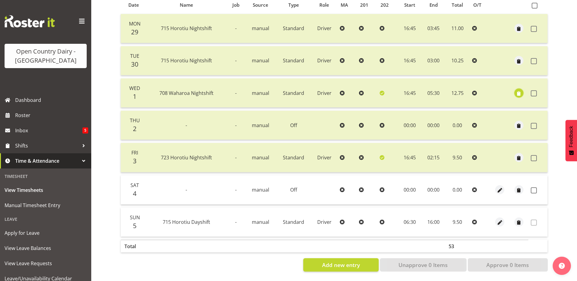
click at [520, 90] on span "button" at bounding box center [518, 93] width 7 height 7
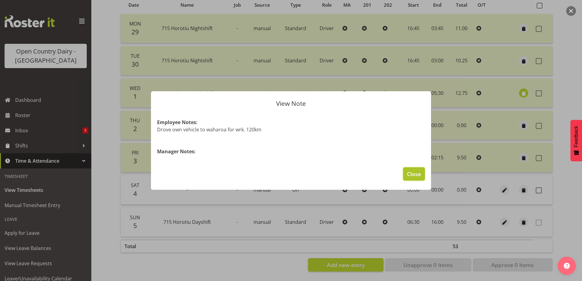
click at [416, 175] on span "Close" at bounding box center [414, 174] width 14 height 8
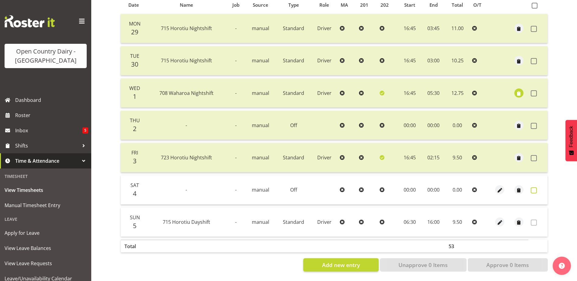
click at [535, 187] on span at bounding box center [534, 190] width 6 height 6
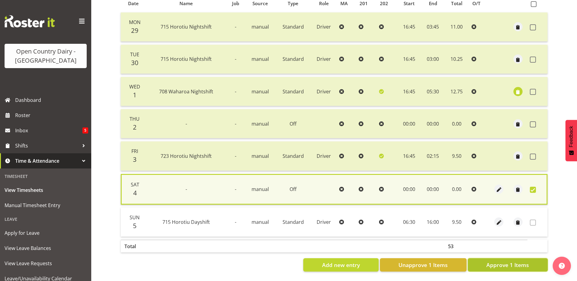
click at [517, 261] on span "Approve 1 Items" at bounding box center [507, 265] width 43 height 8
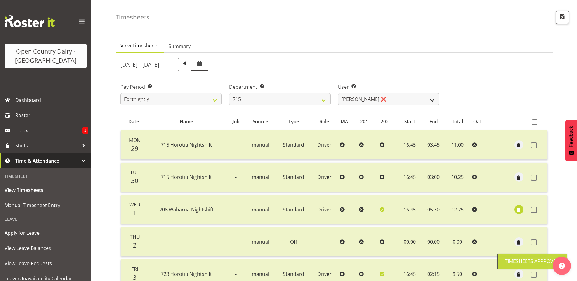
scroll to position [0, 0]
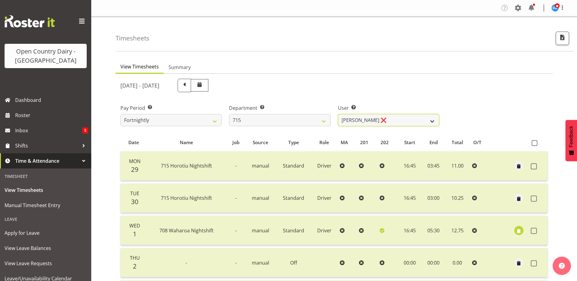
click at [380, 117] on select "Glenn McPherson ❌ Greg Healey ❌ Max Coulter ❌ Neal Chalklen ❌" at bounding box center [388, 120] width 101 height 12
click at [338, 114] on select "Glenn McPherson ❌ Greg Healey ❌ Max Coulter ❌ Neal Chalklen ❌" at bounding box center [388, 120] width 101 height 12
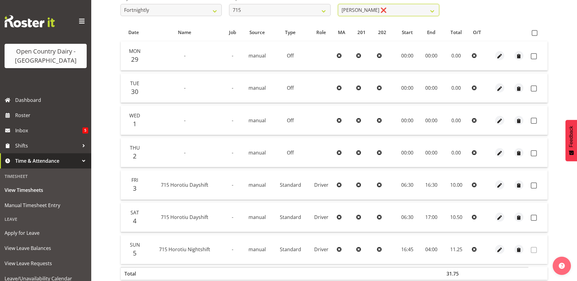
scroll to position [122, 0]
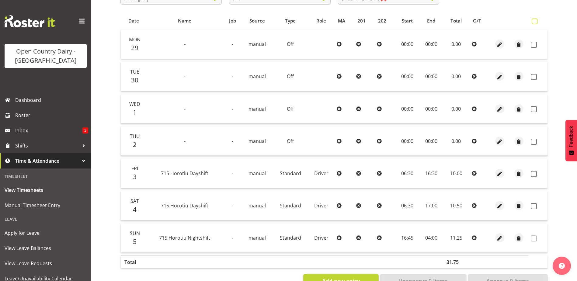
click at [535, 19] on span at bounding box center [535, 22] width 6 height 6
click at [535, 19] on input "checkbox" at bounding box center [534, 21] width 4 height 4
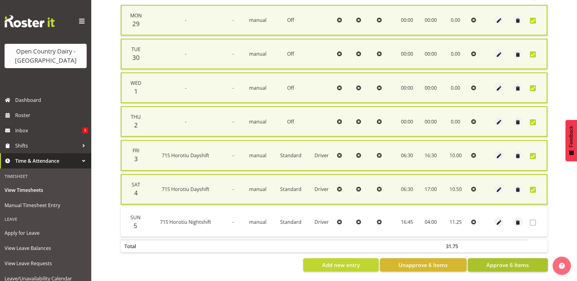
scroll to position [151, 0]
click at [510, 262] on span "Approve 6 Items" at bounding box center [507, 265] width 43 height 8
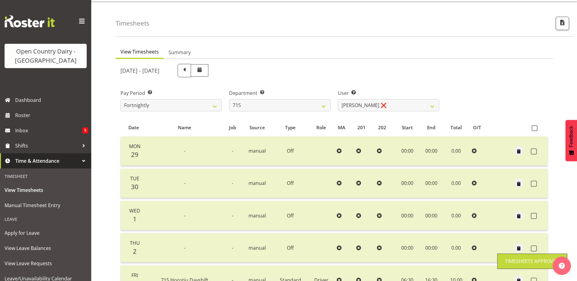
scroll to position [0, 0]
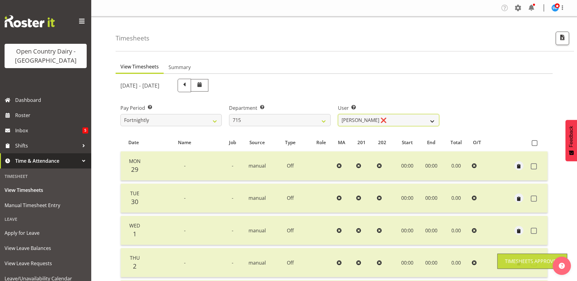
click at [392, 118] on select "Glenn McPherson ❌ Greg Healey ❌ Max Coulter ❌ Neal Chalklen ❌" at bounding box center [388, 120] width 101 height 12
click at [338, 114] on select "Glenn McPherson ❌ Greg Healey ❌ Max Coulter ❌ Neal Chalklen ❌" at bounding box center [388, 120] width 101 height 12
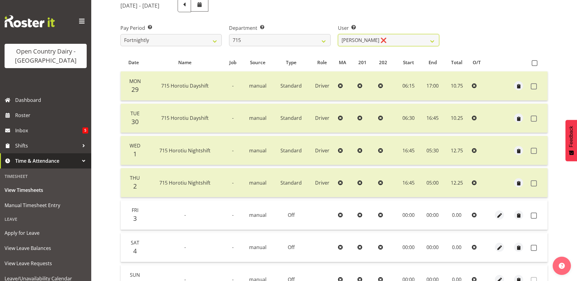
scroll to position [122, 0]
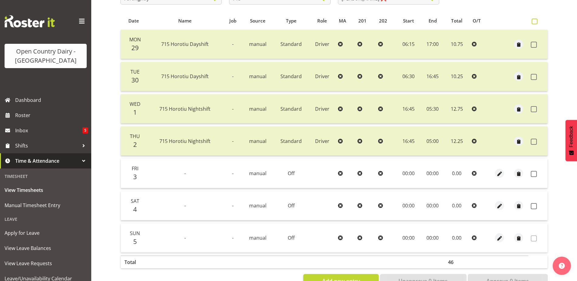
click at [536, 21] on span at bounding box center [535, 22] width 6 height 6
click at [536, 21] on input "checkbox" at bounding box center [534, 21] width 4 height 4
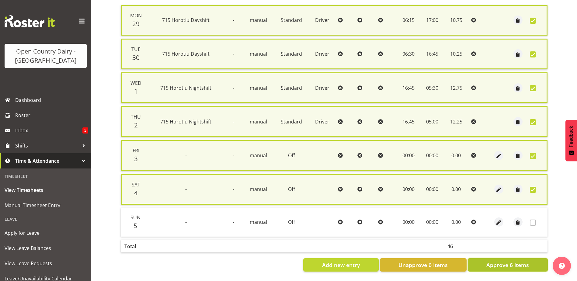
click at [503, 262] on span "Approve 6 Items" at bounding box center [507, 265] width 43 height 8
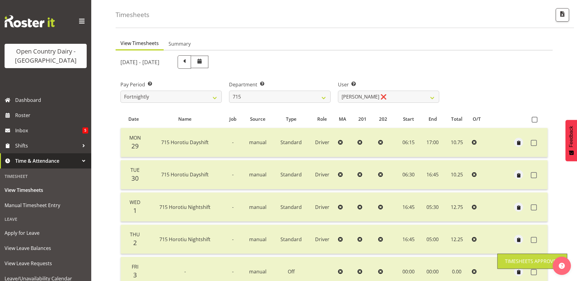
scroll to position [20, 0]
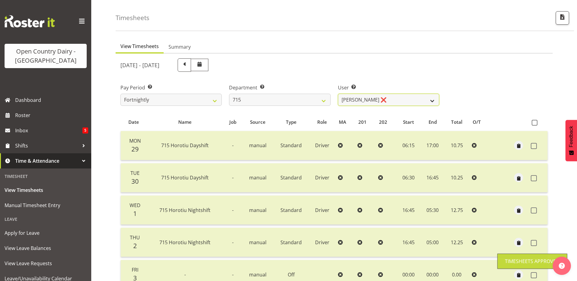
click at [402, 100] on select "Glenn McPherson ❌ Greg Healey ❌ Max Coulter ❌ Neal Chalklen ❌" at bounding box center [388, 100] width 101 height 12
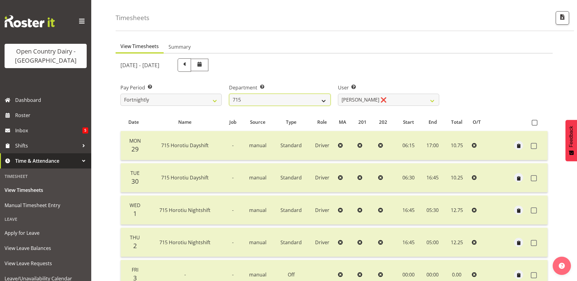
click at [314, 98] on select "701 702 703 704 705 706 707 708 709 710 711 712 713 714 715 716 717 718 719 720" at bounding box center [279, 100] width 101 height 12
click at [229, 94] on select "701 702 703 704 705 706 707 708 709 710 711 712 713 714 715 716 717 718 719 720" at bounding box center [279, 100] width 101 height 12
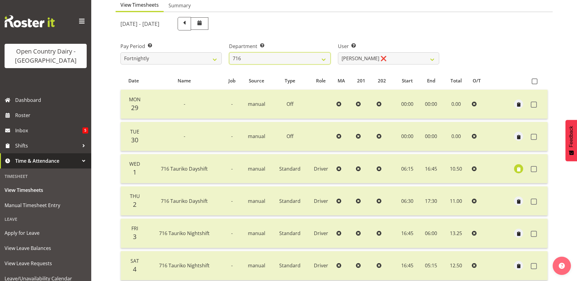
scroll to position [51, 0]
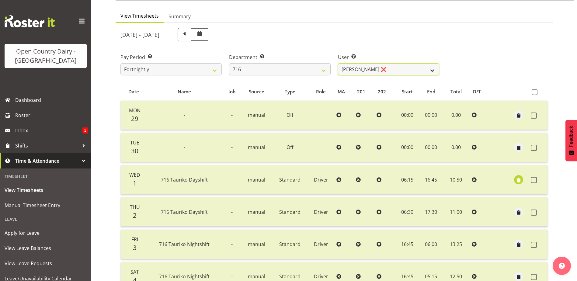
click at [400, 68] on select "Casey Leonard ❌ Darren Norris ❌ Glen Fraser ❌ Michael O'Connor ❌" at bounding box center [388, 69] width 101 height 12
click at [338, 63] on select "Casey Leonard ❌ Darren Norris ❌ Glen Fraser ❌ Michael O'Connor ❌" at bounding box center [388, 69] width 101 height 12
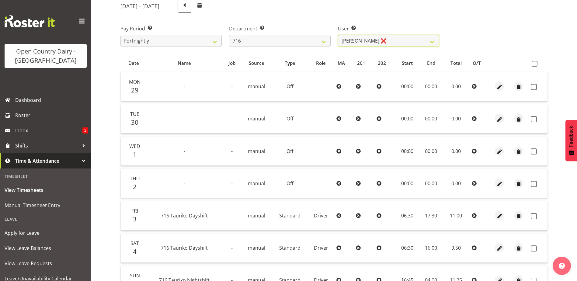
scroll to position [81, 0]
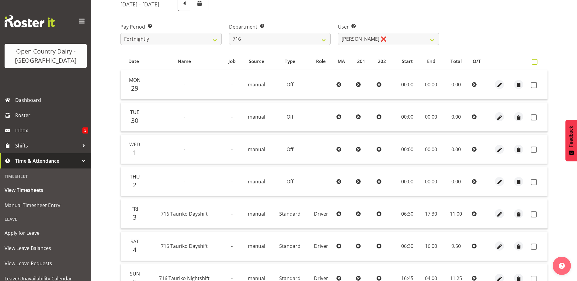
click at [534, 61] on span at bounding box center [535, 62] width 6 height 6
click at [534, 61] on input "checkbox" at bounding box center [534, 62] width 4 height 4
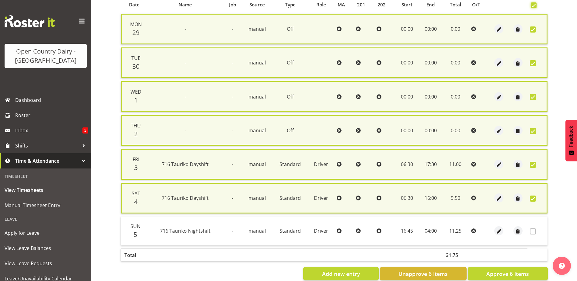
scroll to position [151, 0]
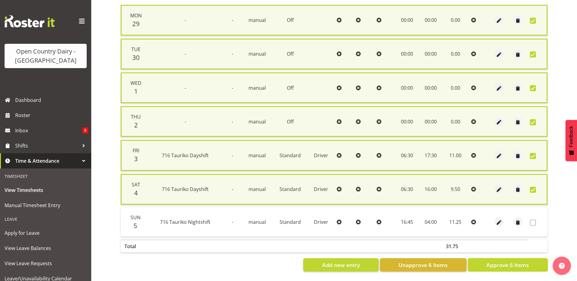
click at [509, 261] on span "Approve 6 Items" at bounding box center [507, 265] width 43 height 8
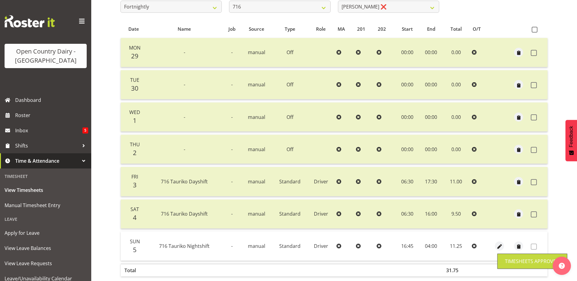
scroll to position [20, 0]
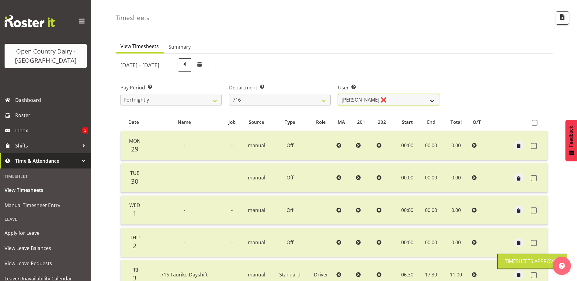
click at [395, 97] on select "Casey Leonard ❌ Darren Norris ❌ Glen Fraser ❌ Michael O'Connor ❌" at bounding box center [388, 100] width 101 height 12
click at [338, 94] on select "Casey Leonard ❌ Darren Norris ❌ Glen Fraser ❌ Michael O'Connor ❌" at bounding box center [388, 100] width 101 height 12
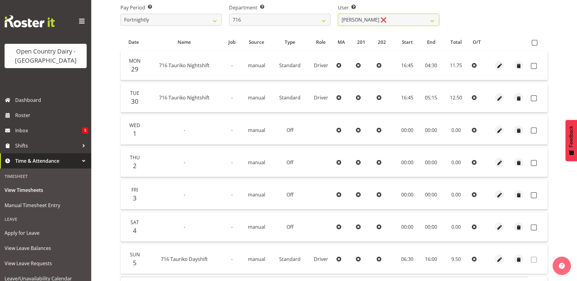
scroll to position [112, 0]
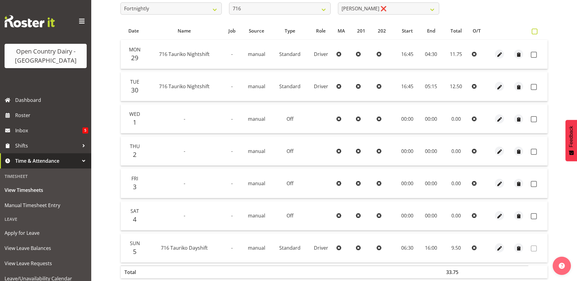
click at [535, 31] on span at bounding box center [535, 32] width 6 height 6
click at [535, 31] on input "checkbox" at bounding box center [534, 32] width 4 height 4
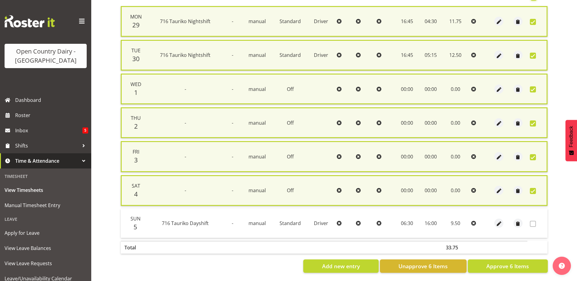
scroll to position [151, 0]
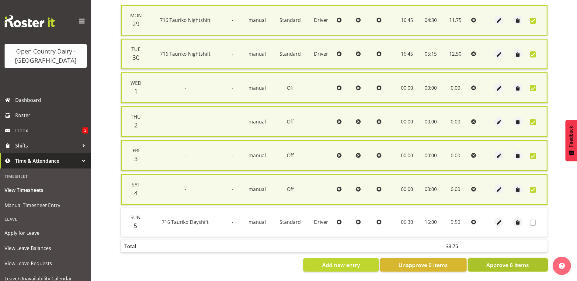
click at [520, 261] on span "Approve 6 Items" at bounding box center [507, 265] width 43 height 8
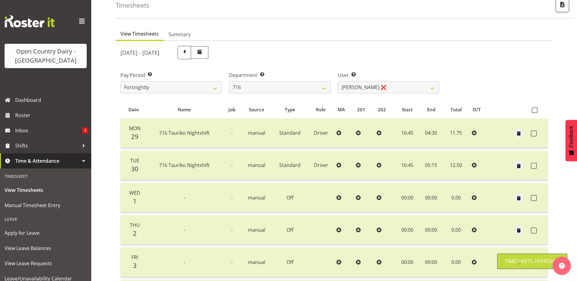
scroll to position [20, 0]
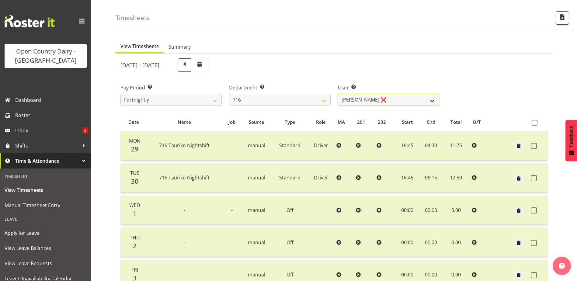
click at [391, 100] on select "Casey Leonard ❌ Darren Norris ❌ Glen Fraser ❌ Michael O'Connor ❌" at bounding box center [388, 100] width 101 height 12
click at [338, 94] on select "Casey Leonard ❌ Darren Norris ❌ Glen Fraser ❌ Michael O'Connor ❌" at bounding box center [388, 100] width 101 height 12
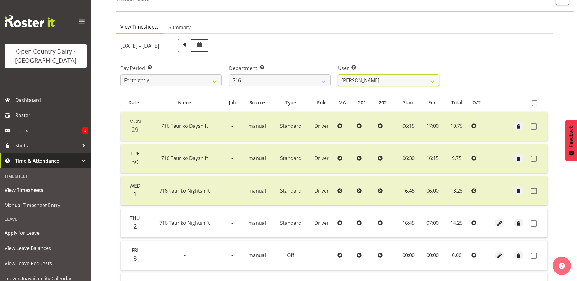
scroll to position [112, 0]
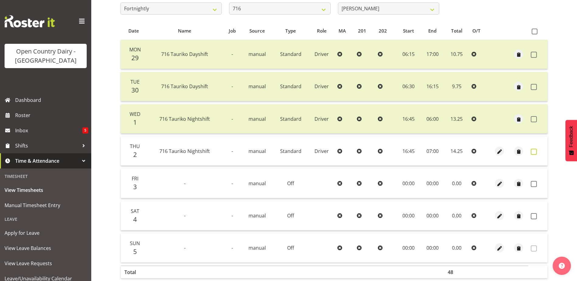
click at [534, 153] on span at bounding box center [534, 152] width 6 height 6
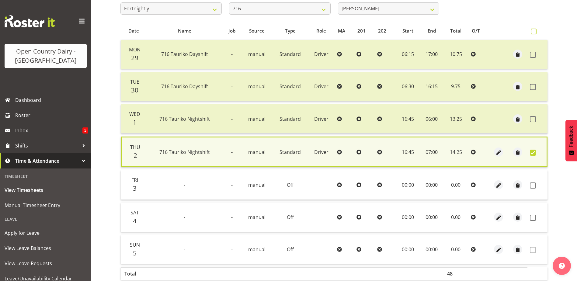
click at [533, 30] on span at bounding box center [534, 32] width 6 height 6
click at [533, 30] on input "checkbox" at bounding box center [533, 32] width 4 height 4
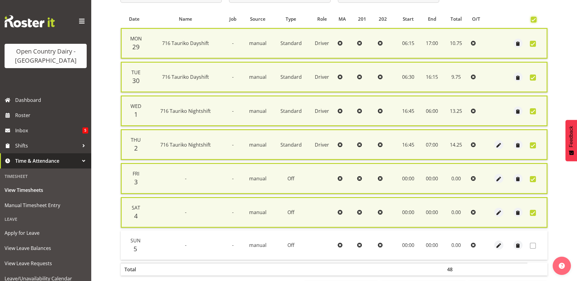
scroll to position [151, 0]
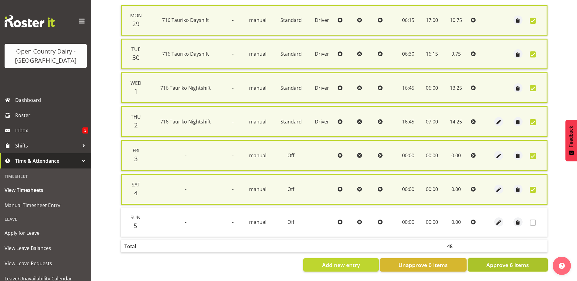
click at [522, 261] on span "Approve 6 Items" at bounding box center [507, 265] width 43 height 8
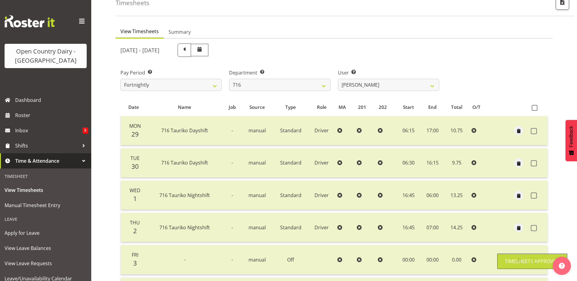
scroll to position [20, 0]
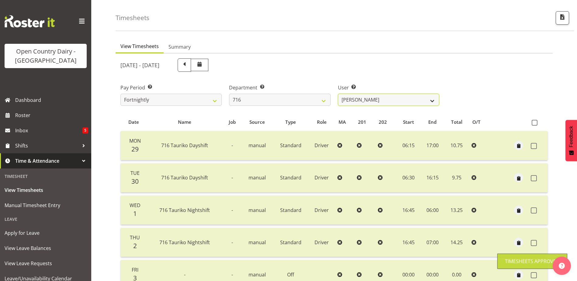
click at [396, 97] on select "Casey Leonard ❌ Darren Norris ❌ Glen Fraser ❌ Michael O'Connor ❌" at bounding box center [388, 100] width 101 height 12
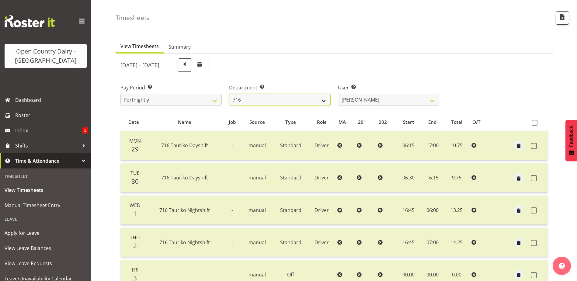
click at [265, 100] on select "701 702 703 704 705 706 707 708 709 710 711 712 713 714 715 716 717 718 719 720" at bounding box center [279, 100] width 101 height 12
click at [229, 94] on select "701 702 703 704 705 706 707 708 709 710 711 712 713 714 715 716 717 718 719 720" at bounding box center [279, 100] width 101 height 12
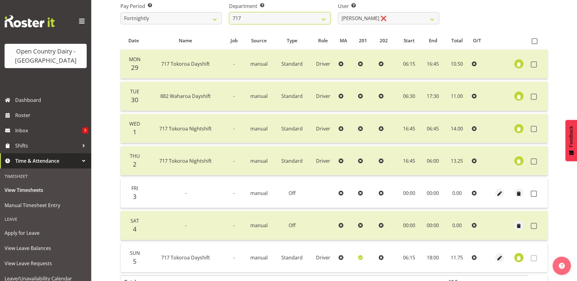
scroll to position [112, 0]
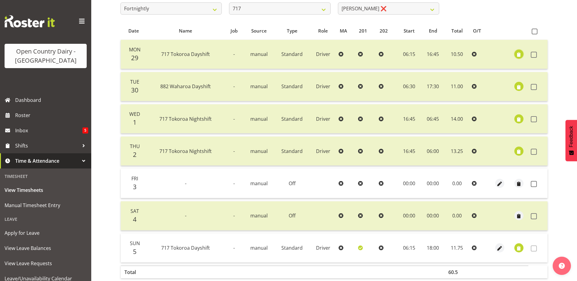
click at [518, 54] on span "button" at bounding box center [518, 54] width 7 height 7
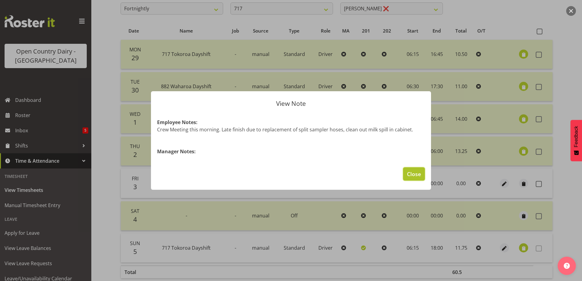
drag, startPoint x: 411, startPoint y: 175, endPoint x: 412, endPoint y: 172, distance: 3.2
click at [411, 173] on span "Close" at bounding box center [414, 174] width 14 height 8
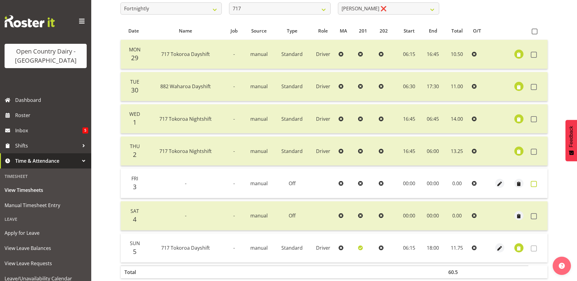
click at [535, 185] on span at bounding box center [534, 184] width 6 height 6
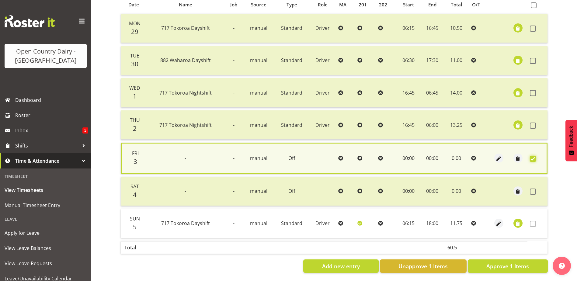
scroll to position [144, 0]
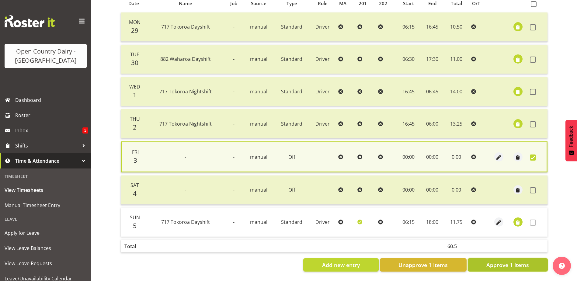
click at [512, 263] on span "Approve 1 Items" at bounding box center [507, 265] width 43 height 8
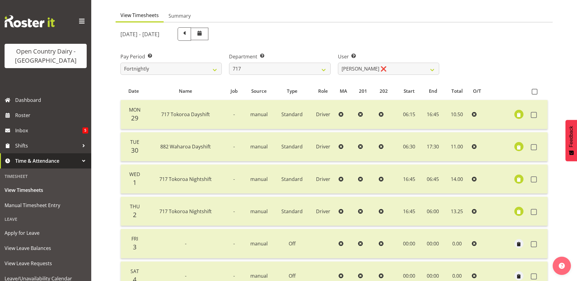
scroll to position [51, 0]
click at [392, 69] on select "Daryl Wrigley ❌ Dodge Lindsay Laing ❌ Eric Stothers ❌ Jeff Anderson ❌" at bounding box center [388, 69] width 101 height 12
click at [338, 63] on select "Daryl Wrigley ❌ Dodge Lindsay Laing ❌ Eric Stothers ❌ Jeff Anderson ❌" at bounding box center [388, 69] width 101 height 12
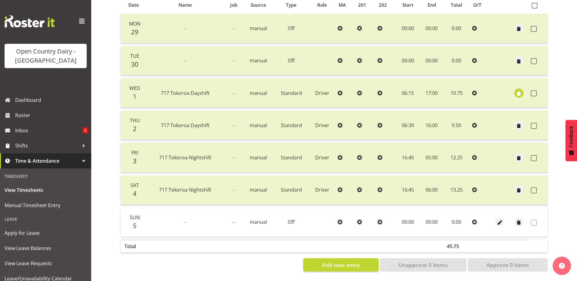
scroll to position [142, 0]
click at [519, 90] on span "button" at bounding box center [518, 93] width 7 height 7
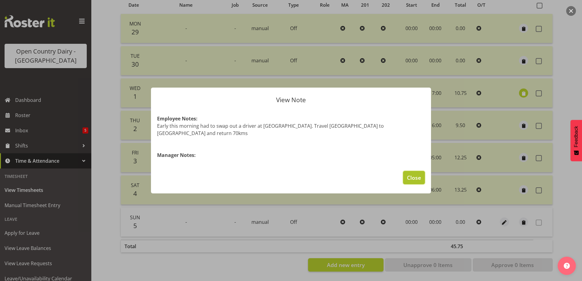
click at [415, 174] on span "Close" at bounding box center [414, 178] width 14 height 8
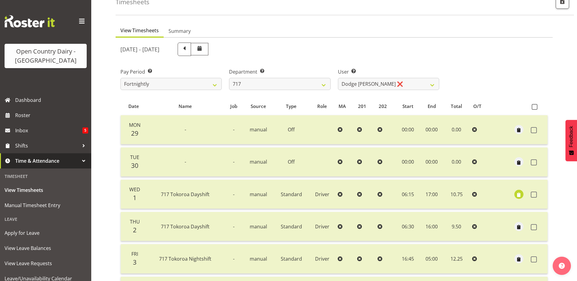
scroll to position [20, 0]
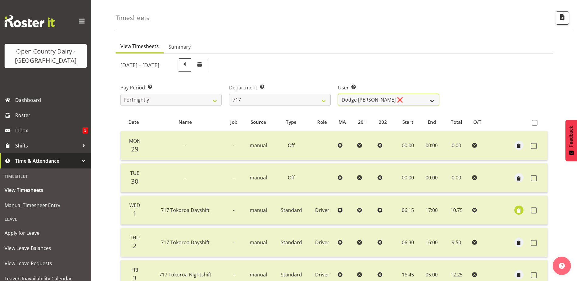
click at [410, 97] on select "Daryl Wrigley ❌ Dodge Lindsay Laing ❌ Eric Stothers ❌ Jeff Anderson ❌" at bounding box center [388, 100] width 101 height 12
click at [338, 94] on select "Daryl Wrigley ❌ Dodge Lindsay Laing ❌ Eric Stothers ❌ Jeff Anderson ❌" at bounding box center [388, 100] width 101 height 12
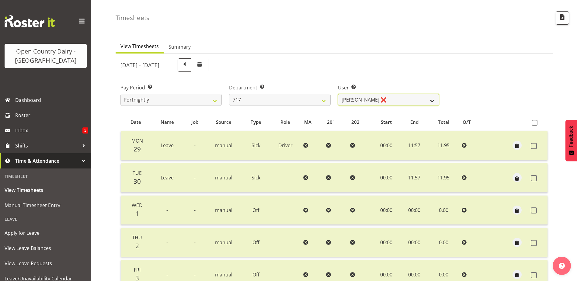
click at [403, 100] on select "Daryl Wrigley ❌ Dodge Lindsay Laing ❌ Eric Stothers ❌ Jeff Anderson ❌" at bounding box center [388, 100] width 101 height 12
click at [338, 94] on select "Daryl Wrigley ❌ Dodge Lindsay Laing ❌ Eric Stothers ❌ Jeff Anderson ❌" at bounding box center [388, 100] width 101 height 12
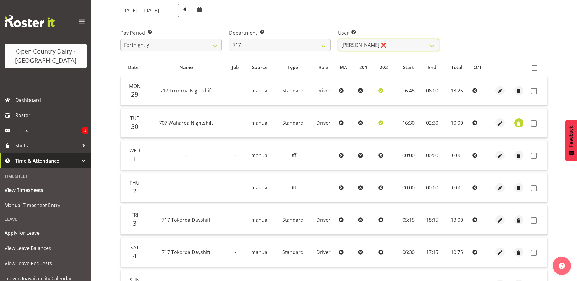
scroll to position [81, 0]
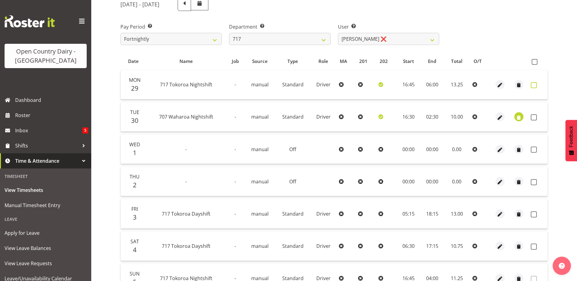
click at [535, 85] on span at bounding box center [534, 85] width 6 height 6
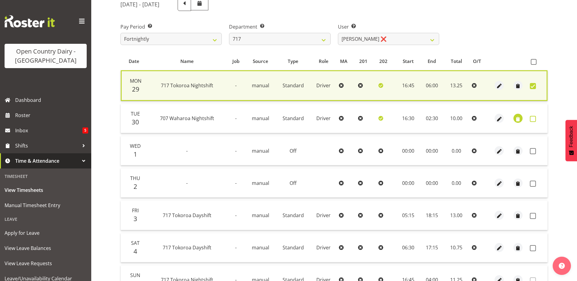
click at [533, 118] on span at bounding box center [533, 119] width 6 height 6
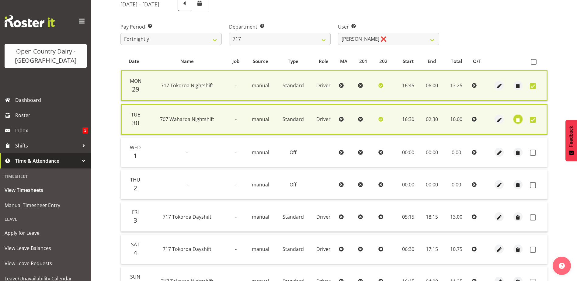
click at [519, 120] on span "button" at bounding box center [518, 120] width 7 height 7
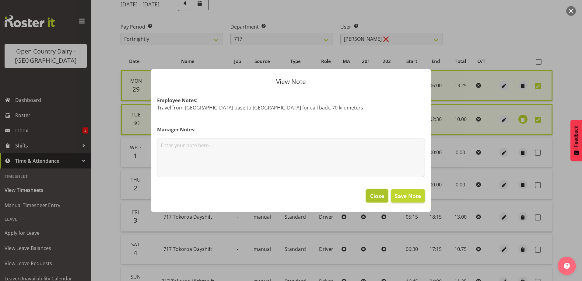
click at [383, 195] on span "Close" at bounding box center [377, 196] width 14 height 8
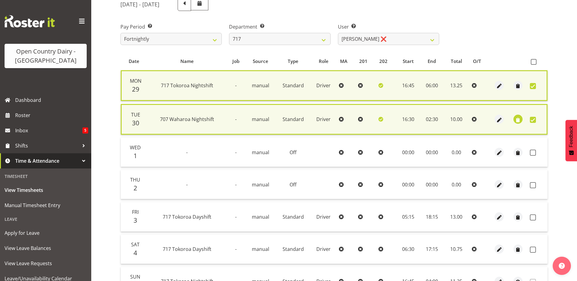
scroll to position [112, 0]
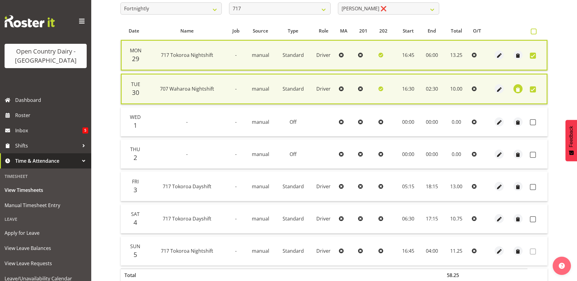
click at [535, 31] on span at bounding box center [534, 32] width 6 height 6
click at [535, 31] on input "checkbox" at bounding box center [533, 32] width 4 height 4
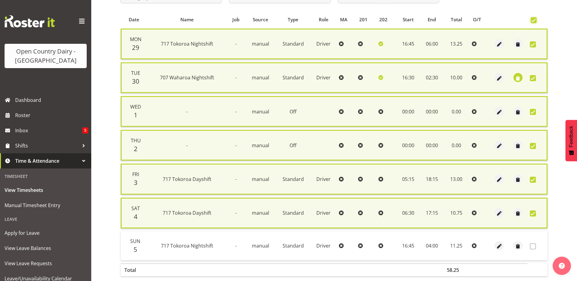
scroll to position [151, 0]
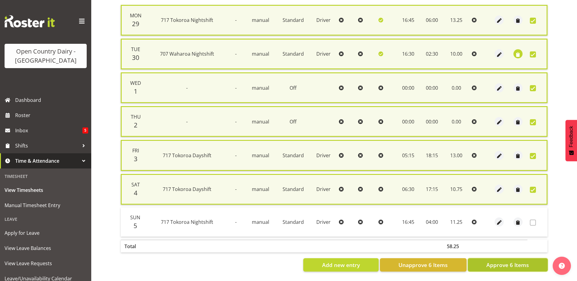
click at [529, 261] on span "Approve 6 Items" at bounding box center [507, 265] width 43 height 8
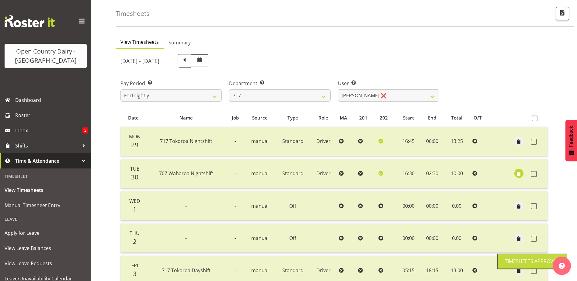
scroll to position [20, 0]
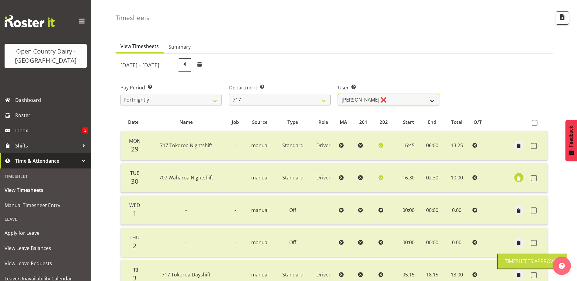
click at [395, 99] on select "Daryl Wrigley ❌ Dodge Lindsay Laing ❌ Eric Stothers ❌ Jeff Anderson ❌" at bounding box center [388, 100] width 101 height 12
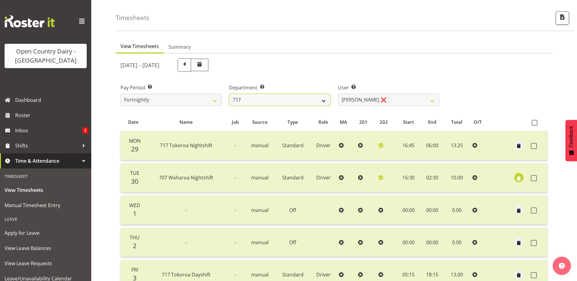
click at [303, 99] on select "701 702 703 704 705 706 707 708 709 710 711 712 713 714 715 716 717 718 719 720" at bounding box center [279, 100] width 101 height 12
click at [229, 94] on select "701 702 703 704 705 706 707 708 709 710 711 712 713 714 715 716 717 718 719 720" at bounding box center [279, 100] width 101 height 12
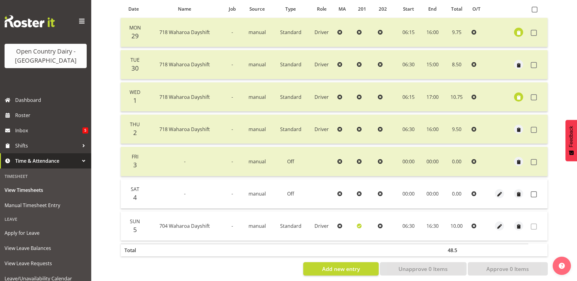
scroll to position [142, 0]
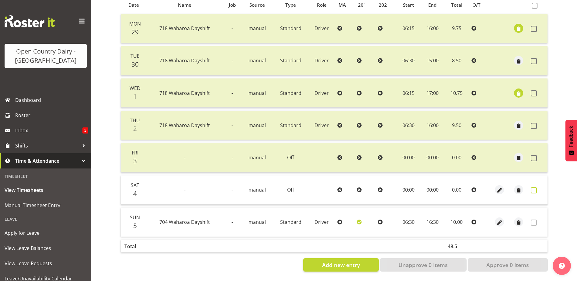
click at [533, 187] on span at bounding box center [534, 190] width 6 height 6
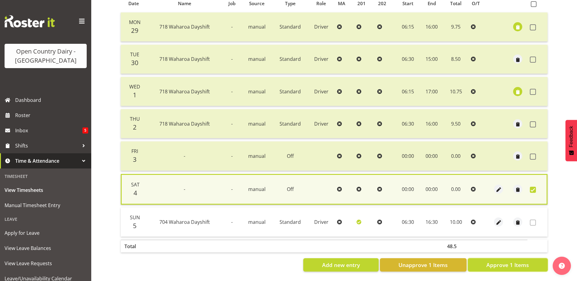
click at [492, 261] on span "Approve 1 Items" at bounding box center [507, 265] width 43 height 8
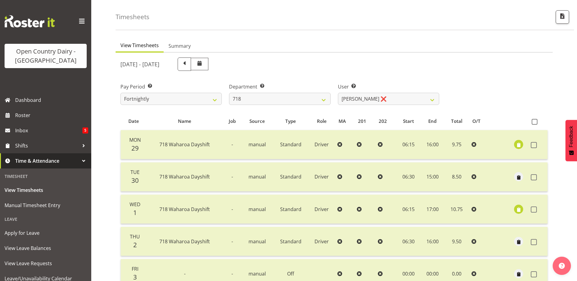
scroll to position [20, 0]
click at [402, 102] on select "Graeme Raupi ❌ Jimmy Boult ❌ Linsay Bourne ❌ Tony Fielding ❌" at bounding box center [388, 100] width 101 height 12
click at [338, 94] on select "Graeme Raupi ❌ Jimmy Boult ❌ Linsay Bourne ❌ Tony Fielding ❌" at bounding box center [388, 100] width 101 height 12
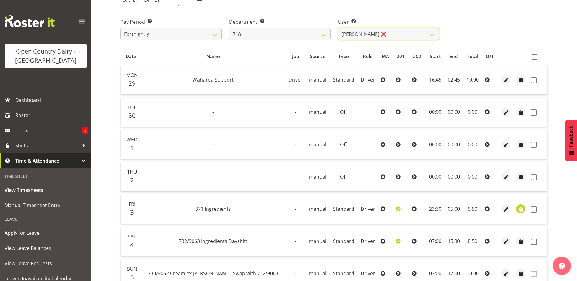
scroll to position [112, 0]
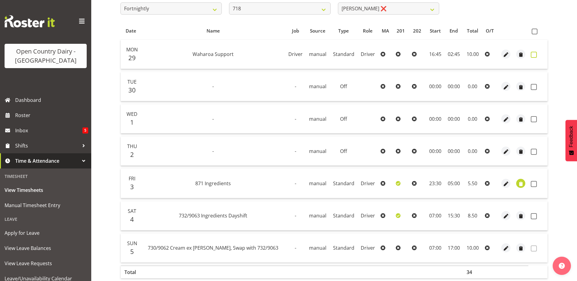
click at [536, 55] on span at bounding box center [534, 55] width 6 height 6
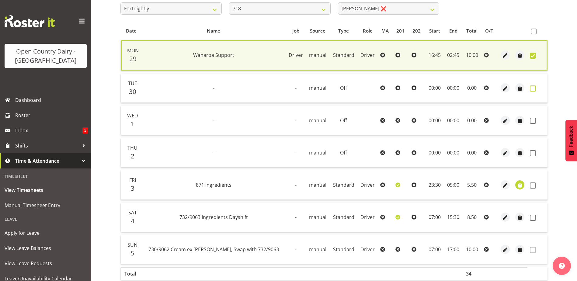
click at [534, 86] on span at bounding box center [533, 88] width 6 height 6
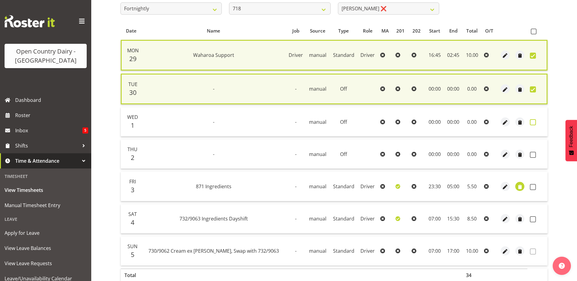
click at [534, 121] on span at bounding box center [533, 122] width 6 height 6
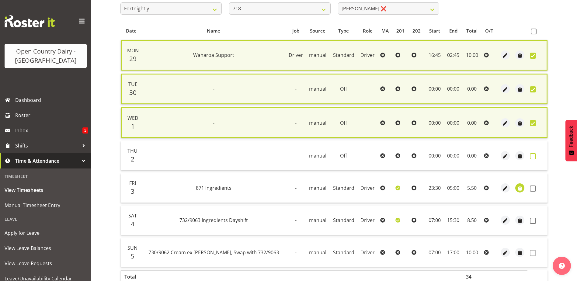
click at [533, 157] on span at bounding box center [533, 156] width 6 height 6
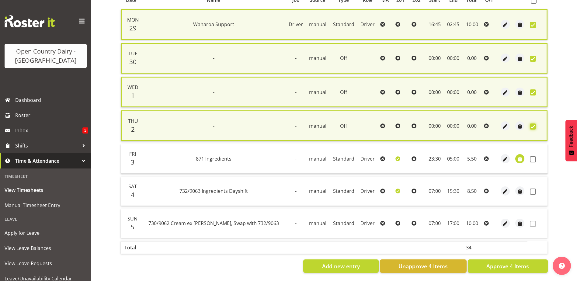
scroll to position [148, 0]
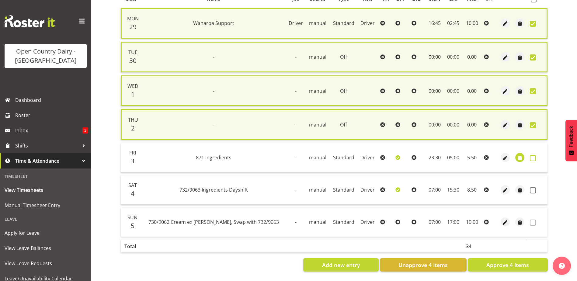
click at [533, 155] on span at bounding box center [533, 158] width 6 height 6
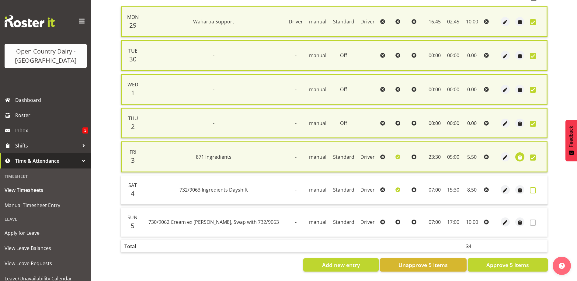
click at [532, 187] on span at bounding box center [533, 190] width 6 height 6
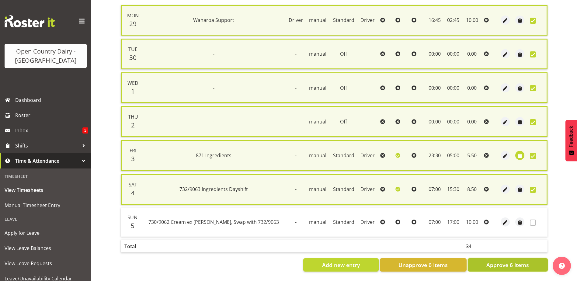
click at [527, 261] on span "Approve 6 Items" at bounding box center [507, 265] width 43 height 8
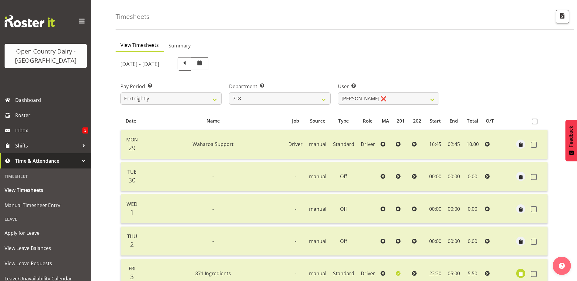
scroll to position [20, 0]
click at [413, 100] on select "Graeme Raupi ❌ Jimmy Boult ❌ Linsay Bourne ❌ Tony Fielding ❌" at bounding box center [388, 100] width 101 height 12
click at [338, 94] on select "Graeme Raupi ❌ Jimmy Boult ❌ Linsay Bourne ❌ Tony Fielding ❌" at bounding box center [388, 100] width 101 height 12
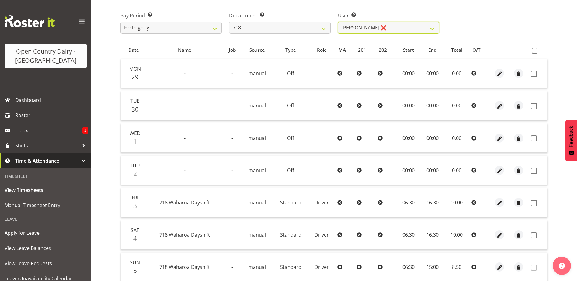
scroll to position [112, 0]
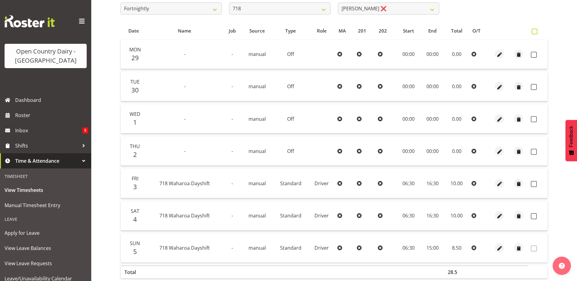
click at [533, 30] on span at bounding box center [535, 32] width 6 height 6
click at [533, 30] on input "checkbox" at bounding box center [534, 32] width 4 height 4
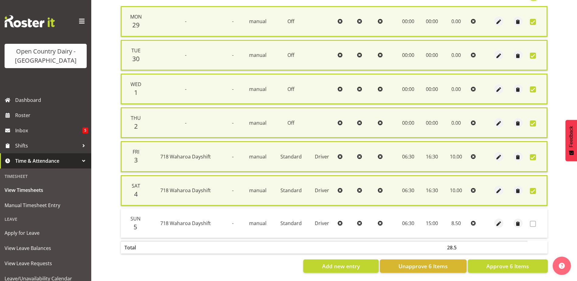
scroll to position [151, 0]
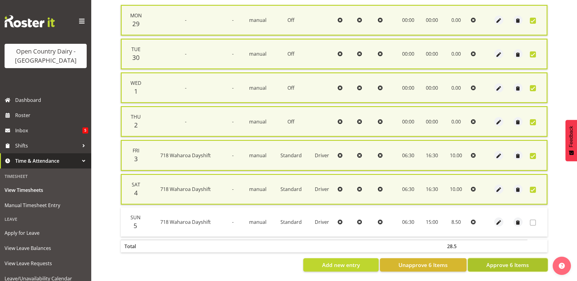
click at [523, 263] on span "Approve 6 Items" at bounding box center [507, 265] width 43 height 8
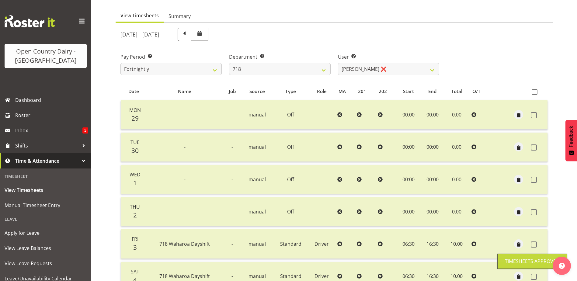
scroll to position [51, 0]
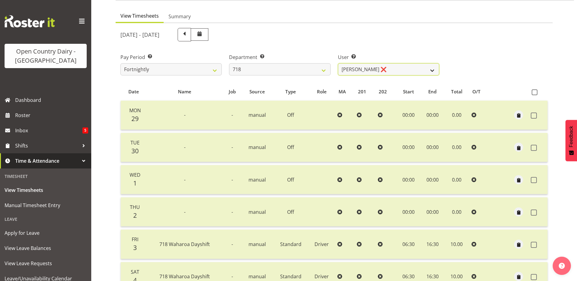
click at [396, 70] on select "Graeme Raupi ❌ Jimmy Boult ❌ Linsay Bourne ❌ Tony Fielding ❌" at bounding box center [388, 69] width 101 height 12
click at [338, 63] on select "Graeme Raupi ❌ Jimmy Boult ❌ Linsay Bourne ❌ Tony Fielding ❌" at bounding box center [388, 69] width 101 height 12
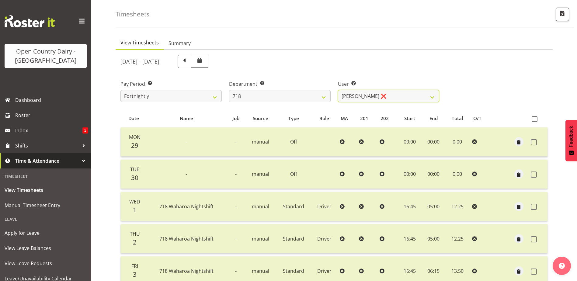
scroll to position [0, 0]
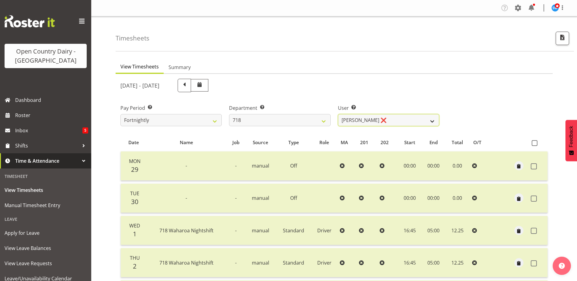
click at [414, 123] on select "Graeme Raupi ❌ Jimmy Boult ❌ Linsay Bourne ❌ Tony Fielding ❌" at bounding box center [388, 120] width 101 height 12
drag, startPoint x: 414, startPoint y: 123, endPoint x: 406, endPoint y: 123, distance: 7.3
click at [414, 123] on select "Graeme Raupi ❌ Jimmy Boult ❌ Linsay Bourne ❌ Tony Fielding ❌" at bounding box center [388, 120] width 101 height 12
click at [299, 122] on select "701 702 703 704 705 706 707 708 709 710 711 712 713 714 715 716 717 718 719 720" at bounding box center [279, 120] width 101 height 12
click at [229, 114] on select "701 702 703 704 705 706 707 708 709 710 711 712 713 714 715 716 717 718 719 720" at bounding box center [279, 120] width 101 height 12
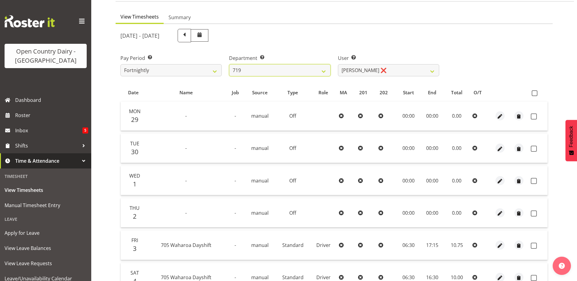
scroll to position [61, 0]
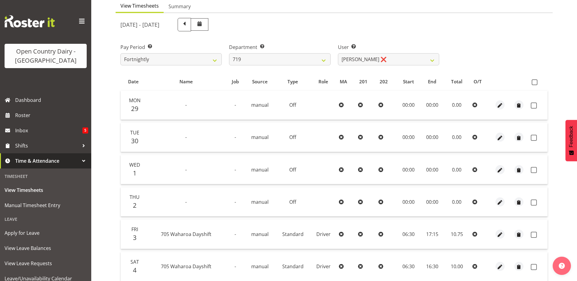
drag, startPoint x: 535, startPoint y: 81, endPoint x: 512, endPoint y: 115, distance: 41.1
click at [536, 81] on span at bounding box center [535, 82] width 6 height 6
click at [536, 81] on input "checkbox" at bounding box center [534, 82] width 4 height 4
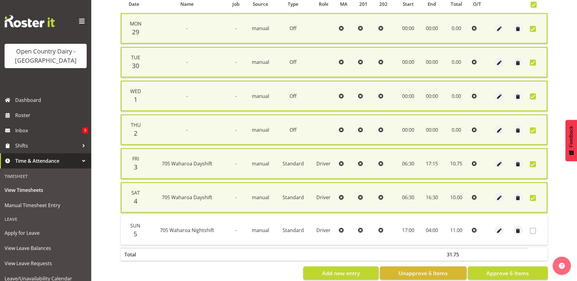
scroll to position [151, 0]
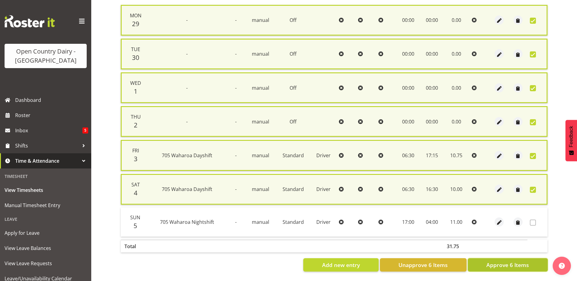
click at [514, 261] on span "Approve 6 Items" at bounding box center [507, 265] width 43 height 8
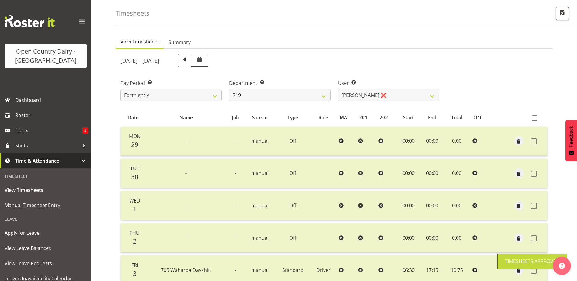
scroll to position [20, 0]
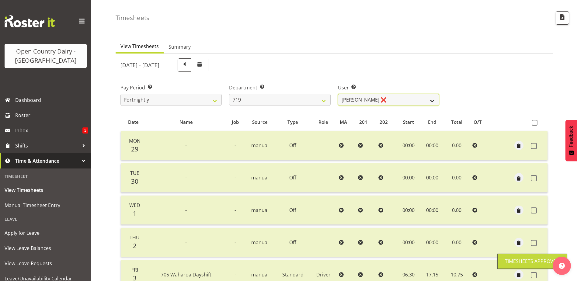
click at [398, 99] on select "Andrew de Lautour ❌ James Wellington ❌ Sami Ovesen ❌" at bounding box center [388, 100] width 101 height 12
click at [338, 94] on select "Andrew de Lautour ❌ James Wellington ❌ Sami Ovesen ❌" at bounding box center [388, 100] width 101 height 12
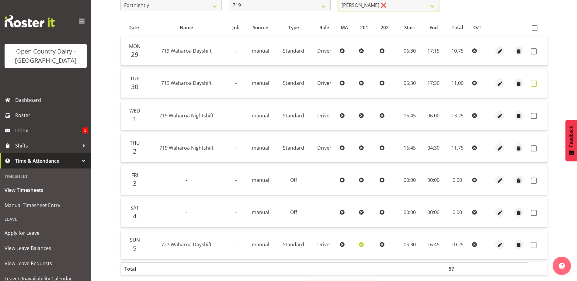
scroll to position [112, 0]
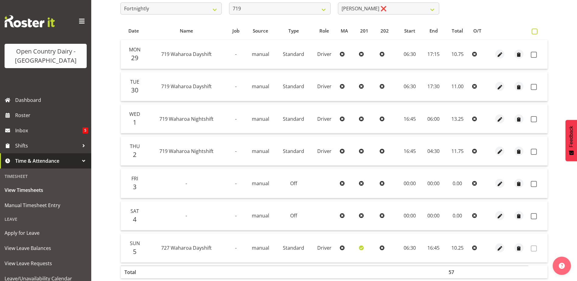
click at [536, 31] on span at bounding box center [535, 32] width 6 height 6
click at [536, 31] on input "checkbox" at bounding box center [534, 32] width 4 height 4
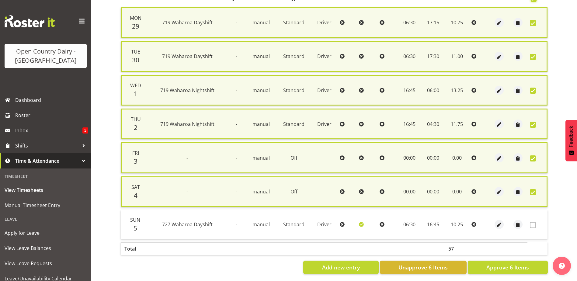
scroll to position [151, 0]
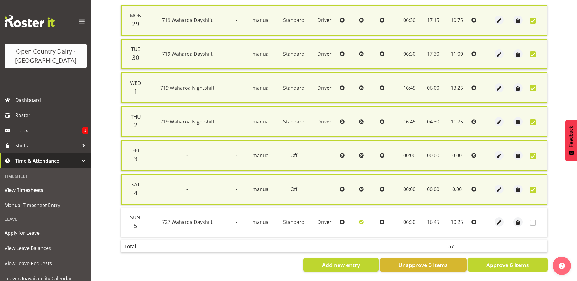
click at [488, 261] on span "Approve 6 Items" at bounding box center [507, 265] width 43 height 8
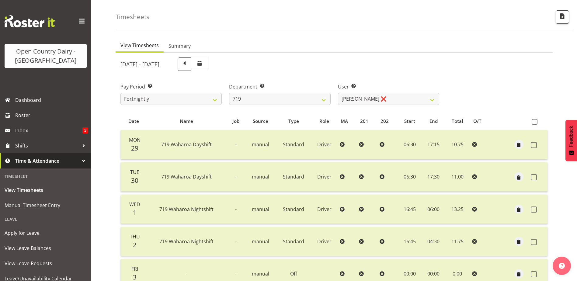
scroll to position [20, 0]
click at [409, 98] on select "Andrew de Lautour ❌ James Wellington ❌ Sami Ovesen ❌" at bounding box center [388, 100] width 101 height 12
click at [338, 94] on select "Andrew de Lautour ❌ James Wellington ❌ Sami Ovesen ❌" at bounding box center [388, 100] width 101 height 12
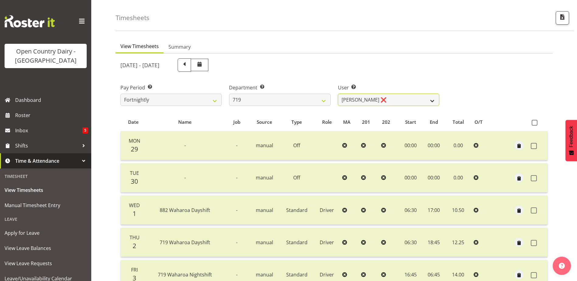
click at [407, 98] on select "Andrew de Lautour ❌ James Wellington ❌ Sami Ovesen ❌" at bounding box center [388, 100] width 101 height 12
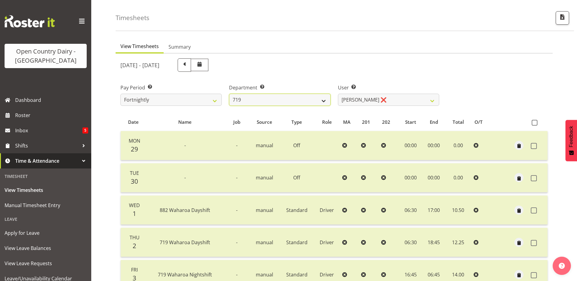
click at [286, 97] on select "701 702 703 704 705 706 707 708 709 710 711 712 713 714 715 716 717 718 719 720" at bounding box center [279, 100] width 101 height 12
click at [229, 94] on select "701 702 703 704 705 706 707 708 709 710 711 712 713 714 715 716 717 718 719 720" at bounding box center [279, 100] width 101 height 12
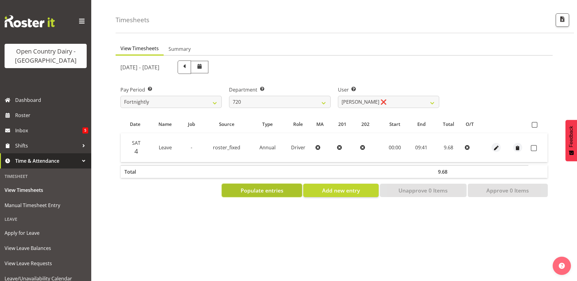
click at [253, 190] on span "Populate entries" at bounding box center [262, 190] width 43 height 8
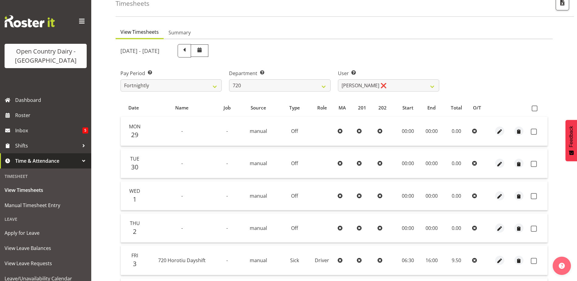
scroll to position [51, 0]
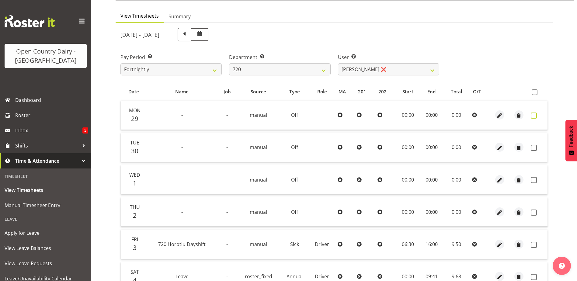
click at [534, 116] on span at bounding box center [534, 116] width 6 height 6
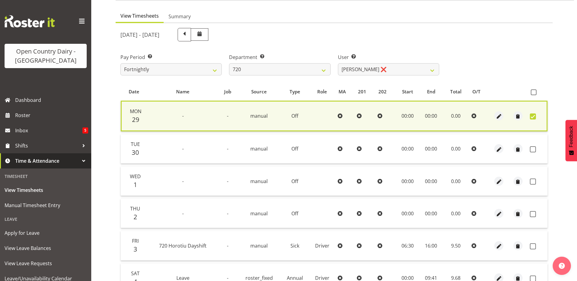
drag, startPoint x: 533, startPoint y: 148, endPoint x: 534, endPoint y: 165, distance: 16.1
click at [534, 148] on span at bounding box center [533, 149] width 6 height 6
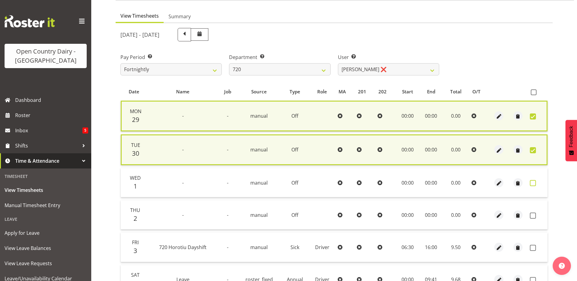
click at [534, 186] on span at bounding box center [533, 183] width 6 height 6
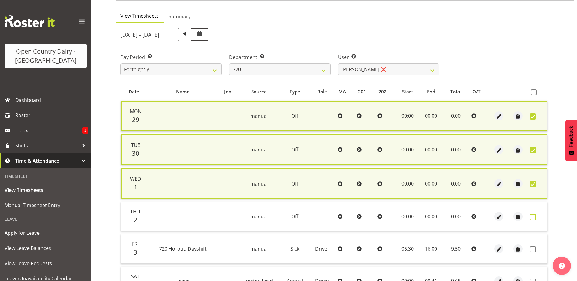
click at [534, 217] on span at bounding box center [533, 217] width 6 height 6
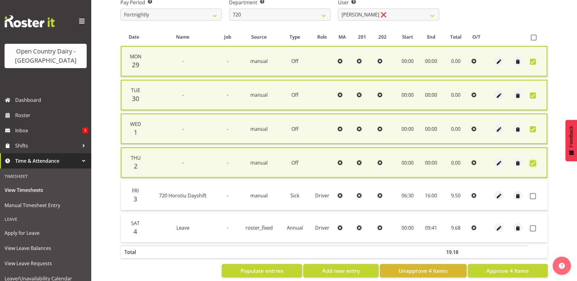
scroll to position [116, 0]
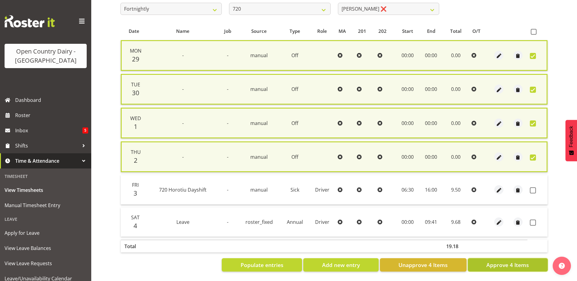
click at [489, 261] on span "Approve 4 Items" at bounding box center [507, 265] width 43 height 8
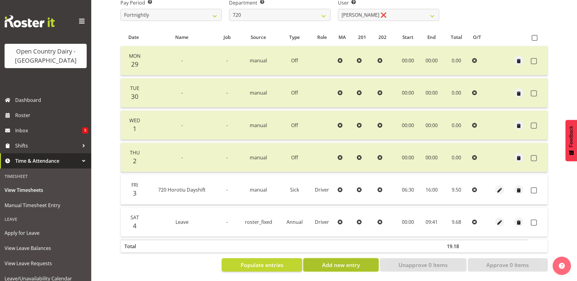
click at [329, 266] on button "Add new entry" at bounding box center [340, 264] width 75 height 13
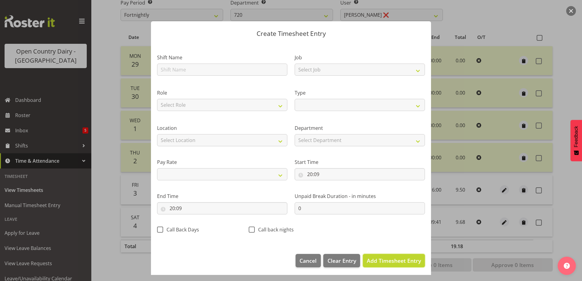
click at [378, 260] on span "Add Timesheet Entry" at bounding box center [394, 260] width 54 height 7
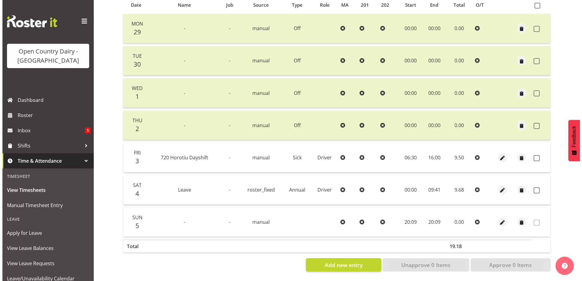
scroll to position [142, 0]
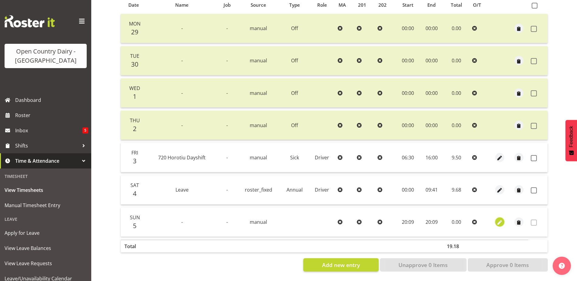
click at [500, 219] on span "button" at bounding box center [499, 222] width 7 height 7
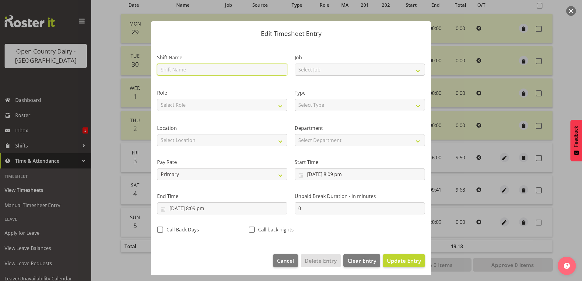
click at [177, 70] on input "text" at bounding box center [222, 70] width 130 height 12
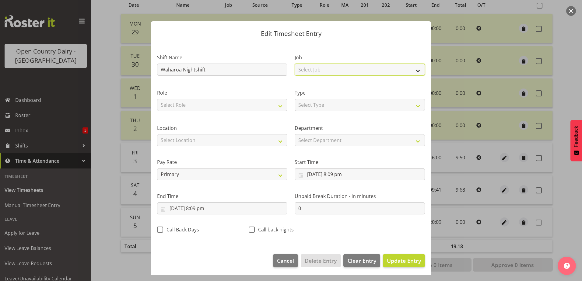
click at [305, 71] on select "Select Job Driver Driver supervisor Support" at bounding box center [359, 70] width 130 height 12
click at [294, 64] on select "Select Job Driver Driver supervisor Support" at bounding box center [359, 70] width 130 height 12
drag, startPoint x: 249, startPoint y: 104, endPoint x: 245, endPoint y: 108, distance: 5.8
click at [249, 103] on select "Select Role Driver Driver Buddy" at bounding box center [222, 105] width 130 height 12
click at [157, 99] on select "Select Role Driver Driver Buddy" at bounding box center [222, 105] width 130 height 12
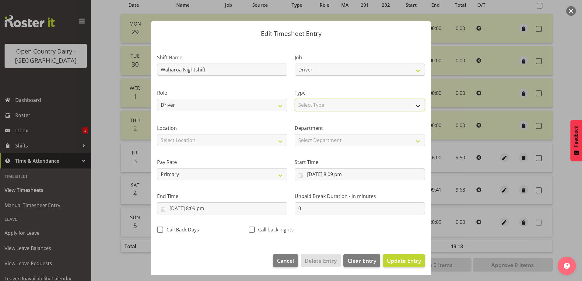
click at [324, 107] on select "Select Type Off Standard Public Holiday Public Holiday (Worked) Day In Lieu Ann…" at bounding box center [359, 105] width 130 height 12
click at [294, 99] on select "Select Type Off Standard Public Holiday Public Holiday (Worked) Day In Lieu Ann…" at bounding box center [359, 105] width 130 height 12
drag, startPoint x: 226, startPoint y: 142, endPoint x: 224, endPoint y: 147, distance: 5.1
click at [226, 142] on select "Select Location Containers Horotiu Ingredients Waharoa Office Waikato Milk Whan…" at bounding box center [222, 140] width 130 height 12
click at [157, 134] on select "Select Location Containers Horotiu Ingredients Waharoa Office Waikato Milk Whan…" at bounding box center [222, 140] width 130 height 12
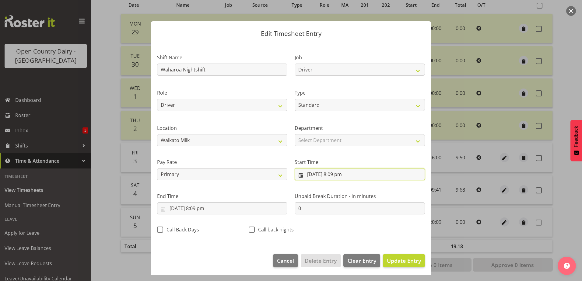
click at [334, 176] on input "5/10/2025, 8:09 pm" at bounding box center [359, 174] width 130 height 12
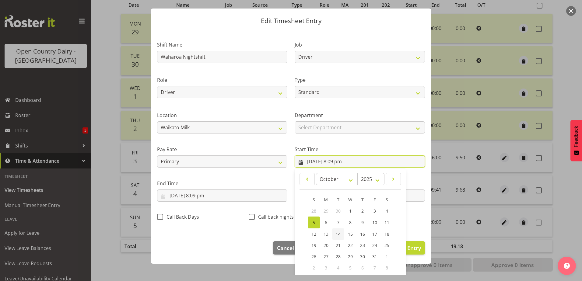
scroll to position [44, 0]
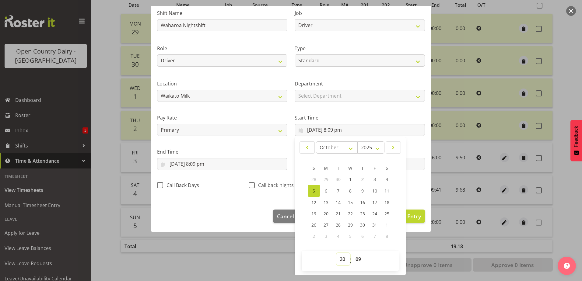
click at [341, 261] on select "00 01 02 03 04 05 06 07 08 09 10 11 12 13 14 15 16 17 18 19 20 21 22 23" at bounding box center [343, 259] width 14 height 12
click at [336, 253] on select "00 01 02 03 04 05 06 07 08 09 10 11 12 13 14 15 16 17 18 19 20 21 22 23" at bounding box center [343, 259] width 14 height 12
drag, startPoint x: 356, startPoint y: 259, endPoint x: 356, endPoint y: 253, distance: 6.1
click at [356, 259] on select "00 01 02 03 04 05 06 07 08 09 10 11 12 13 14 15 16 17 18 19 20 21 22 23 24 25 2…" at bounding box center [359, 259] width 14 height 12
click at [352, 253] on select "00 01 02 03 04 05 06 07 08 09 10 11 12 13 14 15 16 17 18 19 20 21 22 23 24 25 2…" at bounding box center [359, 259] width 14 height 12
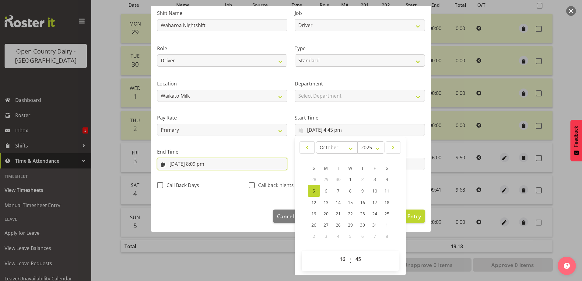
click at [203, 162] on input "5/10/2025, 8:09 pm" at bounding box center [222, 164] width 130 height 12
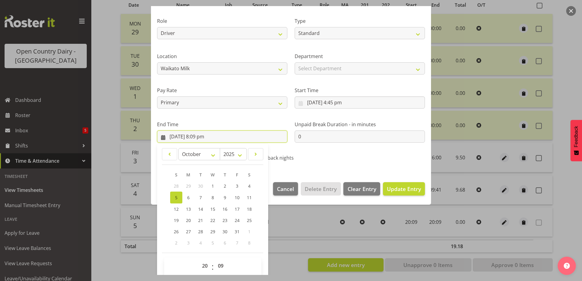
scroll to position [78, 0]
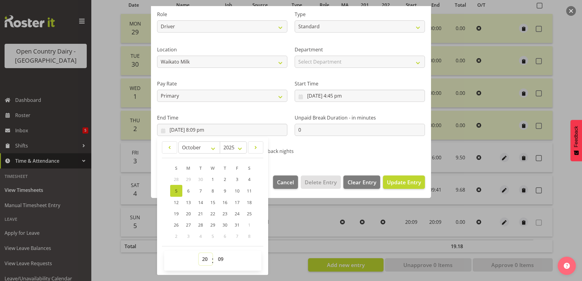
drag, startPoint x: 204, startPoint y: 261, endPoint x: 204, endPoint y: 253, distance: 8.2
click at [204, 260] on select "00 01 02 03 04 05 06 07 08 09 10 11 12 13 14 15 16 17 18 19 20 21 22 23" at bounding box center [206, 259] width 14 height 12
click at [199, 253] on select "00 01 02 03 04 05 06 07 08 09 10 11 12 13 14 15 16 17 18 19 20 21 22 23" at bounding box center [206, 259] width 14 height 12
drag, startPoint x: 221, startPoint y: 260, endPoint x: 243, endPoint y: 163, distance: 100.1
click at [221, 260] on select "00 01 02 03 04 05 06 07 08 09 10 11 12 13 14 15 16 17 18 19 20 21 22 23 24 25 2…" at bounding box center [221, 259] width 14 height 12
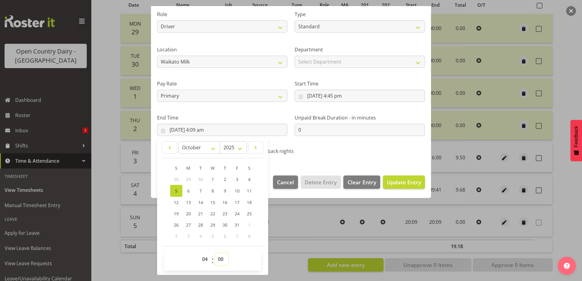
click at [214, 253] on select "00 01 02 03 04 05 06 07 08 09 10 11 12 13 14 15 16 17 18 19 20 21 22 23 24 25 2…" at bounding box center [221, 259] width 14 height 12
click at [390, 182] on span "Update Entry" at bounding box center [404, 182] width 34 height 7
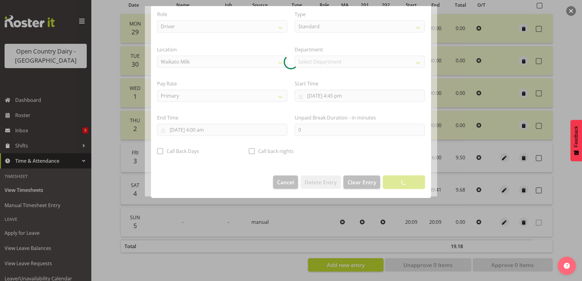
scroll to position [2, 0]
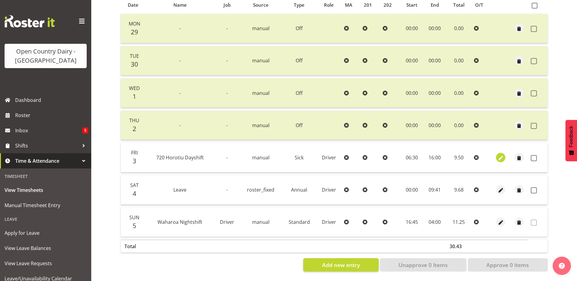
click at [500, 155] on span "button" at bounding box center [500, 158] width 7 height 7
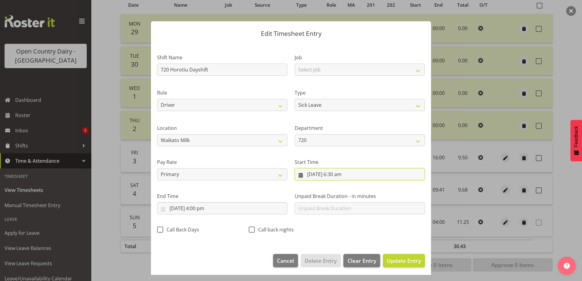
click at [333, 175] on input "3/10/2025, 6:30 am" at bounding box center [359, 174] width 130 height 12
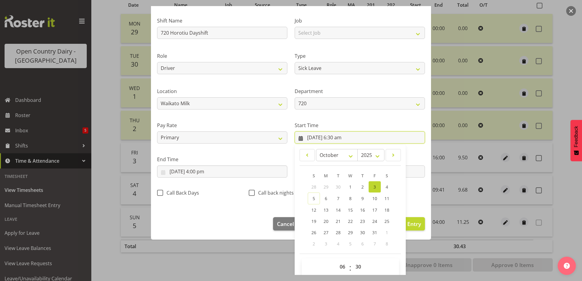
scroll to position [44, 0]
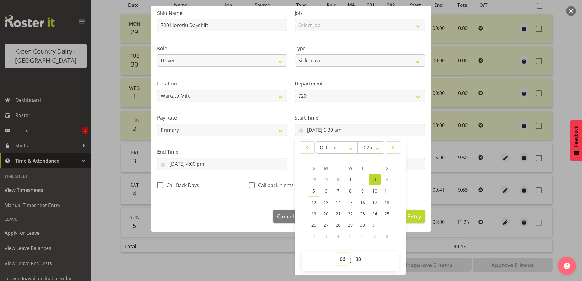
click at [339, 256] on select "00 01 02 03 04 05 06 07 08 09 10 11 12 13 14 15 16 17 18 19 20 21 22 23" at bounding box center [343, 259] width 14 height 12
click at [336, 253] on select "00 01 02 03 04 05 06 07 08 09 10 11 12 13 14 15 16 17 18 19 20 21 22 23" at bounding box center [343, 259] width 14 height 12
drag, startPoint x: 358, startPoint y: 259, endPoint x: 355, endPoint y: 253, distance: 6.1
click at [357, 258] on select "00 01 02 03 04 05 06 07 08 09 10 11 12 13 14 15 16 17 18 19 20 21 22 23 24 25 2…" at bounding box center [359, 259] width 14 height 12
click at [352, 253] on select "00 01 02 03 04 05 06 07 08 09 10 11 12 13 14 15 16 17 18 19 20 21 22 23 24 25 2…" at bounding box center [359, 259] width 14 height 12
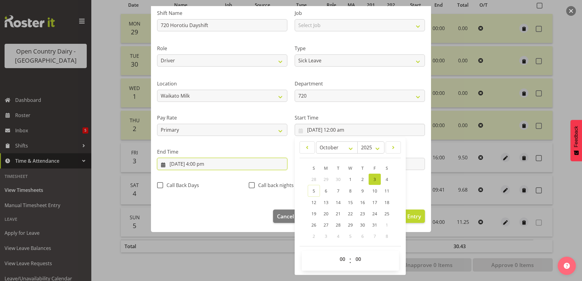
click at [197, 162] on input "3/10/2025, 4:00 pm" at bounding box center [222, 164] width 130 height 12
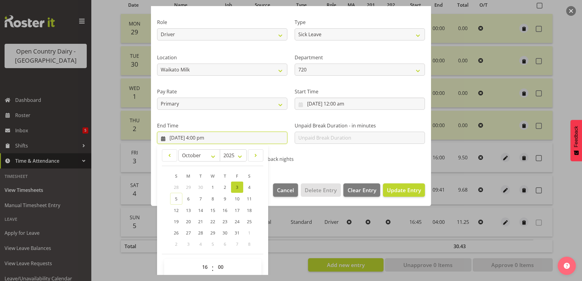
scroll to position [78, 0]
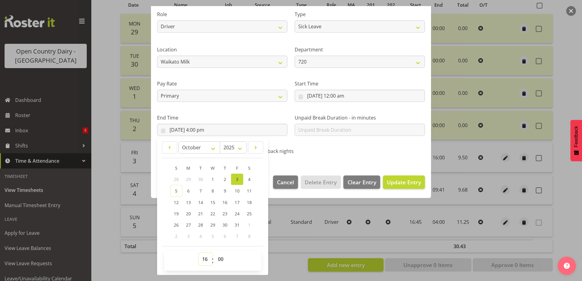
click at [205, 260] on select "00 01 02 03 04 05 06 07 08 09 10 11 12 13 14 15 16 17 18 19 20 21 22 23" at bounding box center [206, 259] width 14 height 12
click at [199, 253] on select "00 01 02 03 04 05 06 07 08 09 10 11 12 13 14 15 16 17 18 19 20 21 22 23" at bounding box center [206, 259] width 14 height 12
click at [398, 179] on span "Update Entry" at bounding box center [404, 182] width 34 height 7
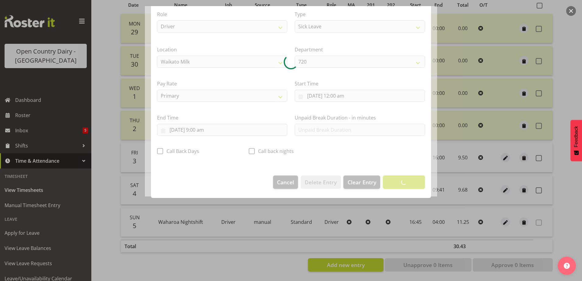
scroll to position [2, 0]
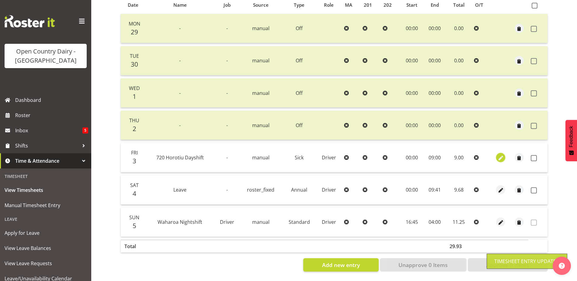
click at [500, 155] on span "button" at bounding box center [500, 158] width 7 height 7
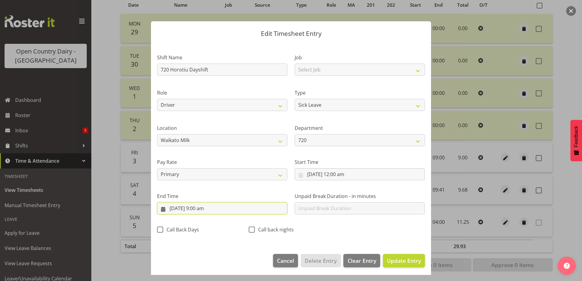
drag, startPoint x: 201, startPoint y: 209, endPoint x: 203, endPoint y: 214, distance: 6.1
click at [201, 209] on input "3/10/2025, 9:00 am" at bounding box center [222, 208] width 130 height 12
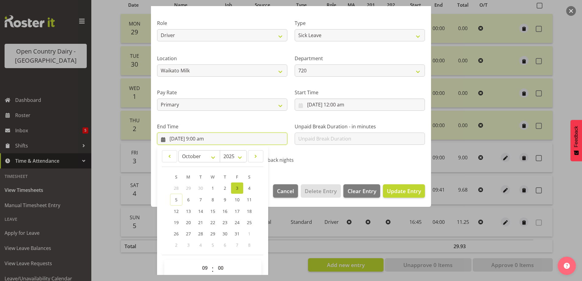
scroll to position [78, 0]
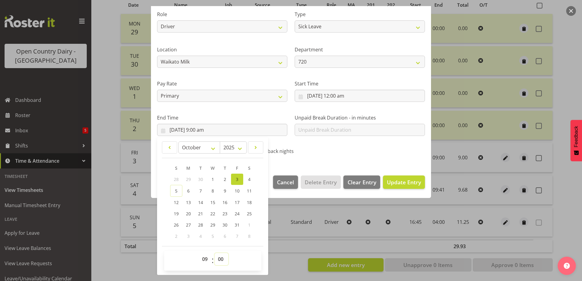
click at [222, 258] on select "00 01 02 03 04 05 06 07 08 09 10 11 12 13 14 15 16 17 18 19 20 21 22 23 24 25 2…" at bounding box center [221, 259] width 14 height 12
click at [214, 253] on select "00 01 02 03 04 05 06 07 08 09 10 11 12 13 14 15 16 17 18 19 20 21 22 23 24 25 2…" at bounding box center [221, 259] width 14 height 12
click at [392, 183] on span "Update Entry" at bounding box center [404, 182] width 34 height 7
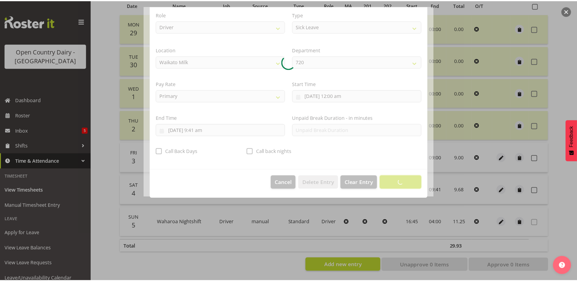
scroll to position [2, 0]
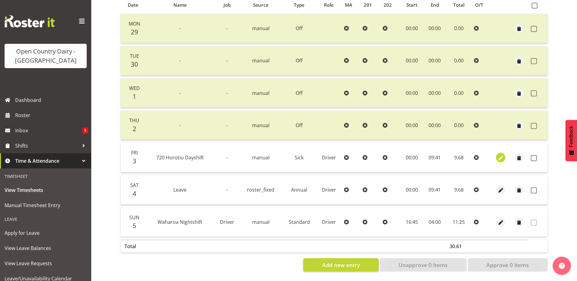
click at [501, 155] on span "button" at bounding box center [500, 158] width 7 height 7
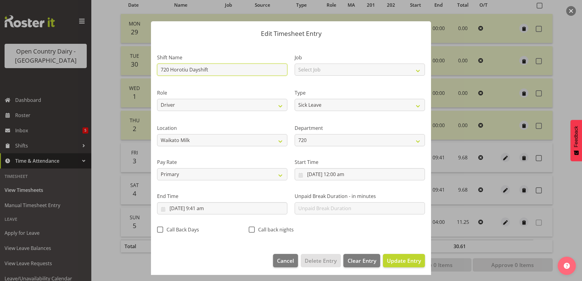
drag, startPoint x: 11, startPoint y: 68, endPoint x: -1, endPoint y: 63, distance: 13.1
click at [0, 63] on html "Open Country Dairy - North Island Dashboard Roster Inbox 5 Shifts Time & Attend…" at bounding box center [291, 3] width 582 height 281
click at [399, 262] on span "Update Entry" at bounding box center [404, 260] width 34 height 7
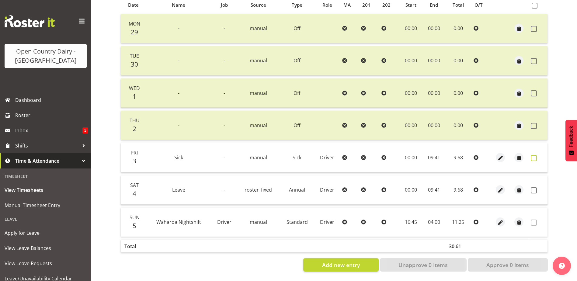
click at [534, 155] on span at bounding box center [534, 158] width 6 height 6
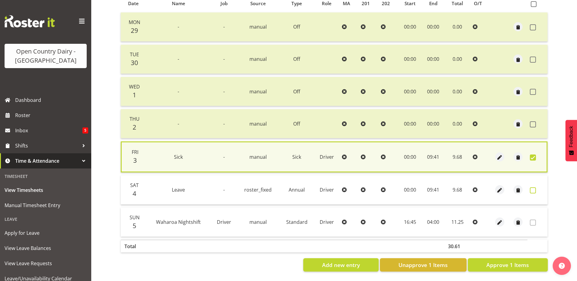
click at [534, 187] on span at bounding box center [533, 190] width 6 height 6
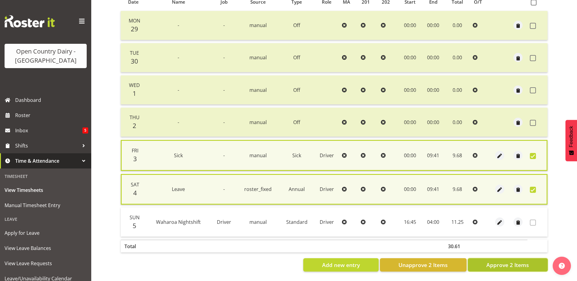
click at [522, 263] on span "Approve 2 Items" at bounding box center [507, 265] width 43 height 8
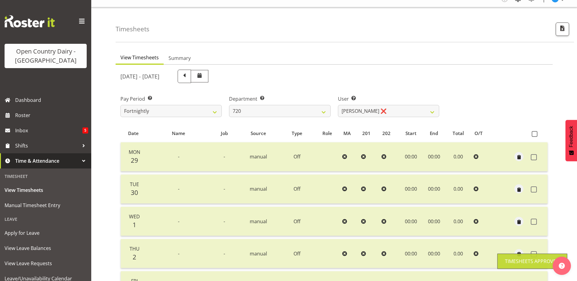
scroll to position [0, 0]
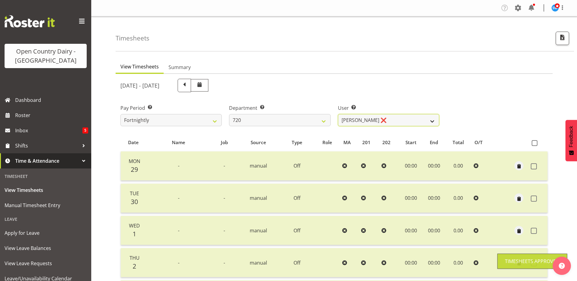
click at [395, 121] on select "Garry Hooper ❌ Kerry Slater ❌ Nathan Frankhouser ❌ Steve Daly ❌" at bounding box center [388, 120] width 101 height 12
click at [338, 114] on select "Garry Hooper ❌ Kerry Slater ❌ Nathan Frankhouser ❌ Steve Daly ❌" at bounding box center [388, 120] width 101 height 12
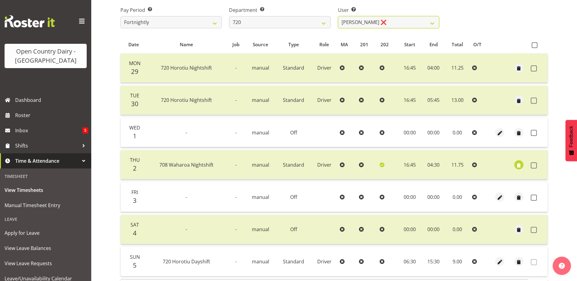
scroll to position [122, 0]
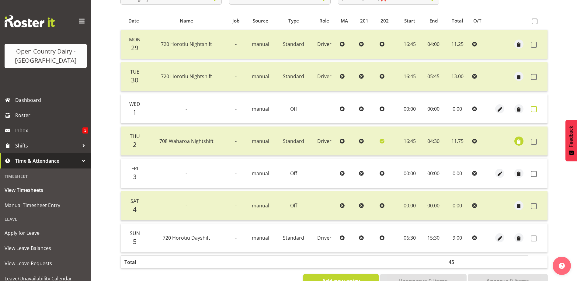
click at [534, 109] on span at bounding box center [534, 109] width 6 height 6
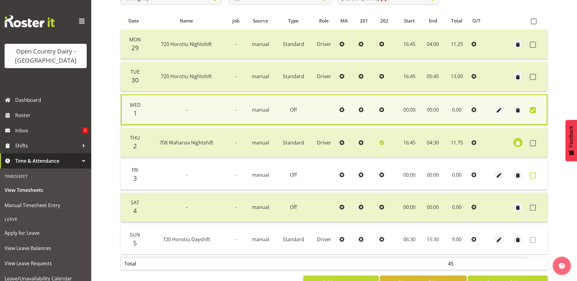
click at [534, 176] on span at bounding box center [533, 175] width 6 height 6
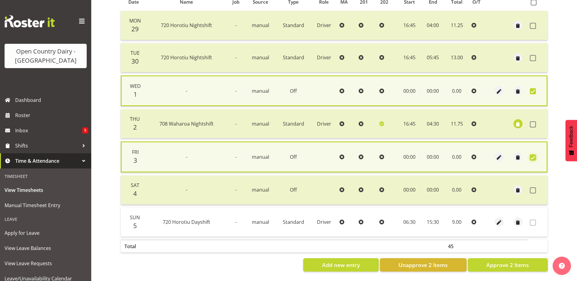
scroll to position [145, 0]
click at [520, 261] on span "Approve 2 Items" at bounding box center [507, 265] width 43 height 8
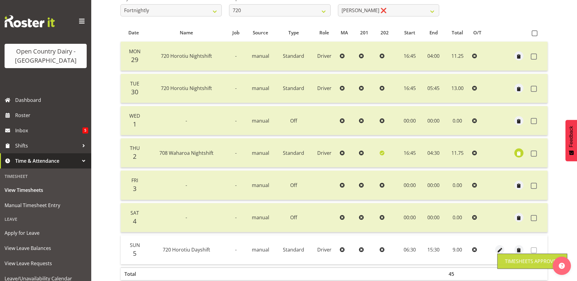
scroll to position [20, 0]
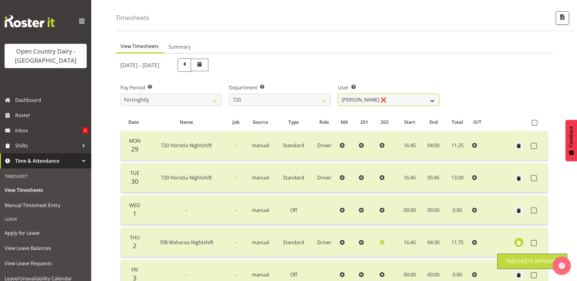
click at [397, 98] on select "Garry Hooper ❌ Kerry Slater ❌ Nathan Frankhouser ❌ Steve Daly ❌" at bounding box center [388, 100] width 101 height 12
click at [338, 94] on select "Garry Hooper ❌ Kerry Slater ❌ Nathan Frankhouser ❌ Steve Daly ❌" at bounding box center [388, 100] width 101 height 12
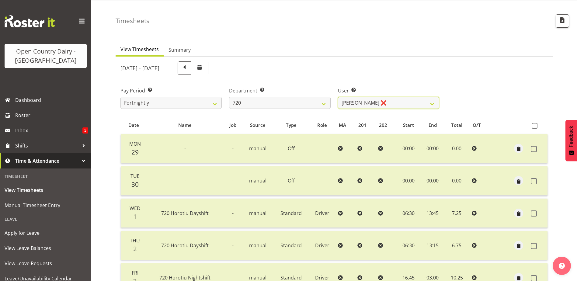
scroll to position [0, 0]
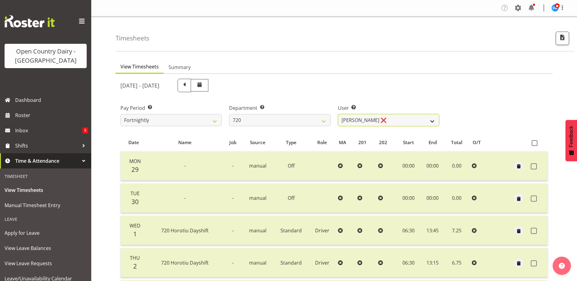
click at [407, 119] on select "Garry Hooper ❌ Kerry Slater ❌ Nathan Frankhouser ❌ Steve Daly ❌" at bounding box center [388, 120] width 101 height 12
click at [338, 114] on select "Garry Hooper ❌ Kerry Slater ❌ Nathan Frankhouser ❌ Steve Daly ❌" at bounding box center [388, 120] width 101 height 12
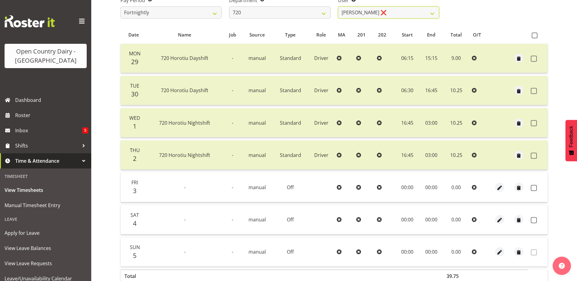
scroll to position [81, 0]
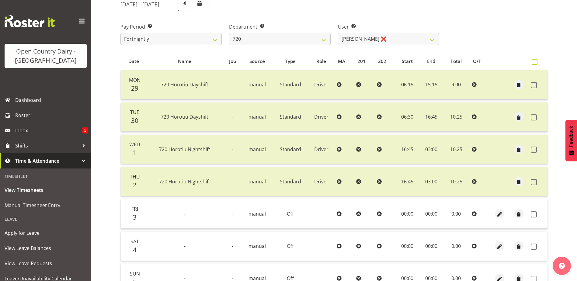
click at [536, 61] on span at bounding box center [535, 62] width 6 height 6
click at [536, 61] on input "checkbox" at bounding box center [534, 62] width 4 height 4
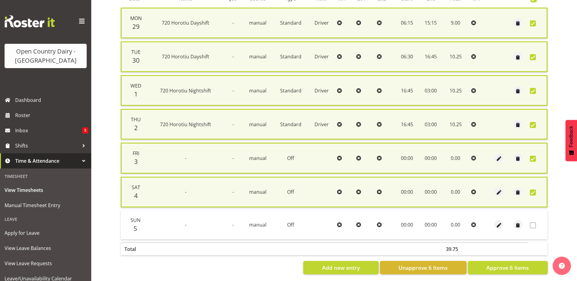
scroll to position [151, 0]
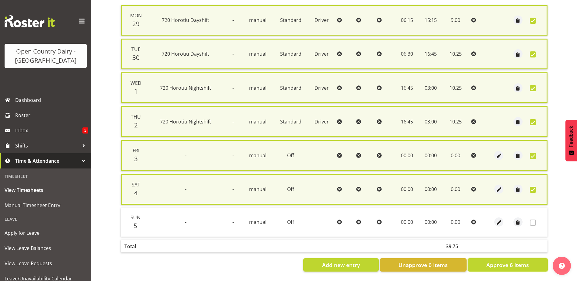
click at [510, 261] on span "Approve 6 Items" at bounding box center [507, 265] width 43 height 8
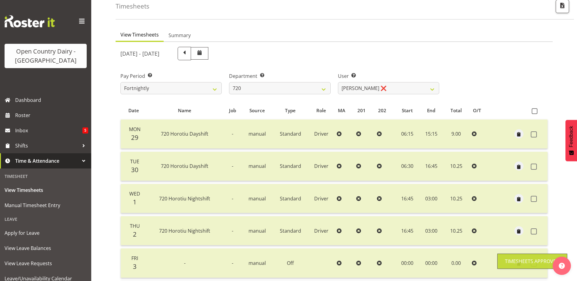
scroll to position [20, 0]
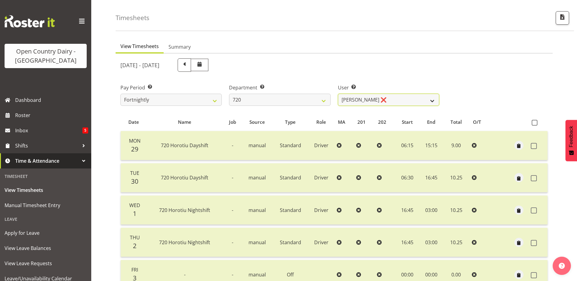
click at [395, 101] on select "Garry Hooper ❌ Kerry Slater ❌ Nathan Frankhouser ❌ Steve Daly ❌" at bounding box center [388, 100] width 101 height 12
drag, startPoint x: 395, startPoint y: 101, endPoint x: 352, endPoint y: 106, distance: 42.6
click at [395, 101] on select "Garry Hooper ❌ Kerry Slater ❌ Nathan Frankhouser ❌ Steve Daly ❌" at bounding box center [388, 100] width 101 height 12
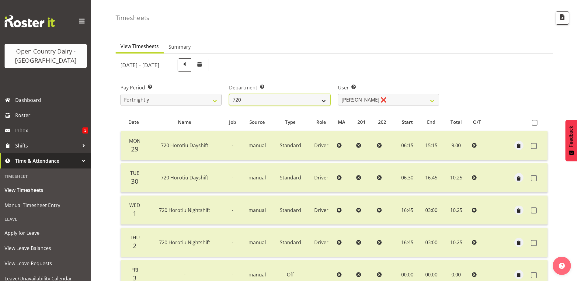
click at [297, 101] on select "701 702 703 704 705 706 707 708 709 710 711 712 713 714 715 716 717 718 719 720" at bounding box center [279, 100] width 101 height 12
click at [229, 94] on select "701 702 703 704 705 706 707 708 709 710 711 712 713 714 715 716 717 718 719 720" at bounding box center [279, 100] width 101 height 12
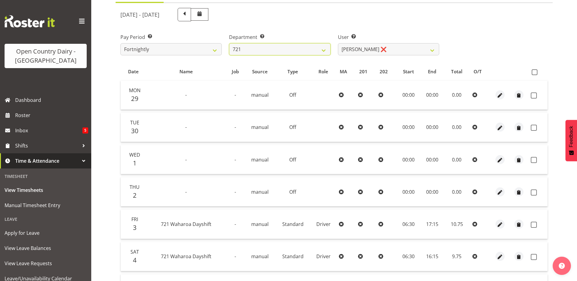
scroll to position [81, 0]
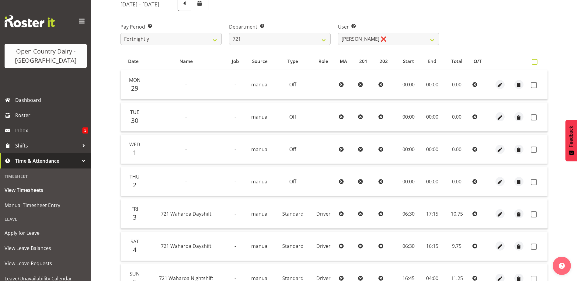
click at [536, 61] on span at bounding box center [535, 62] width 6 height 6
click at [536, 61] on input "checkbox" at bounding box center [534, 62] width 4 height 4
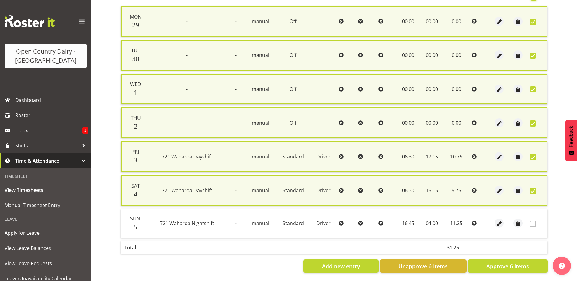
scroll to position [151, 0]
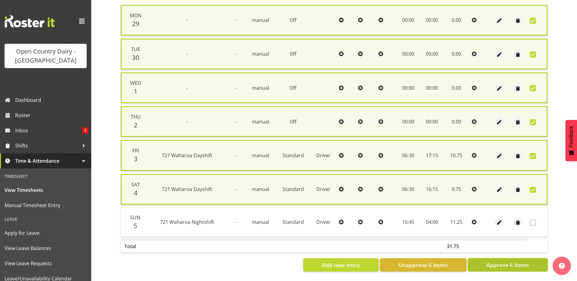
click at [519, 261] on span "Approve 6 Items" at bounding box center [507, 265] width 43 height 8
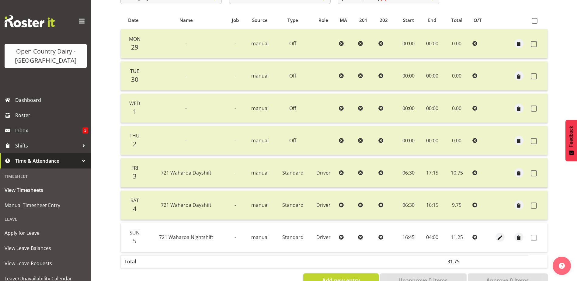
scroll to position [51, 0]
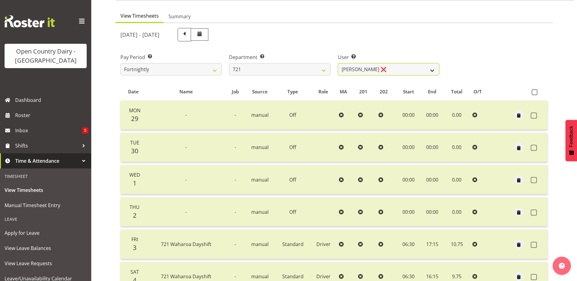
click at [391, 67] on select "George Taylor ❌ Grant Vercoe ❌ Thakur Ajit Singh ❌" at bounding box center [388, 69] width 101 height 12
click at [338, 63] on select "George Taylor ❌ Grant Vercoe ❌ Thakur Ajit Singh ❌" at bounding box center [388, 69] width 101 height 12
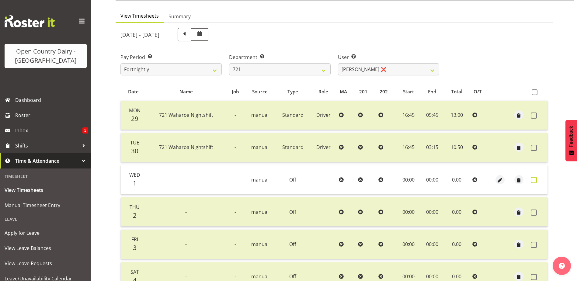
click at [533, 178] on span at bounding box center [534, 180] width 6 height 6
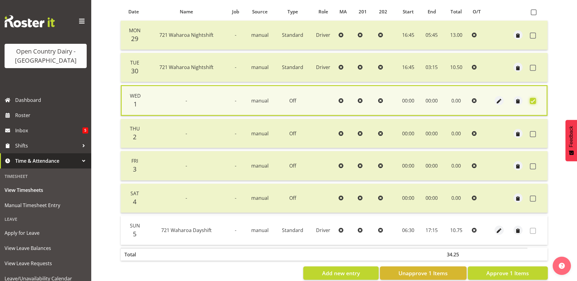
scroll to position [144, 0]
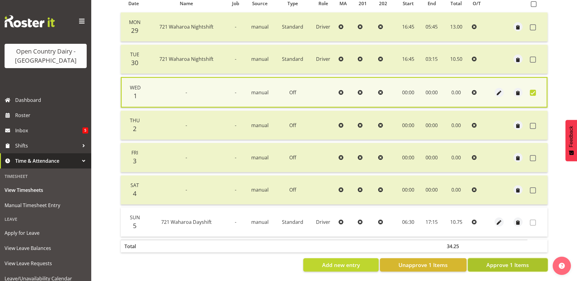
click at [517, 261] on span "Approve 1 Items" at bounding box center [507, 265] width 43 height 8
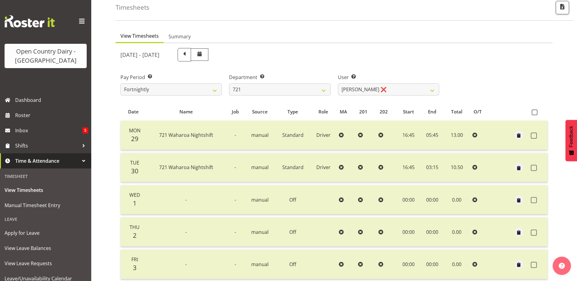
scroll to position [20, 0]
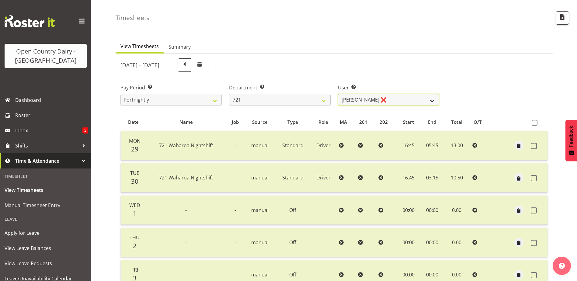
click at [393, 97] on select "George Taylor ❌ Grant Vercoe ❌ Thakur Ajit Singh ❌" at bounding box center [388, 100] width 101 height 12
click at [338, 94] on select "George Taylor ❌ Grant Vercoe ❌ Thakur Ajit Singh ❌" at bounding box center [388, 100] width 101 height 12
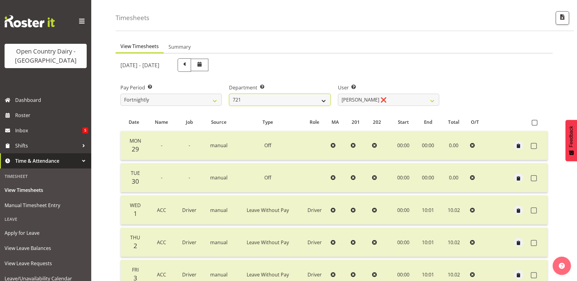
click at [279, 102] on select "701 702 703 704 705 706 707 708 709 710 711 712 713 714 715 716 717 718 719 720" at bounding box center [279, 100] width 101 height 12
click at [229, 94] on select "701 702 703 704 705 706 707 708 709 710 711 712 713 714 715 716 717 718 719 720" at bounding box center [279, 100] width 101 height 12
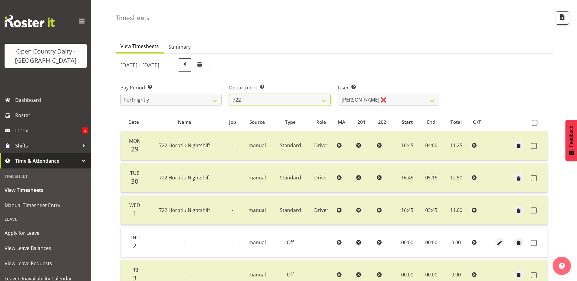
scroll to position [142, 0]
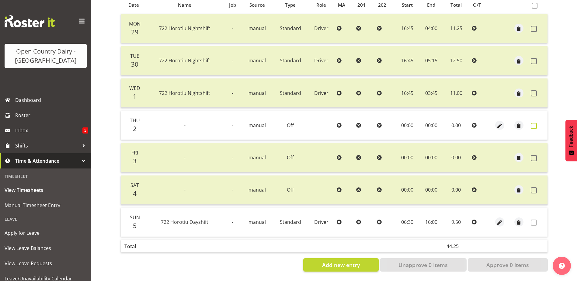
click at [535, 123] on span at bounding box center [534, 126] width 6 height 6
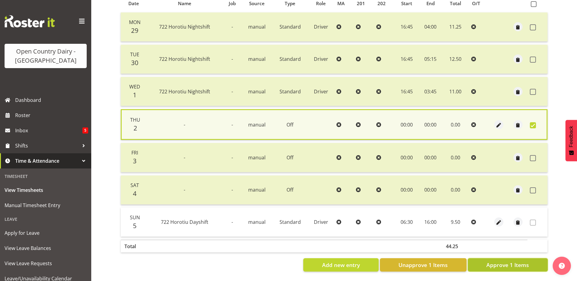
click at [522, 264] on span "Approve 1 Items" at bounding box center [507, 265] width 43 height 8
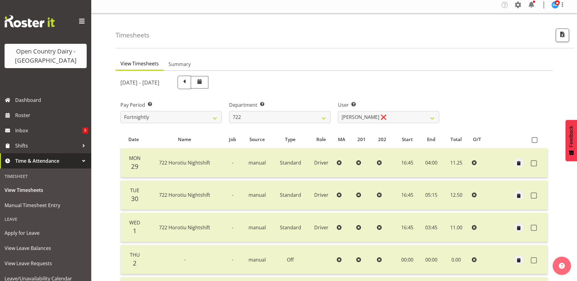
scroll to position [0, 0]
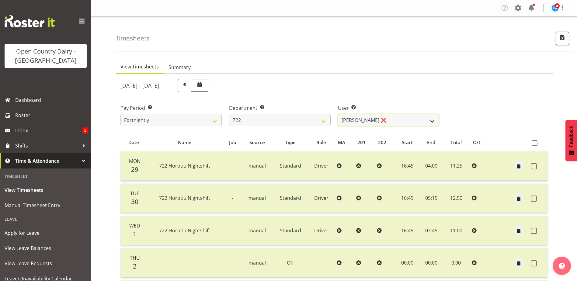
click at [391, 118] on select "Andy Webb ❌ Darren Hatcher ❌ Gurpreet Singh ❌" at bounding box center [388, 120] width 101 height 12
click at [338, 114] on select "Andy Webb ❌ Darren Hatcher ❌ Gurpreet Singh ❌" at bounding box center [388, 120] width 101 height 12
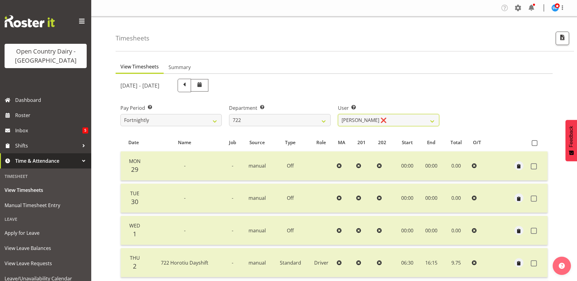
scroll to position [142, 0]
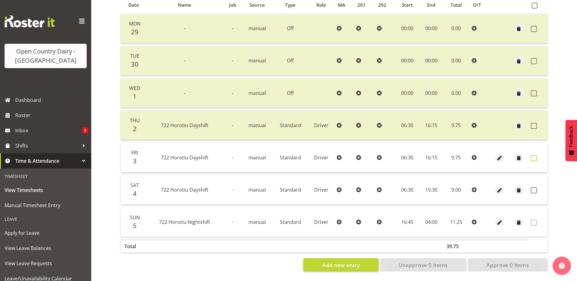
click at [535, 155] on span at bounding box center [534, 158] width 6 height 6
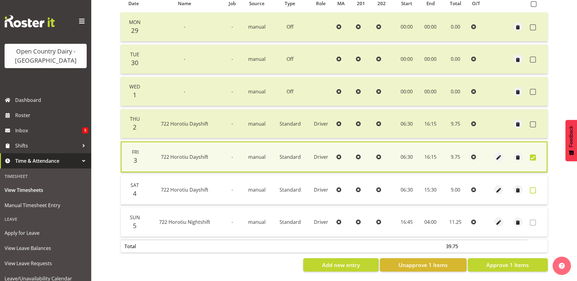
click at [534, 187] on span at bounding box center [533, 190] width 6 height 6
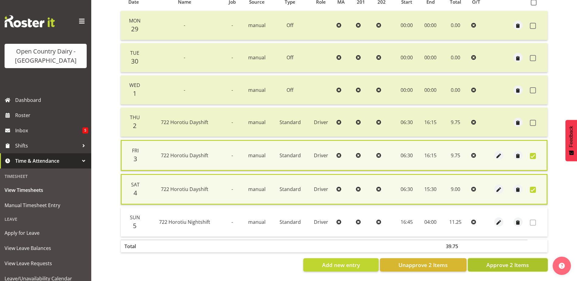
click at [532, 261] on button "Approve 2 Items" at bounding box center [508, 264] width 80 height 13
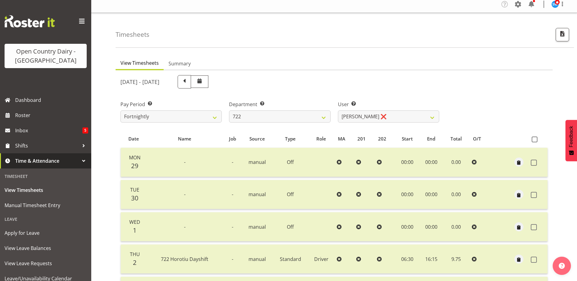
scroll to position [0, 0]
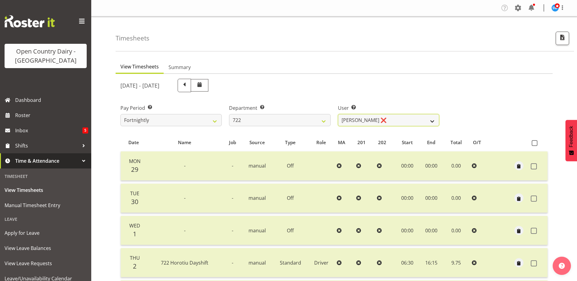
click at [394, 118] on select "Andy Webb ❌ Darren Hatcher ❌ Gurpreet Singh ❌" at bounding box center [388, 120] width 101 height 12
click at [338, 114] on select "Andy Webb ❌ Darren Hatcher ❌ Gurpreet Singh ❌" at bounding box center [388, 120] width 101 height 12
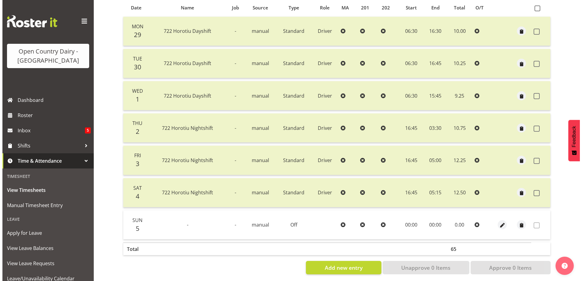
scroll to position [142, 0]
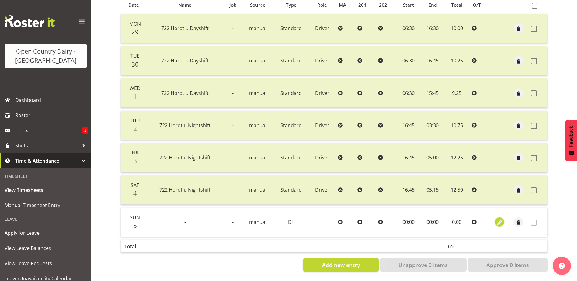
click at [500, 219] on span "button" at bounding box center [499, 222] width 7 height 7
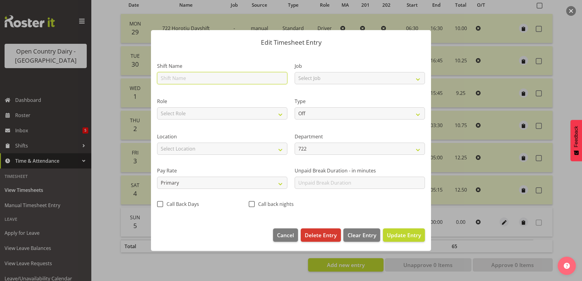
click at [191, 74] on input "text" at bounding box center [222, 78] width 130 height 12
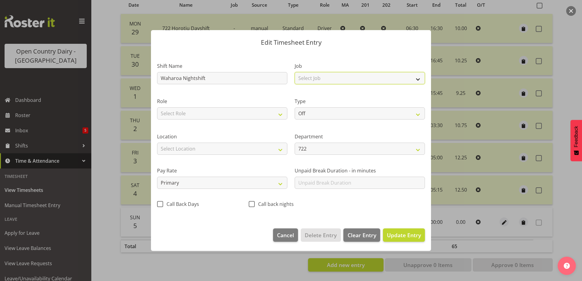
click at [327, 74] on select "Select Job Driver Driver supervisor Support" at bounding box center [359, 78] width 130 height 12
click at [294, 72] on select "Select Job Driver Driver supervisor Support" at bounding box center [359, 78] width 130 height 12
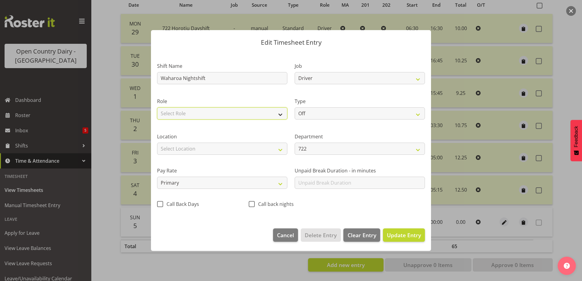
click at [251, 111] on select "Select Role Driver" at bounding box center [222, 113] width 130 height 12
click at [157, 107] on select "Select Role Driver" at bounding box center [222, 113] width 130 height 12
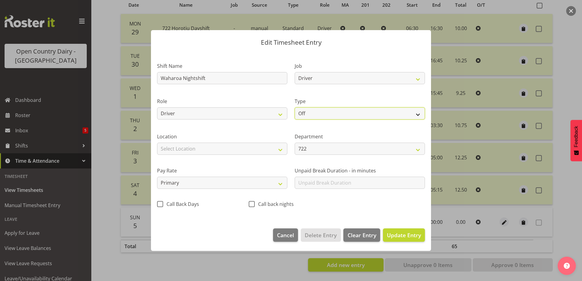
click at [328, 112] on select "Off Standard Public Holiday Public Holiday (Worked) Day In Lieu Annual Leave Si…" at bounding box center [359, 113] width 130 height 12
click at [294, 107] on select "Off Standard Public Holiday Public Holiday (Worked) Day In Lieu Annual Leave Si…" at bounding box center [359, 113] width 130 height 12
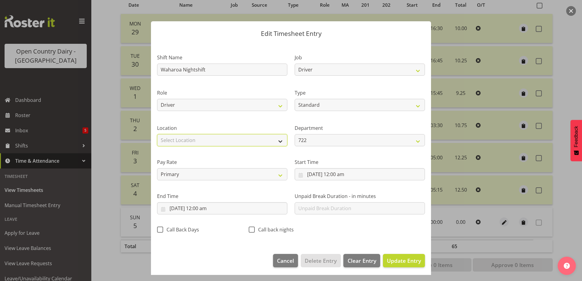
click at [191, 142] on select "Select Location Containers Horotiu Ingredients Waharoa Office Waikato Milk Whan…" at bounding box center [222, 140] width 130 height 12
click at [157, 134] on select "Select Location Containers Horotiu Ingredients Waharoa Office Waikato Milk Whan…" at bounding box center [222, 140] width 130 height 12
click at [250, 229] on span at bounding box center [252, 230] width 6 height 6
click at [250, 229] on input "Call back nights" at bounding box center [251, 230] width 4 height 4
click at [325, 173] on input "5/10/2025, 12:00 am" at bounding box center [359, 174] width 130 height 12
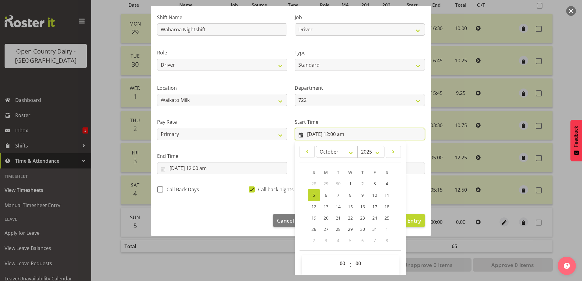
scroll to position [44, 0]
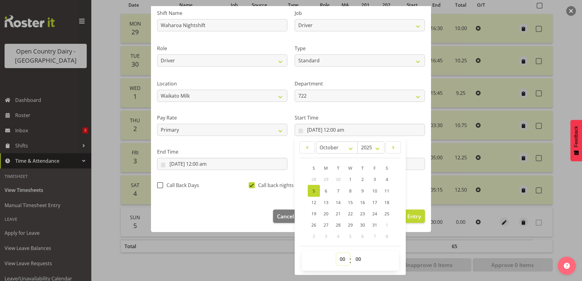
click at [339, 261] on select "00 01 02 03 04 05 06 07 08 09 10 11 12 13 14 15 16 17 18 19 20 21 22 23" at bounding box center [343, 259] width 14 height 12
click at [336, 253] on select "00 01 02 03 04 05 06 07 08 09 10 11 12 13 14 15 16 17 18 19 20 21 22 23" at bounding box center [343, 259] width 14 height 12
drag, startPoint x: 356, startPoint y: 258, endPoint x: 357, endPoint y: 253, distance: 4.6
click at [357, 257] on select "00 01 02 03 04 05 06 07 08 09 10 11 12 13 14 15 16 17 18 19 20 21 22 23 24 25 2…" at bounding box center [359, 259] width 14 height 12
click at [352, 253] on select "00 01 02 03 04 05 06 07 08 09 10 11 12 13 14 15 16 17 18 19 20 21 22 23 24 25 2…" at bounding box center [359, 259] width 14 height 12
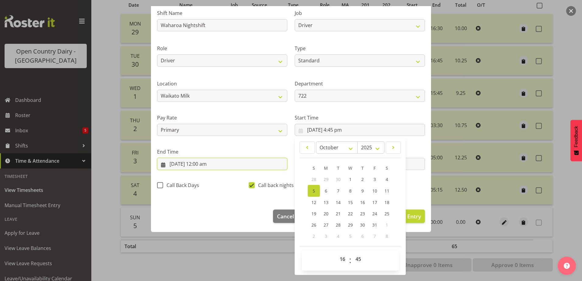
click at [206, 165] on input "5/10/2025, 12:00 am" at bounding box center [222, 164] width 130 height 12
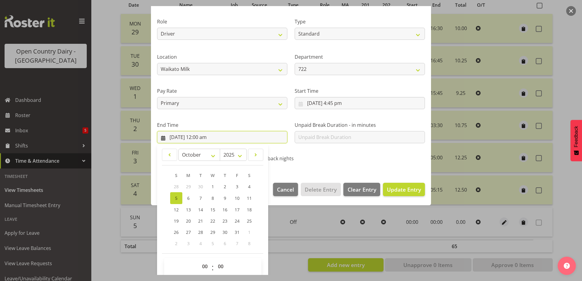
scroll to position [78, 0]
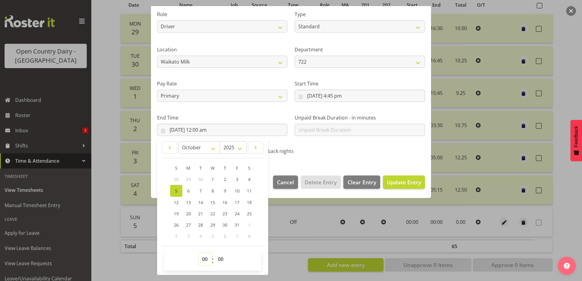
click at [203, 260] on select "00 01 02 03 04 05 06 07 08 09 10 11 12 13 14 15 16 17 18 19 20 21 22 23" at bounding box center [206, 259] width 14 height 12
click at [199, 253] on select "00 01 02 03 04 05 06 07 08 09 10 11 12 13 14 15 16 17 18 19 20 21 22 23" at bounding box center [206, 259] width 14 height 12
click at [387, 182] on span "Update Entry" at bounding box center [404, 182] width 34 height 7
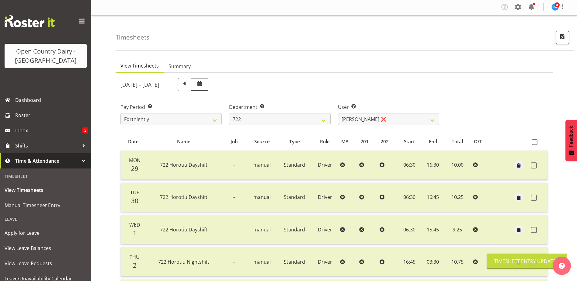
scroll to position [0, 0]
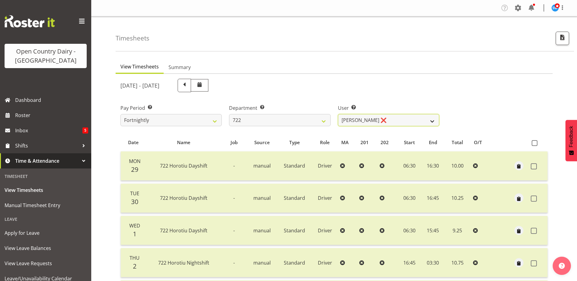
click at [403, 117] on select "Andy Webb ❌ Darren Hatcher ❌ Gurpreet Singh ❌" at bounding box center [388, 120] width 101 height 12
click at [268, 116] on select "701 702 703 704 705 706 707 708 709 710 711 712 713 714 715 716 717 718 719 720" at bounding box center [279, 120] width 101 height 12
click at [229, 114] on select "701 702 703 704 705 706 707 708 709 710 711 712 713 714 715 716 717 718 719 720" at bounding box center [279, 120] width 101 height 12
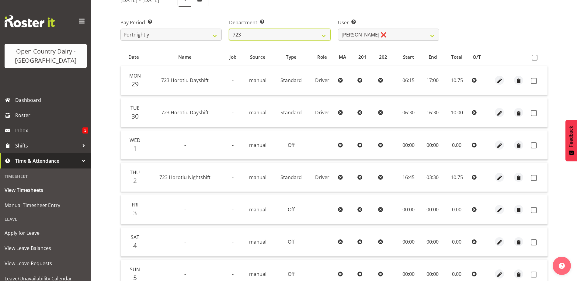
scroll to position [81, 0]
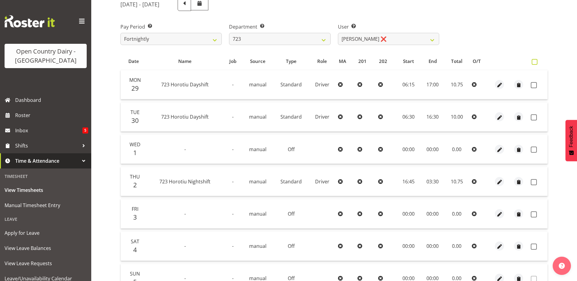
click at [534, 62] on span at bounding box center [535, 62] width 6 height 6
click at [534, 62] on input "checkbox" at bounding box center [534, 62] width 4 height 4
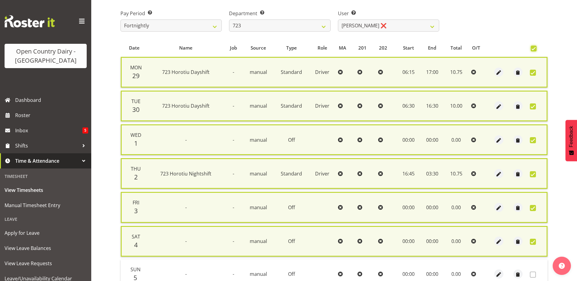
scroll to position [151, 0]
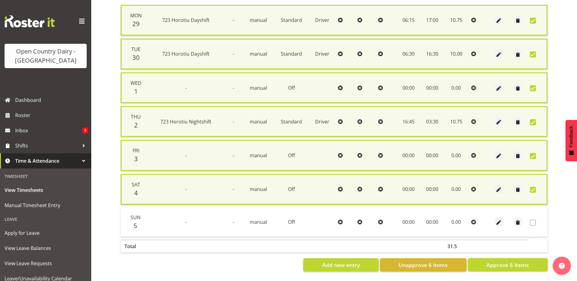
click at [508, 263] on span "Approve 6 Items" at bounding box center [507, 265] width 43 height 8
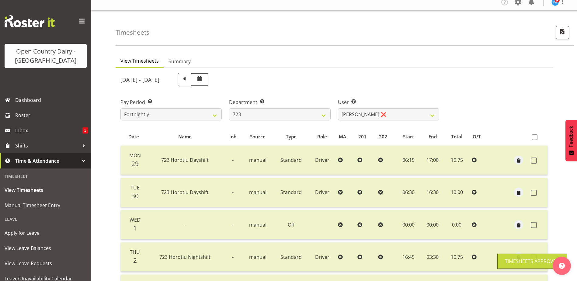
scroll to position [0, 0]
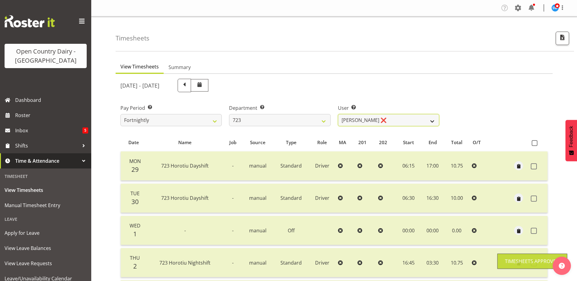
click at [393, 117] on select "Daljeet Rai ❌ Manjinder Singh ❌ Prabhjot Singh ❌ Varninder Singh ❌" at bounding box center [388, 120] width 101 height 12
click at [338, 114] on select "Daljeet Rai ❌ Manjinder Singh ❌ Prabhjot Singh ❌ Varninder Singh ❌" at bounding box center [388, 120] width 101 height 12
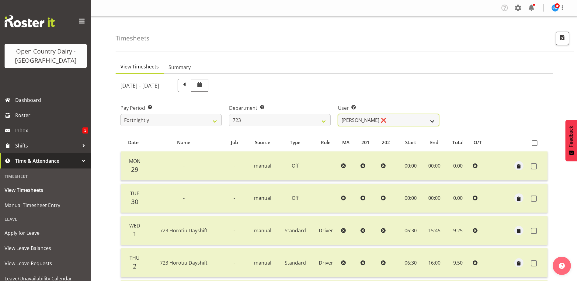
click at [418, 118] on select "Daljeet Rai ❌ Manjinder Singh ❌ Prabhjot Singh ❌ Varninder Singh ❌" at bounding box center [388, 120] width 101 height 12
click at [338, 114] on select "Daljeet Rai ❌ Manjinder Singh ❌ Prabhjot Singh ❌ Varninder Singh ❌" at bounding box center [388, 120] width 101 height 12
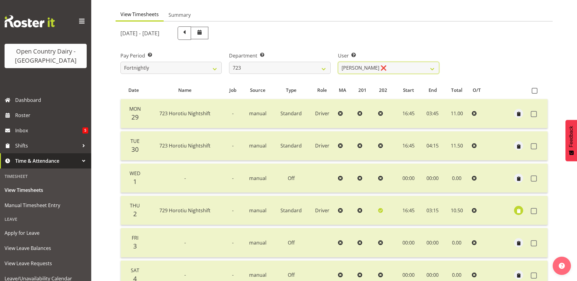
scroll to position [51, 0]
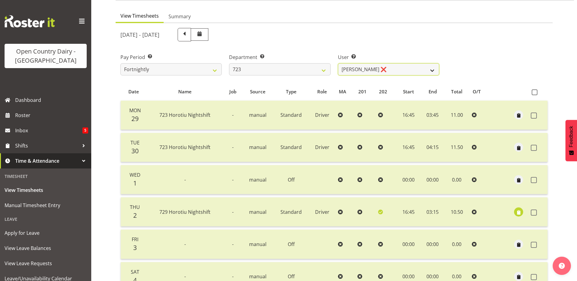
click at [393, 68] on select "Daljeet Rai ❌ Manjinder Singh ❌ Prabhjot Singh ❌ Varninder Singh ❌" at bounding box center [388, 69] width 101 height 12
click at [338, 63] on select "Daljeet Rai ❌ Manjinder Singh ❌ Prabhjot Singh ❌ Varninder Singh ❌" at bounding box center [388, 69] width 101 height 12
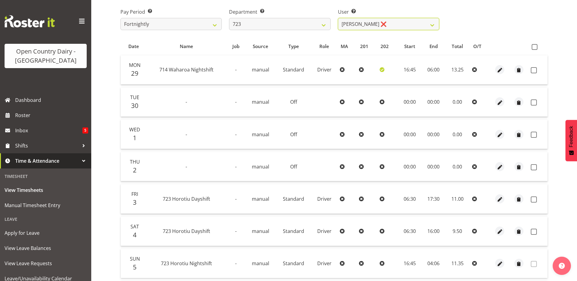
scroll to position [112, 0]
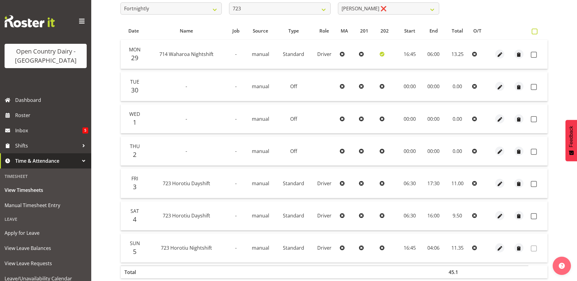
click at [534, 30] on span at bounding box center [535, 32] width 6 height 6
click at [534, 30] on input "checkbox" at bounding box center [534, 32] width 4 height 4
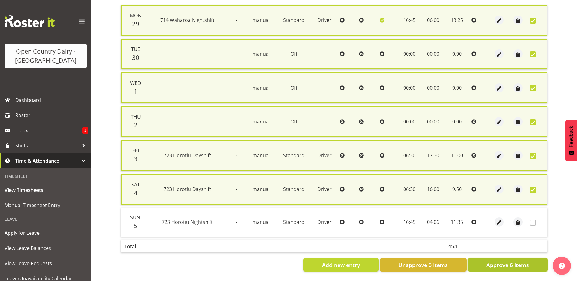
click at [502, 261] on span "Approve 6 Items" at bounding box center [507, 265] width 43 height 8
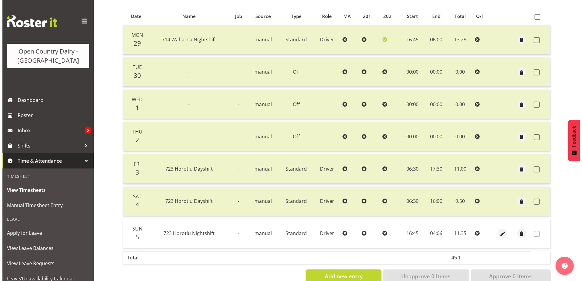
scroll to position [142, 0]
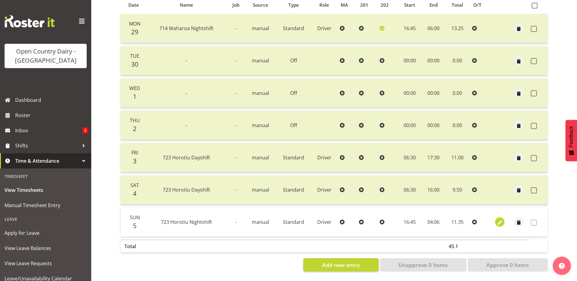
click at [499, 219] on span "button" at bounding box center [499, 222] width 7 height 7
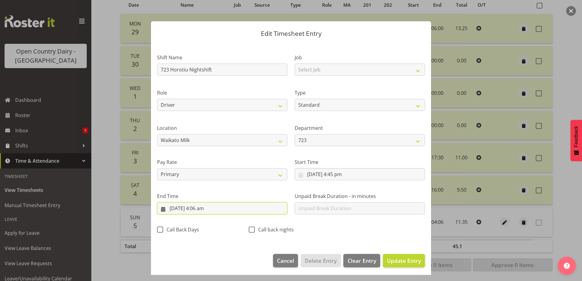
click at [200, 208] on input "6/10/2025, 4:06 am" at bounding box center [222, 208] width 130 height 12
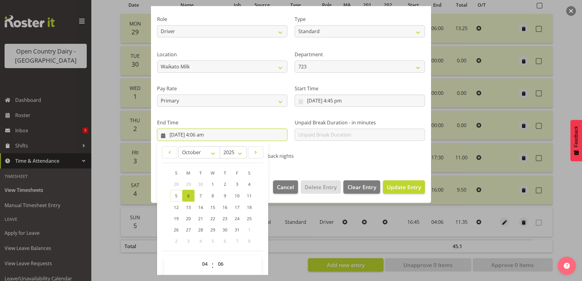
scroll to position [78, 0]
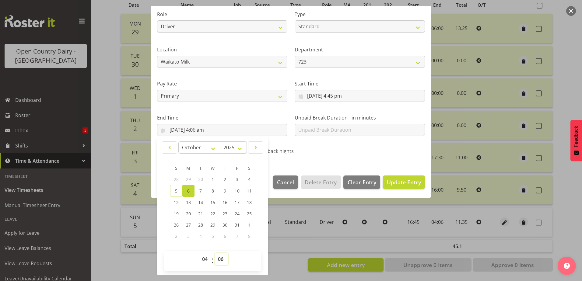
click at [221, 259] on select "00 01 02 03 04 05 06 07 08 09 10 11 12 13 14 15 16 17 18 19 20 21 22 23 24 25 2…" at bounding box center [221, 259] width 14 height 12
click at [214, 253] on select "00 01 02 03 04 05 06 07 08 09 10 11 12 13 14 15 16 17 18 19 20 21 22 23 24 25 2…" at bounding box center [221, 259] width 14 height 12
click at [398, 182] on span "Update Entry" at bounding box center [404, 182] width 34 height 7
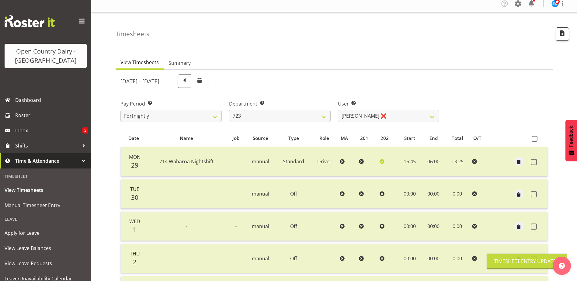
scroll to position [0, 0]
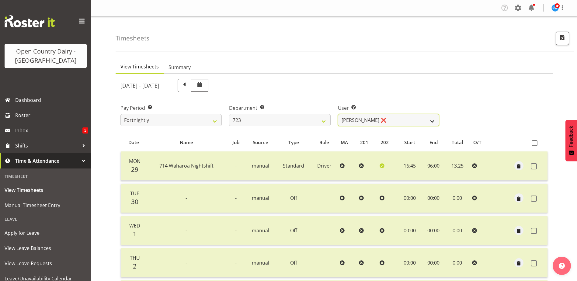
click at [395, 118] on select "Daljeet Rai ❌ Manjinder Singh ❌ Prabhjot Singh ❌ Varninder Singh ❌" at bounding box center [388, 120] width 101 height 12
click at [269, 119] on select "701 702 703 704 705 706 707 708 709 710 711 712 713 714 715 716 717 718 719 720" at bounding box center [279, 120] width 101 height 12
click at [229, 114] on select "701 702 703 704 705 706 707 708 709 710 711 712 713 714 715 716 717 718 719 720" at bounding box center [279, 120] width 101 height 12
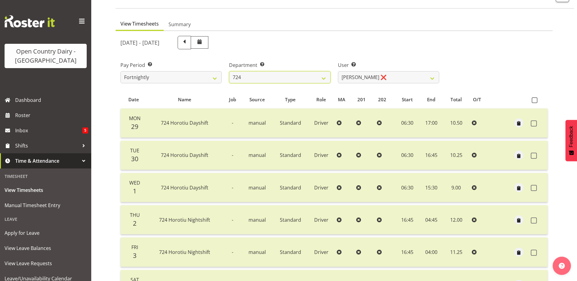
scroll to position [20, 0]
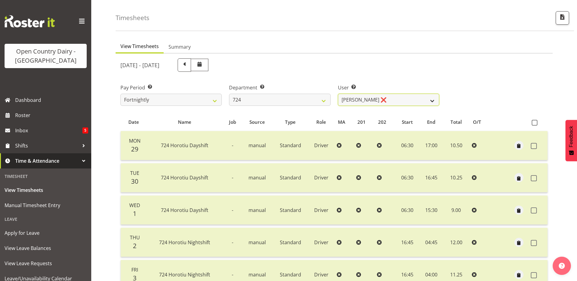
click at [397, 98] on select "Brent Adams ❌ Jaspreet Singh ❌ John Walters ❌" at bounding box center [388, 100] width 101 height 12
click at [338, 94] on select "Brent Adams ❌ Jaspreet Singh ❌ John Walters ❌" at bounding box center [388, 100] width 101 height 12
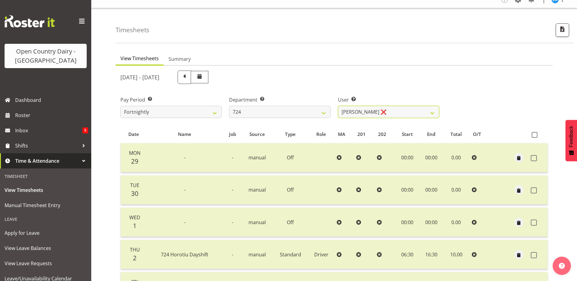
scroll to position [0, 0]
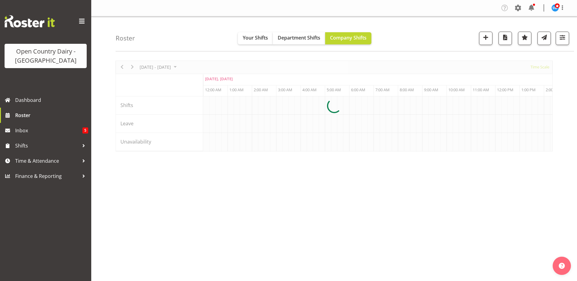
scroll to position [0, 3504]
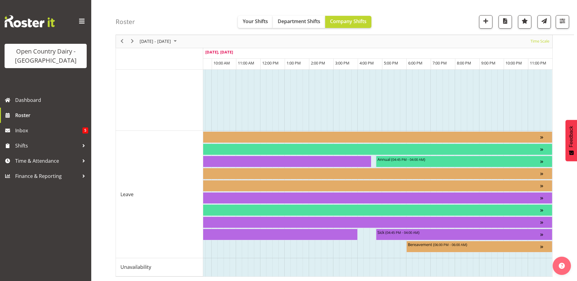
scroll to position [633, 0]
click at [179, 40] on span "October 2025" at bounding box center [175, 42] width 7 height 8
click at [148, 89] on span "6" at bounding box center [145, 87] width 9 height 9
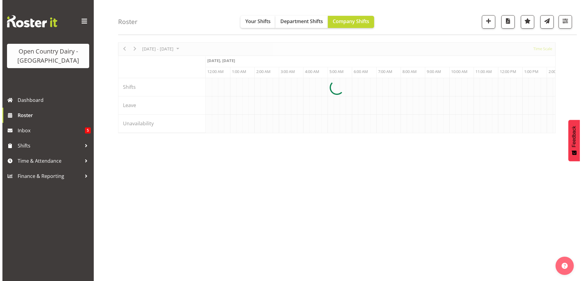
scroll to position [18, 0]
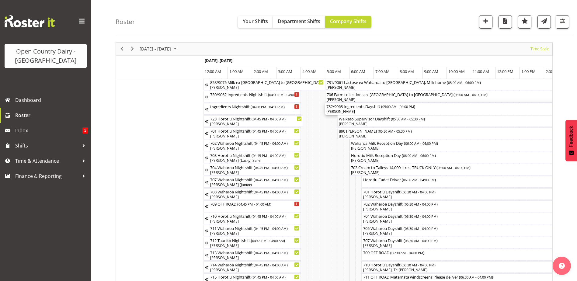
click at [349, 111] on div "[PERSON_NAME]" at bounding box center [458, 111] width 265 height 5
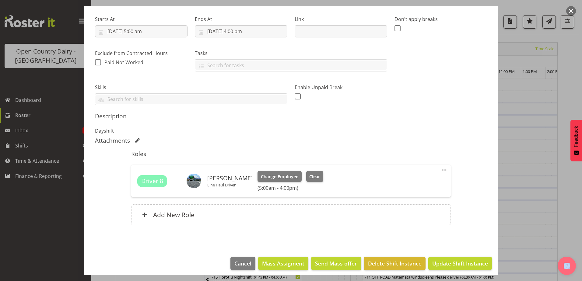
scroll to position [91, 0]
click at [134, 30] on input "6/10/2025, 5:00 am" at bounding box center [141, 31] width 92 height 12
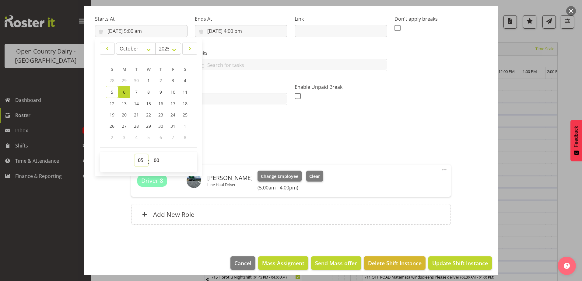
click at [139, 162] on select "00 01 02 03 04 05 06 07 08 09 10 11 12 13 14 15 16 17 18 19 20 21 22 23" at bounding box center [141, 160] width 14 height 12
select select "6"
click at [134, 154] on select "00 01 02 03 04 05 06 07 08 09 10 11 12 13 14 15 16 17 18 19 20 21 22 23" at bounding box center [141, 160] width 14 height 12
type input "[DATE] 6:00 am"
click at [345, 109] on div "Shift Instance Name 732/9063 Ingredients Dayshift Location Waikato Milk Departm…" at bounding box center [291, 103] width 392 height 257
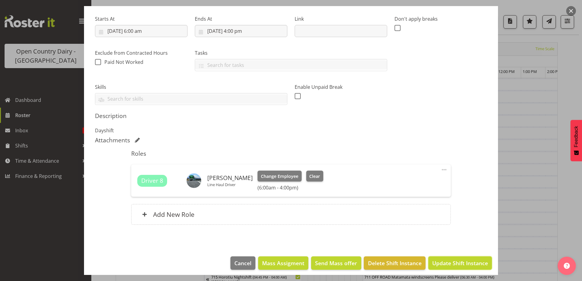
click at [454, 262] on span "Update Shift Instance" at bounding box center [460, 263] width 56 height 8
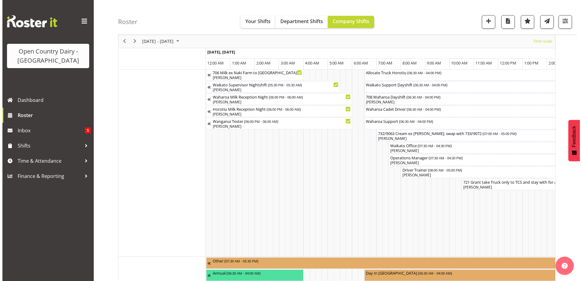
scroll to position [487, 0]
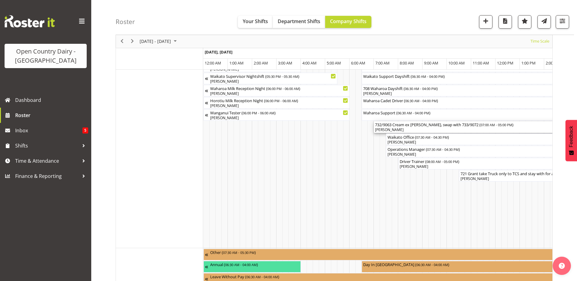
click at [438, 130] on div "[PERSON_NAME]" at bounding box center [495, 129] width 241 height 5
click at [0, 0] on div at bounding box center [0, 0] width 0 height 0
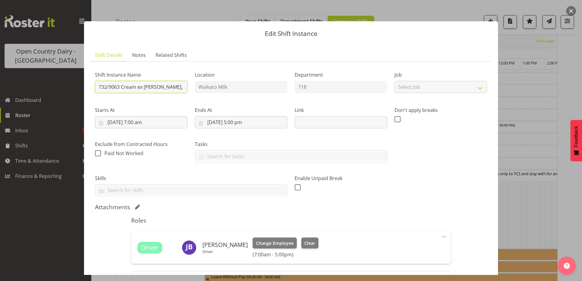
click at [151, 85] on input "732/9063 Cream ex Wanganui, swap with 733/9072" at bounding box center [141, 87] width 92 height 12
click at [136, 87] on input "732/9063 Cream ex Wanganui, swap with 733/9072" at bounding box center [141, 87] width 92 height 12
type input "732/9063 Cream(Cream cancelled now mil) ex Wanganui, swap with 733/9072"
click at [170, 104] on div "Starts At 6/10/2025, 7:00 am January February March April May June July August …" at bounding box center [141, 115] width 100 height 34
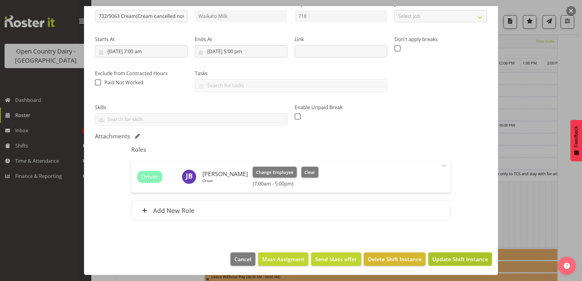
click at [456, 260] on span "Update Shift Instance" at bounding box center [460, 259] width 56 height 8
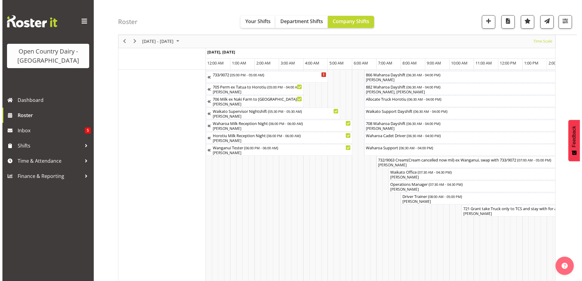
scroll to position [444, 0]
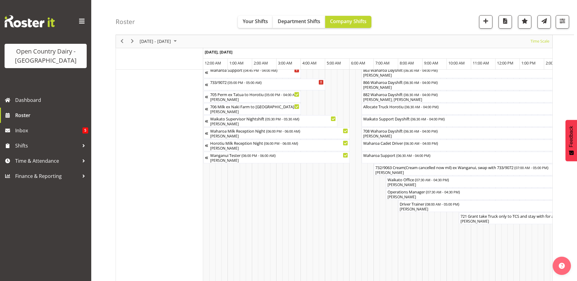
click at [0, 0] on div at bounding box center [0, 0] width 0 height 0
click at [444, 168] on div "732/9063 Cream(Cream cancelled now mil) ex Wanganui, swap with 733/9072 ( 07:00…" at bounding box center [495, 167] width 241 height 6
click at [0, 0] on div at bounding box center [0, 0] width 0 height 0
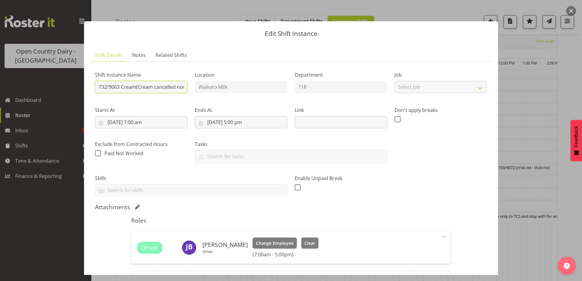
click at [183, 86] on input "732/9063 Cream(Cream cancelled now mil) ex Wanganui, swap with 733/9072" at bounding box center [141, 87] width 92 height 12
type input "732/9063 Cream(Cream cancelled now milk) ex Wanganui, swap with 733/9072"
click at [267, 97] on div "Location Waikato Milk" at bounding box center [241, 80] width 100 height 35
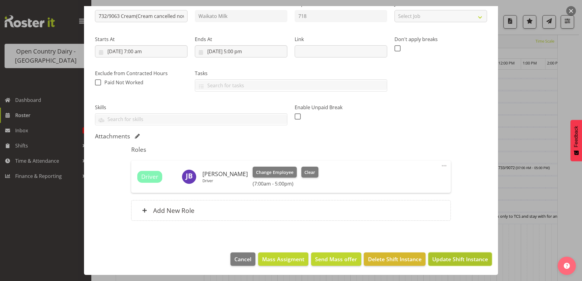
click at [474, 261] on span "Update Shift Instance" at bounding box center [460, 259] width 56 height 8
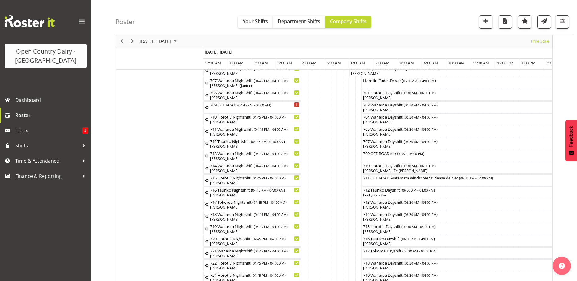
scroll to position [110, 0]
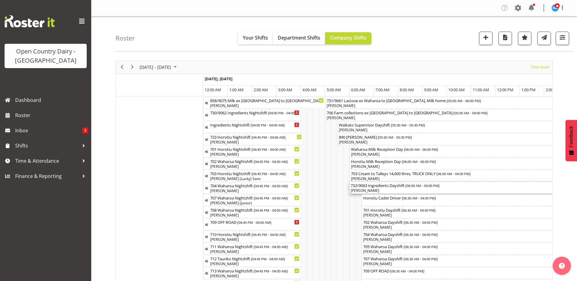
click at [380, 190] on div "[PERSON_NAME]" at bounding box center [471, 190] width 241 height 5
click at [0, 0] on div at bounding box center [0, 0] width 0 height 0
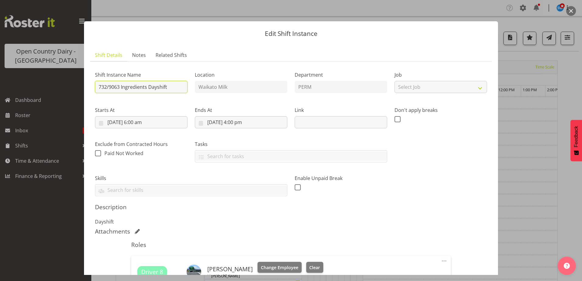
click at [176, 86] on input "732/9063 Ingredients Dayshift" at bounding box center [141, 87] width 92 height 12
click at [183, 86] on input "732/9063 Ingredients Dayshift - swap with p" at bounding box center [141, 87] width 92 height 12
click at [183, 87] on input "732/9063 Ingredients Dayshift - swap with p" at bounding box center [141, 87] width 92 height 12
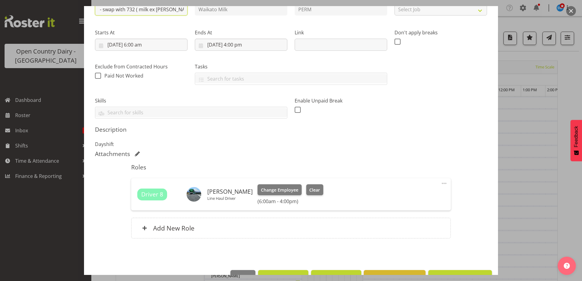
scroll to position [0, 70]
type input "732/9063 Ingredients Dayshift - swap with 732 ( milk ex ahanaganui)"
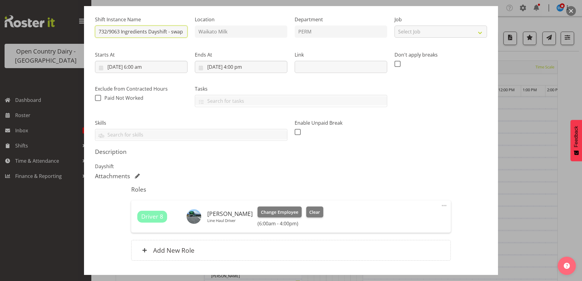
scroll to position [95, 0]
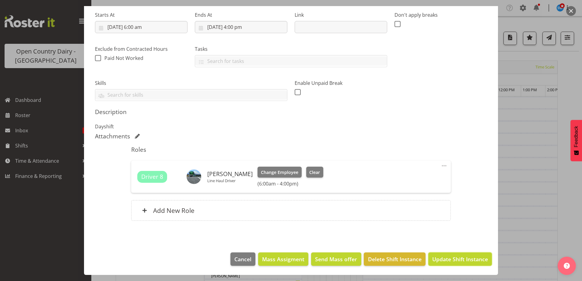
click at [455, 259] on span "Update Shift Instance" at bounding box center [460, 259] width 56 height 8
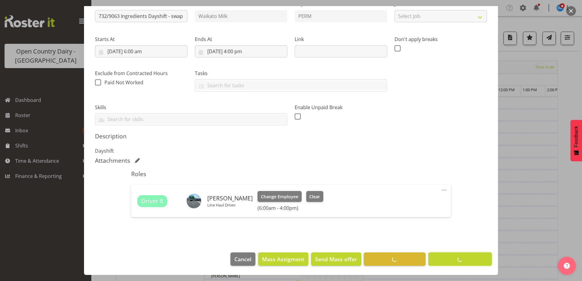
scroll to position [71, 0]
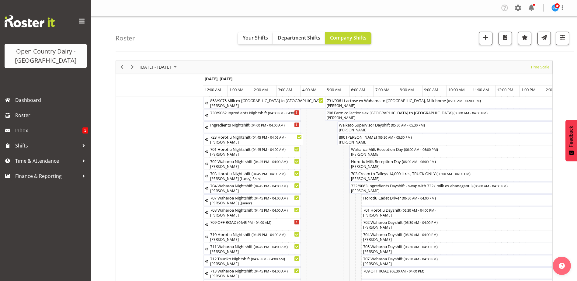
click at [0, 0] on div at bounding box center [0, 0] width 0 height 0
click at [464, 187] on div "732/9063 Ingredients Dayshift - swap with 732 ( milk ex ahanaganui) ( 06:00 AM …" at bounding box center [471, 185] width 241 height 6
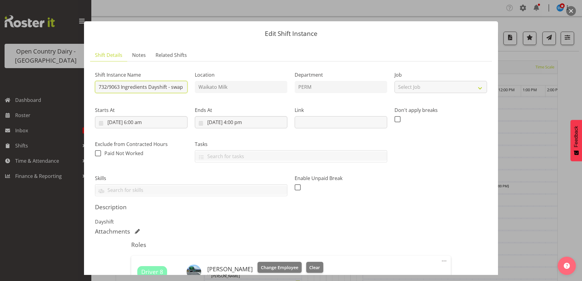
click at [152, 87] on input "732/9063 Ingredients Dayshift - swap with 732 ( milk ex ahanaganui)" at bounding box center [141, 87] width 92 height 12
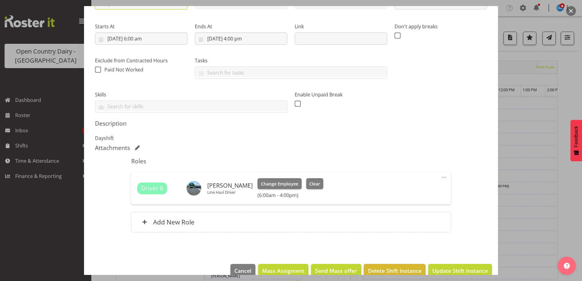
scroll to position [95, 0]
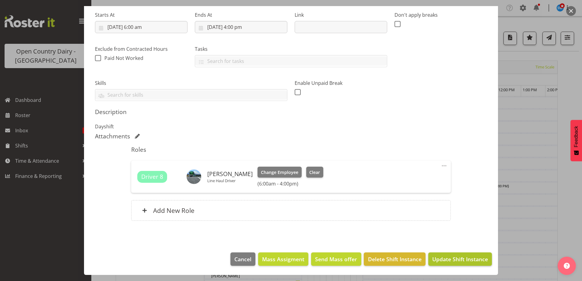
type input "732/9063 Ingredients Dayshift - swap with 732 ( milk ex Whanaganui)"
click at [463, 262] on span "Update Shift Instance" at bounding box center [460, 259] width 56 height 8
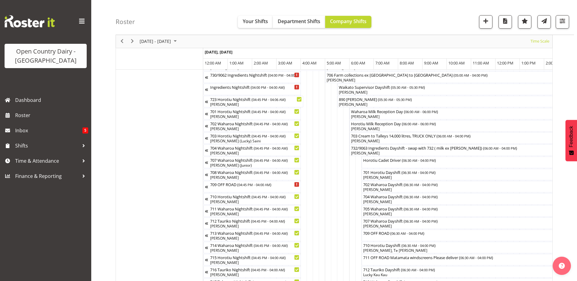
scroll to position [30, 0]
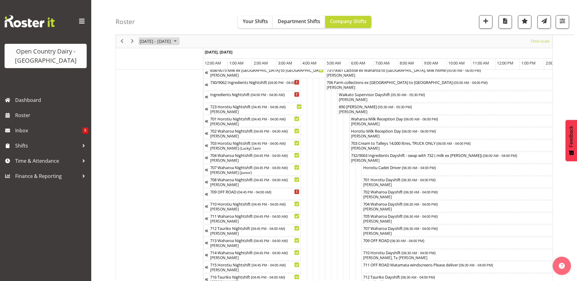
click at [152, 43] on span "October 06 - 12, 2025" at bounding box center [155, 42] width 33 height 8
click at [206, 78] on span "5" at bounding box center [204, 77] width 9 height 9
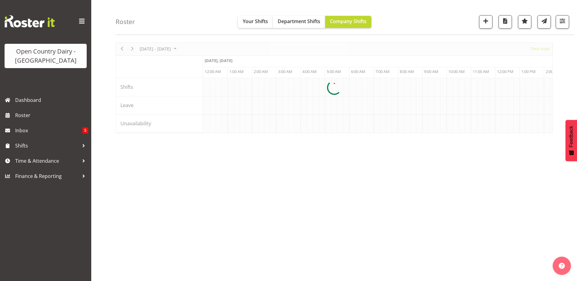
scroll to position [0, 3504]
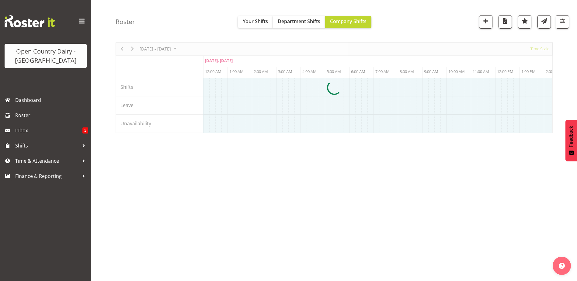
click at [453, 23] on div "Roster Your Shifts Department Shifts Company Shifts 3 Locations Clear Ingredien…" at bounding box center [345, 17] width 458 height 35
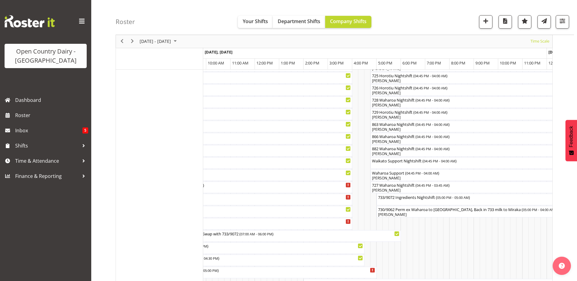
scroll to position [207, 0]
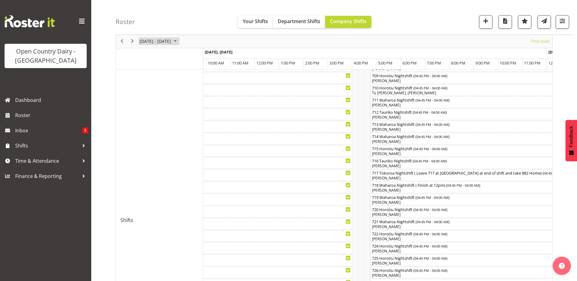
click at [171, 40] on span "Sep 29 - Oct 05, 2025" at bounding box center [155, 42] width 33 height 8
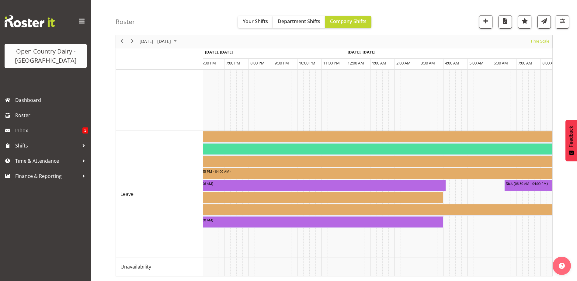
scroll to position [0, 1784]
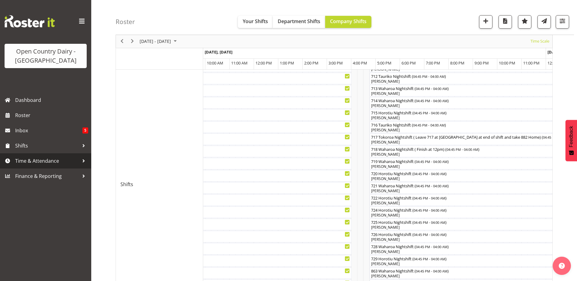
click at [57, 163] on span "Time & Attendance" at bounding box center [47, 160] width 64 height 9
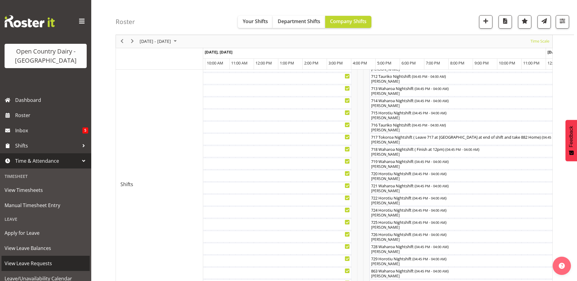
click at [42, 263] on span "View Leave Requests" at bounding box center [46, 263] width 82 height 9
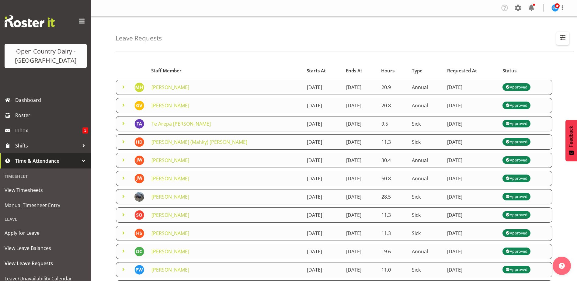
click at [565, 37] on span "button" at bounding box center [563, 37] width 8 height 8
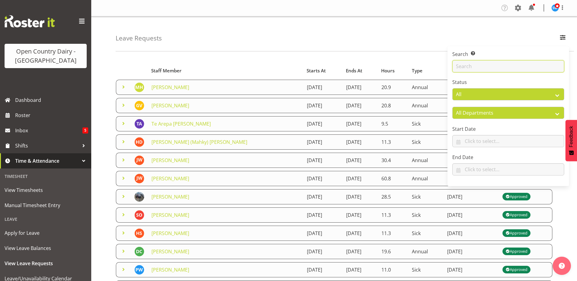
drag, startPoint x: 474, startPoint y: 70, endPoint x: 474, endPoint y: 64, distance: 5.5
click at [477, 67] on input "text" at bounding box center [508, 66] width 112 height 12
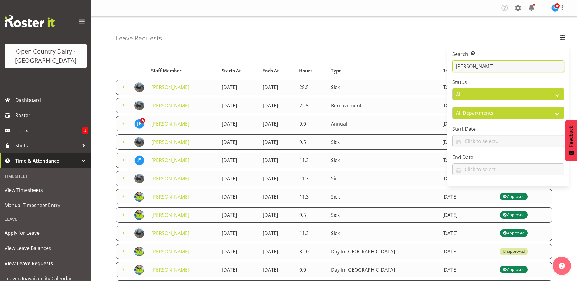
type input "[PERSON_NAME]"
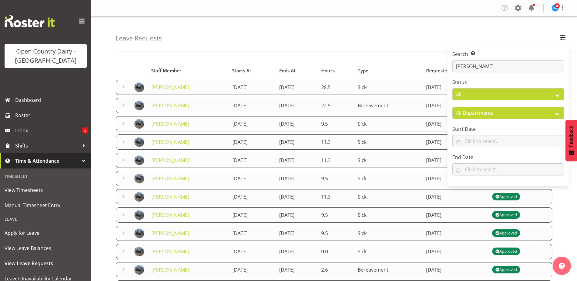
click at [334, 34] on div "Leave Requests Search Search for a particular employee [PERSON_NAME] Status All…" at bounding box center [345, 33] width 458 height 35
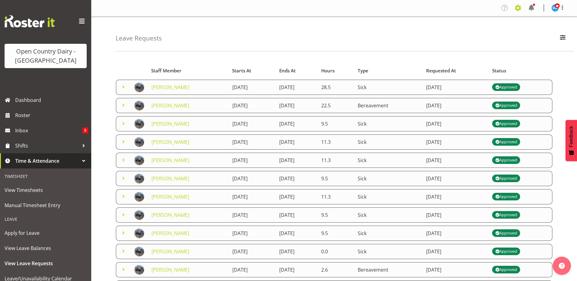
click at [517, 8] on span at bounding box center [518, 8] width 10 height 10
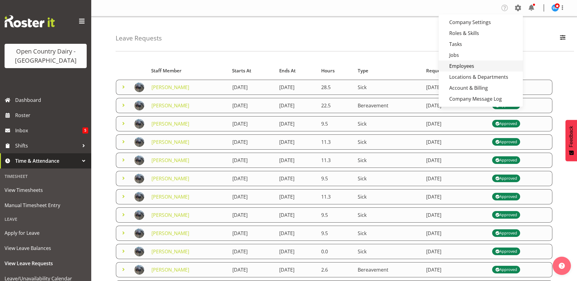
click at [458, 65] on link "Employees" at bounding box center [481, 66] width 84 height 11
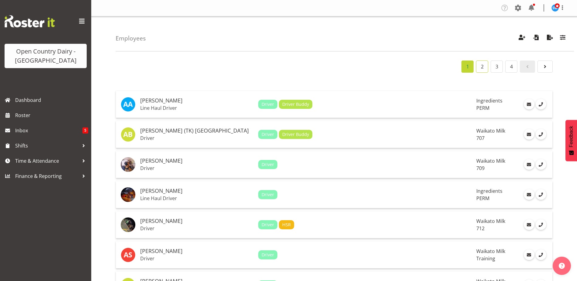
click at [483, 70] on link "2" at bounding box center [482, 67] width 12 height 12
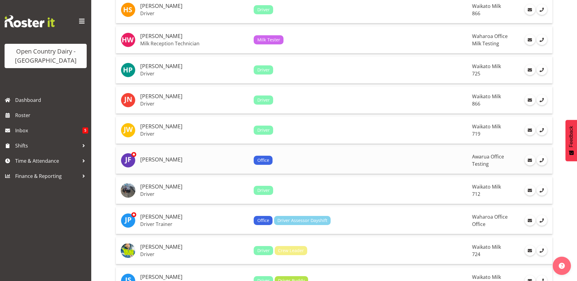
scroll to position [639, 0]
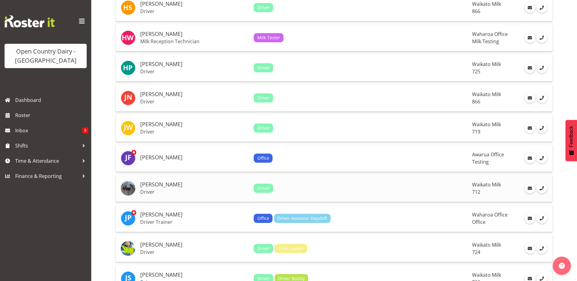
click at [165, 186] on h5 "[PERSON_NAME]" at bounding box center [194, 185] width 109 height 6
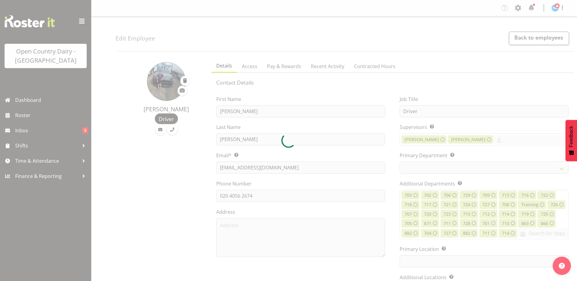
select select "TimelineWeek"
select select
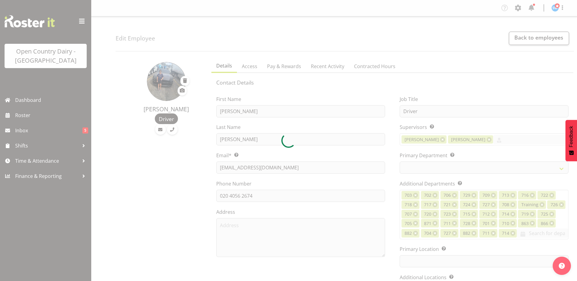
select select
select select "1054"
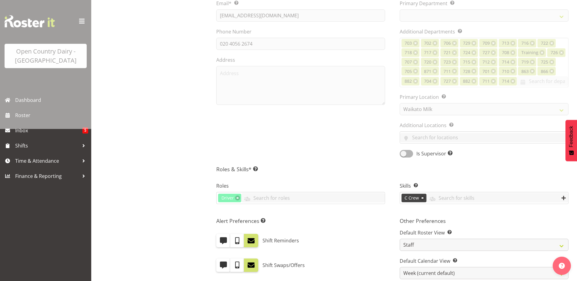
select select "822"
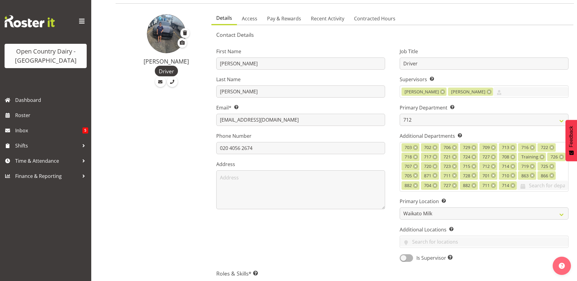
scroll to position [30, 0]
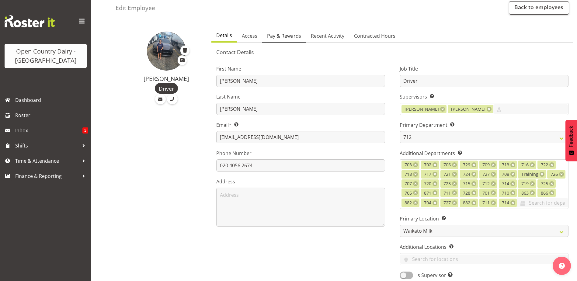
click at [281, 34] on span "Pay & Rewards" at bounding box center [284, 35] width 34 height 7
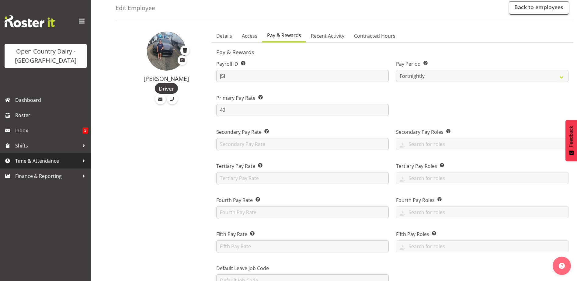
click at [43, 160] on span "Time & Attendance" at bounding box center [47, 160] width 64 height 9
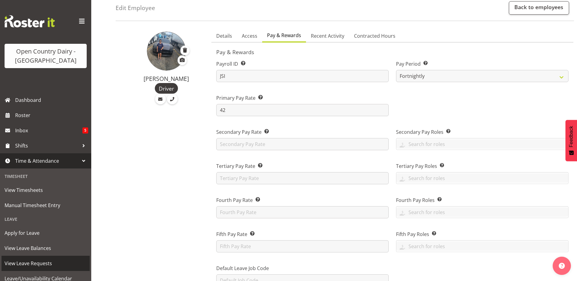
click at [38, 265] on span "View Leave Requests" at bounding box center [46, 263] width 82 height 9
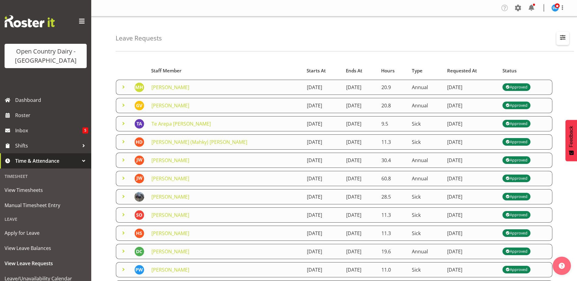
click at [566, 40] on span "button" at bounding box center [563, 37] width 8 height 8
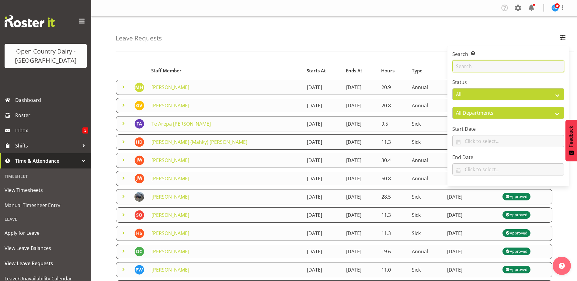
click at [489, 69] on input "text" at bounding box center [508, 66] width 112 height 12
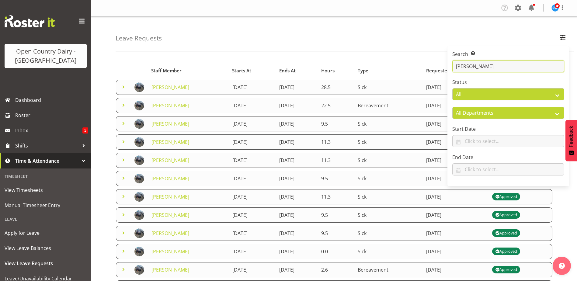
drag, startPoint x: 463, startPoint y: 66, endPoint x: 423, endPoint y: 67, distance: 40.5
click at [423, 68] on div "Leave Requests Search Search for a particular employee [PERSON_NAME] Status All…" at bounding box center [334, 196] width 486 height 361
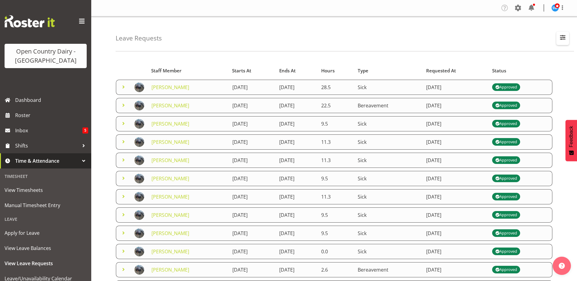
click at [561, 36] on span "button" at bounding box center [563, 37] width 8 height 8
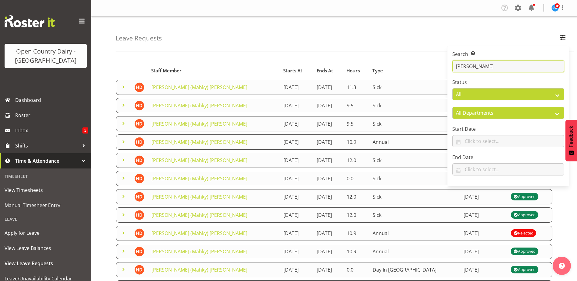
type input "[PERSON_NAME]"
click at [519, 7] on span at bounding box center [518, 8] width 10 height 10
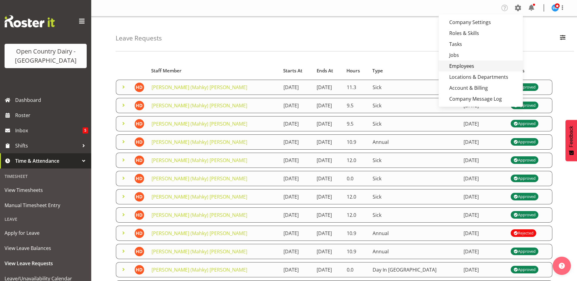
click at [475, 65] on link "Employees" at bounding box center [481, 66] width 84 height 11
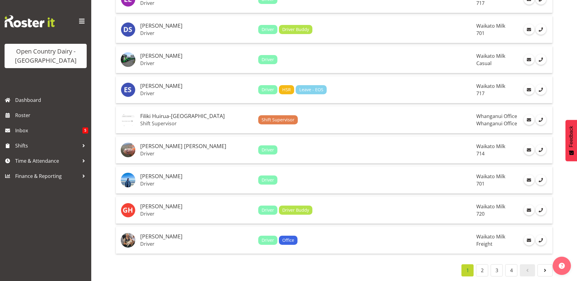
scroll to position [1344, 0]
click at [481, 267] on link "2" at bounding box center [482, 270] width 12 height 12
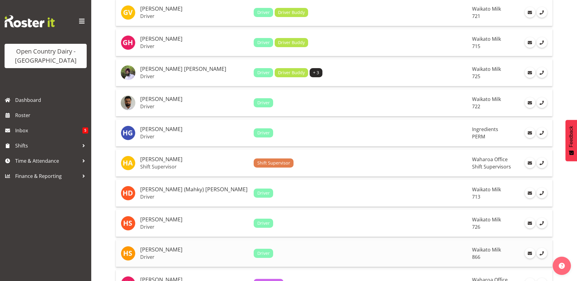
scroll to position [401, 0]
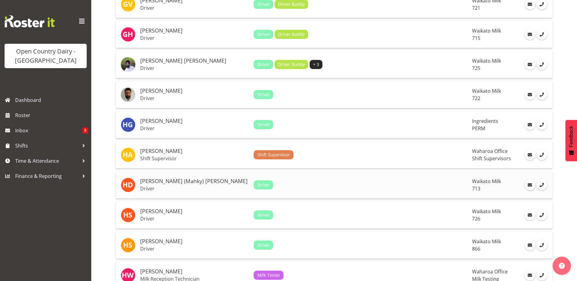
click at [207, 181] on h5 "[PERSON_NAME] (Mahky) [PERSON_NAME]" at bounding box center [194, 181] width 109 height 6
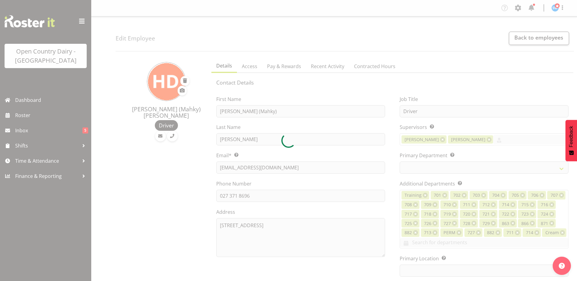
select select "TimelineWeek"
select select
select select "1054"
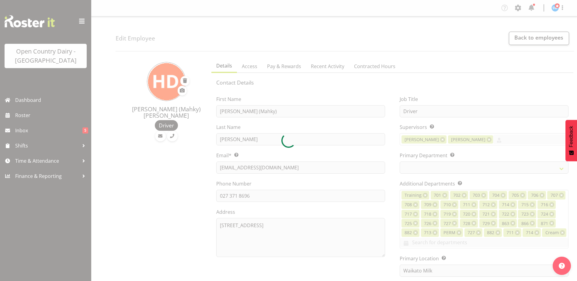
select select "716"
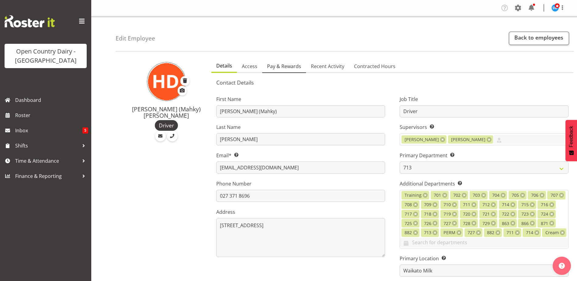
click at [291, 67] on span "Pay & Rewards" at bounding box center [284, 66] width 34 height 7
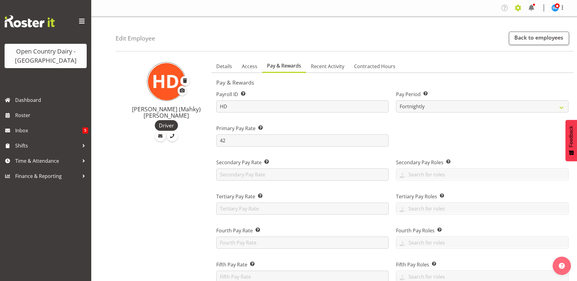
click at [519, 5] on span at bounding box center [518, 8] width 10 height 10
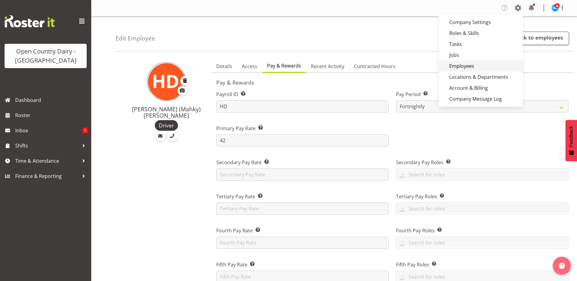
click at [465, 67] on link "Employees" at bounding box center [481, 66] width 84 height 11
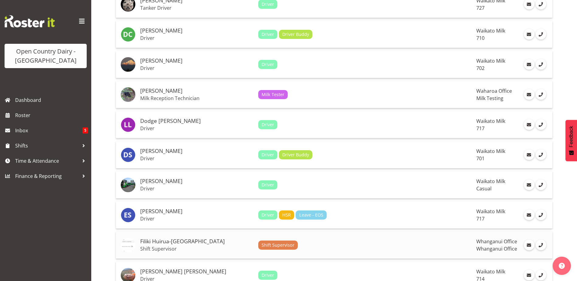
scroll to position [1314, 0]
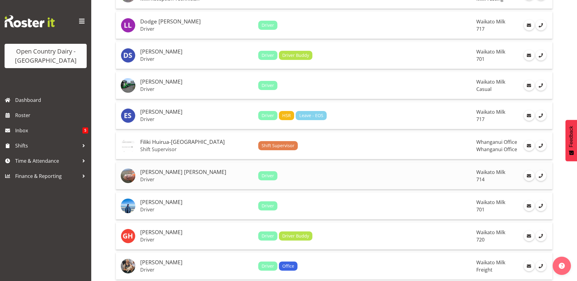
click at [166, 172] on h5 "[PERSON_NAME] [PERSON_NAME]" at bounding box center [196, 172] width 113 height 6
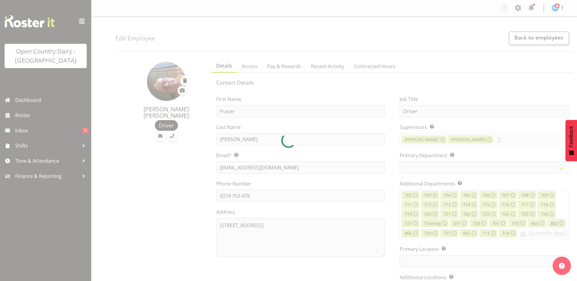
select select "TimelineWeek"
select select
select select "1054"
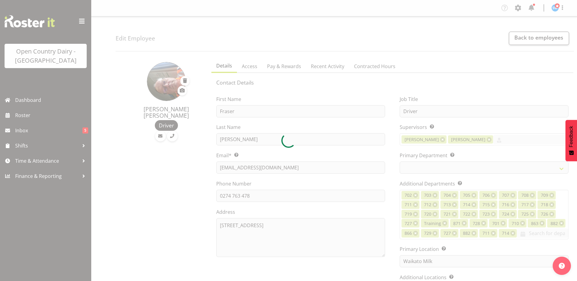
select select "805"
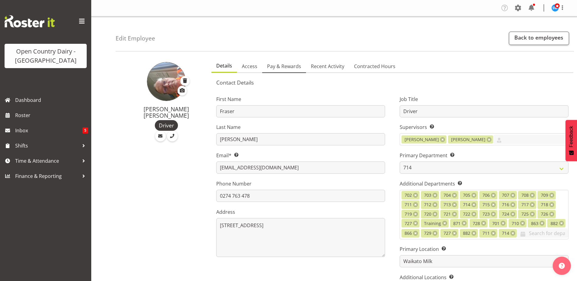
click at [291, 63] on span "Pay & Rewards" at bounding box center [284, 66] width 34 height 7
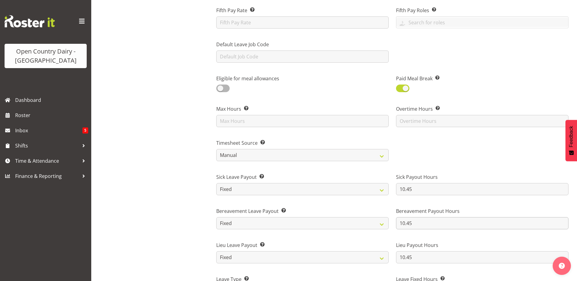
scroll to position [243, 0]
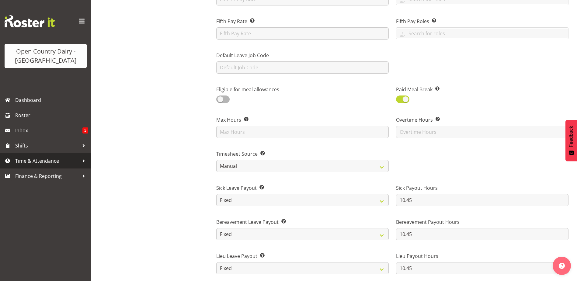
click at [34, 159] on span "Time & Attendance" at bounding box center [47, 160] width 64 height 9
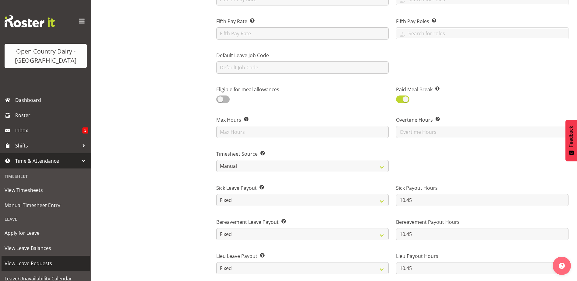
click at [40, 263] on span "View Leave Requests" at bounding box center [46, 263] width 82 height 9
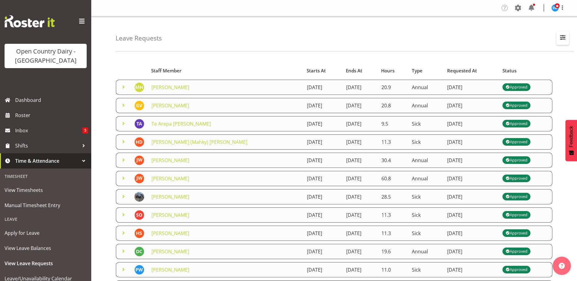
click at [564, 37] on span "button" at bounding box center [563, 37] width 8 height 8
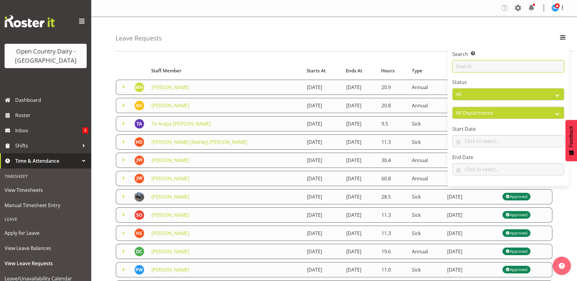
click at [490, 65] on input "text" at bounding box center [508, 66] width 112 height 12
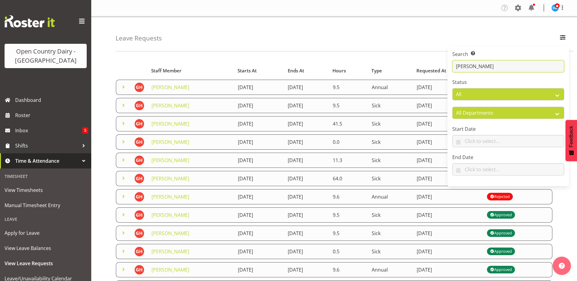
type input "[PERSON_NAME]"
click at [365, 40] on div "Leave Requests Search Search for a particular employee [PERSON_NAME] Status All…" at bounding box center [345, 33] width 458 height 35
